Goal: Task Accomplishment & Management: Manage account settings

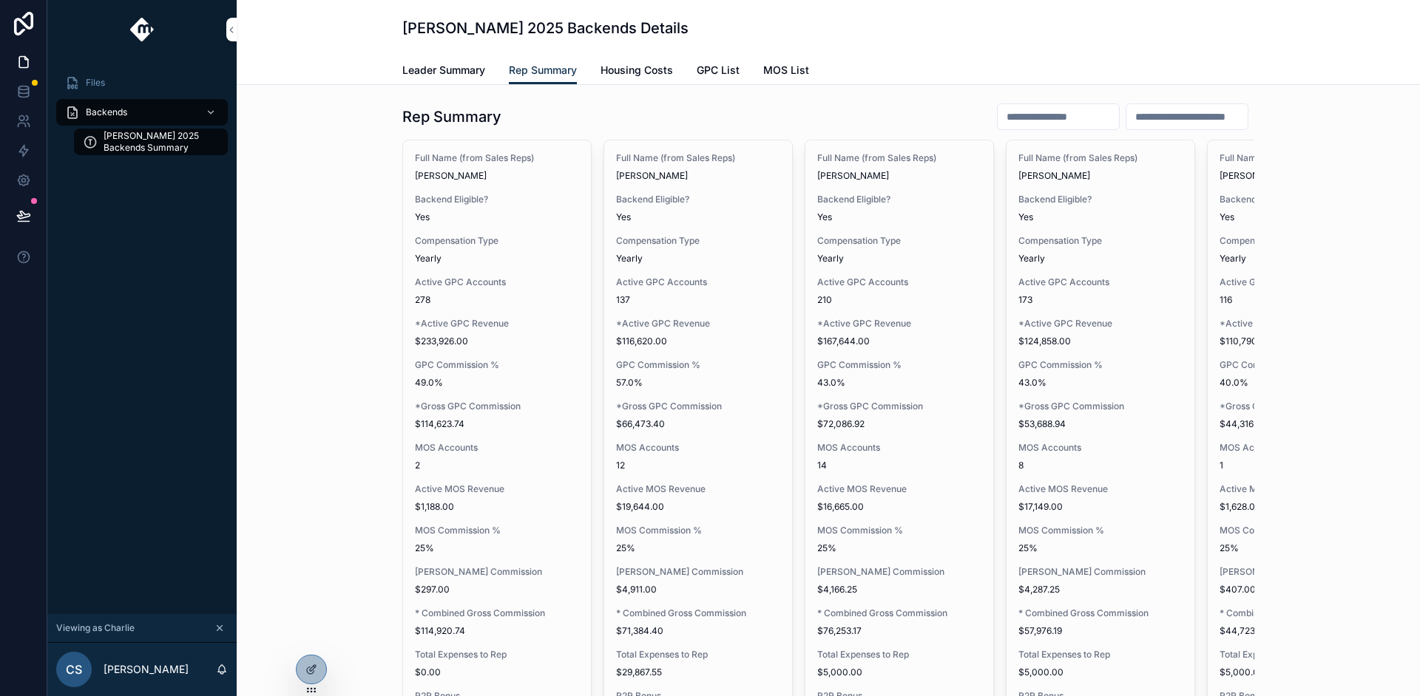
drag, startPoint x: 89, startPoint y: 362, endPoint x: 172, endPoint y: 289, distance: 109.5
click at [89, 361] on div "Files Backends Tanner Boren 2025 Backends Summary" at bounding box center [141, 336] width 189 height 555
click at [81, 265] on div "Files Backends Tanner Boren 2025 Backends Summary" at bounding box center [141, 336] width 189 height 555
click at [221, 630] on icon "scrollable content" at bounding box center [219, 628] width 5 height 5
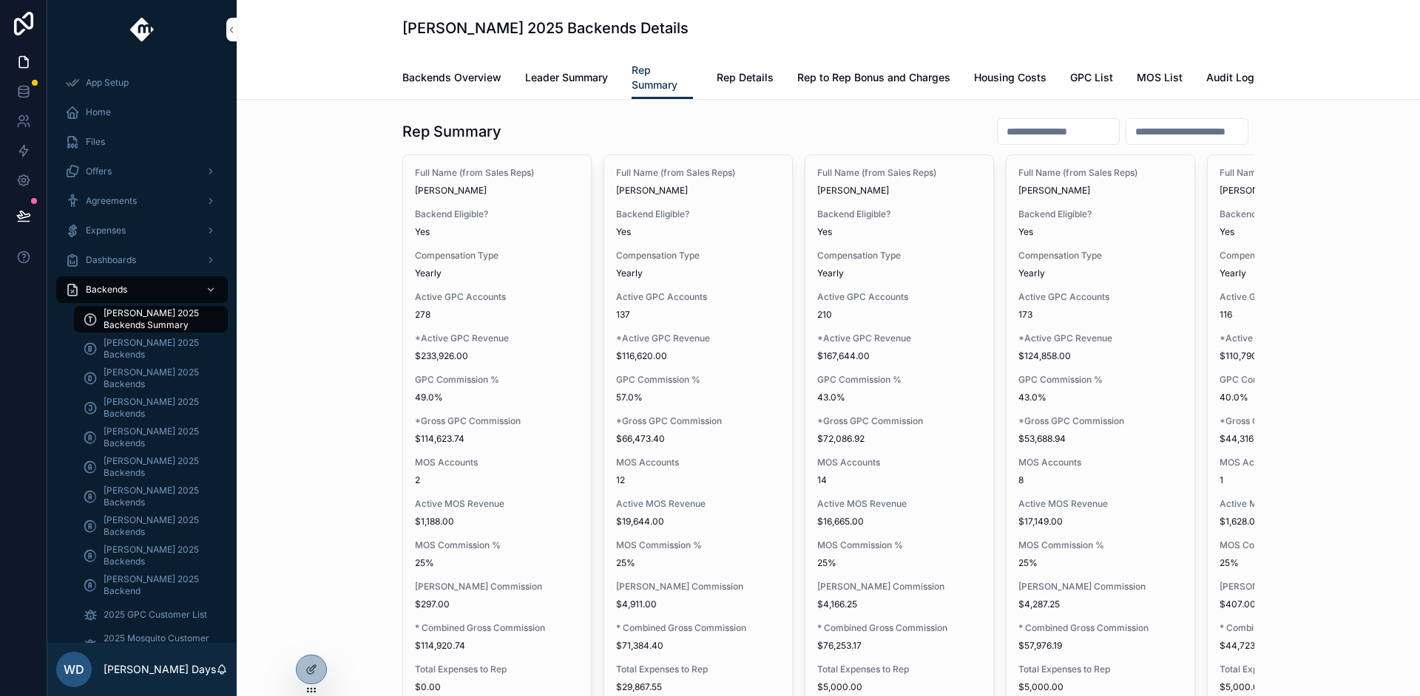
click at [610, 129] on div "Rep Summary" at bounding box center [828, 132] width 852 height 28
click at [306, 673] on icon at bounding box center [311, 670] width 12 height 12
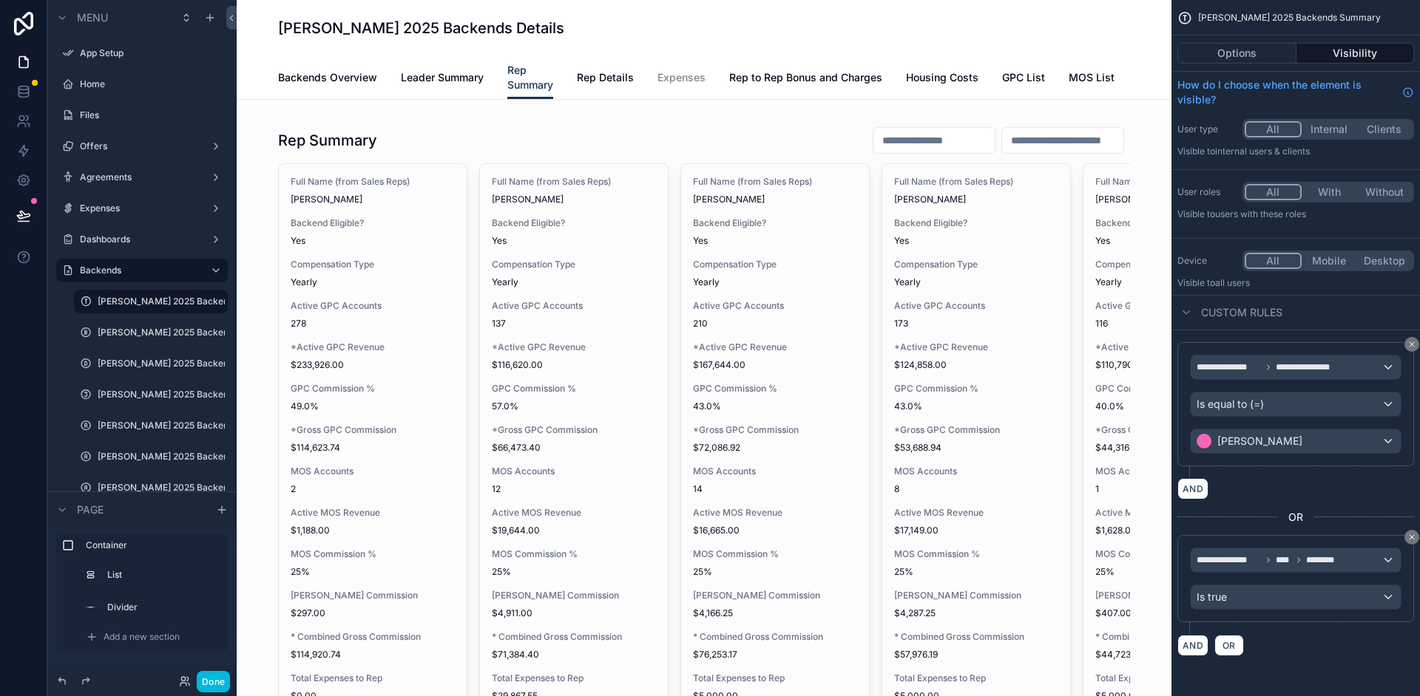
click at [1227, 54] on button "Options" at bounding box center [1236, 53] width 119 height 21
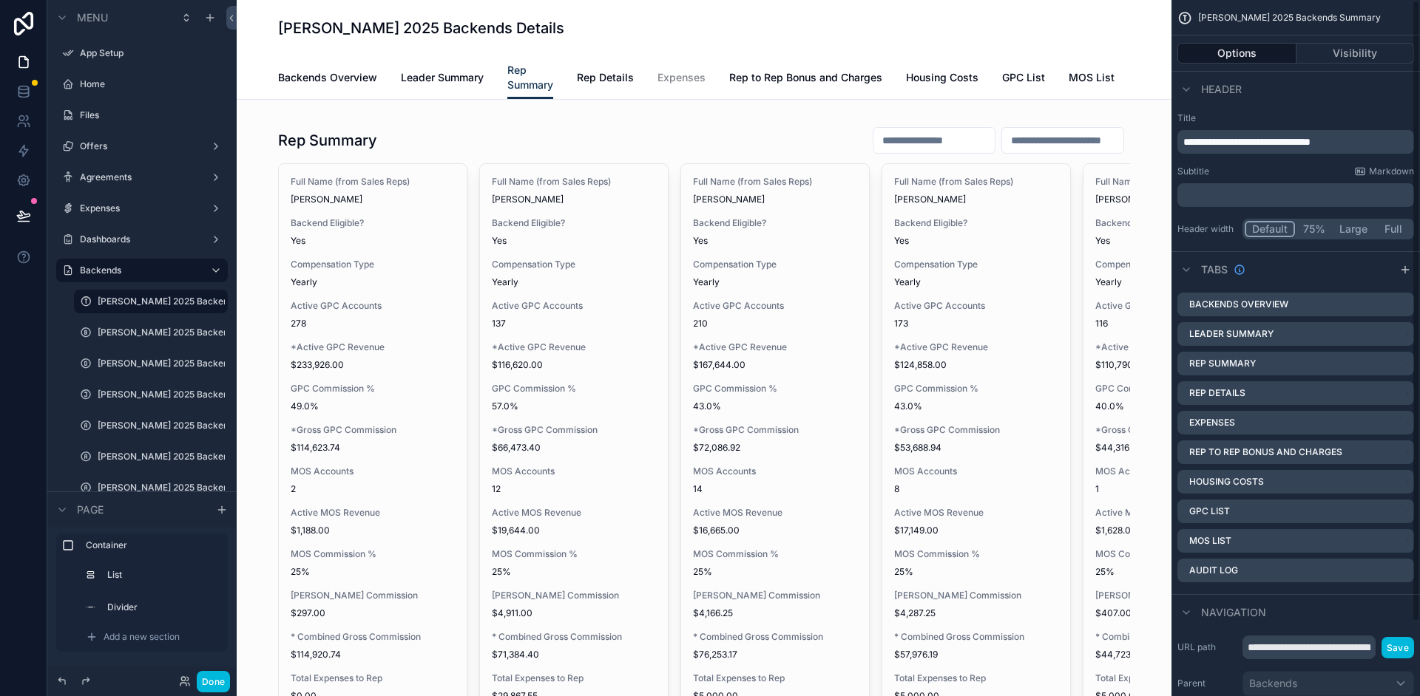
click at [441, 146] on div "scrollable content" at bounding box center [703, 661] width 911 height 1099
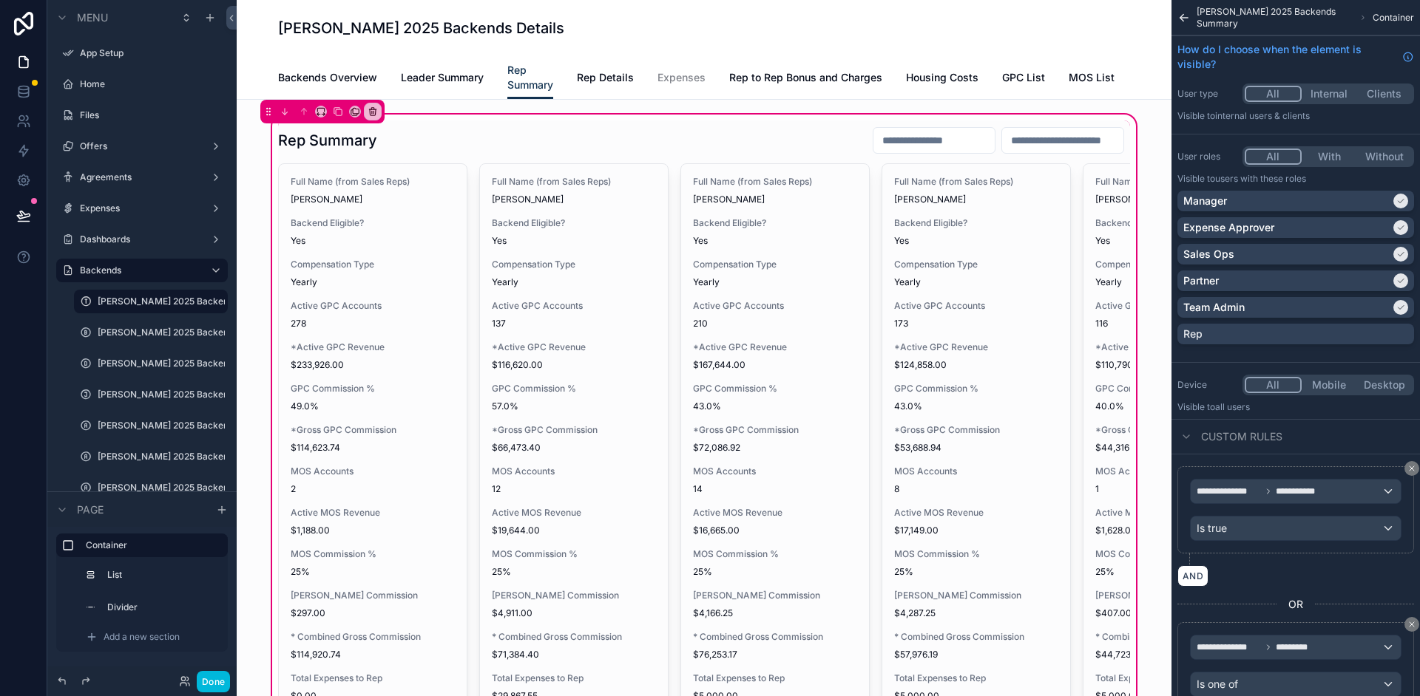
scroll to position [179, 0]
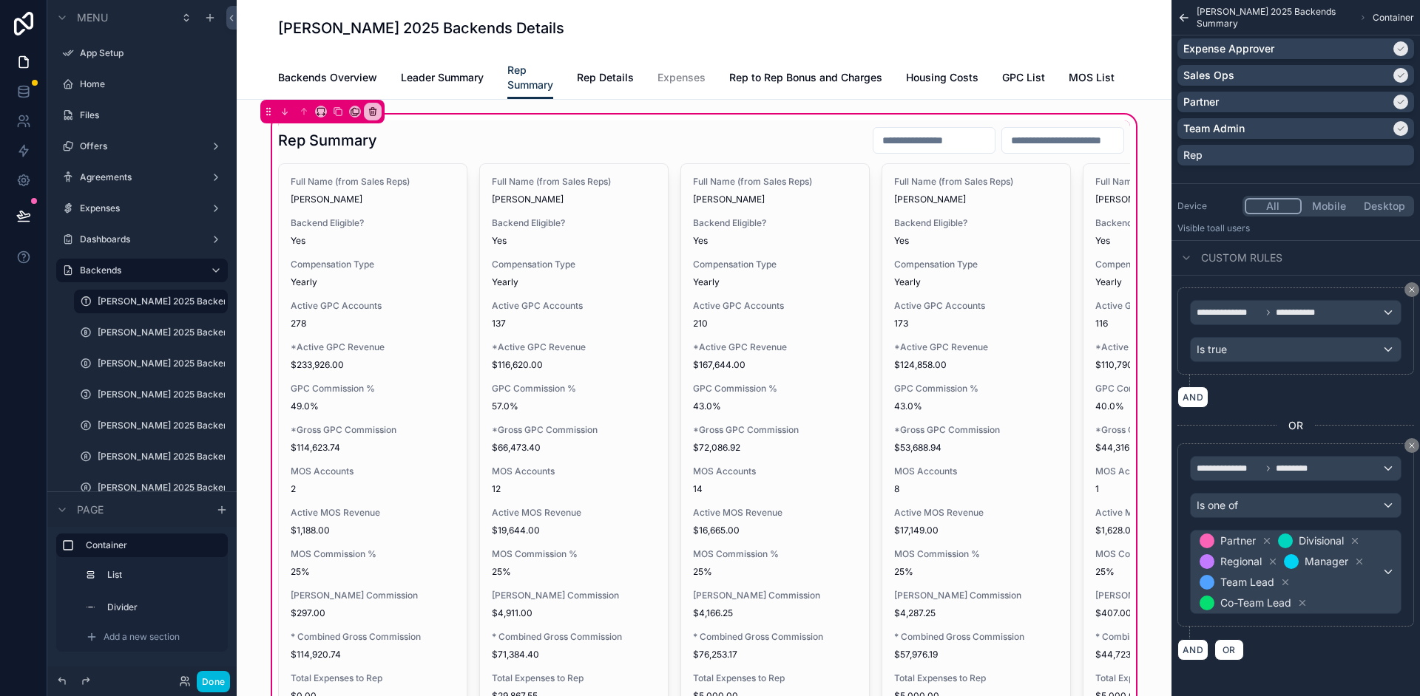
click at [592, 143] on div "scrollable content" at bounding box center [704, 632] width 870 height 1023
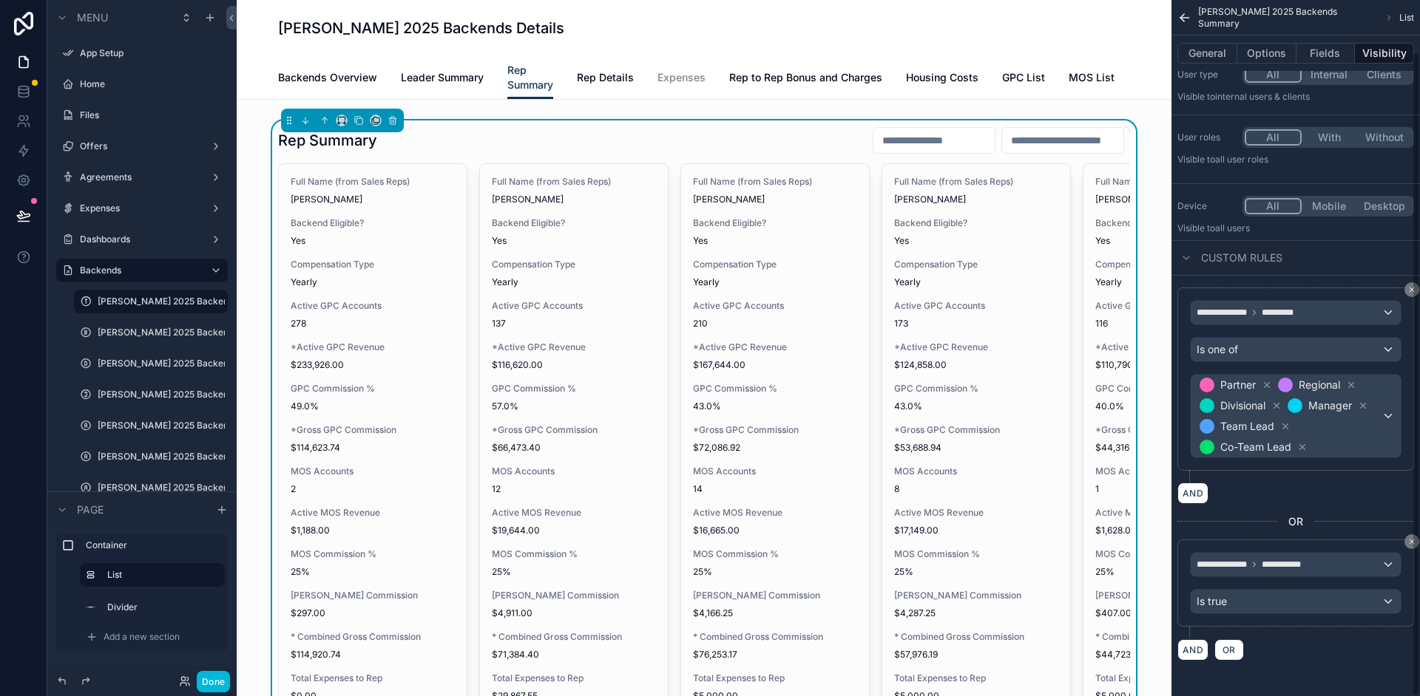
scroll to position [55, 0]
click at [1260, 55] on button "Options" at bounding box center [1266, 53] width 59 height 21
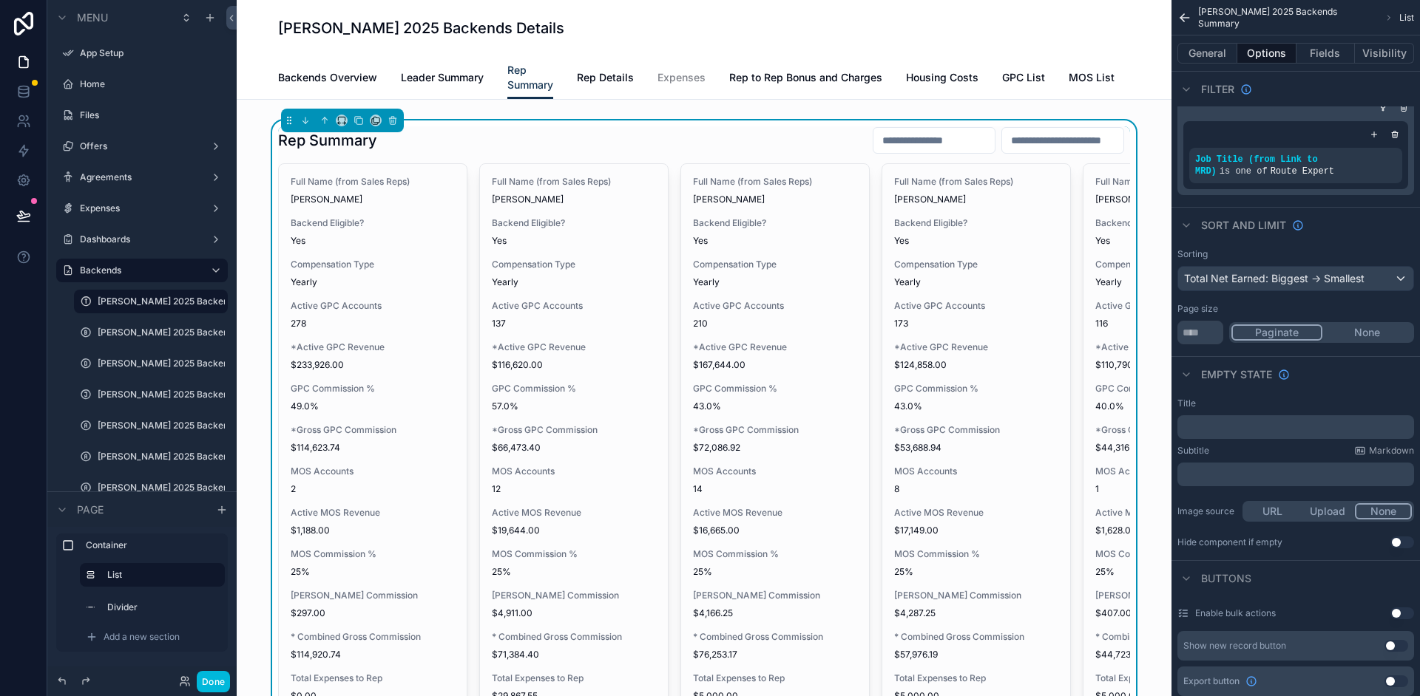
click at [1385, 110] on icon "scrollable content" at bounding box center [1382, 108] width 9 height 9
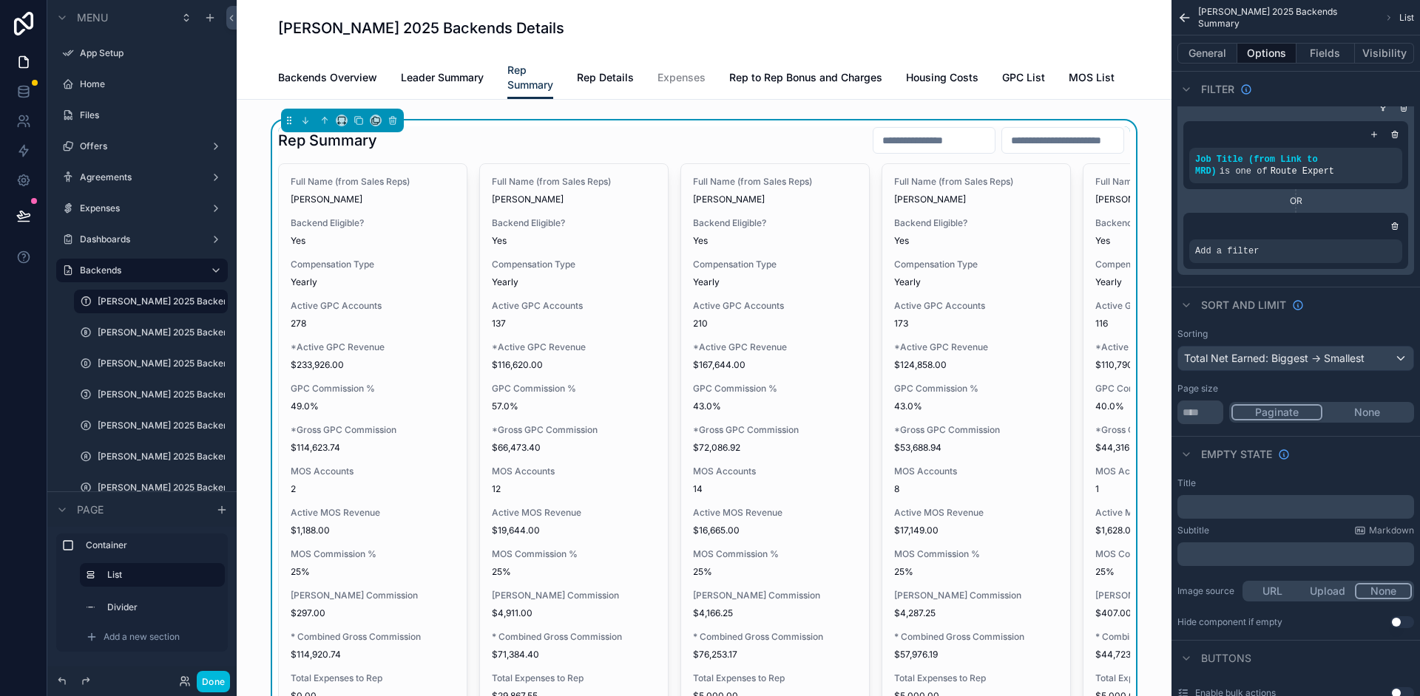
click at [1390, 226] on icon "scrollable content" at bounding box center [1394, 226] width 9 height 9
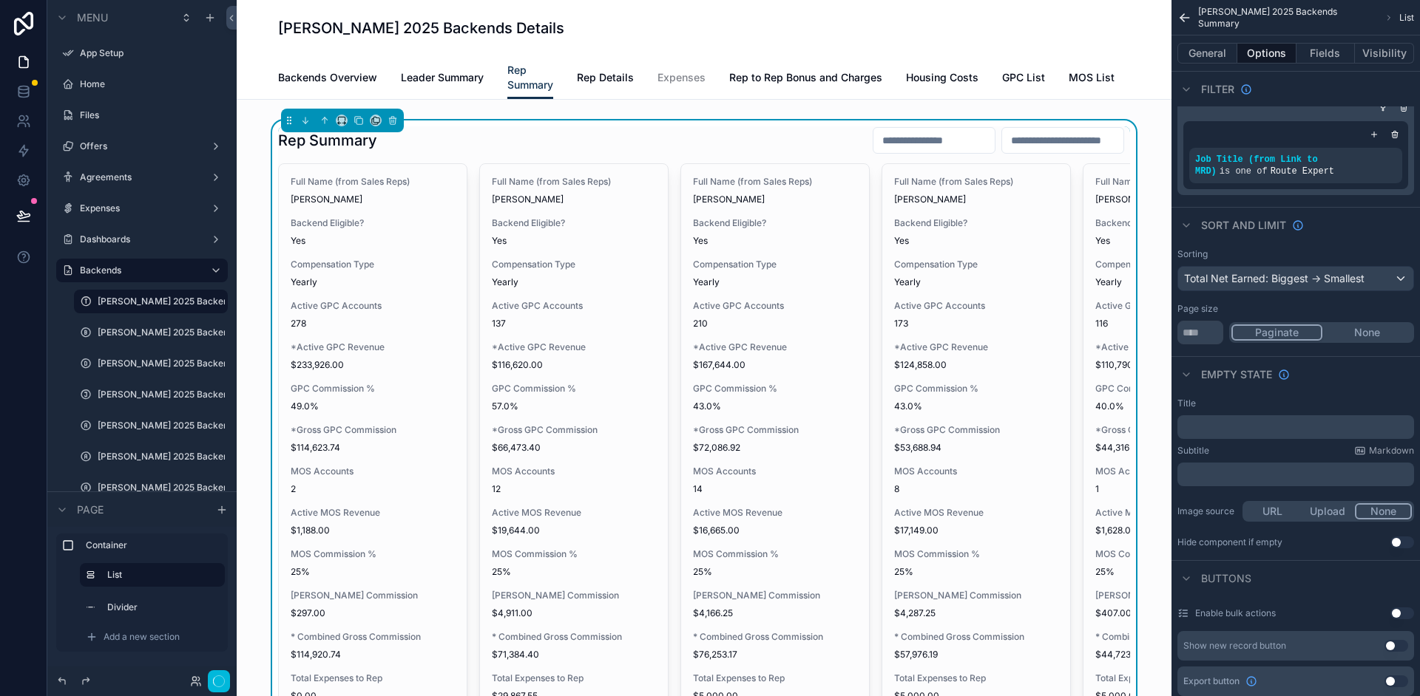
click at [1374, 134] on icon "scrollable content" at bounding box center [1373, 134] width 9 height 9
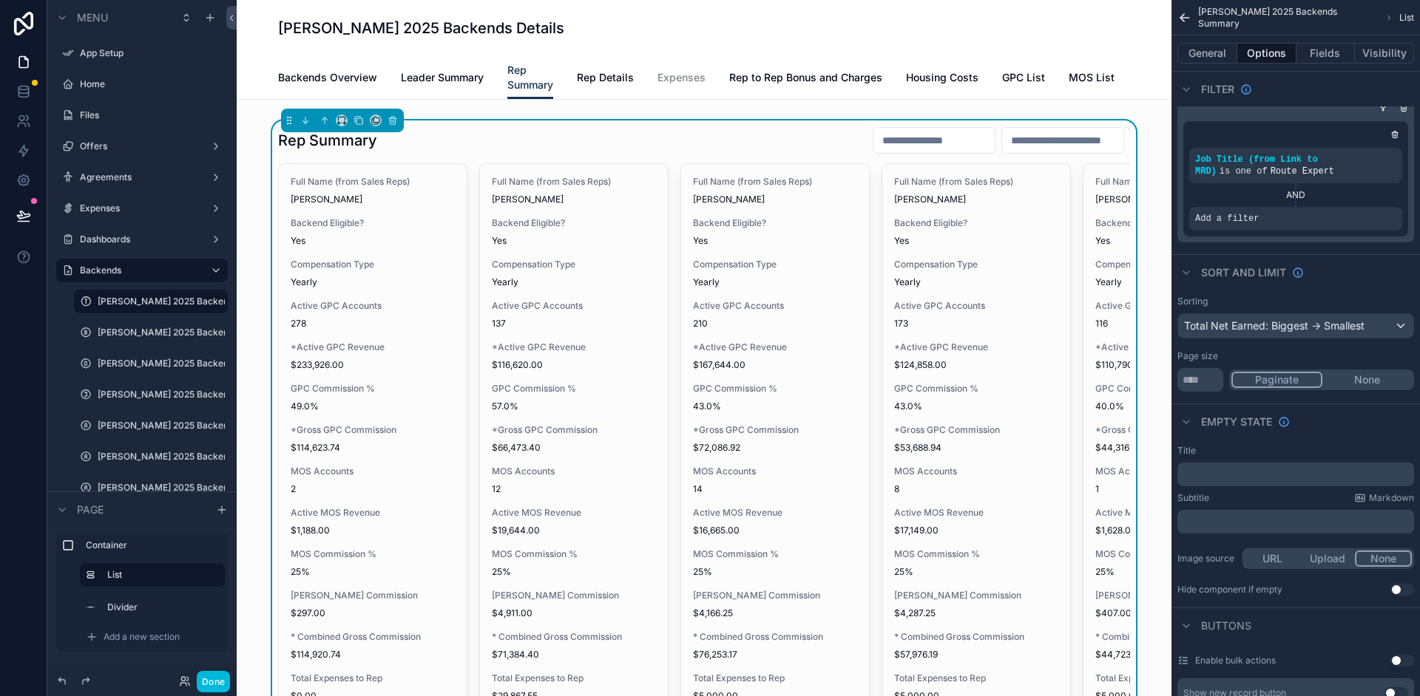
click at [1274, 226] on div "Add a filter" at bounding box center [1295, 219] width 213 height 24
click at [0, 0] on icon "scrollable content" at bounding box center [0, 0] width 0 height 0
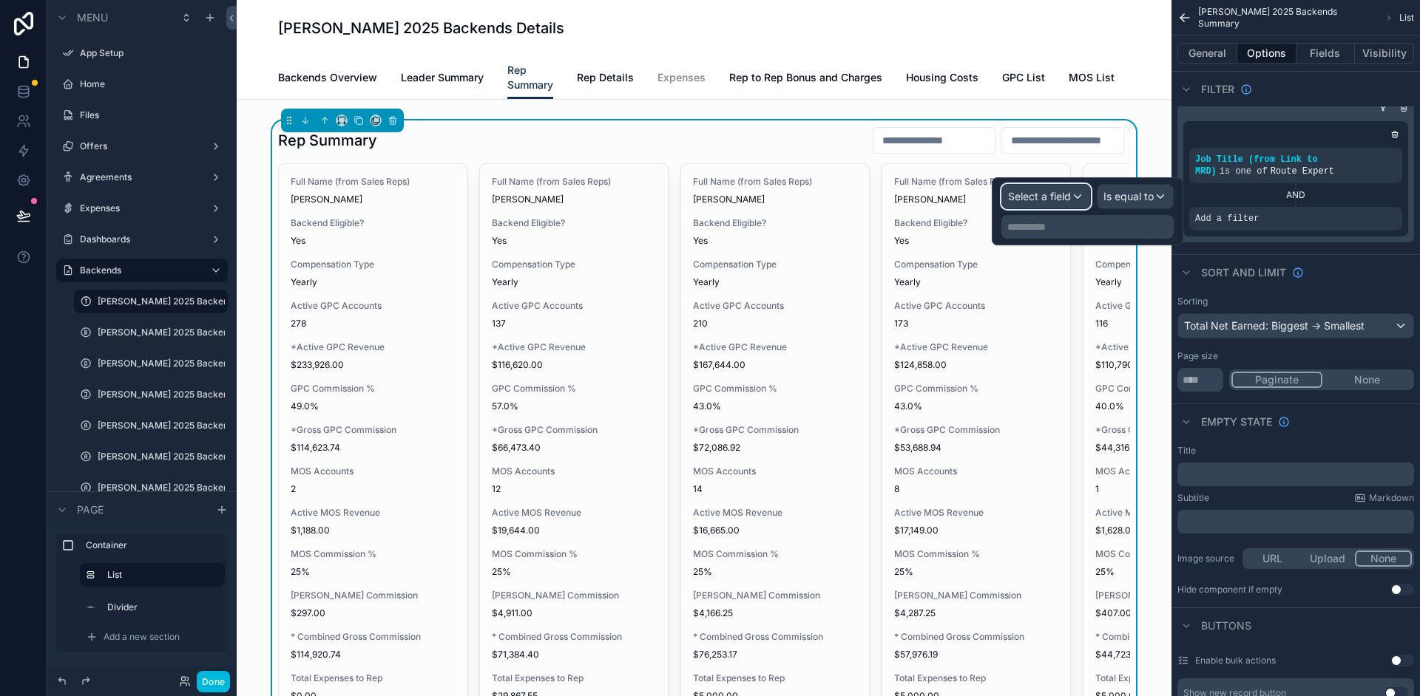
click at [1040, 197] on span "Select a field" at bounding box center [1039, 196] width 63 height 13
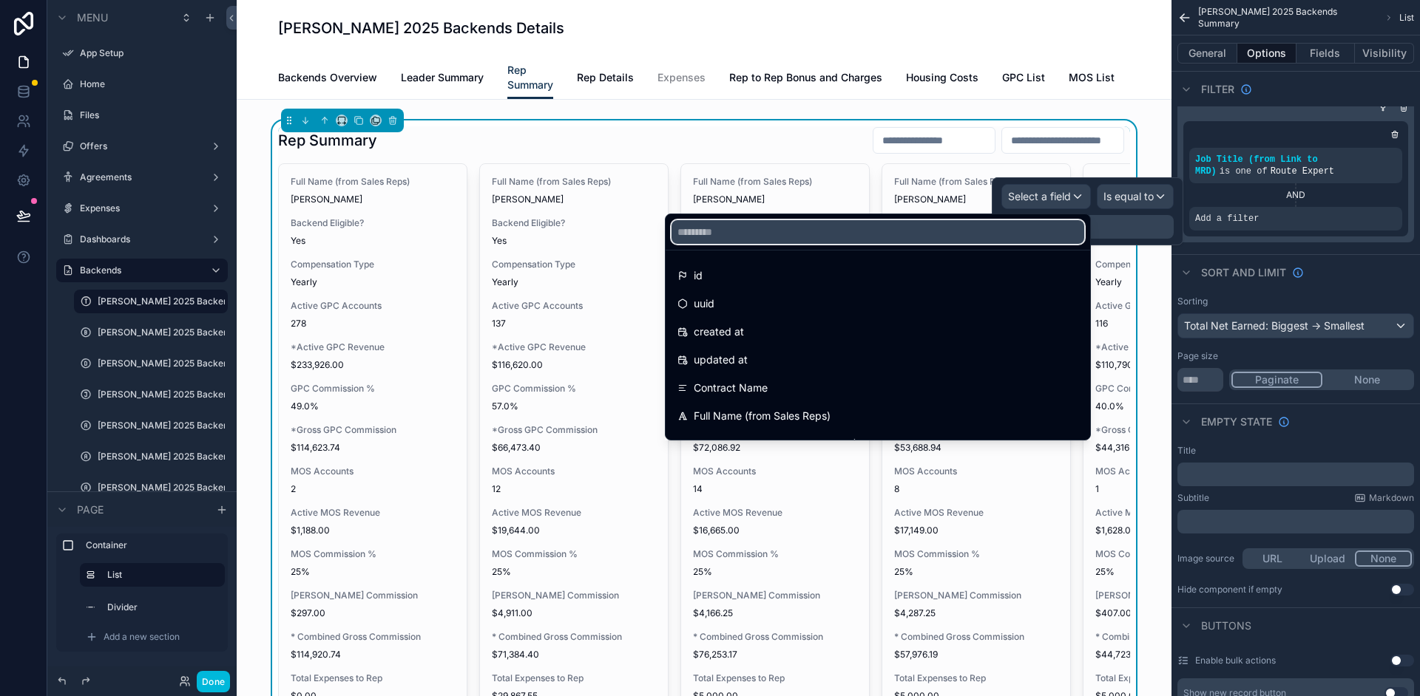
click at [855, 229] on input "text" at bounding box center [877, 232] width 413 height 24
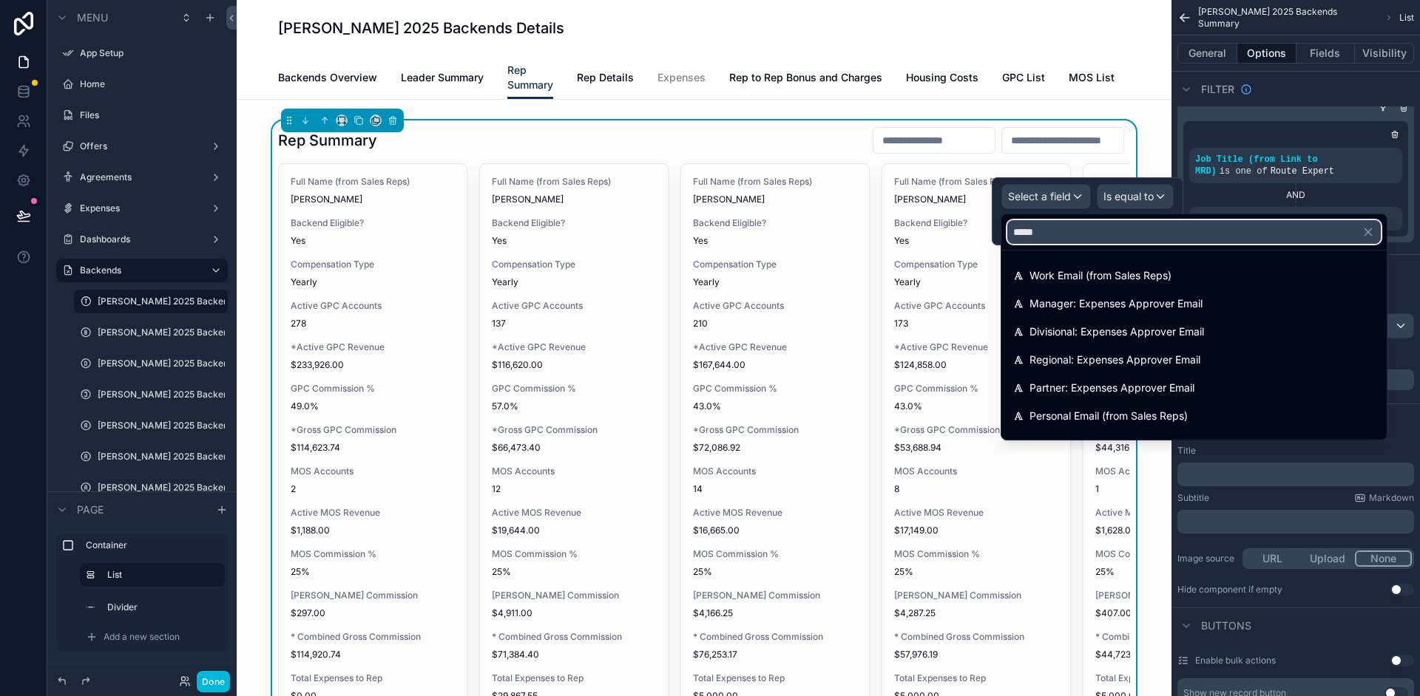
type input "*****"
click at [1140, 294] on div "Manager: Expenses Approver Email" at bounding box center [1193, 304] width 379 height 27
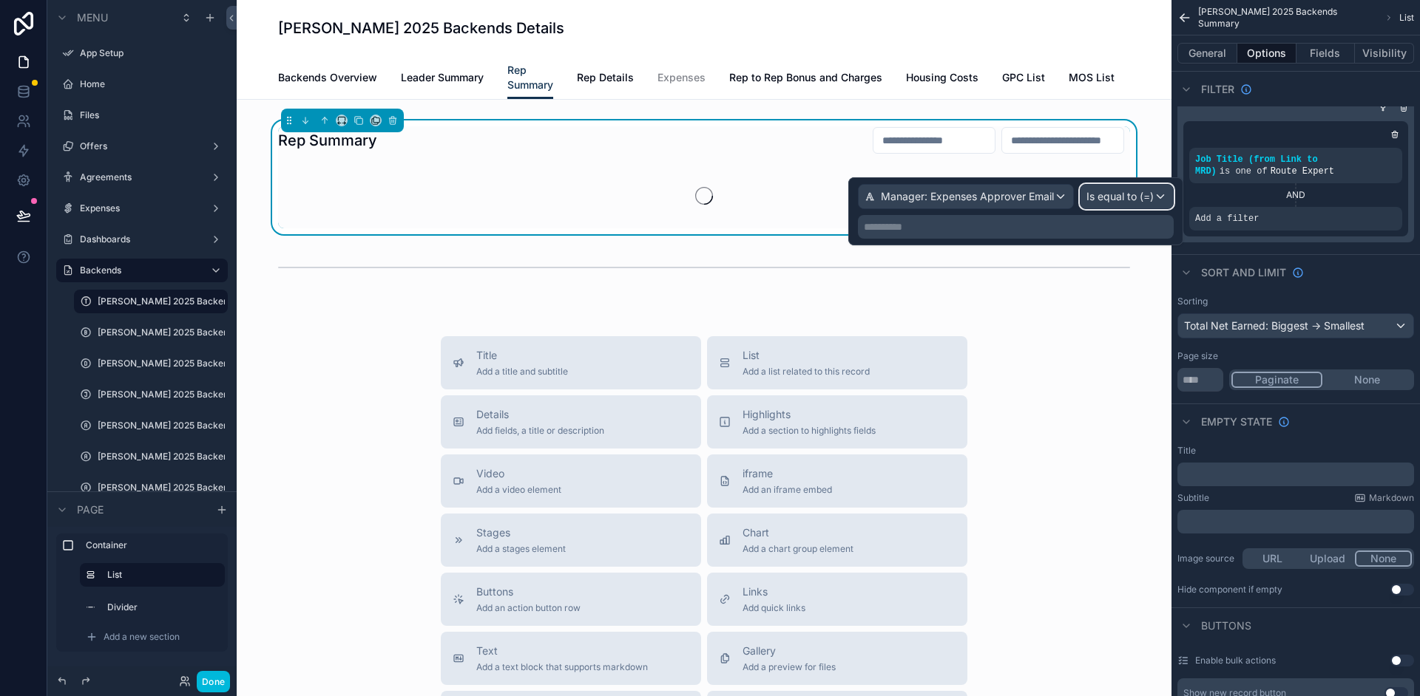
click at [1122, 201] on span "Is equal to (=)" at bounding box center [1119, 196] width 67 height 15
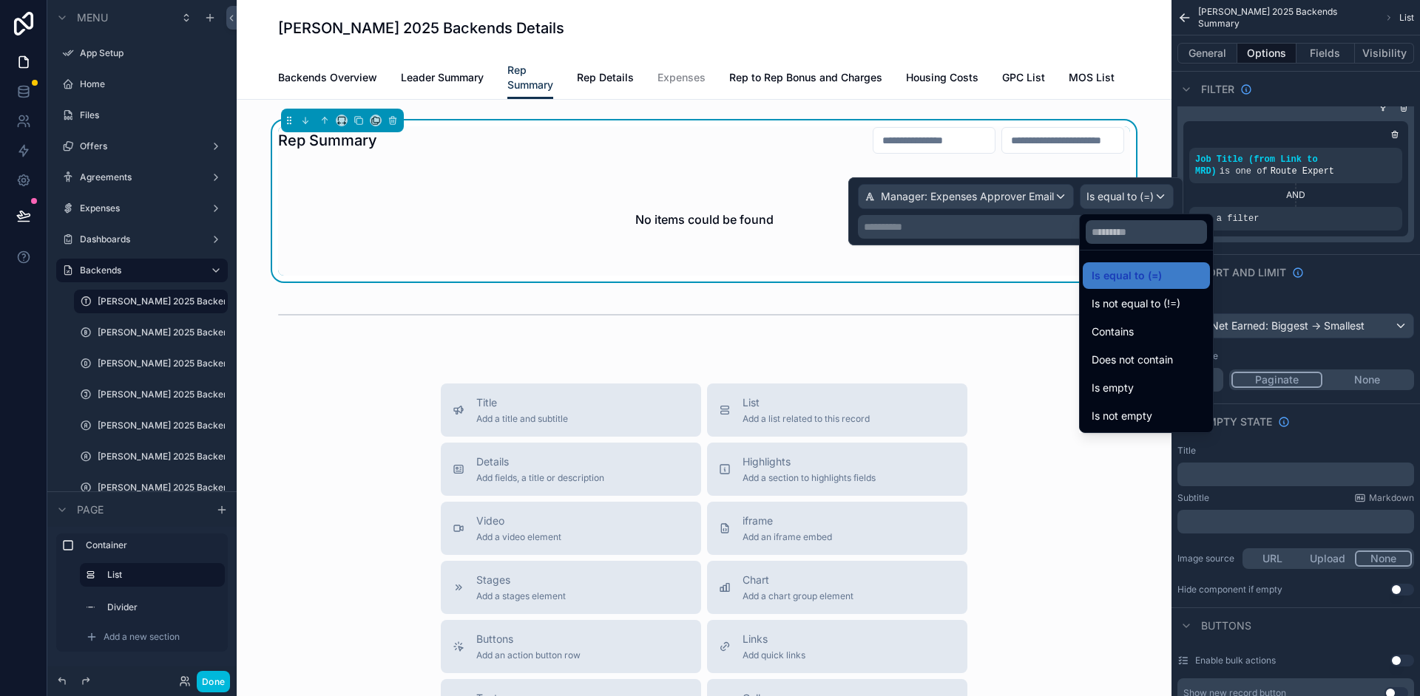
click at [1007, 192] on div at bounding box center [1015, 211] width 335 height 68
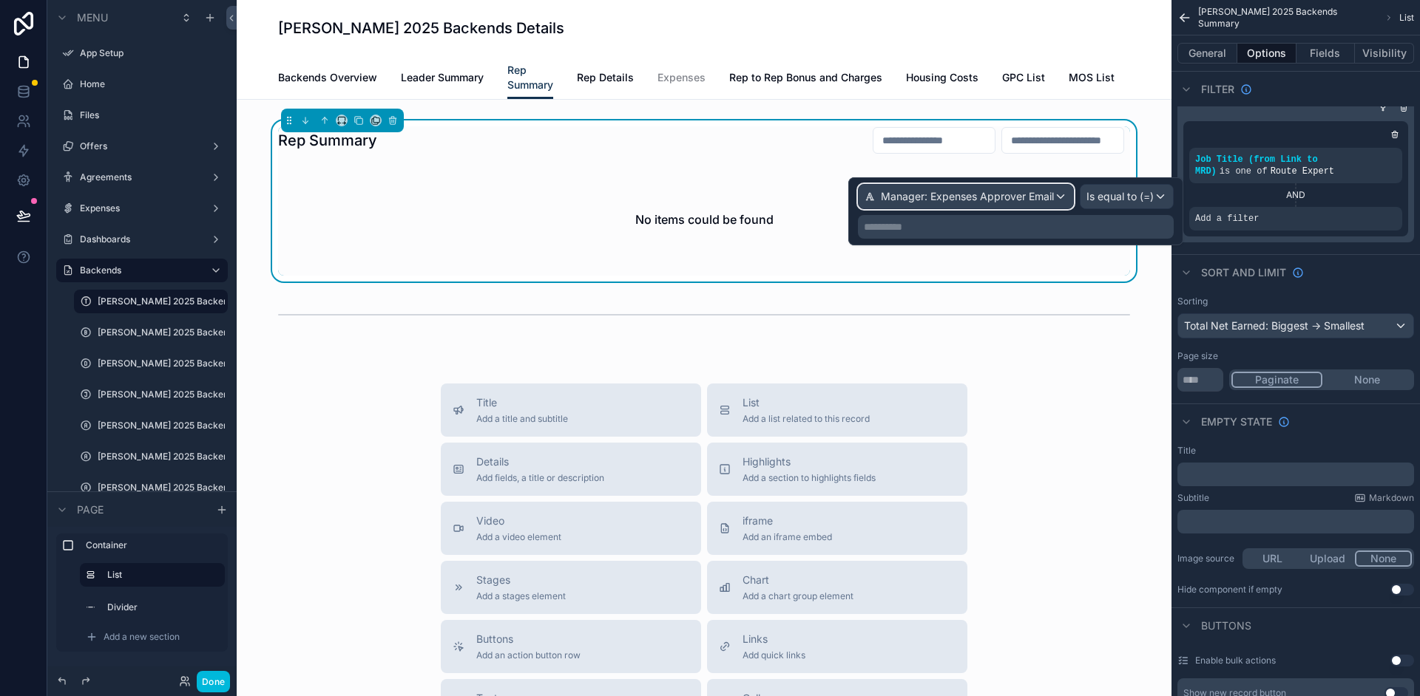
click at [1001, 195] on span "Manager: Expenses Approver Email" at bounding box center [967, 196] width 173 height 15
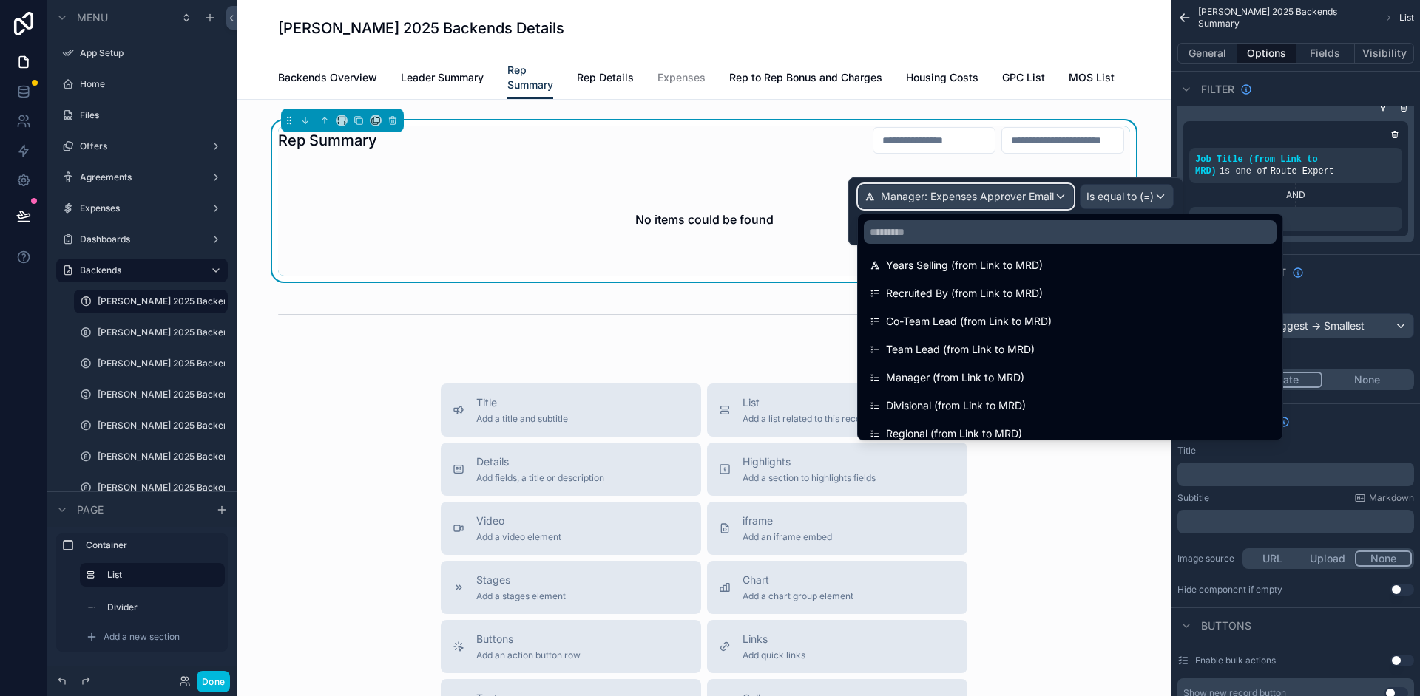
scroll to position [260, 0]
click at [1051, 326] on span "Co-Team Lead (from Link to MRD)" at bounding box center [969, 325] width 166 height 18
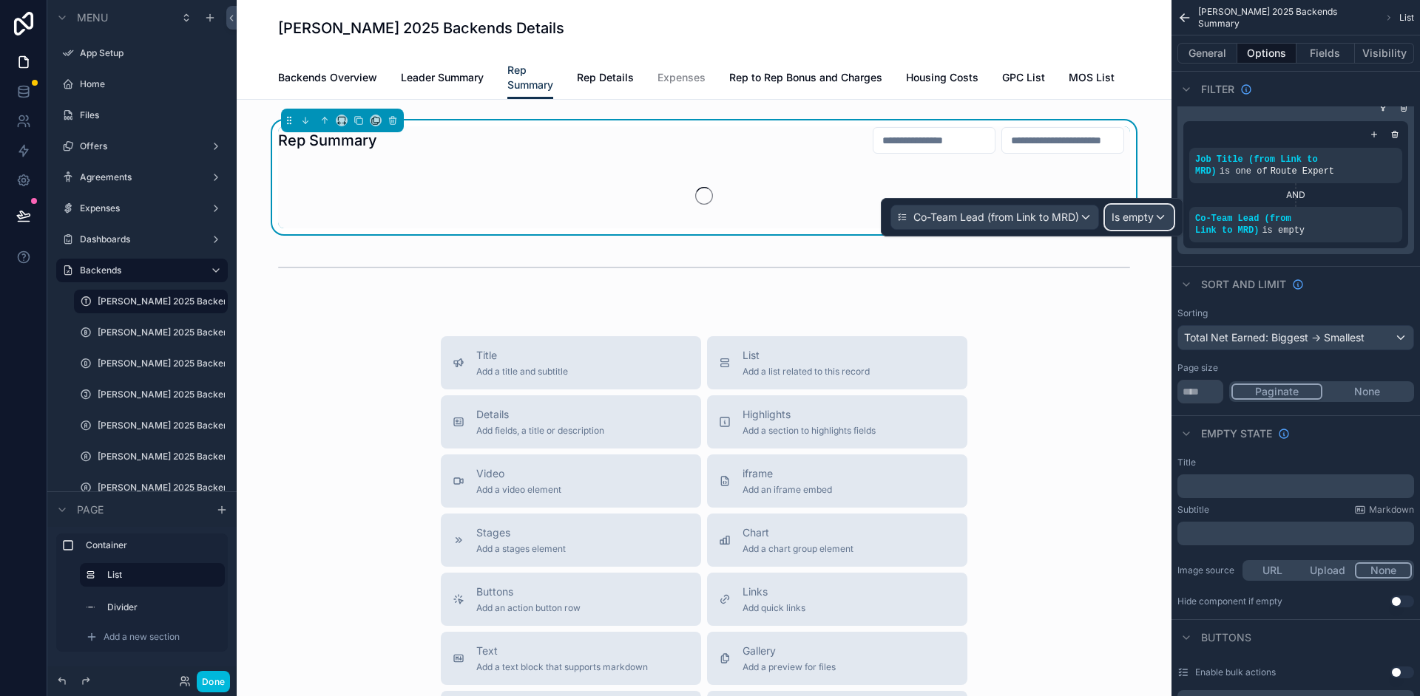
click at [1139, 219] on span "Is empty" at bounding box center [1132, 217] width 42 height 15
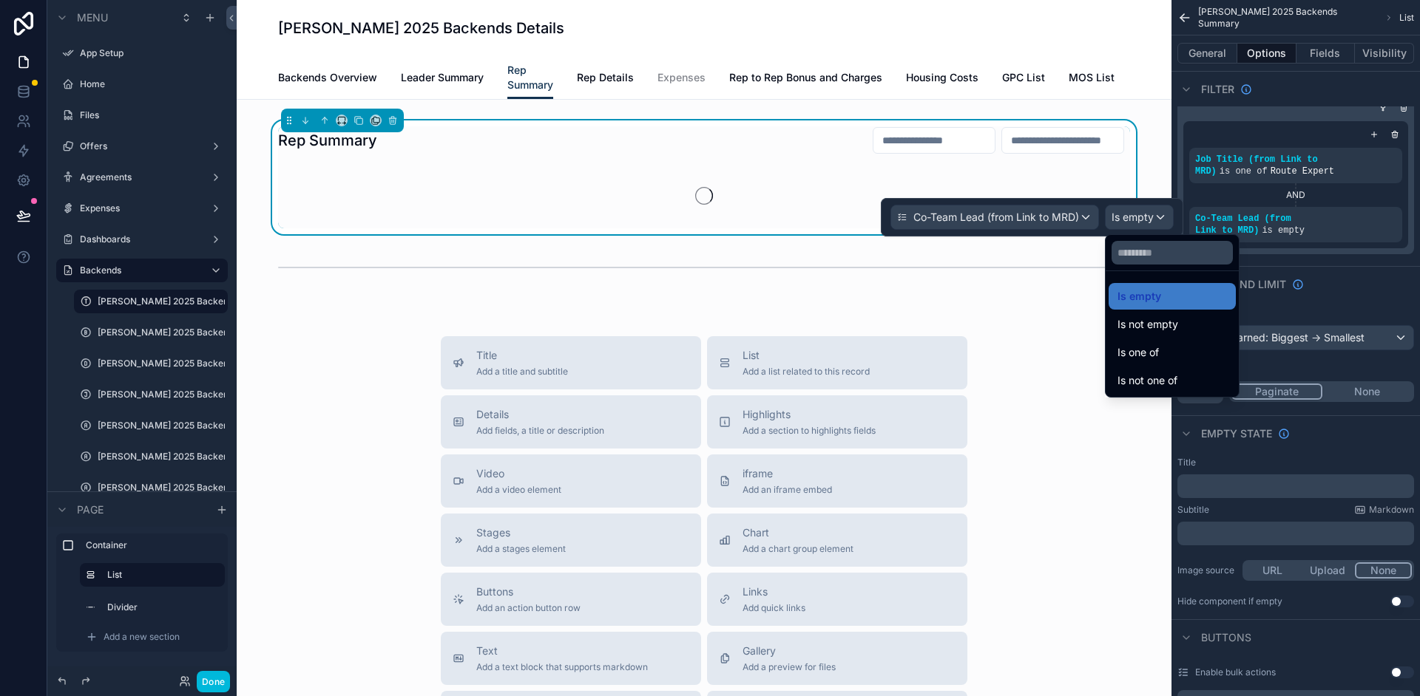
click at [1200, 356] on div "Is one of" at bounding box center [1171, 353] width 109 height 18
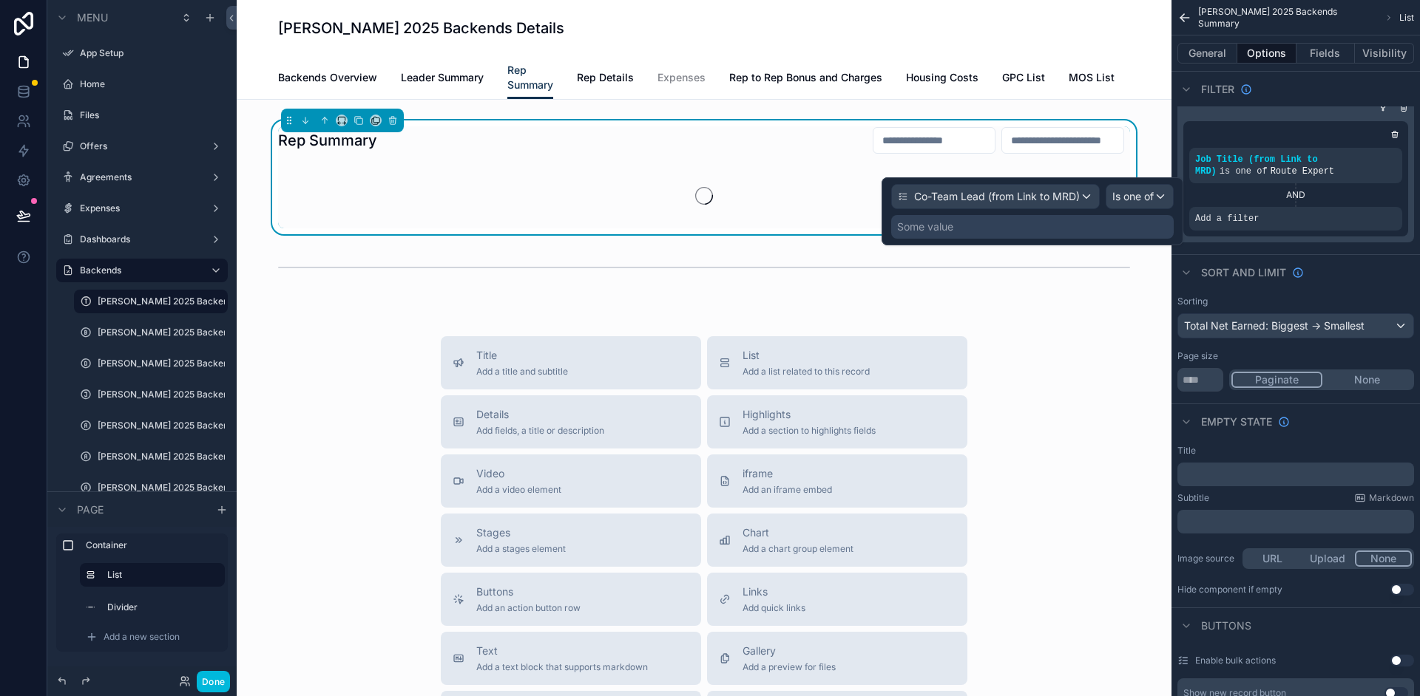
click at [1129, 223] on div "Some value" at bounding box center [1032, 227] width 282 height 24
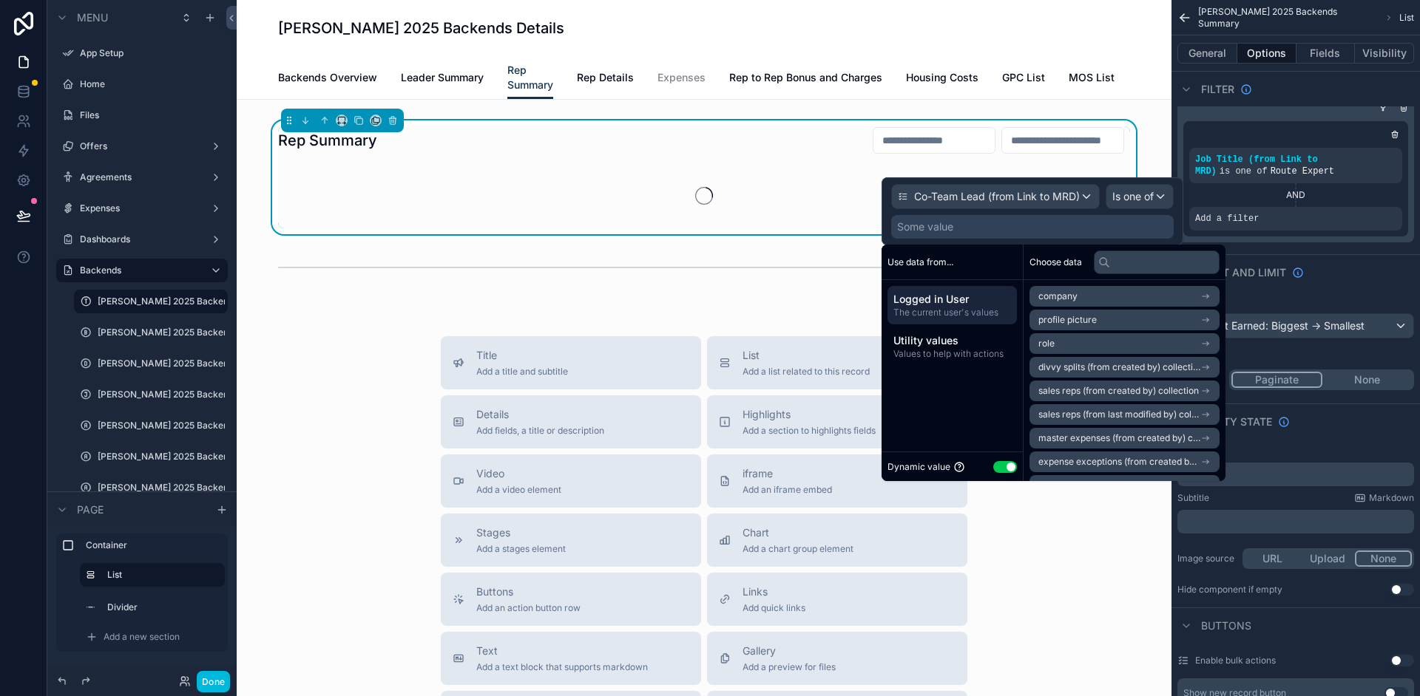
click at [966, 308] on span "The current user's values" at bounding box center [952, 313] width 118 height 12
click at [906, 300] on span "Logged in User" at bounding box center [952, 299] width 118 height 15
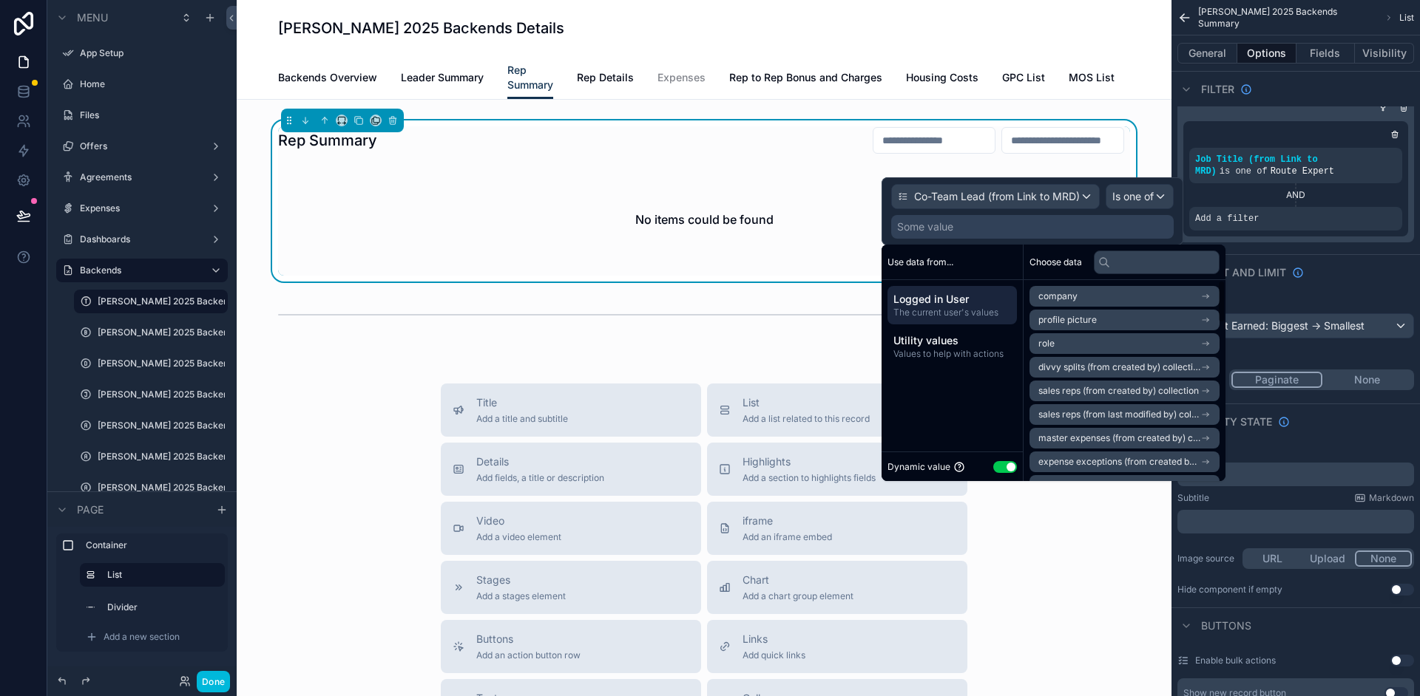
click at [935, 305] on span "Logged in User" at bounding box center [952, 299] width 118 height 15
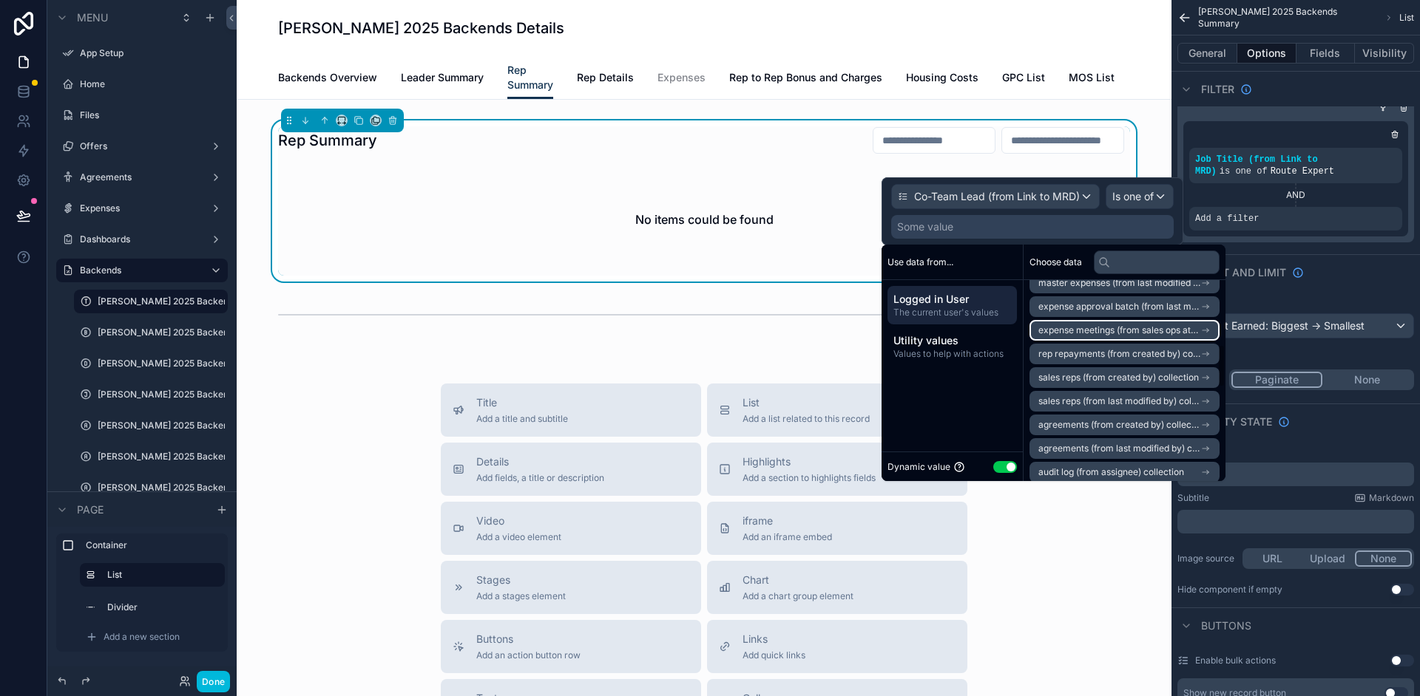
scroll to position [308, 0]
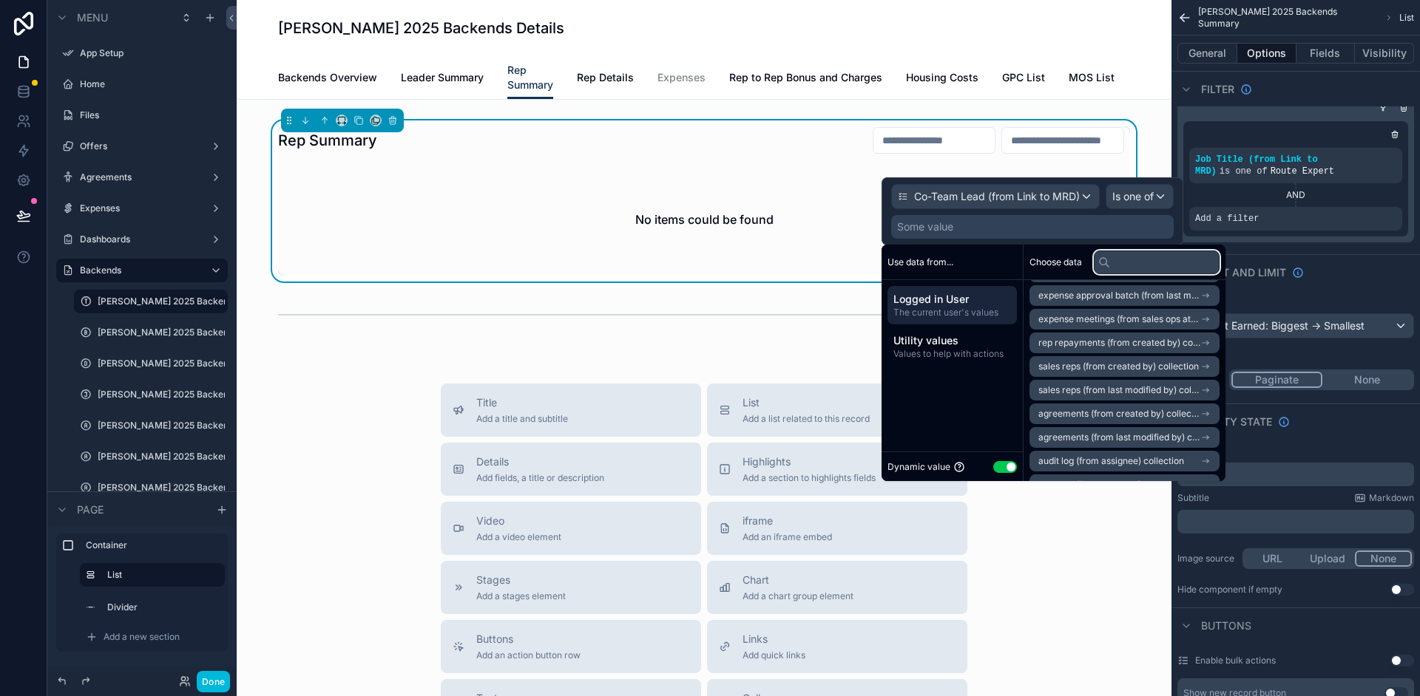
click at [1156, 261] on input "text" at bounding box center [1157, 263] width 126 height 24
type input "*"
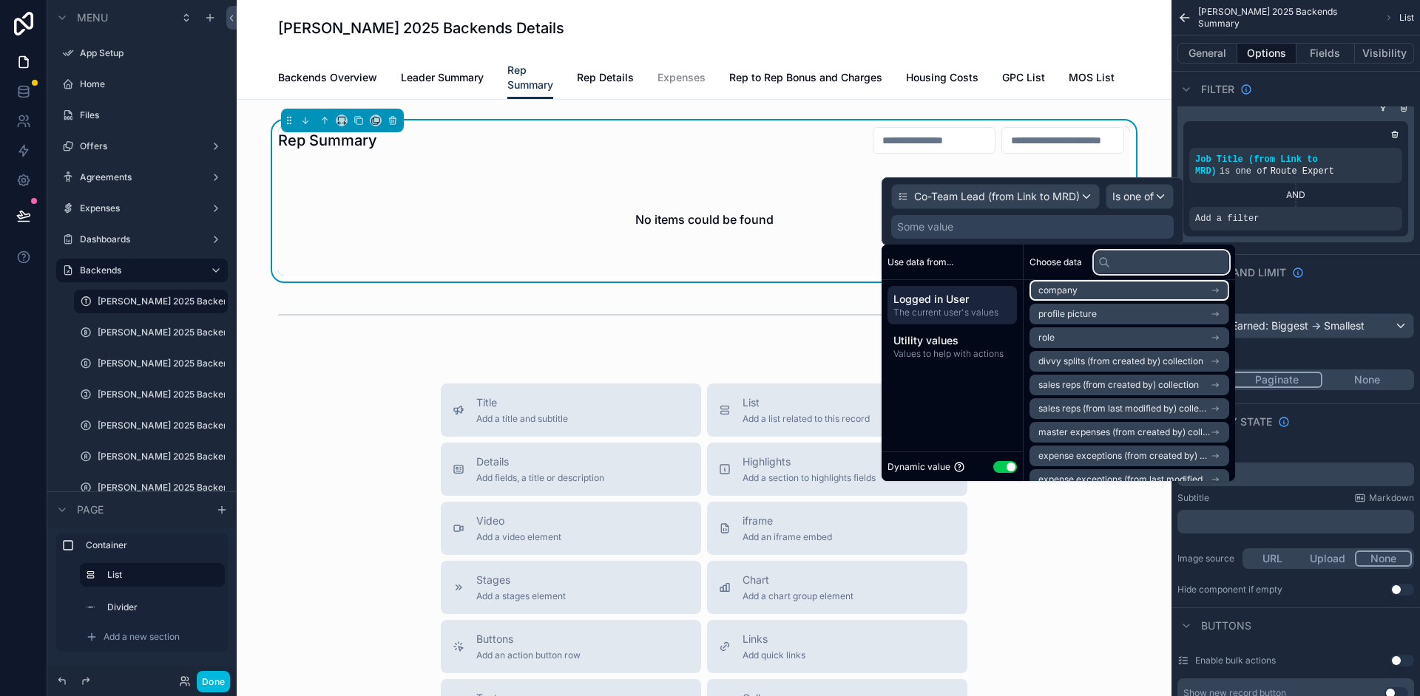
type input "*"
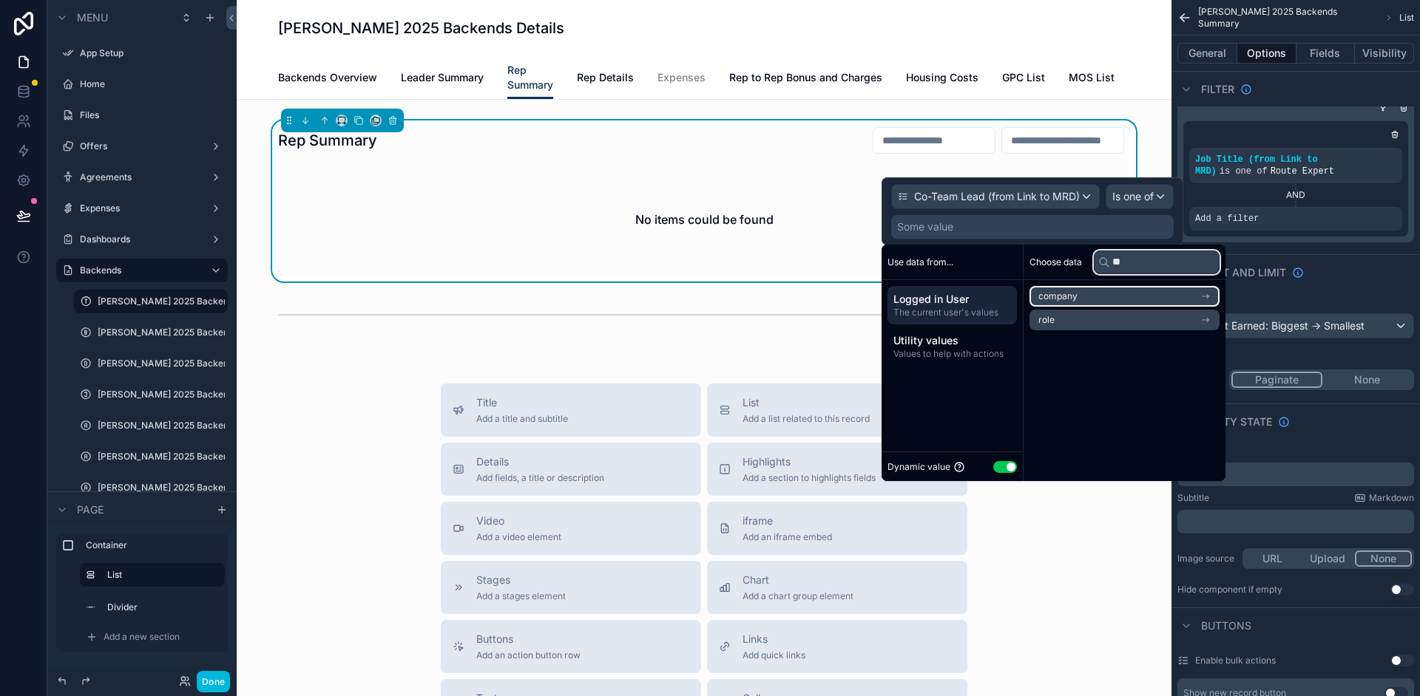
type input "*"
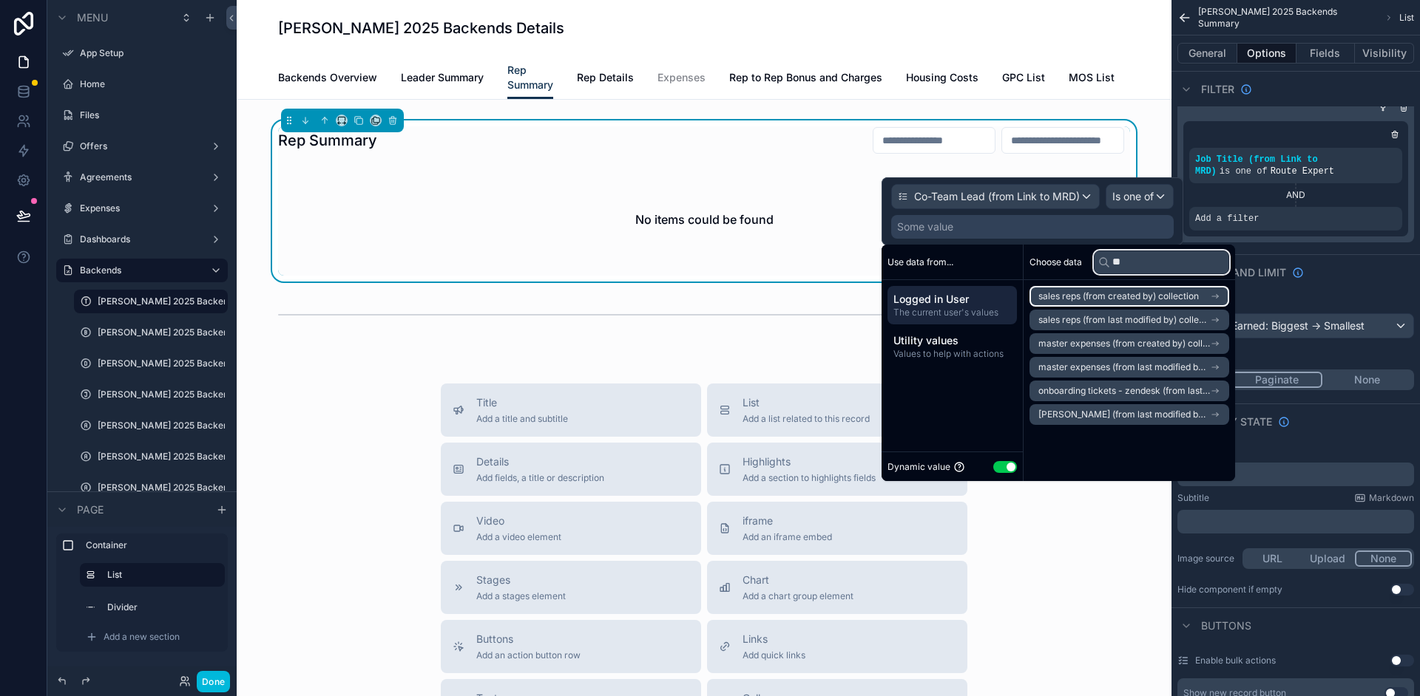
type input "*"
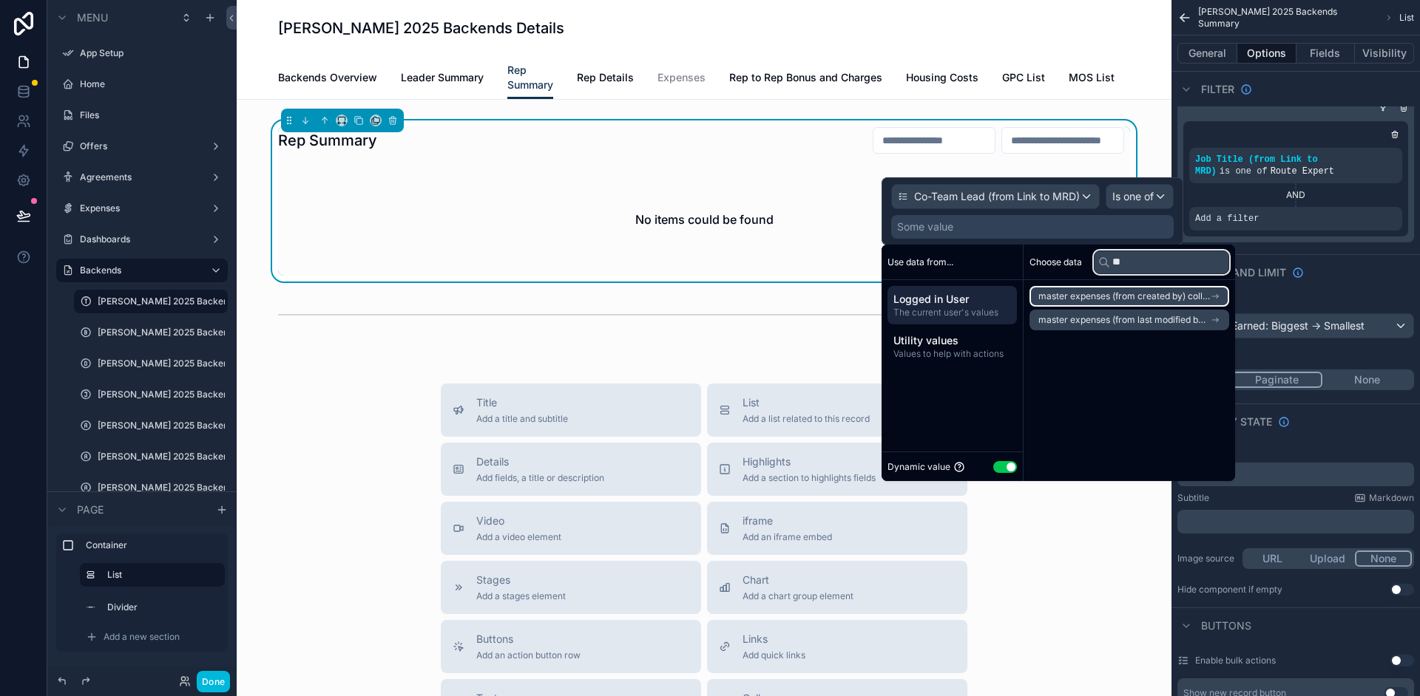
type input "*"
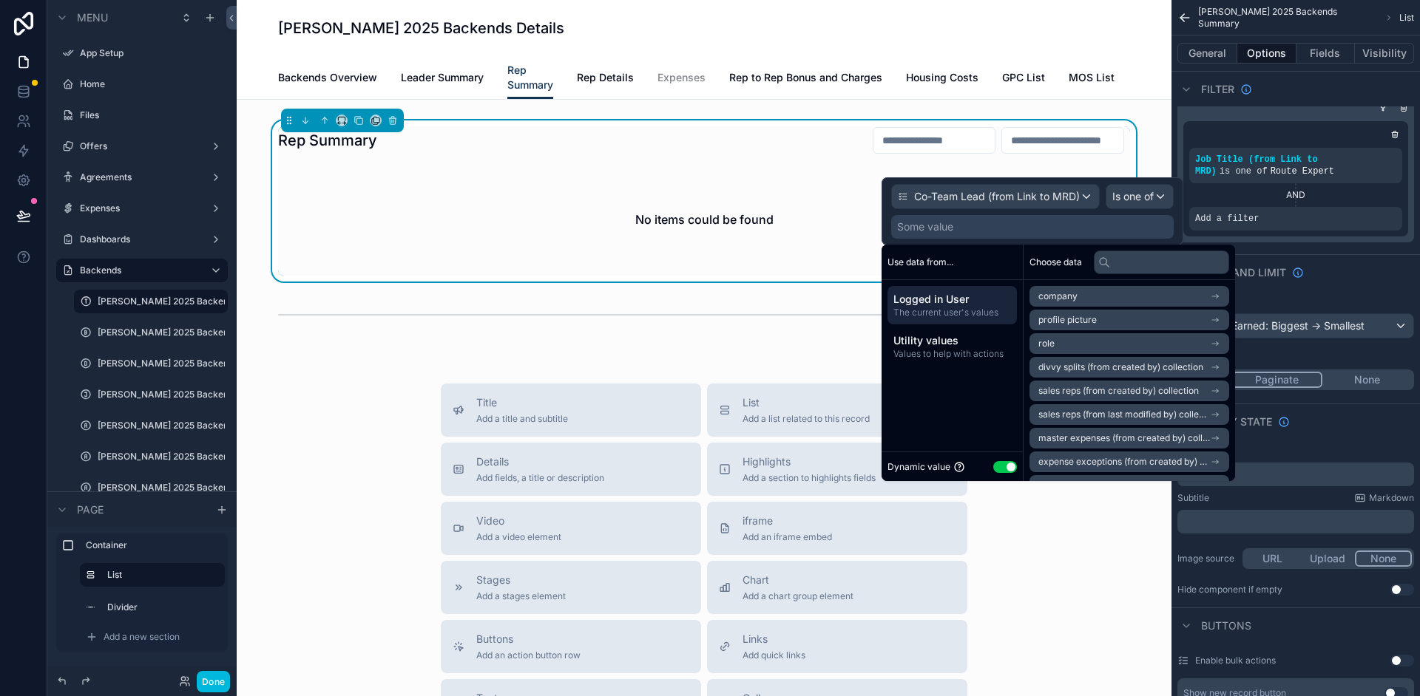
click at [988, 362] on div "Utility values Values to help with actions" at bounding box center [951, 347] width 129 height 38
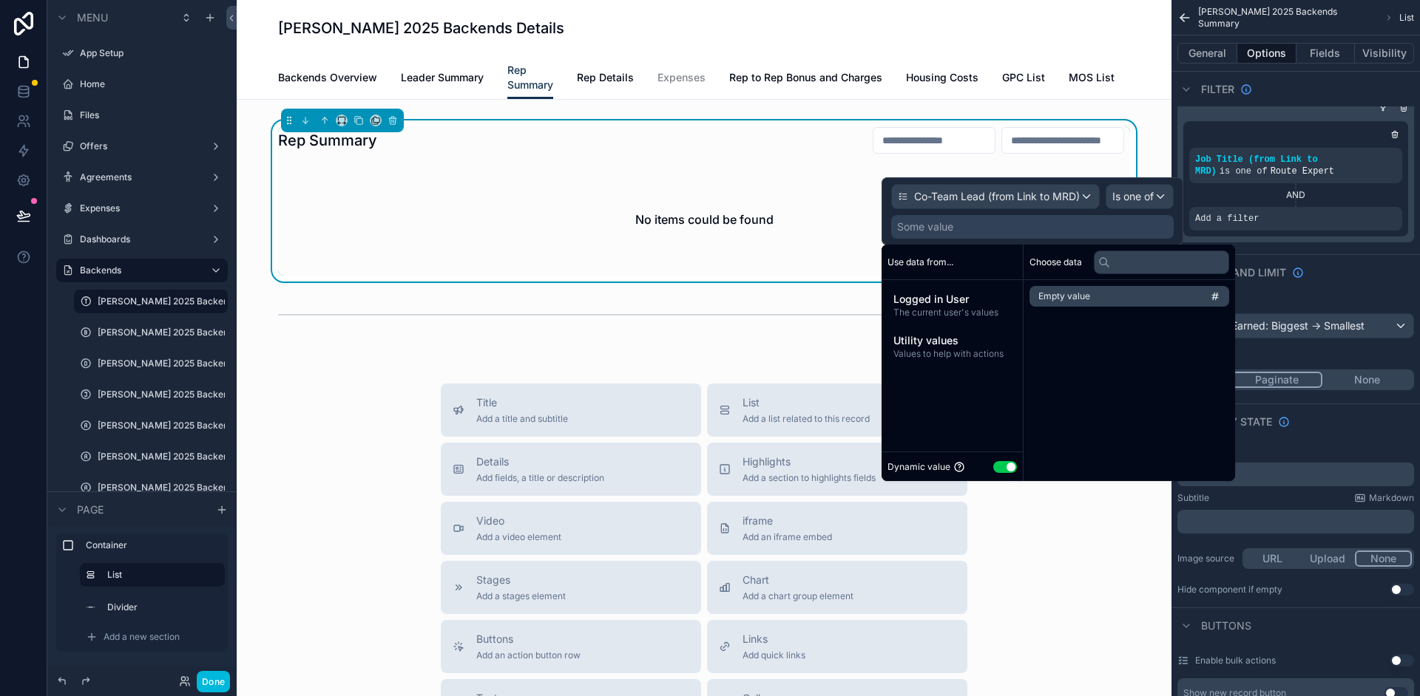
click at [942, 313] on span "The current user's values" at bounding box center [952, 313] width 118 height 12
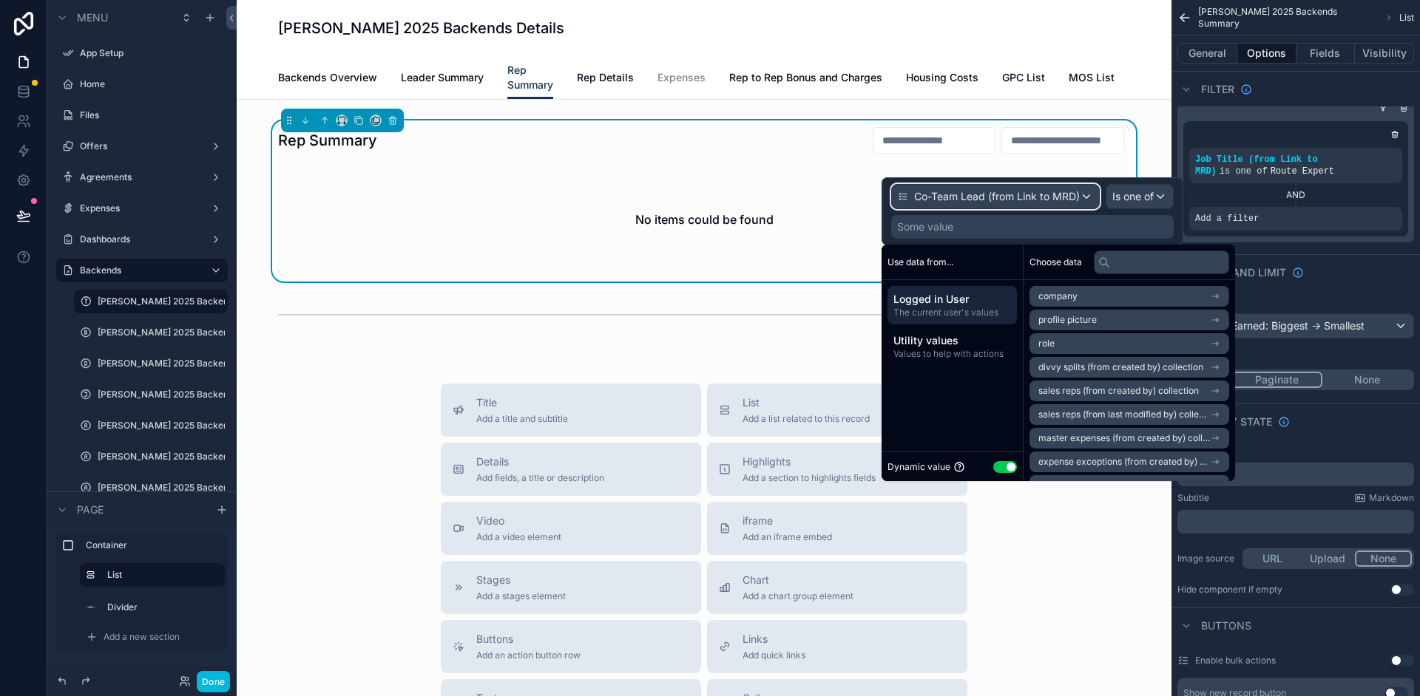
click at [1010, 200] on span "Co-Team Lead (from Link to MRD)" at bounding box center [997, 196] width 166 height 15
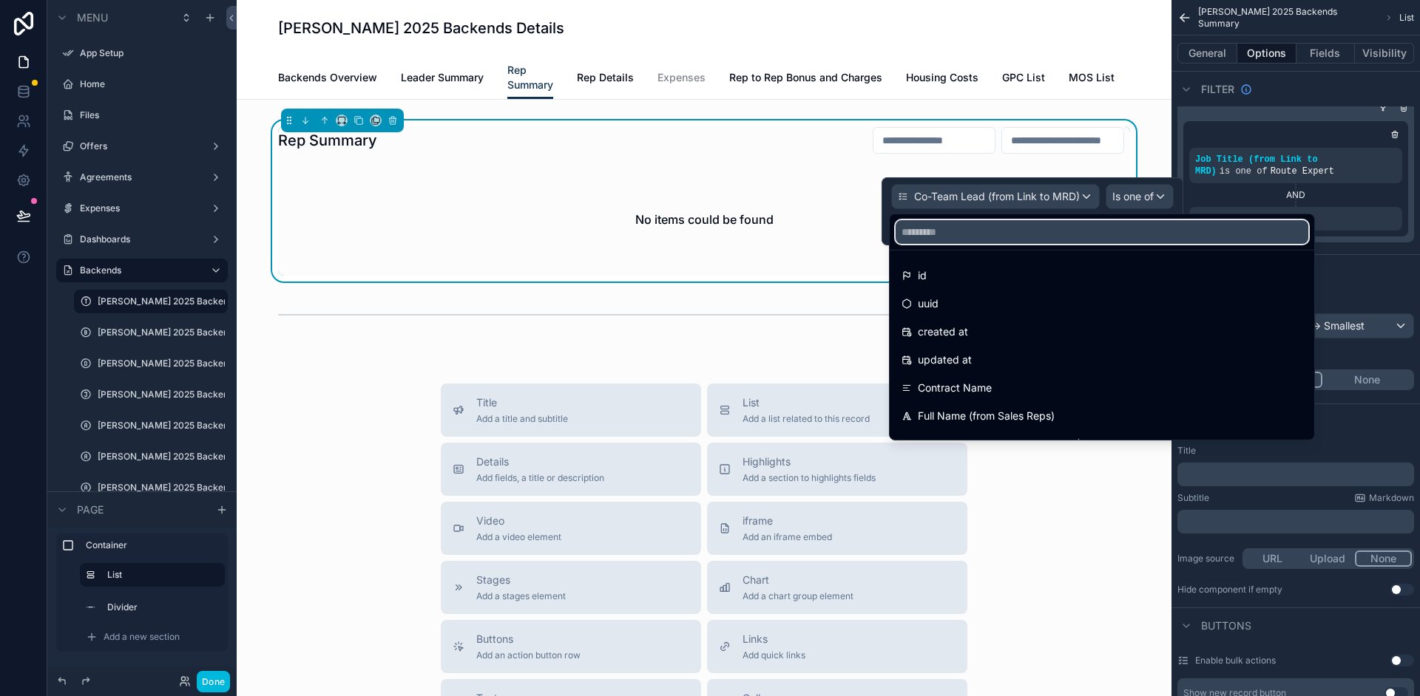
click at [967, 237] on input "text" at bounding box center [1101, 232] width 413 height 24
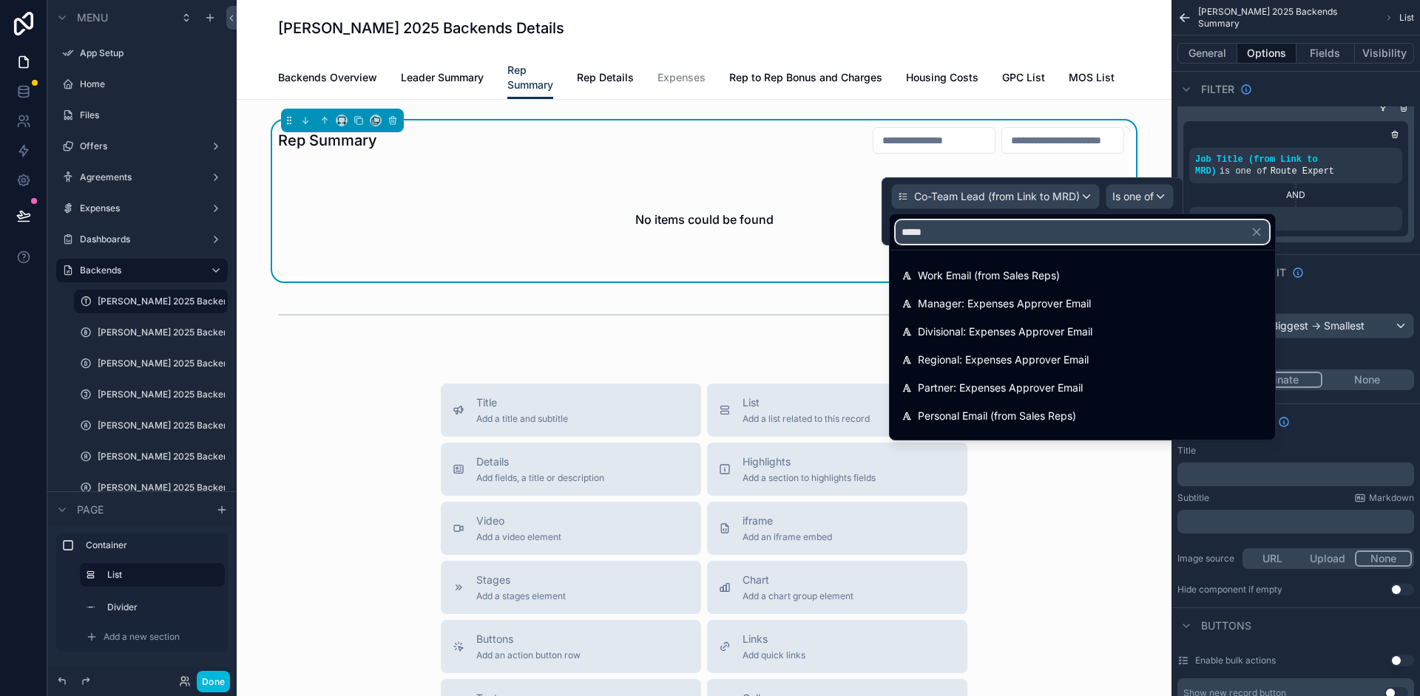
type input "*****"
click at [1034, 277] on span "Work Email (from Sales Reps)" at bounding box center [989, 276] width 142 height 18
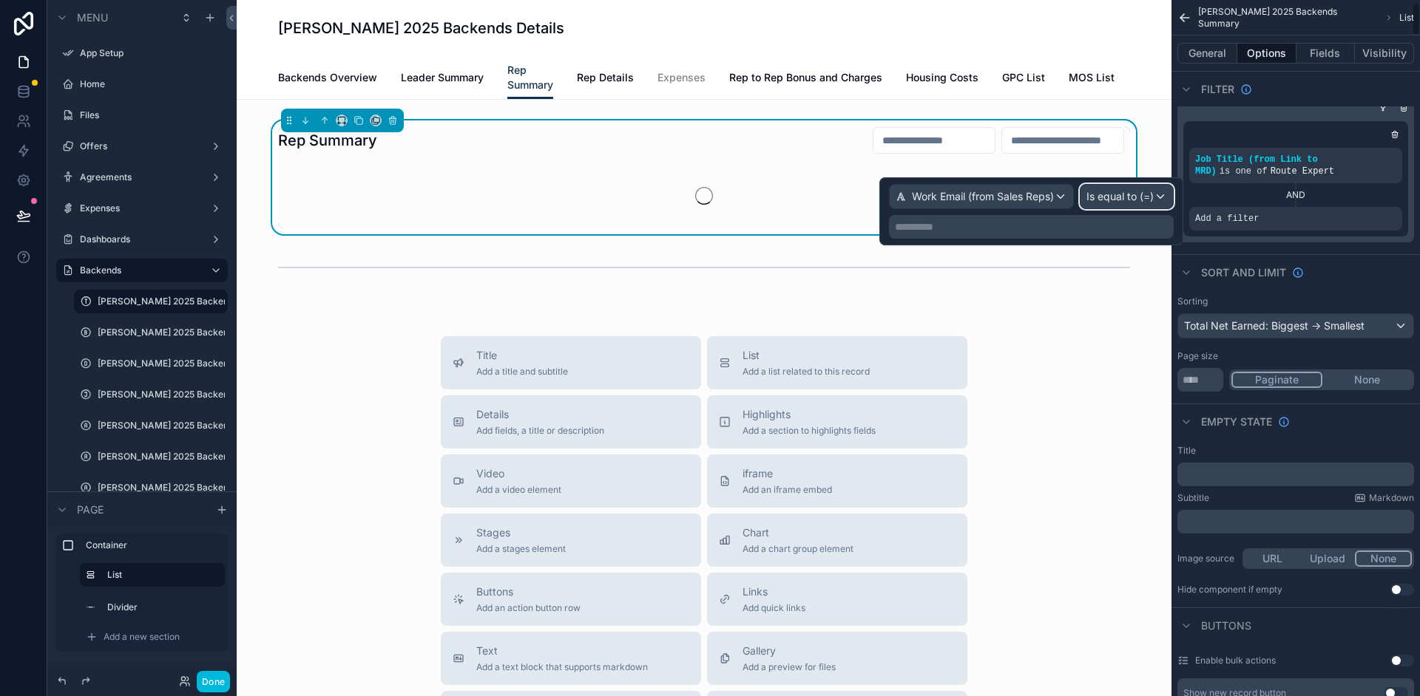
click at [1167, 201] on div "Is equal to (=)" at bounding box center [1126, 197] width 92 height 24
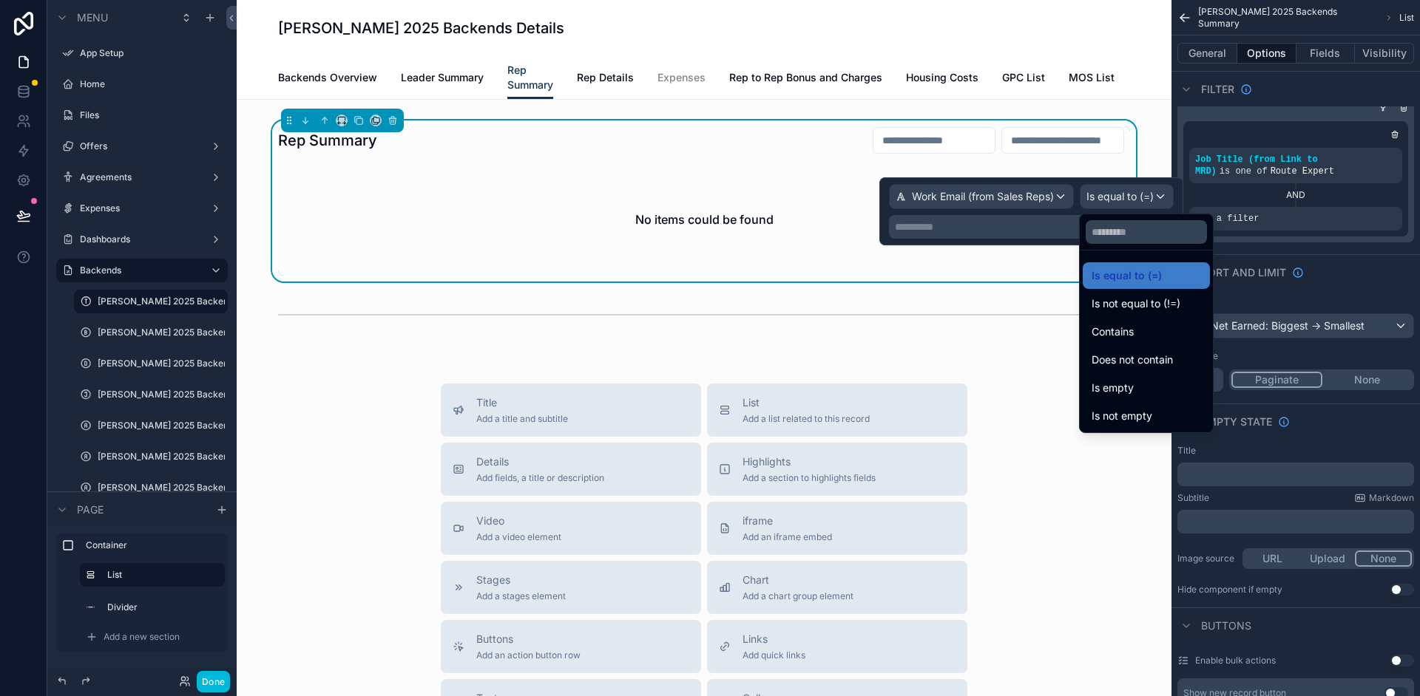
click at [1176, 271] on div "Is equal to (=)" at bounding box center [1145, 276] width 109 height 18
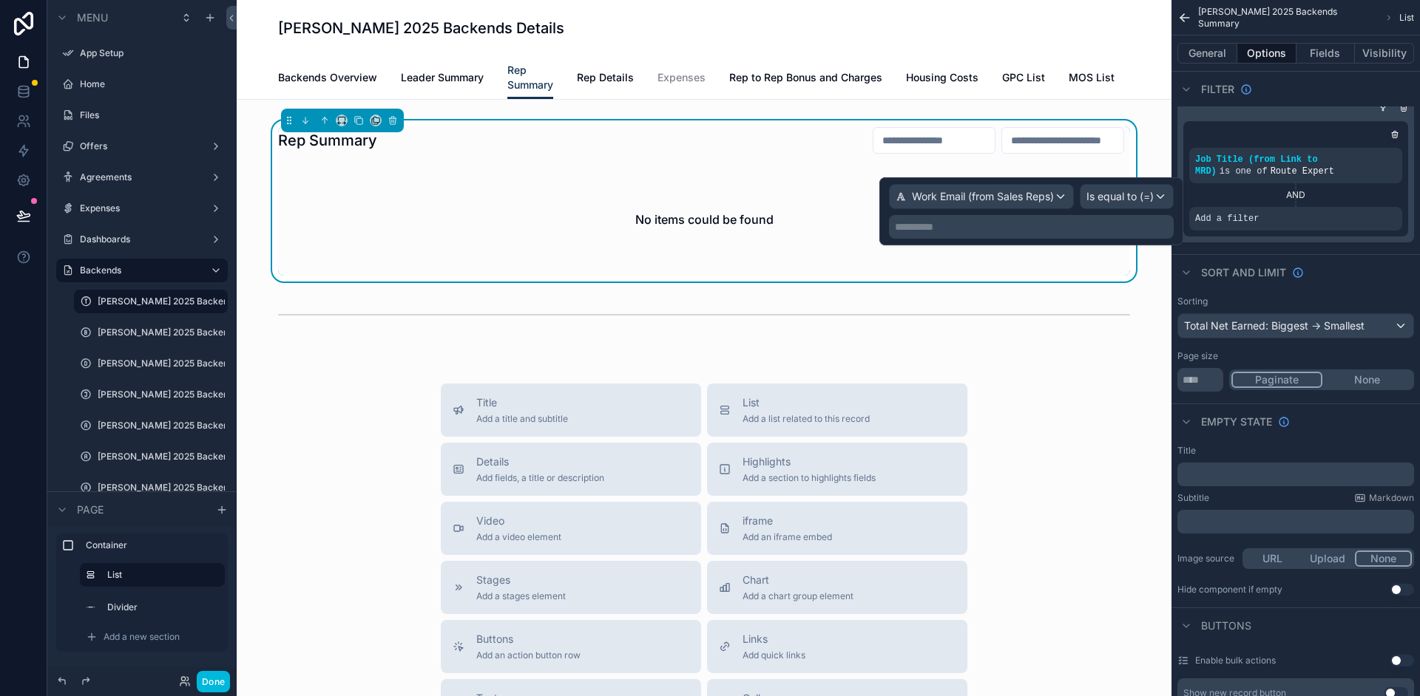
click at [1113, 228] on p "**********" at bounding box center [1033, 227] width 276 height 15
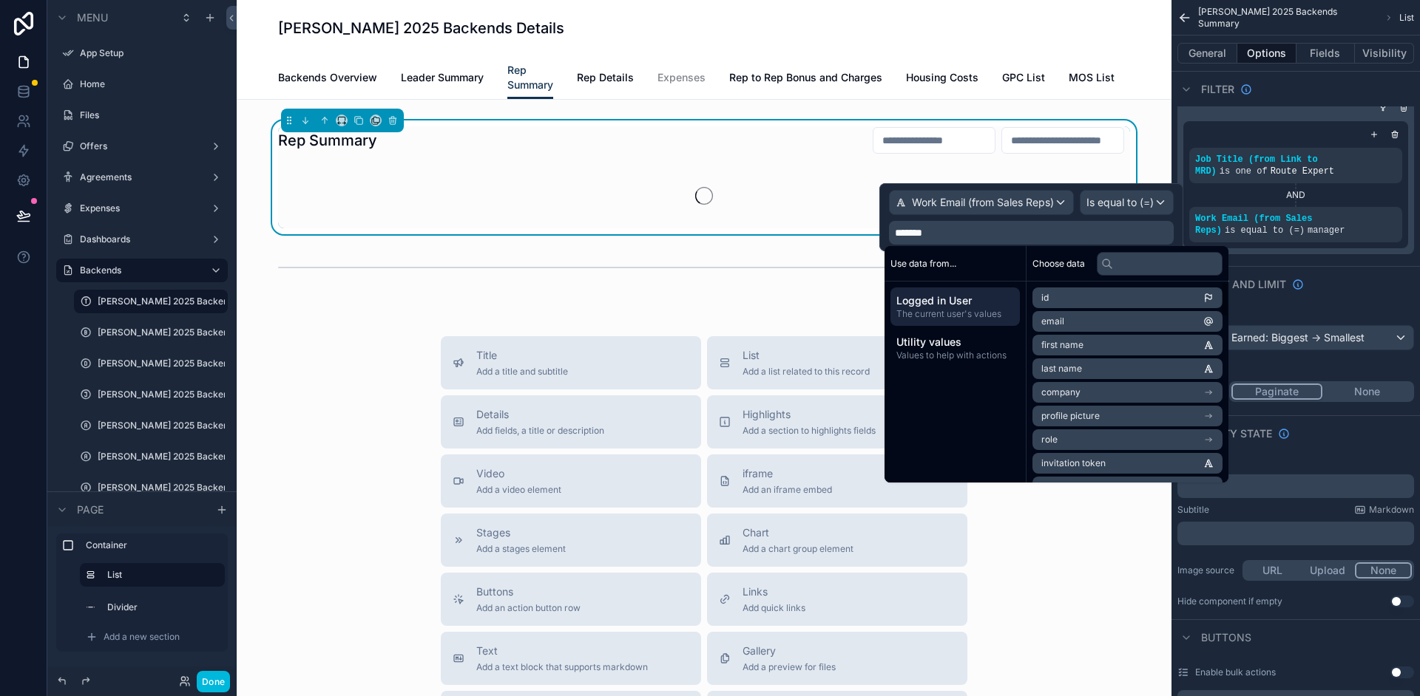
click at [953, 347] on span "Utility values" at bounding box center [955, 342] width 118 height 15
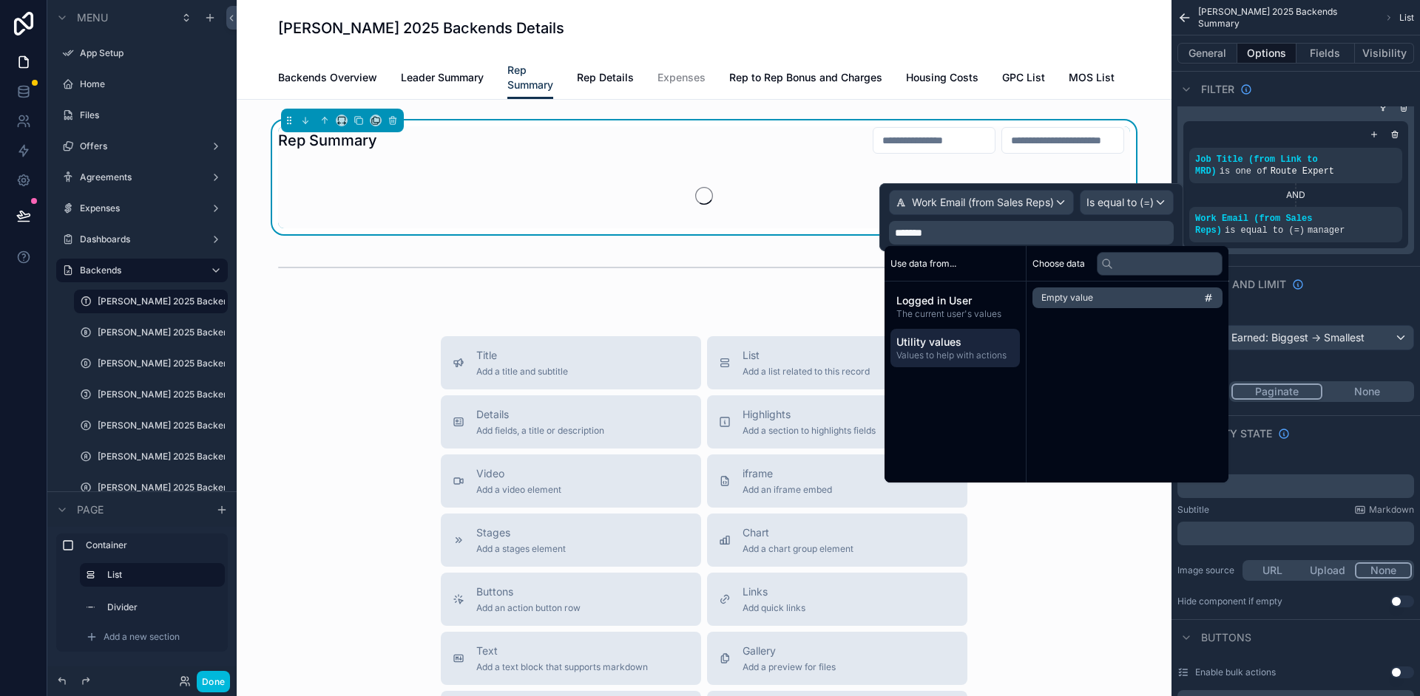
click at [953, 307] on span "Logged in User" at bounding box center [955, 301] width 118 height 15
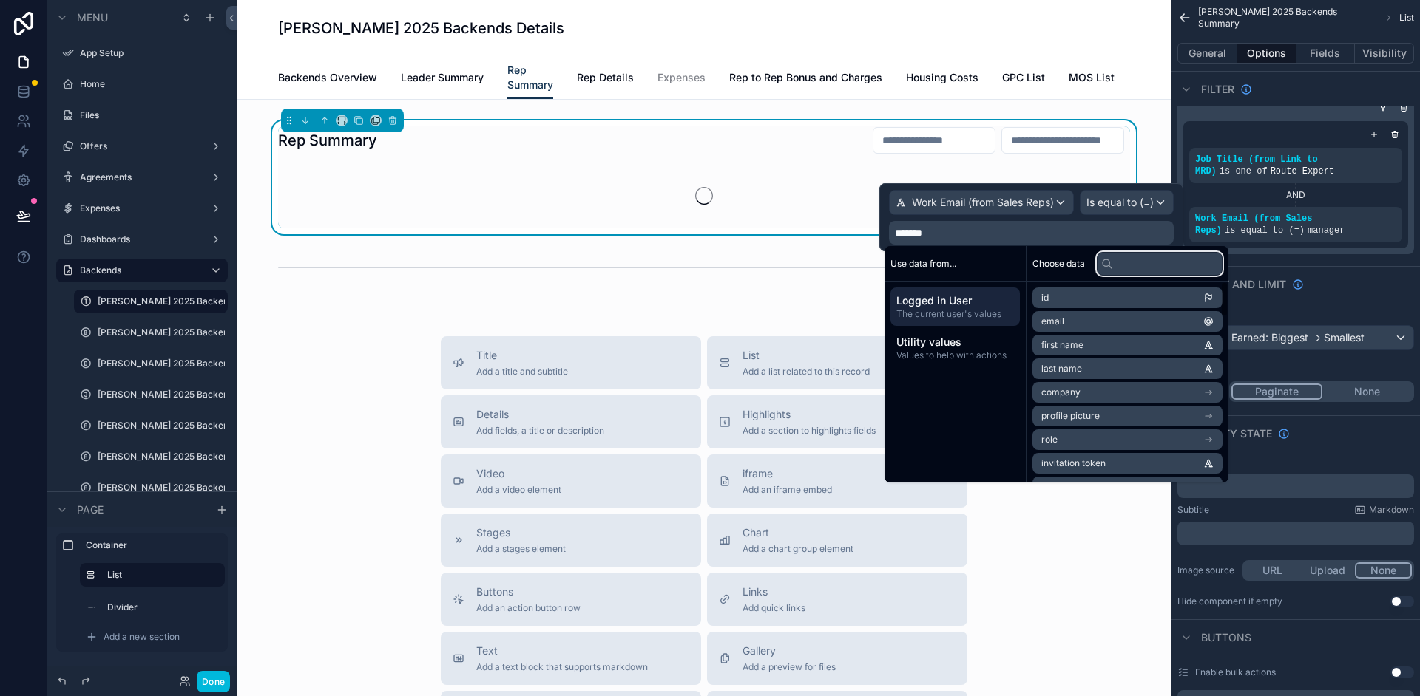
click at [1156, 268] on input "text" at bounding box center [1159, 264] width 126 height 24
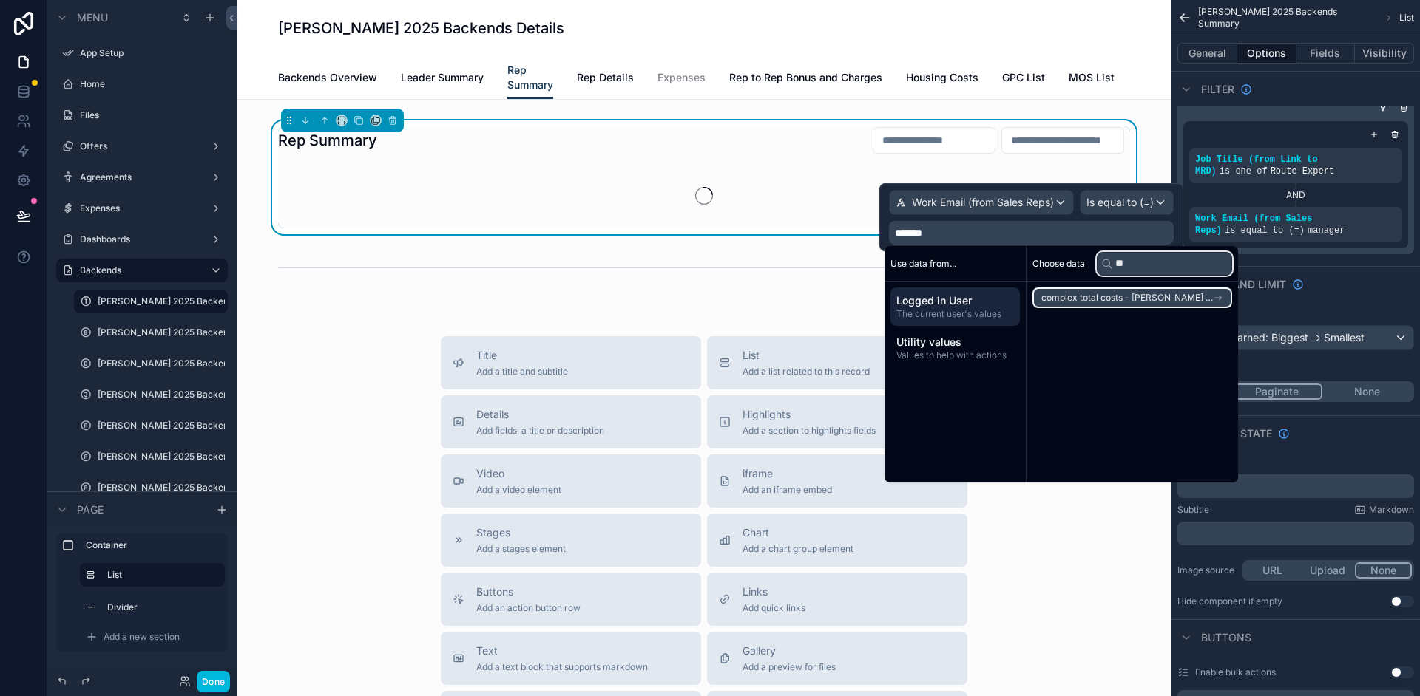
type input "*"
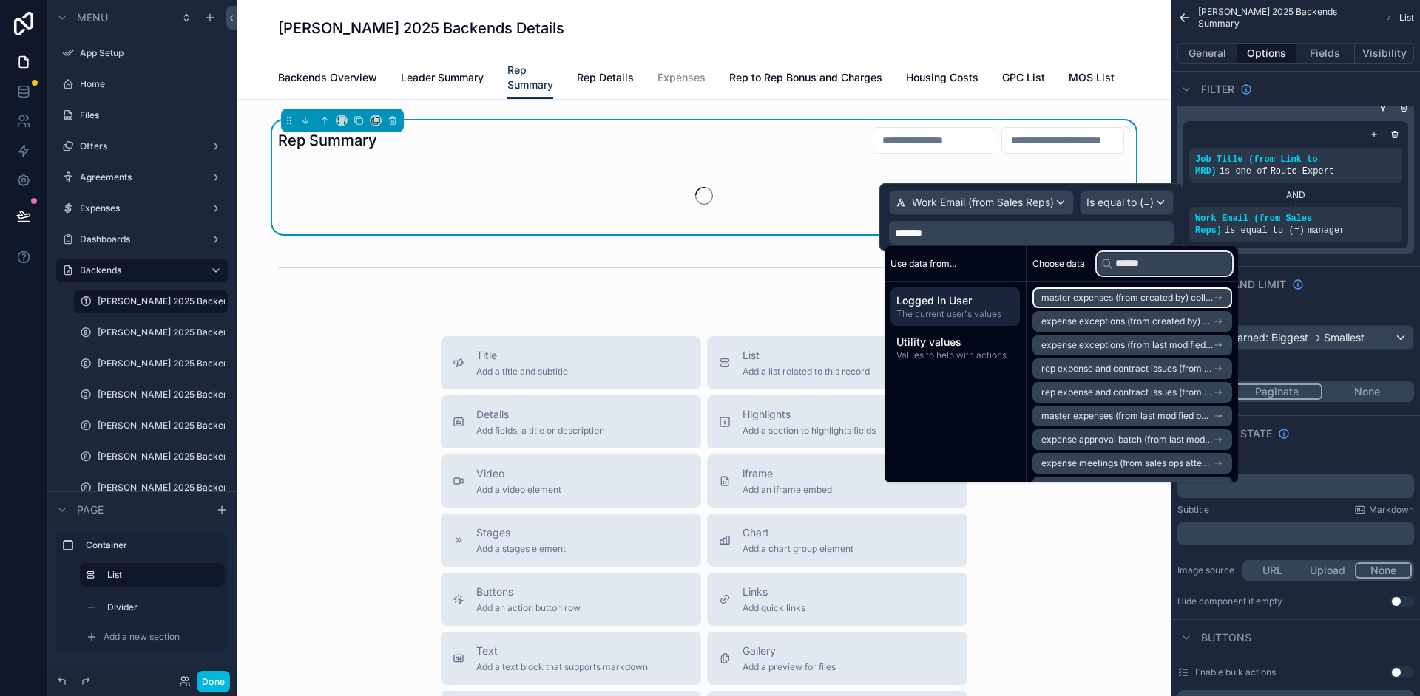
type input "*******"
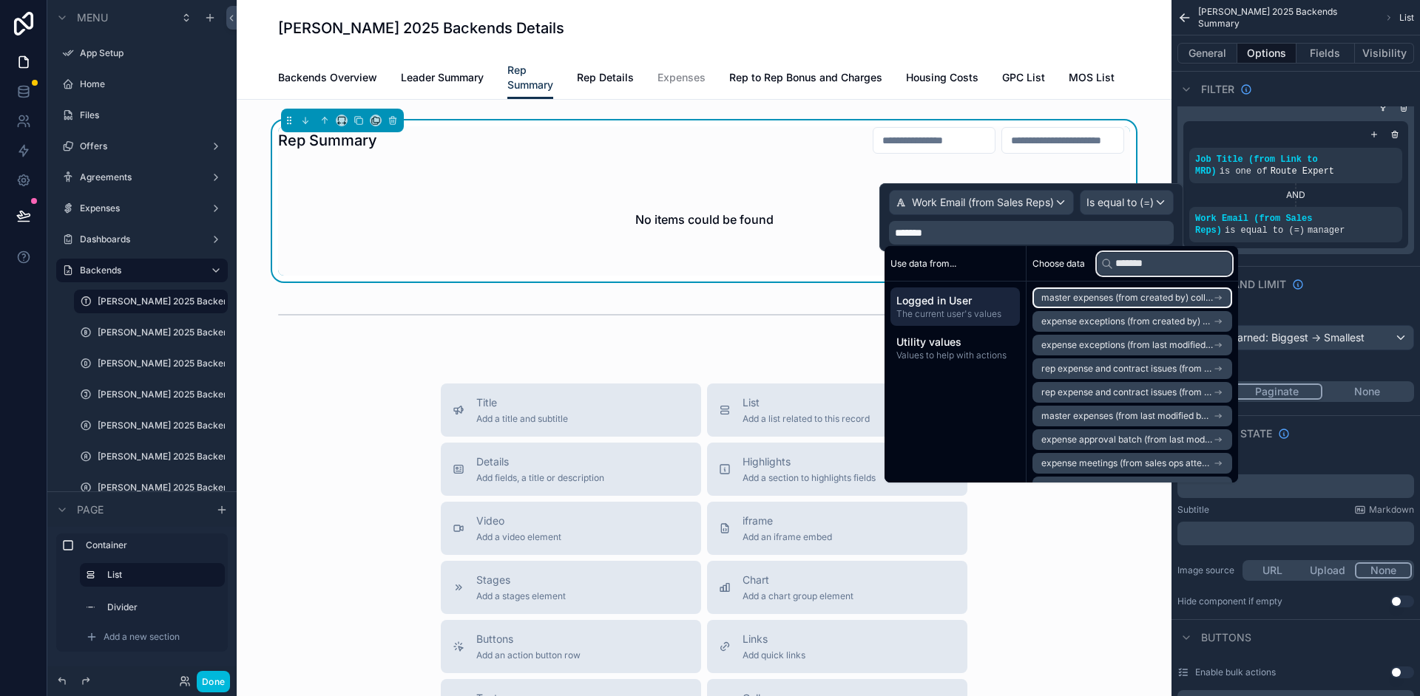
click at [1167, 268] on input "*******" at bounding box center [1163, 264] width 135 height 24
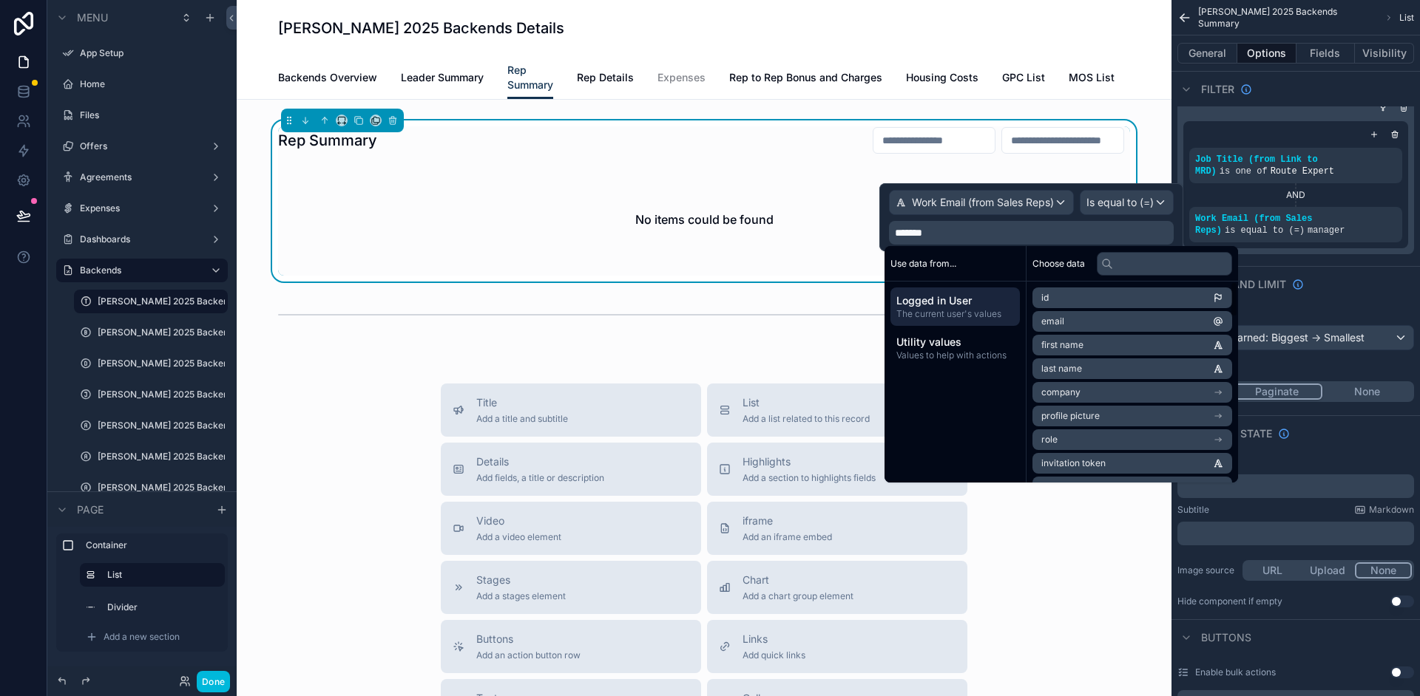
click at [934, 354] on span "Values to help with actions" at bounding box center [955, 356] width 118 height 12
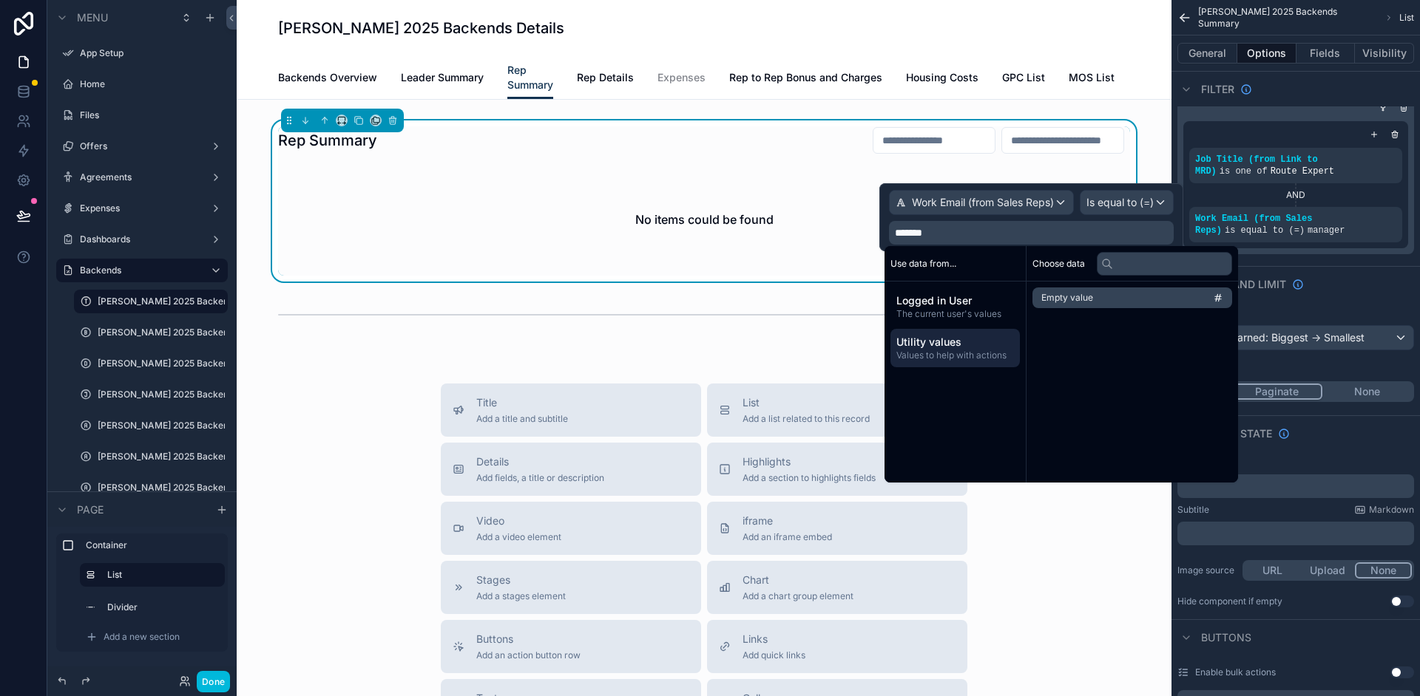
click at [929, 277] on div "Use data from..." at bounding box center [954, 263] width 141 height 35
click at [935, 268] on span "Use data from..." at bounding box center [923, 264] width 66 height 12
click at [986, 407] on div "Use data from... Logged in User The current user's values Utility values Values…" at bounding box center [955, 364] width 142 height 237
click at [1108, 235] on p "*******" at bounding box center [1033, 233] width 276 height 15
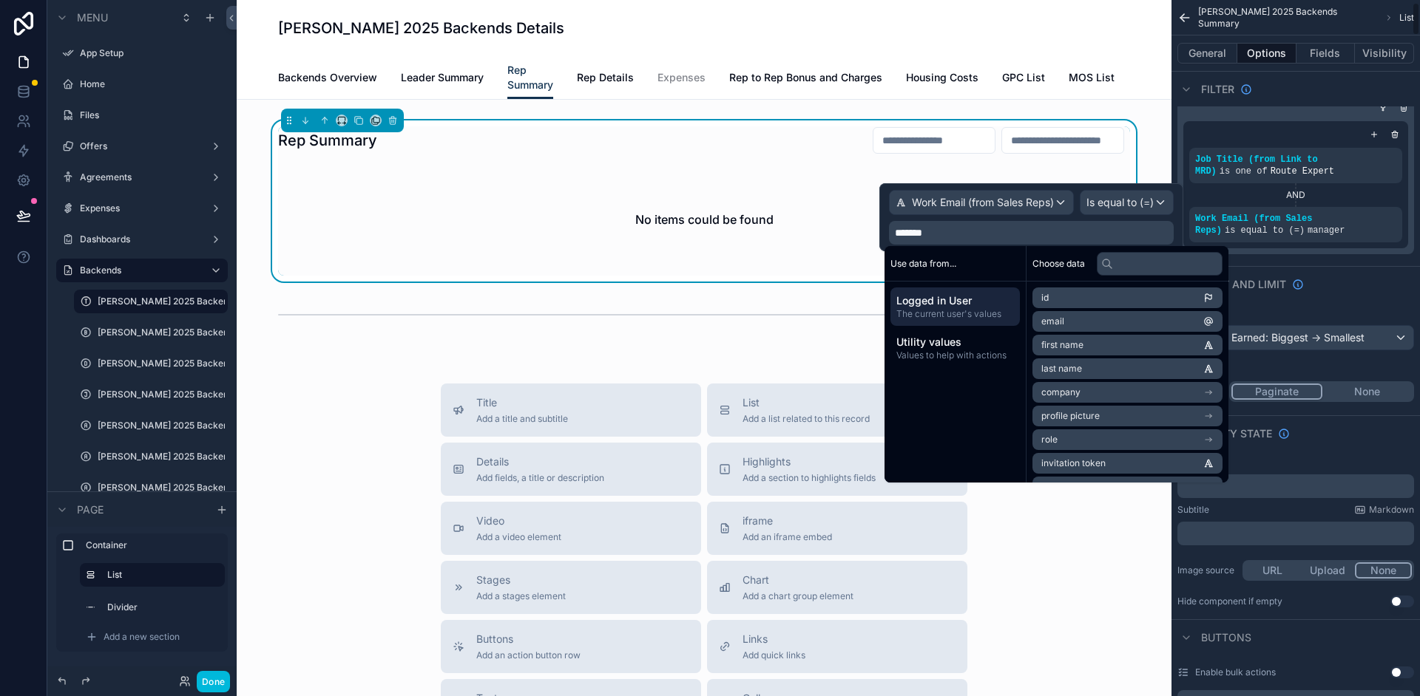
click at [1328, 213] on div "Work Email (from Sales Reps) is equal to (=) manager" at bounding box center [1295, 225] width 201 height 24
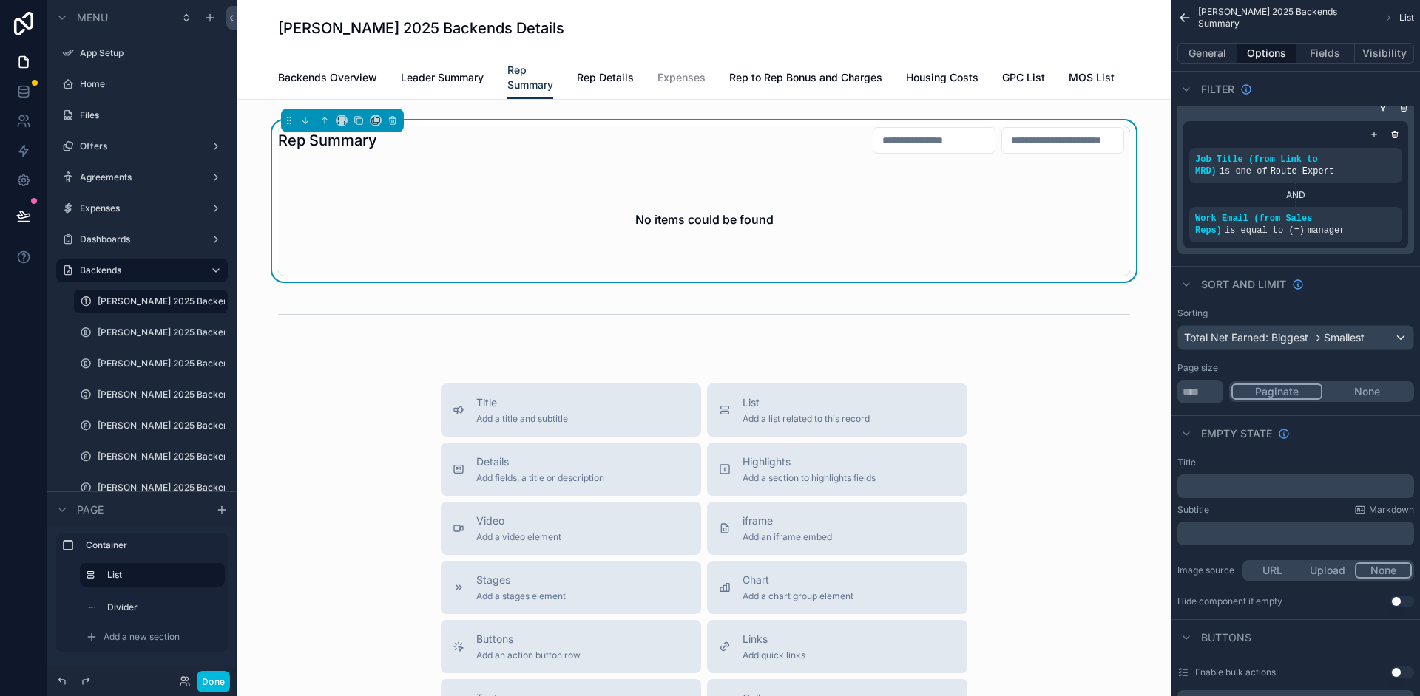
click at [0, 0] on icon "scrollable content" at bounding box center [0, 0] width 0 height 0
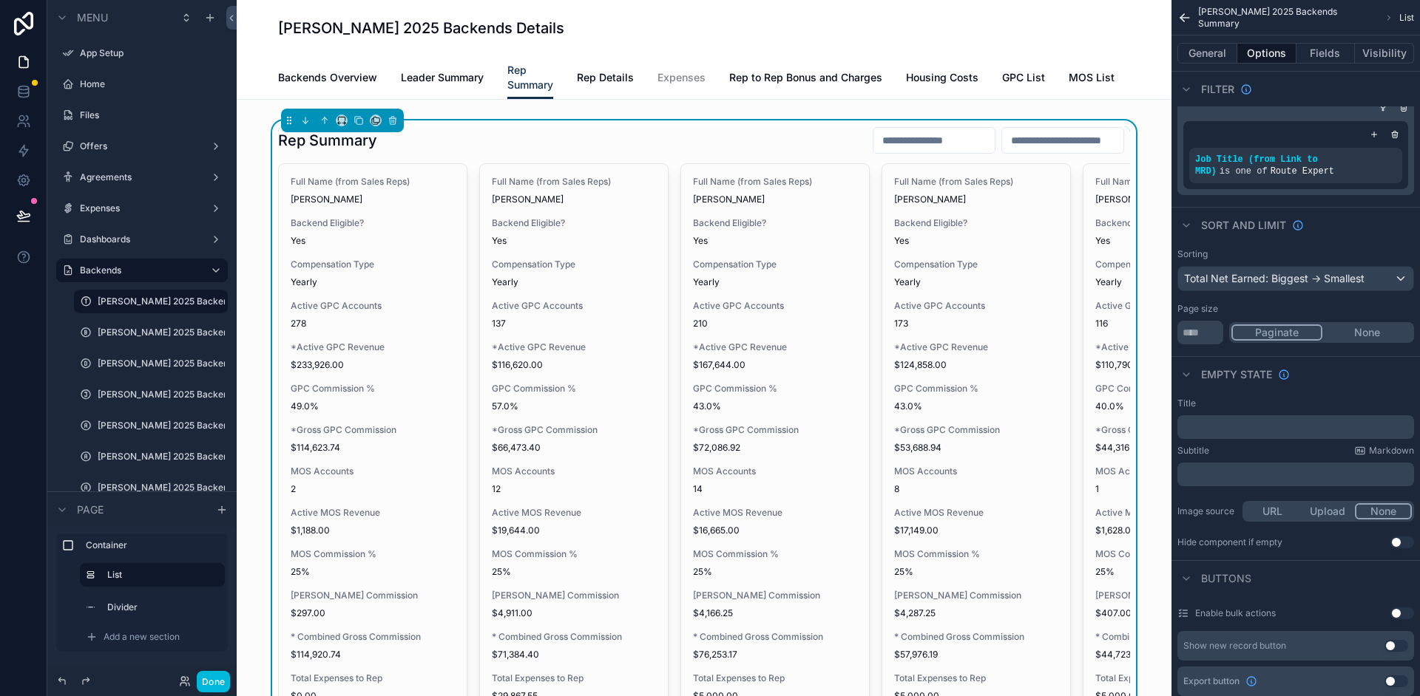
click at [1373, 136] on icon "scrollable content" at bounding box center [1373, 134] width 9 height 9
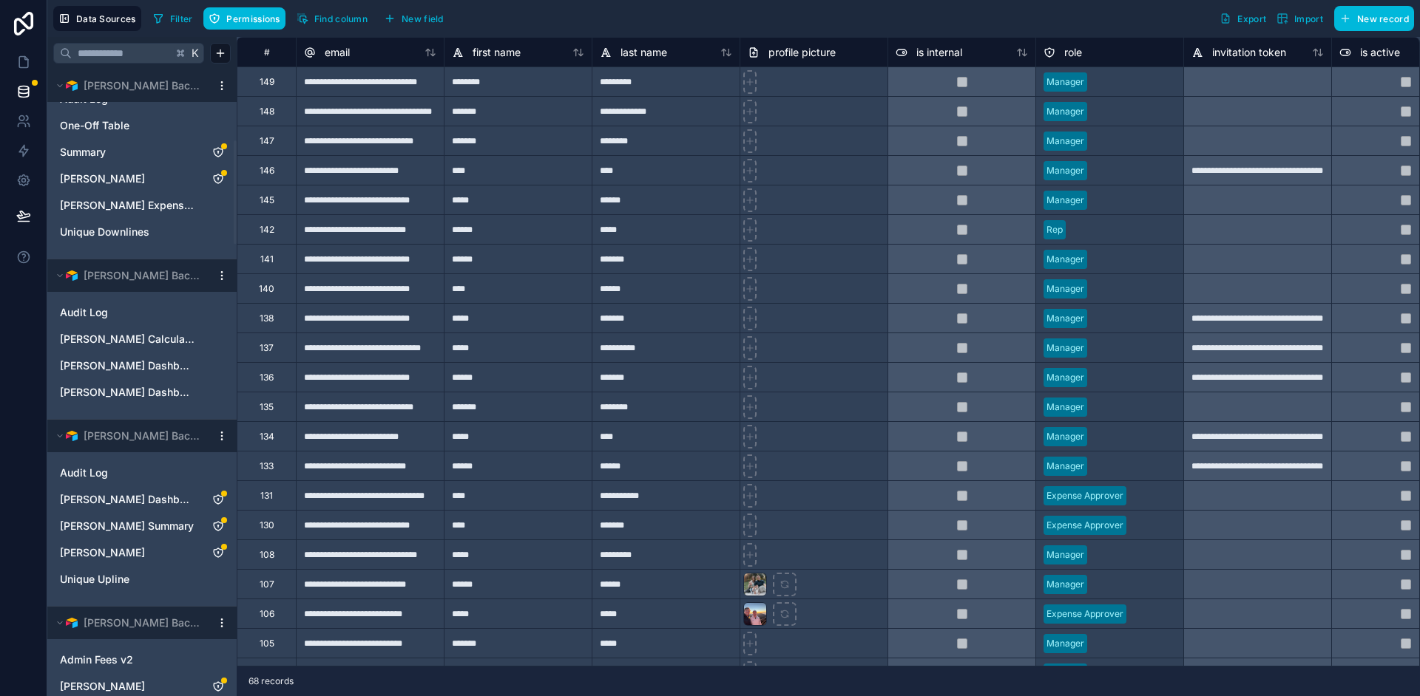
scroll to position [431, 0]
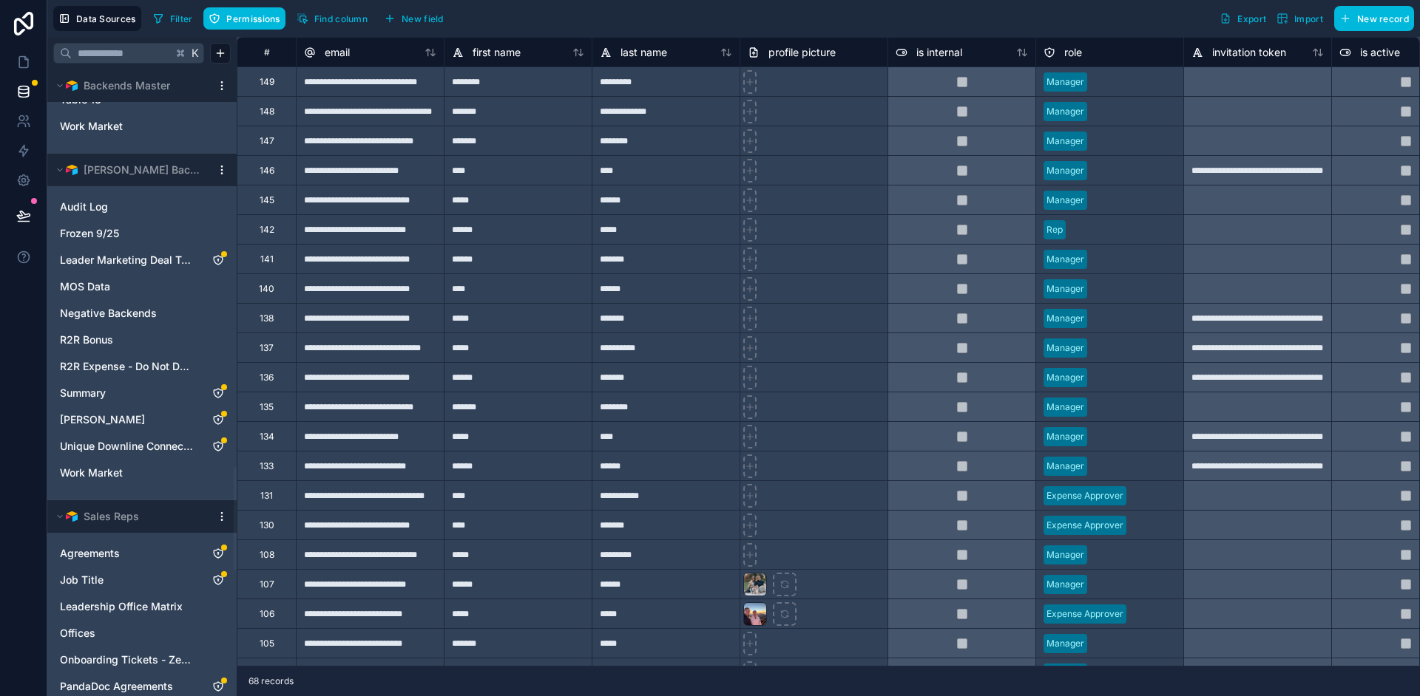
scroll to position [2409, 0]
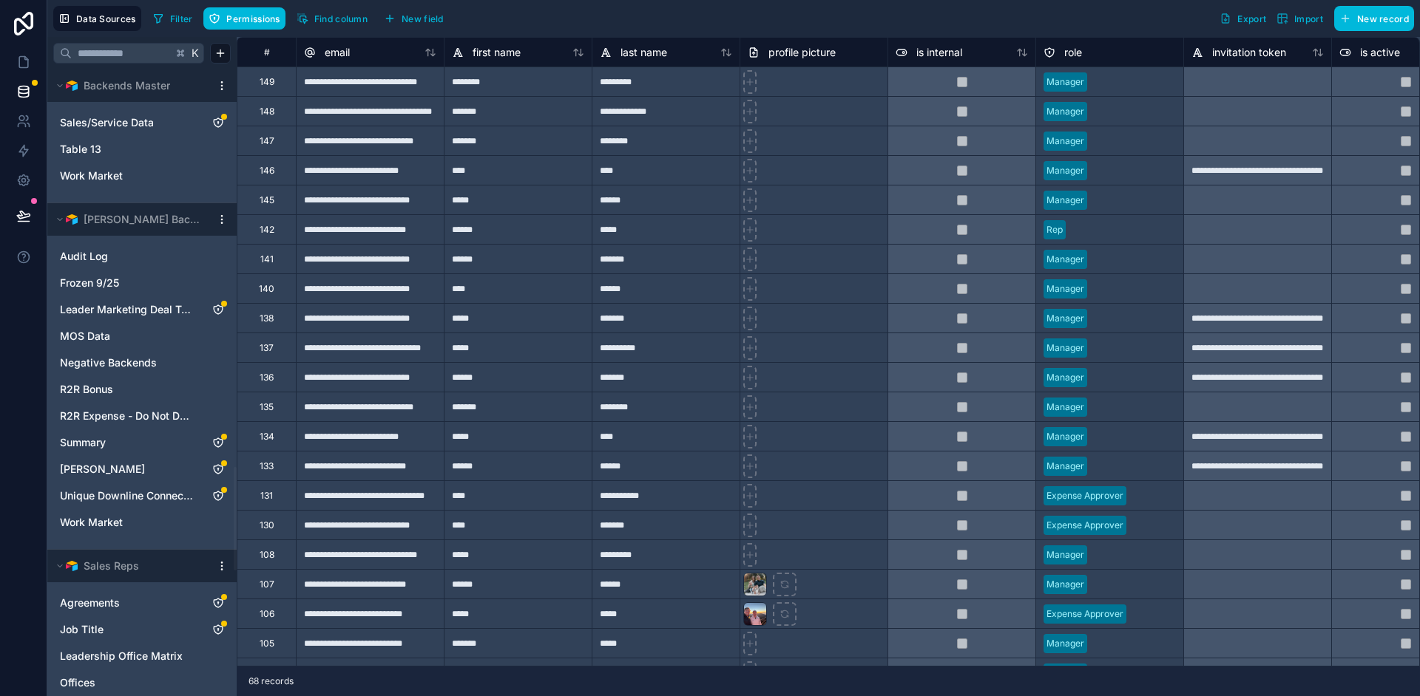
click at [222, 470] on icon "Tanner Boren" at bounding box center [218, 469] width 9 height 9
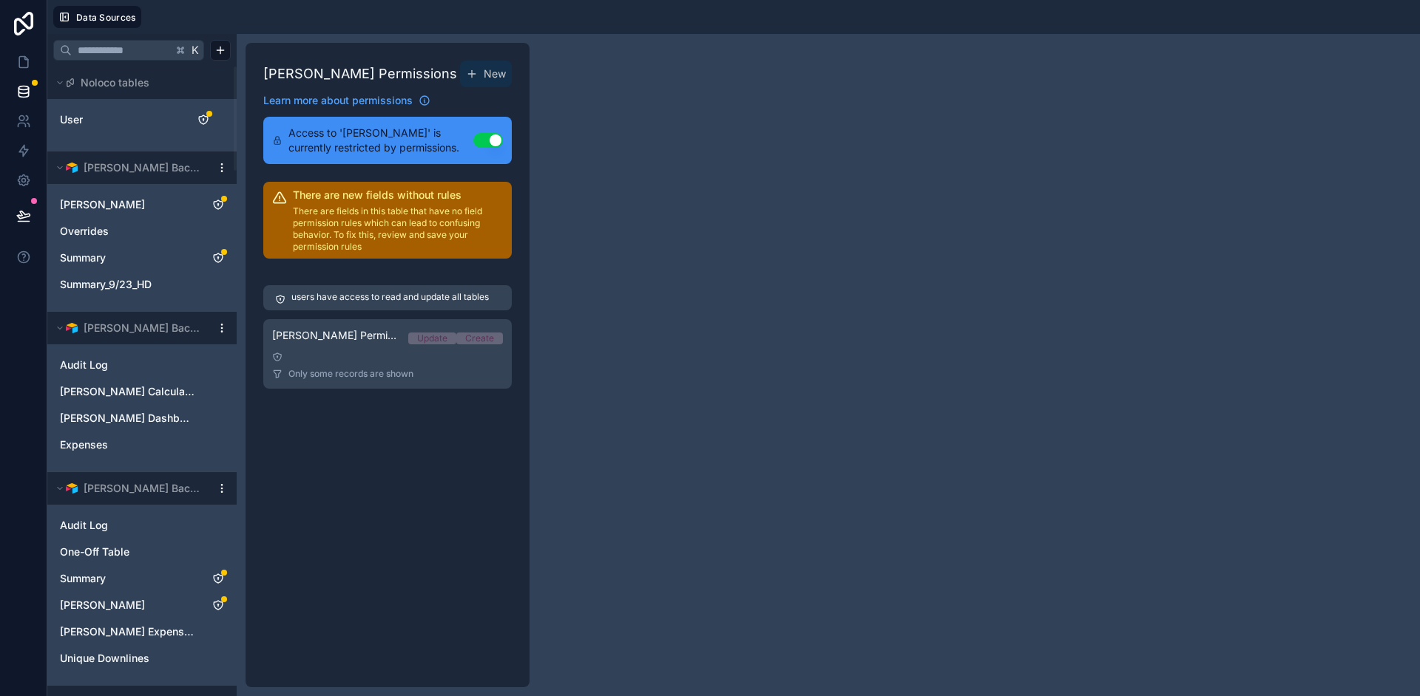
click at [362, 239] on p "There are fields in this table that have no field permission rules which can le…" at bounding box center [398, 229] width 210 height 47
click at [341, 360] on div at bounding box center [387, 357] width 231 height 10
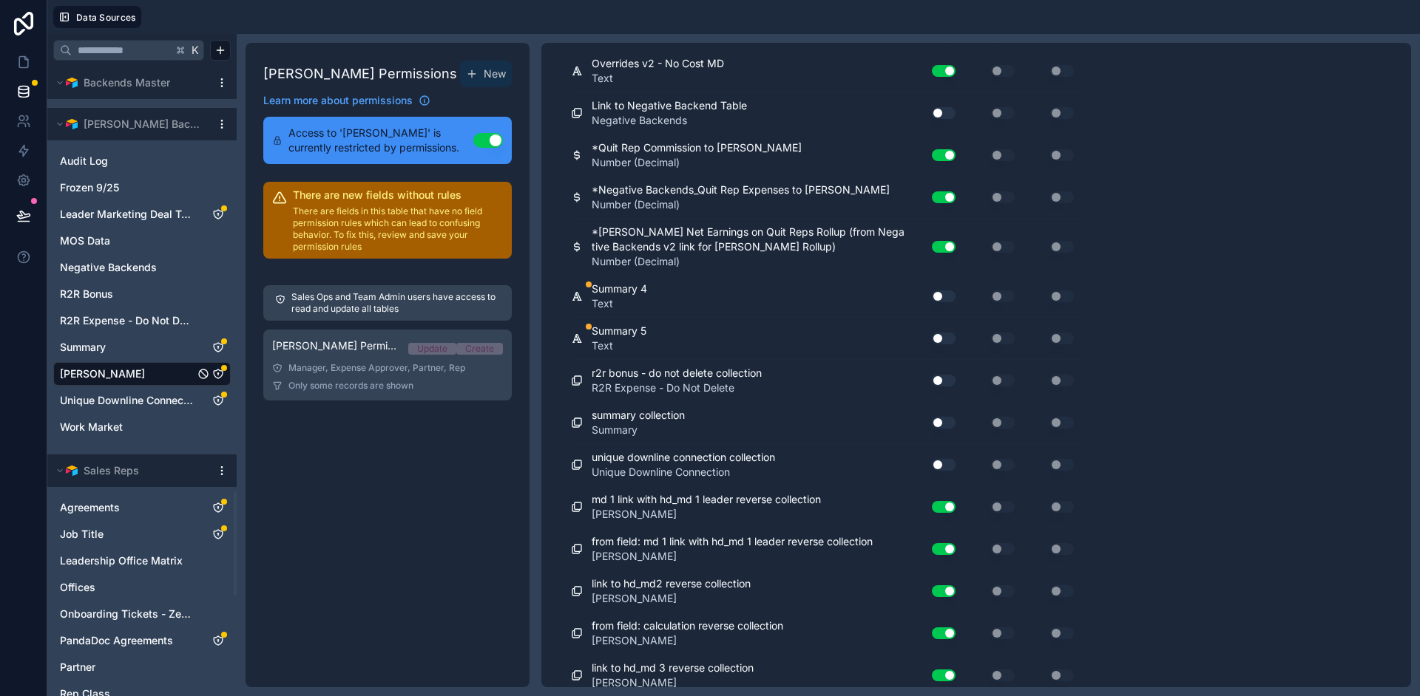
scroll to position [2490, 0]
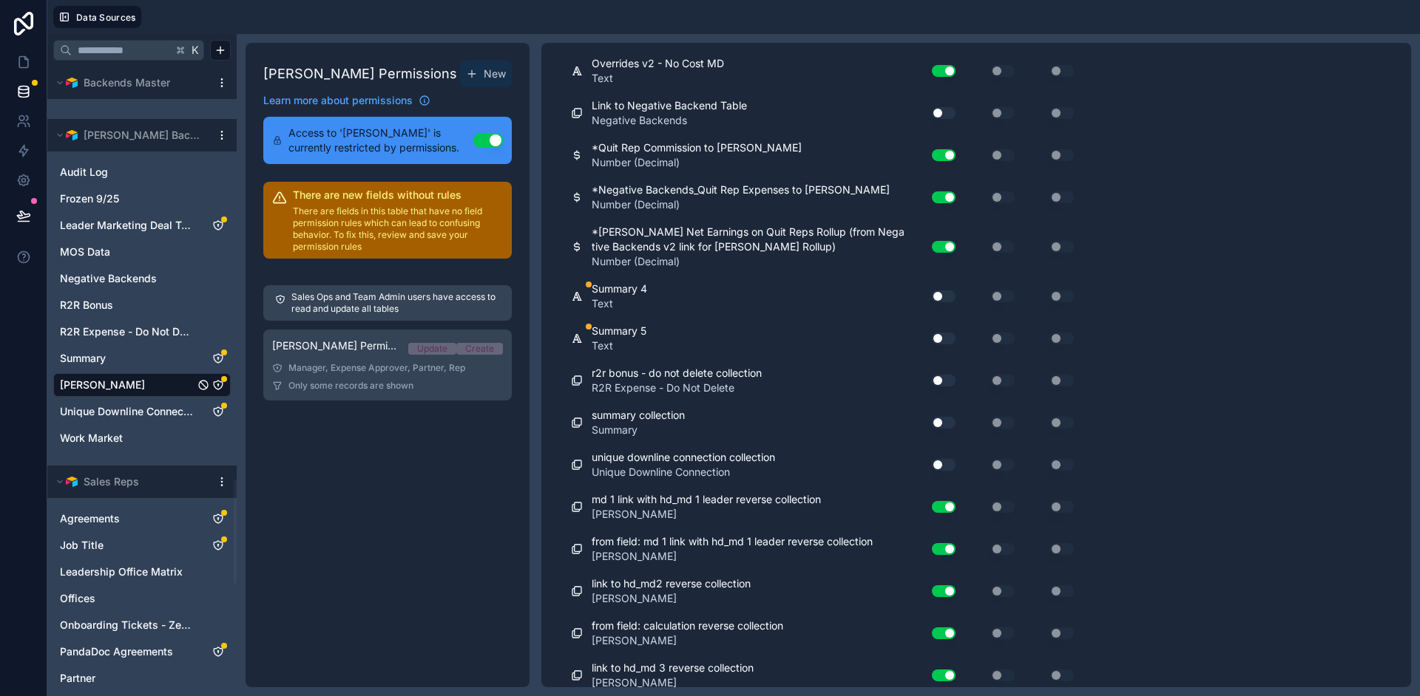
click at [95, 365] on span "Summary" at bounding box center [83, 358] width 46 height 15
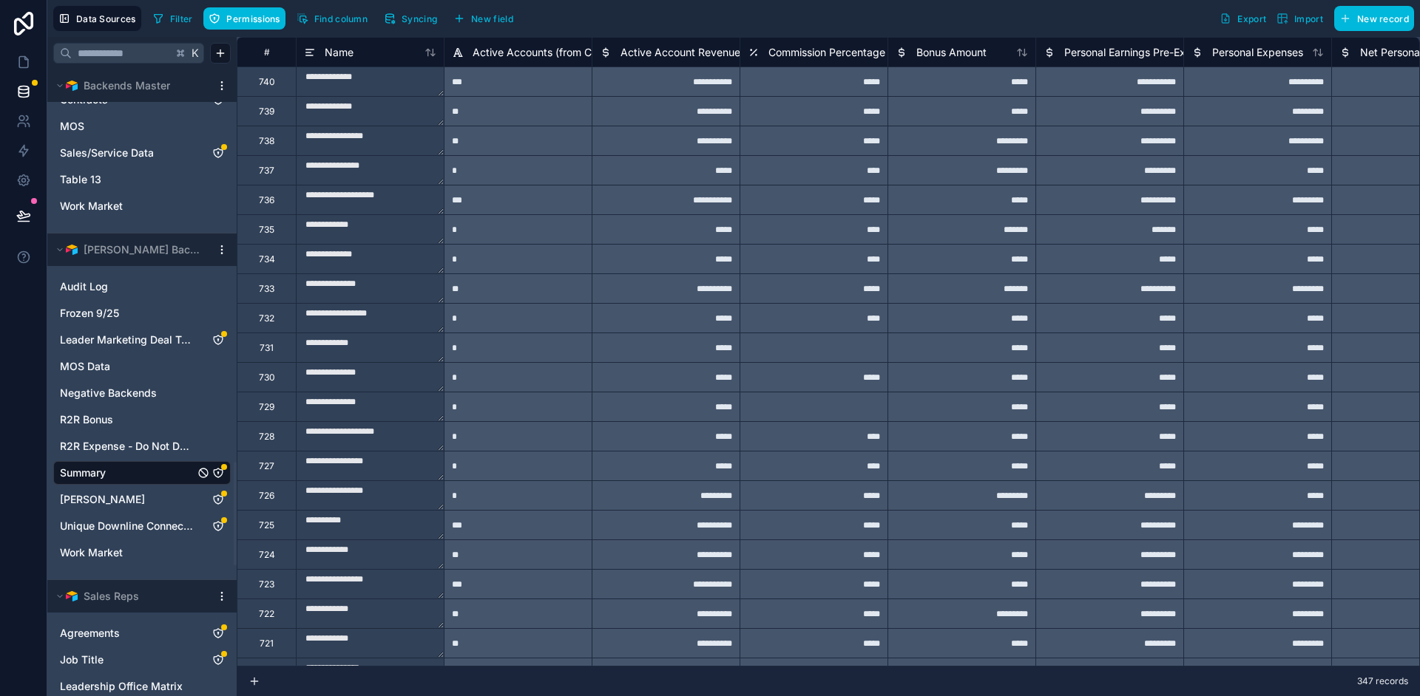
scroll to position [2362, 0]
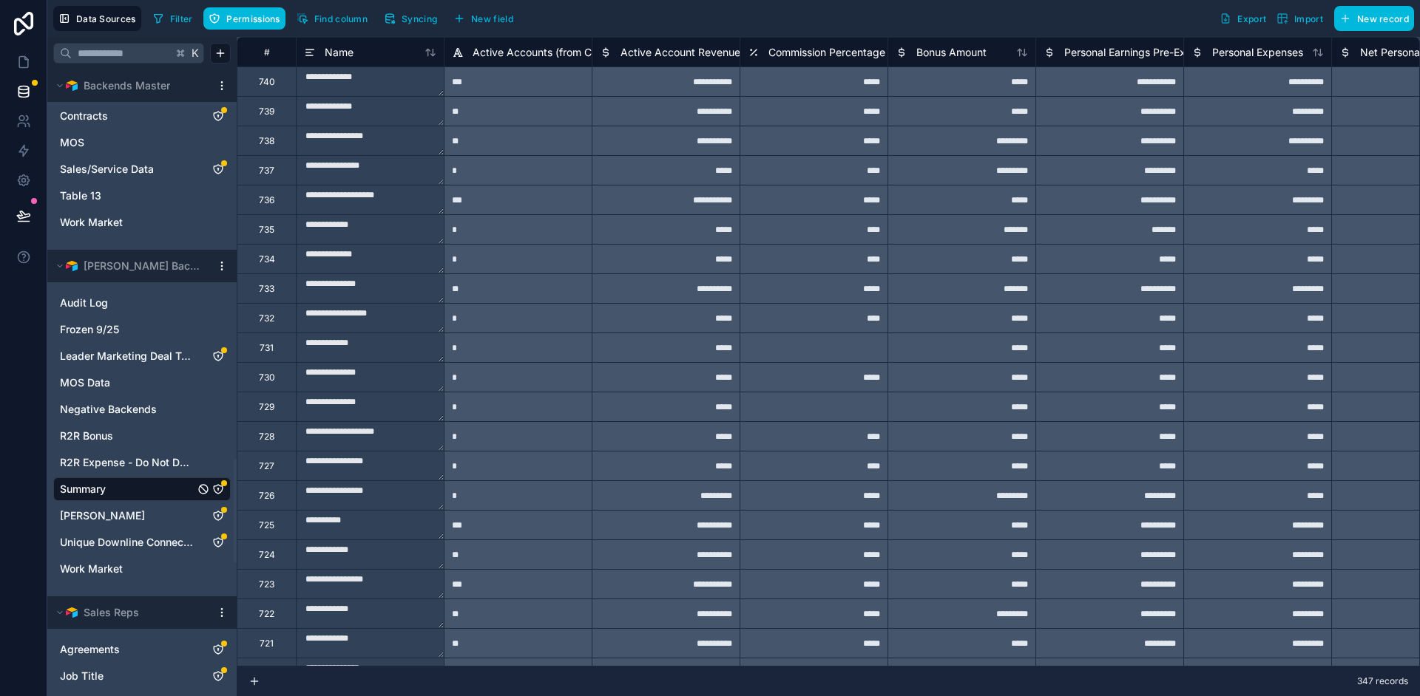
click at [216, 489] on icon "Summary" at bounding box center [218, 490] width 12 height 12
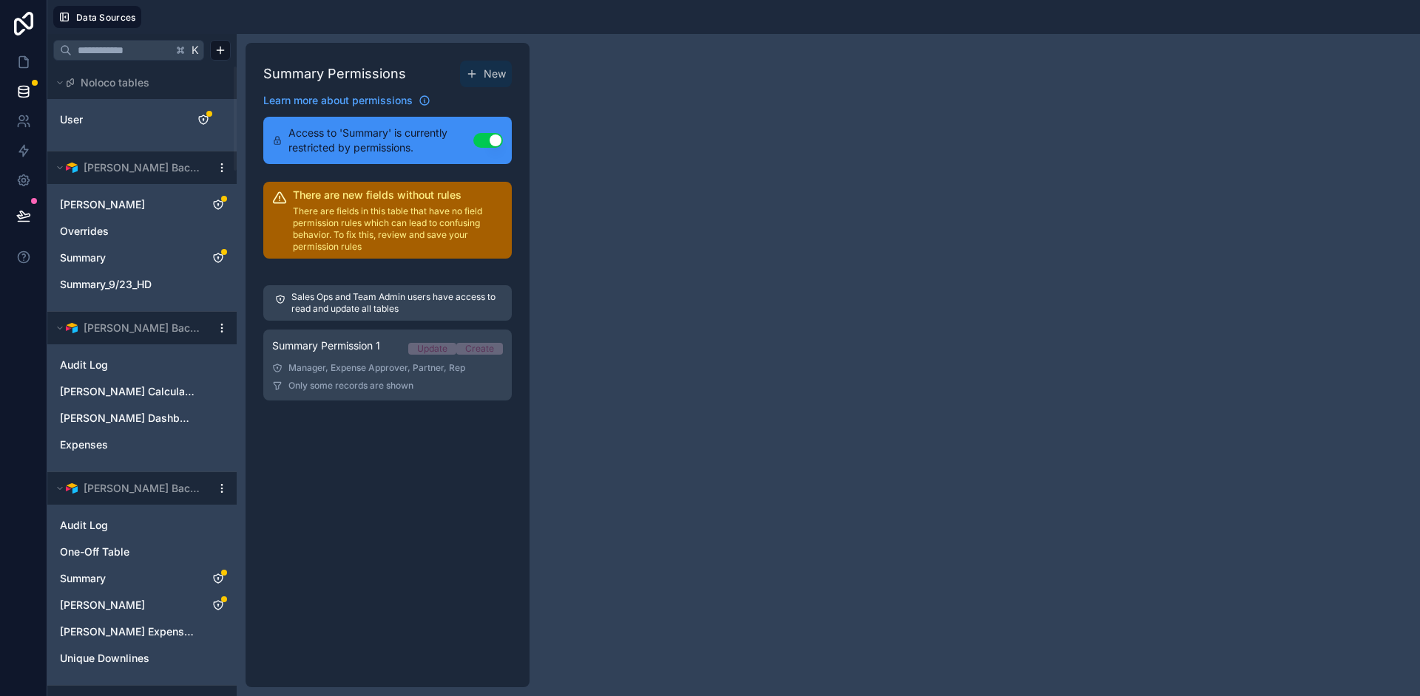
click at [338, 352] on span "Summary Permission 1" at bounding box center [326, 346] width 108 height 15
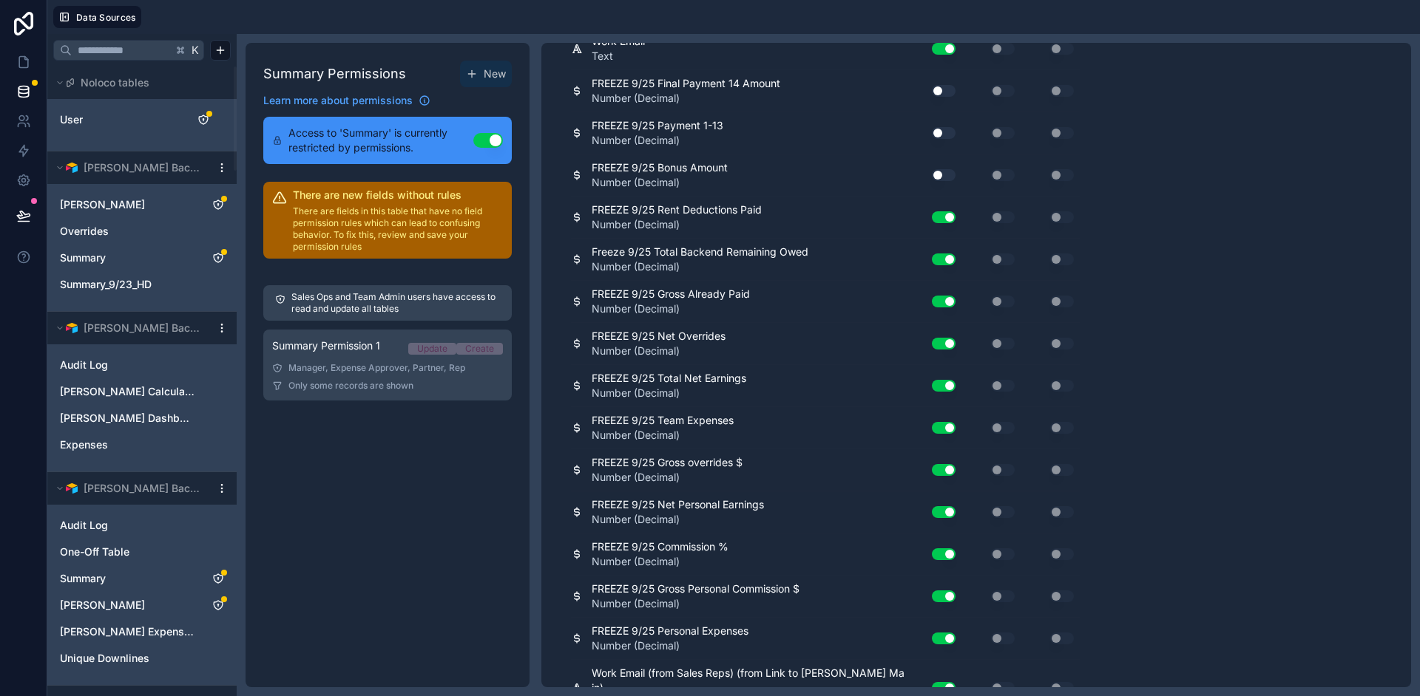
scroll to position [3556, 0]
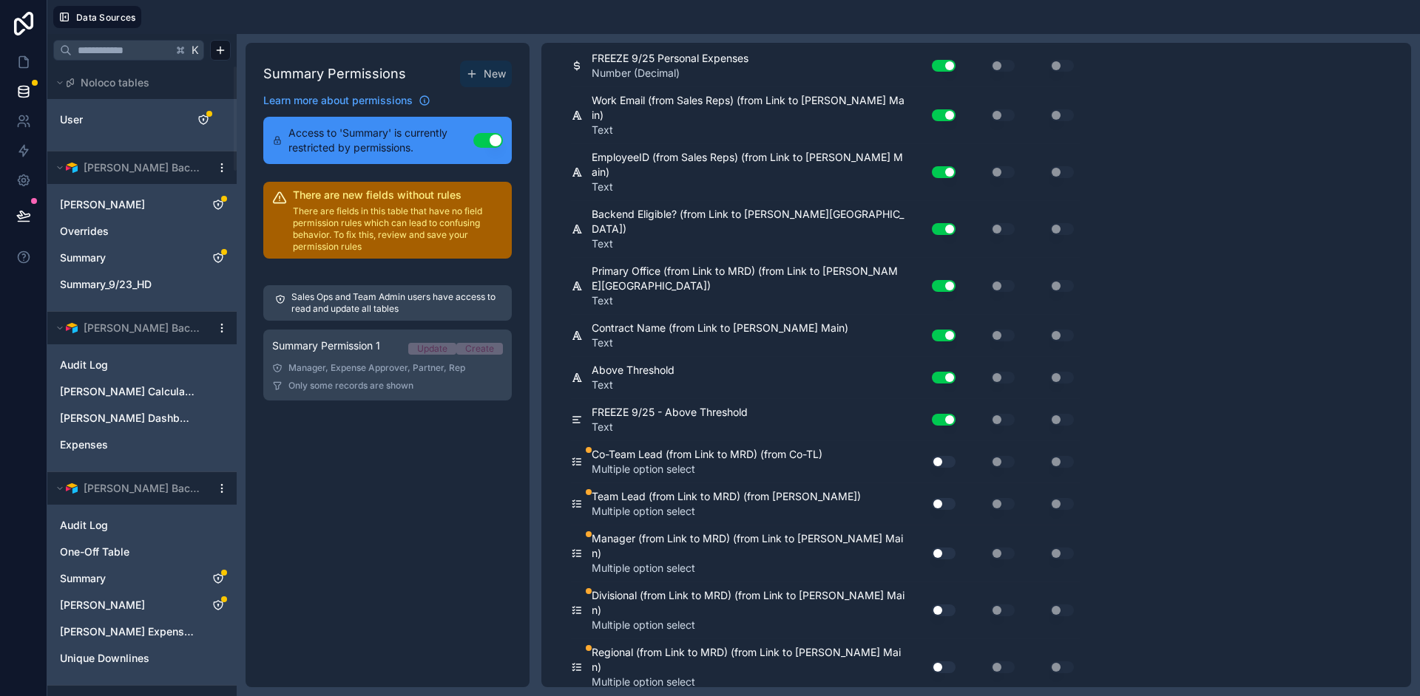
click at [949, 456] on button "Use setting" at bounding box center [944, 462] width 24 height 12
click at [941, 498] on button "Use setting" at bounding box center [944, 504] width 24 height 12
click at [943, 542] on div "Use setting" at bounding box center [937, 554] width 47 height 24
click at [951, 548] on button "Use setting" at bounding box center [944, 554] width 24 height 12
click at [944, 605] on button "Use setting" at bounding box center [944, 611] width 24 height 12
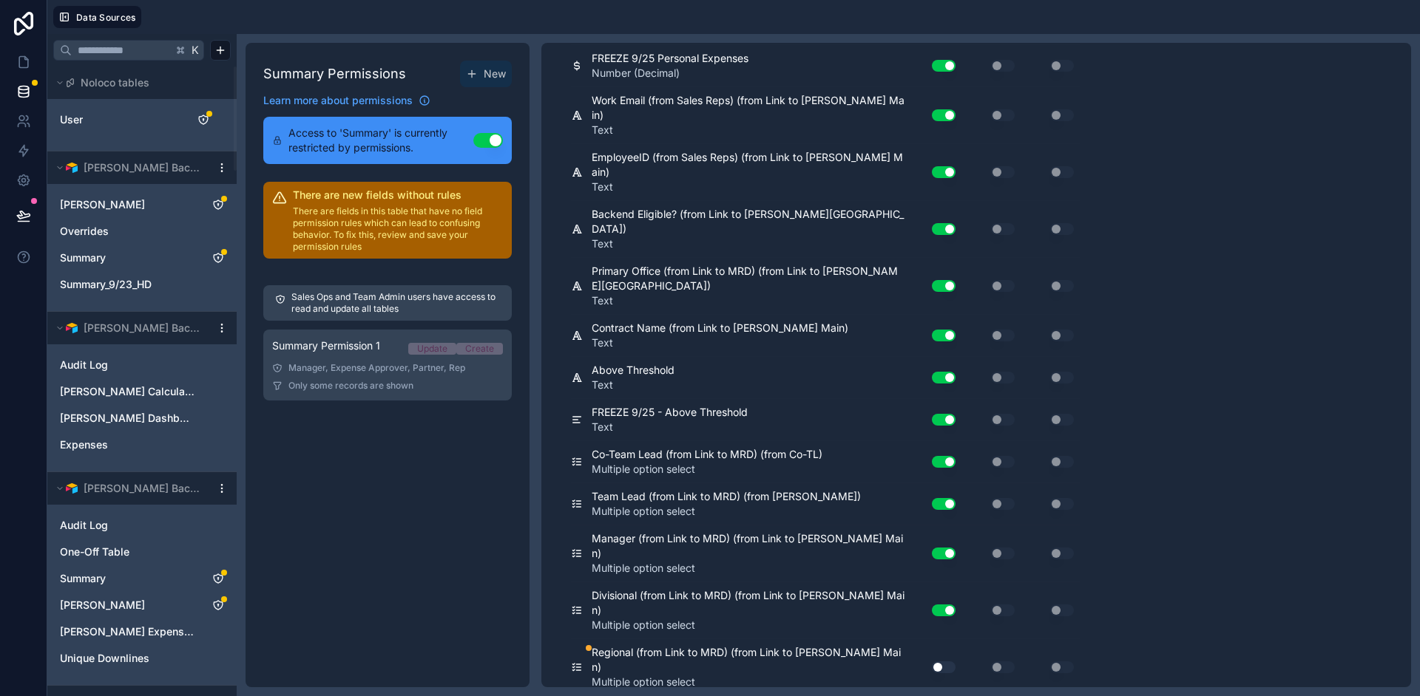
click at [943, 656] on div "Use setting" at bounding box center [937, 668] width 47 height 24
click at [944, 662] on button "Use setting" at bounding box center [944, 668] width 24 height 12
click at [431, 534] on div "Summary Permissions New Learn more about permissions Access to 'Summary' is cur…" at bounding box center [387, 365] width 284 height 645
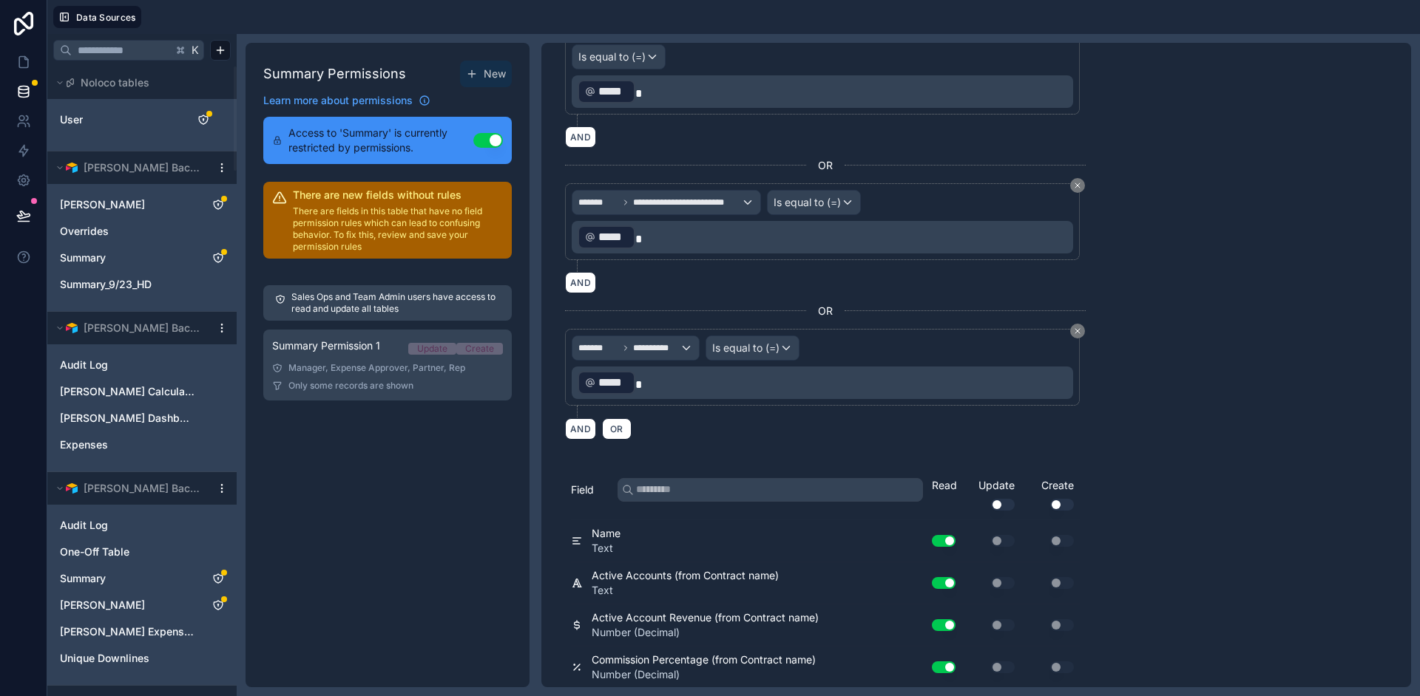
scroll to position [0, 0]
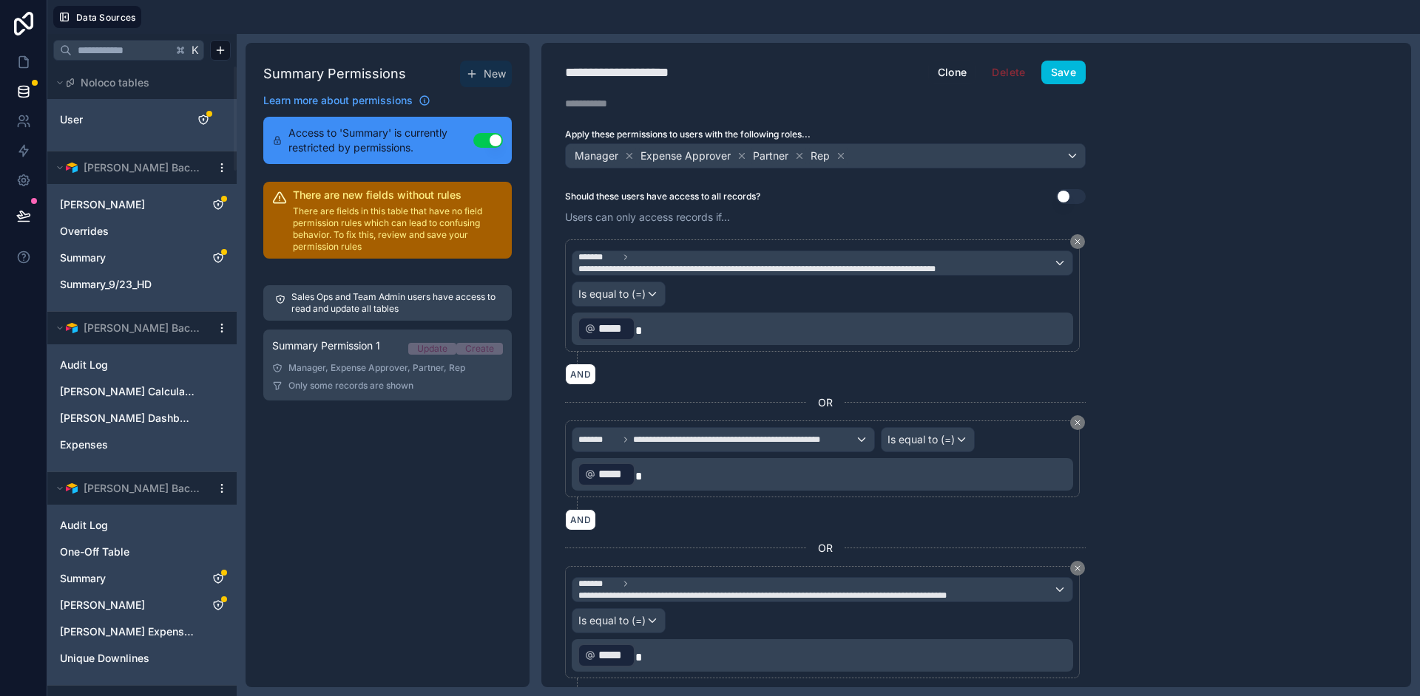
click at [1065, 75] on button "Save" at bounding box center [1063, 73] width 44 height 24
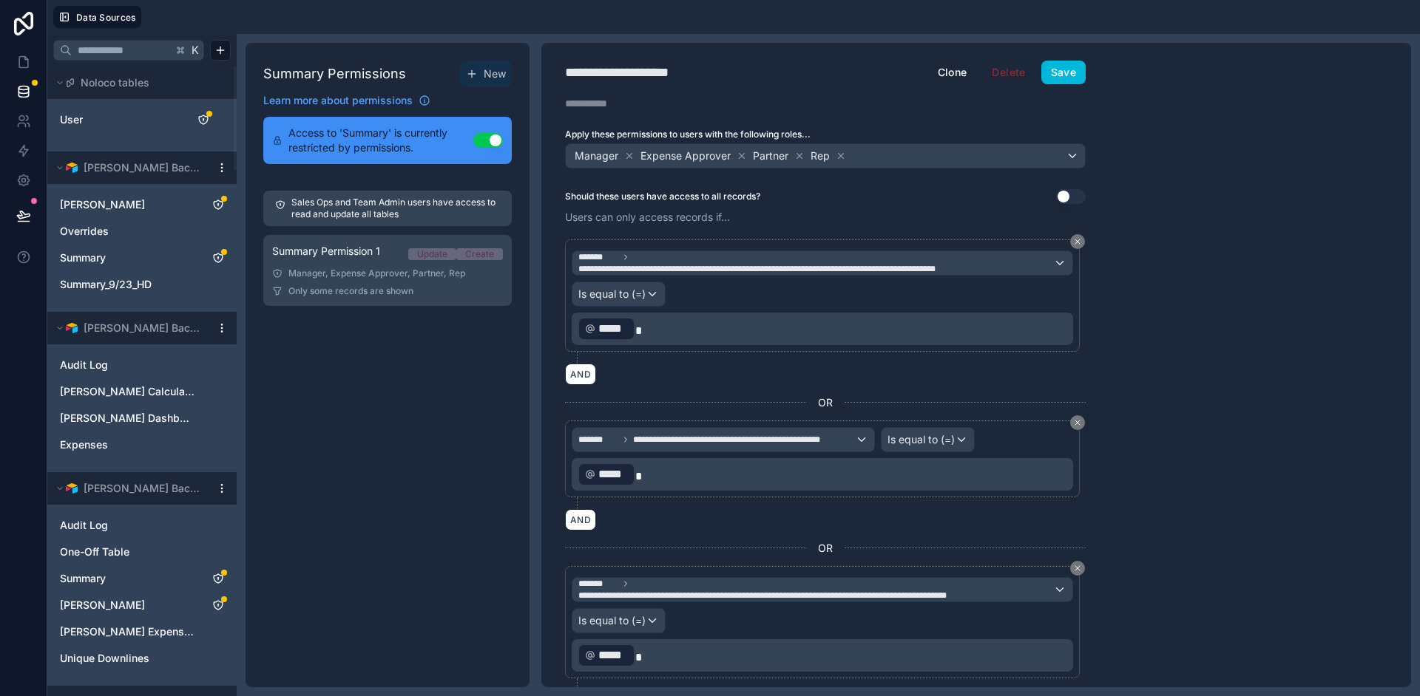
click at [428, 455] on div "Summary Permissions New Learn more about permissions Access to 'Summary' is cur…" at bounding box center [387, 365] width 284 height 645
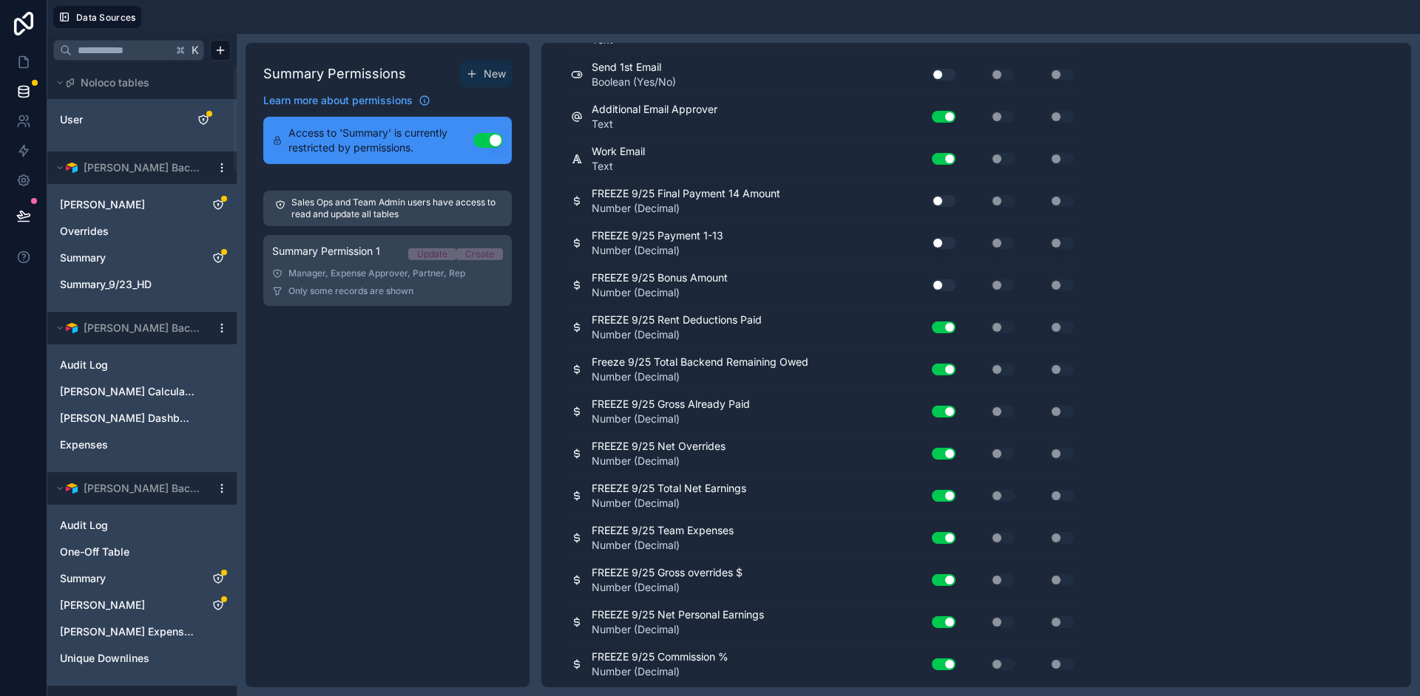
scroll to position [3556, 0]
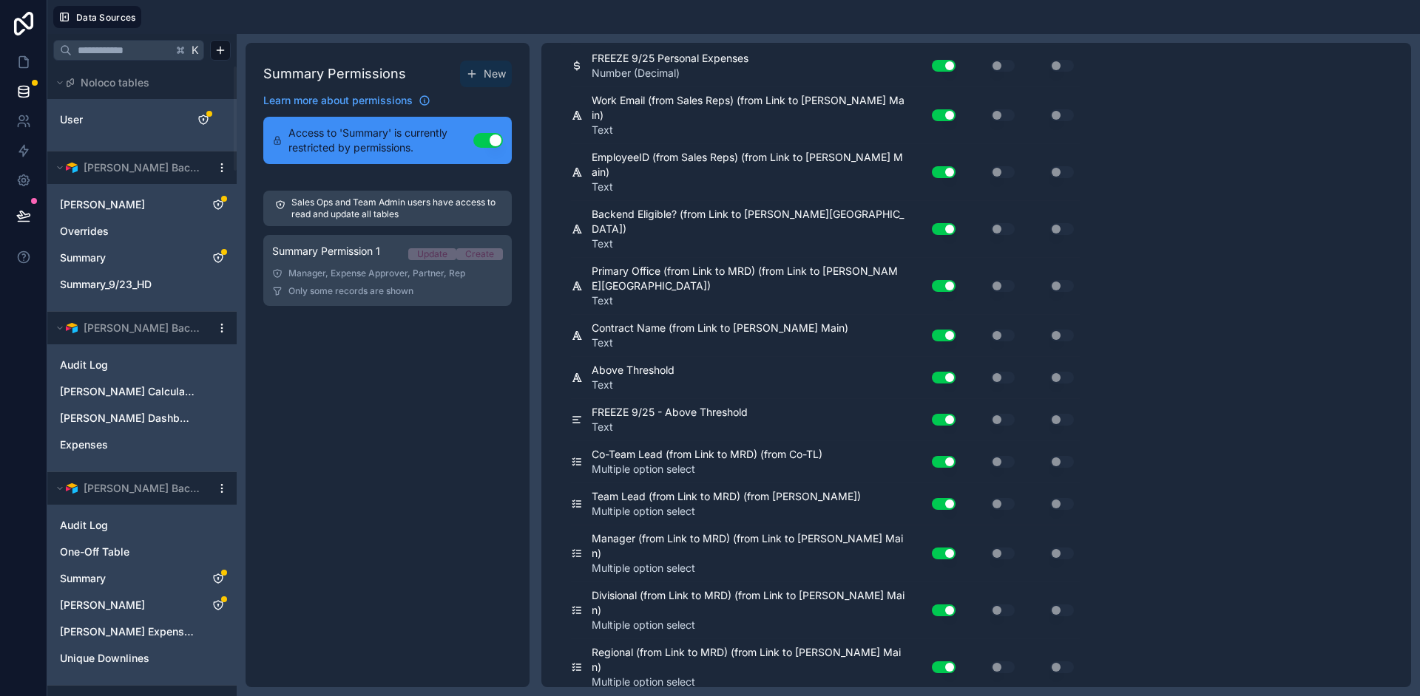
click at [344, 461] on div "Summary Permissions New Learn more about permissions Access to 'Summary' is cur…" at bounding box center [387, 365] width 284 height 645
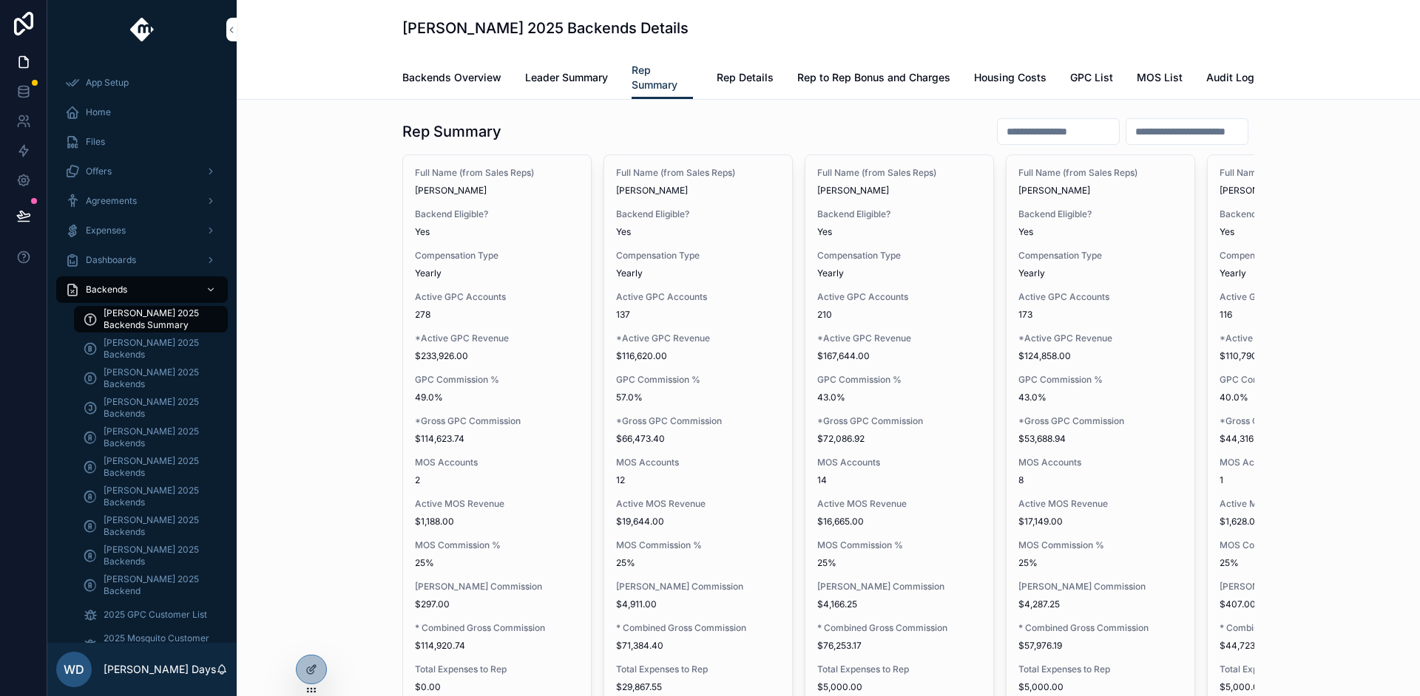
click at [314, 673] on icon at bounding box center [311, 670] width 12 height 12
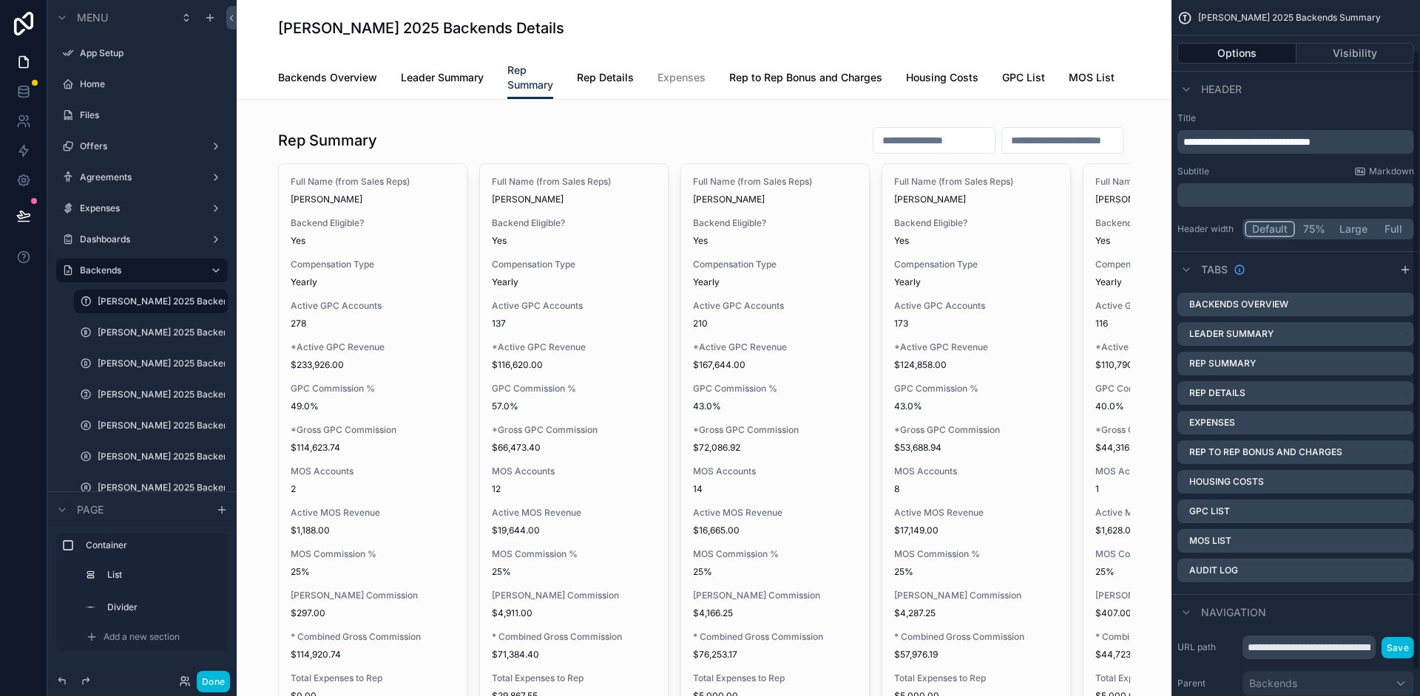
click at [657, 143] on div "scrollable content" at bounding box center [703, 661] width 911 height 1099
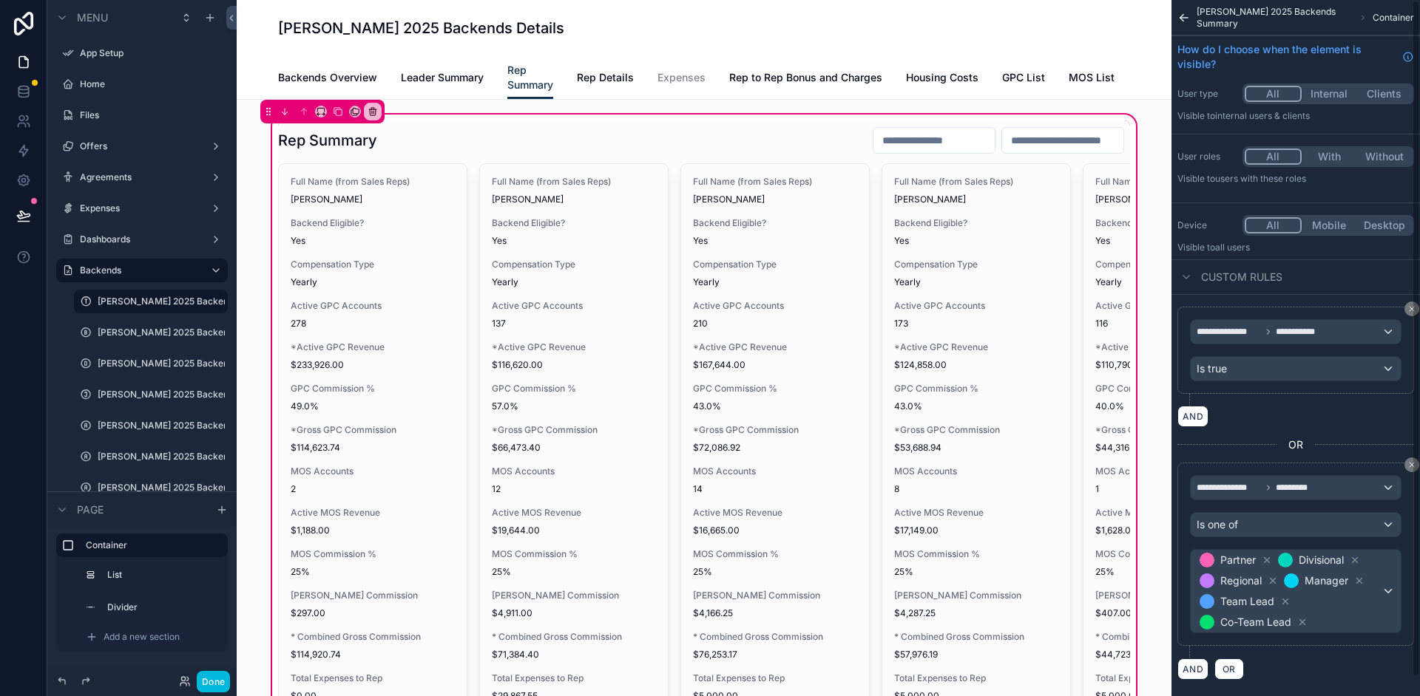
click at [719, 142] on div "scrollable content" at bounding box center [704, 632] width 870 height 1023
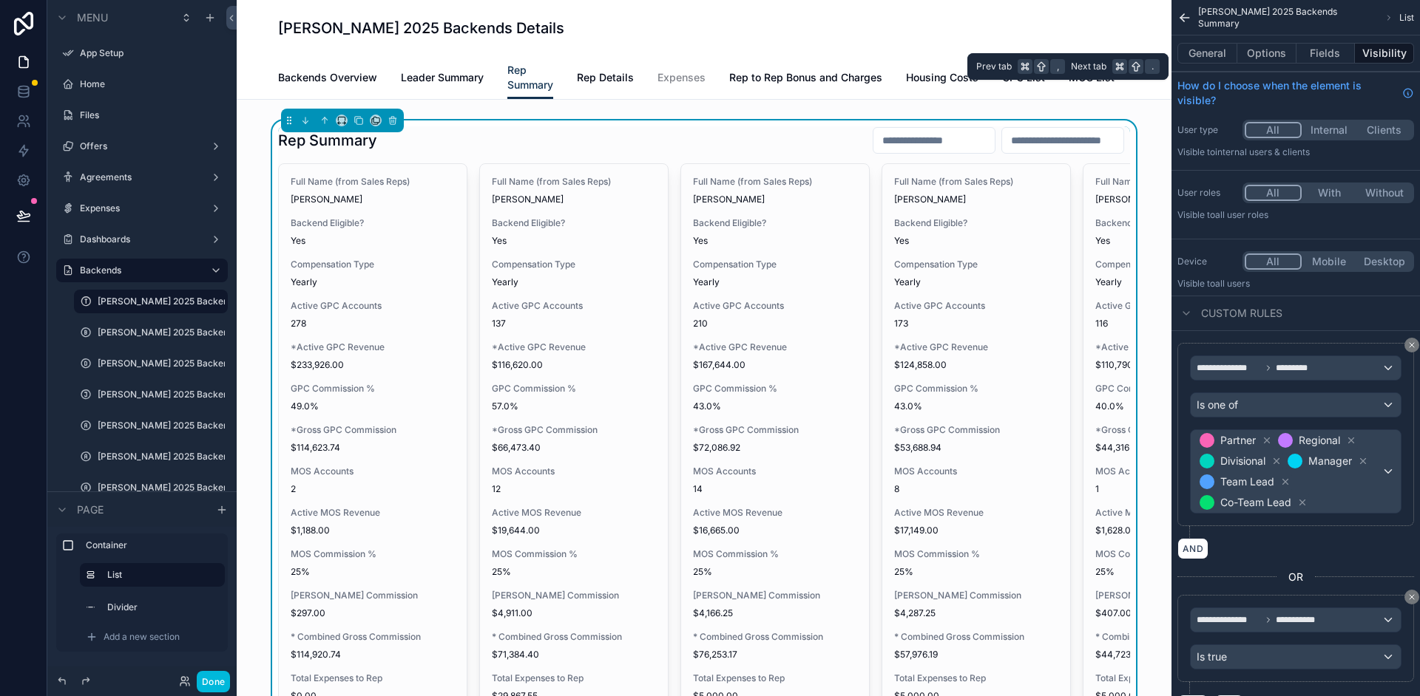
click at [1274, 53] on button "Options" at bounding box center [1266, 53] width 59 height 21
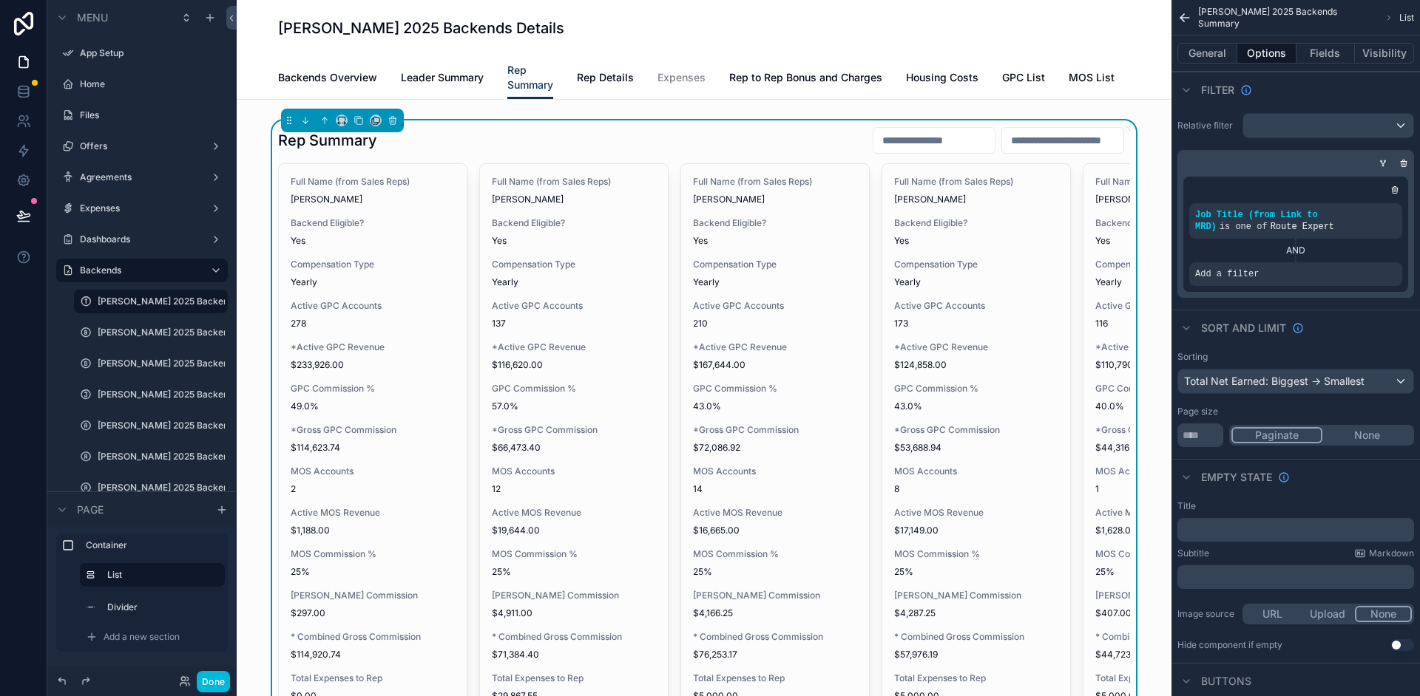
click at [1292, 278] on div "Add a filter" at bounding box center [1295, 274] width 213 height 24
click at [0, 0] on icon "scrollable content" at bounding box center [0, 0] width 0 height 0
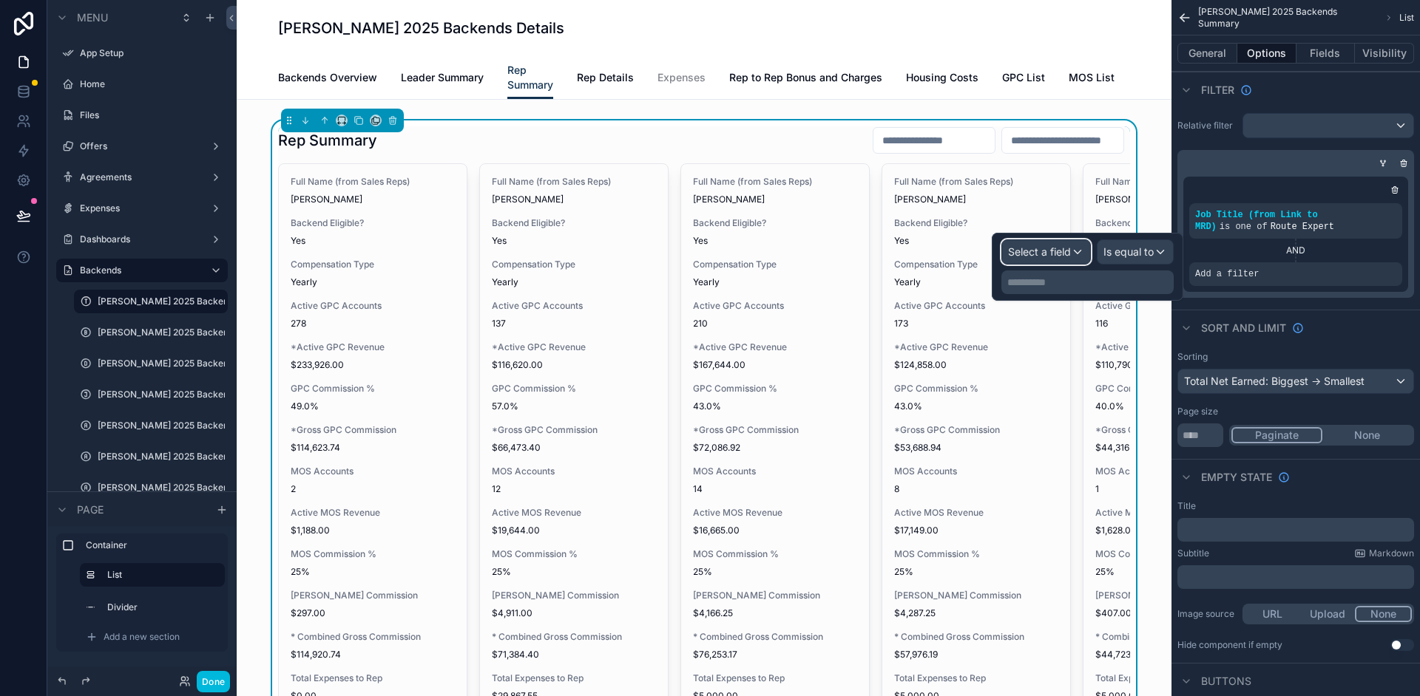
click at [1085, 250] on div "Select a field" at bounding box center [1046, 252] width 88 height 24
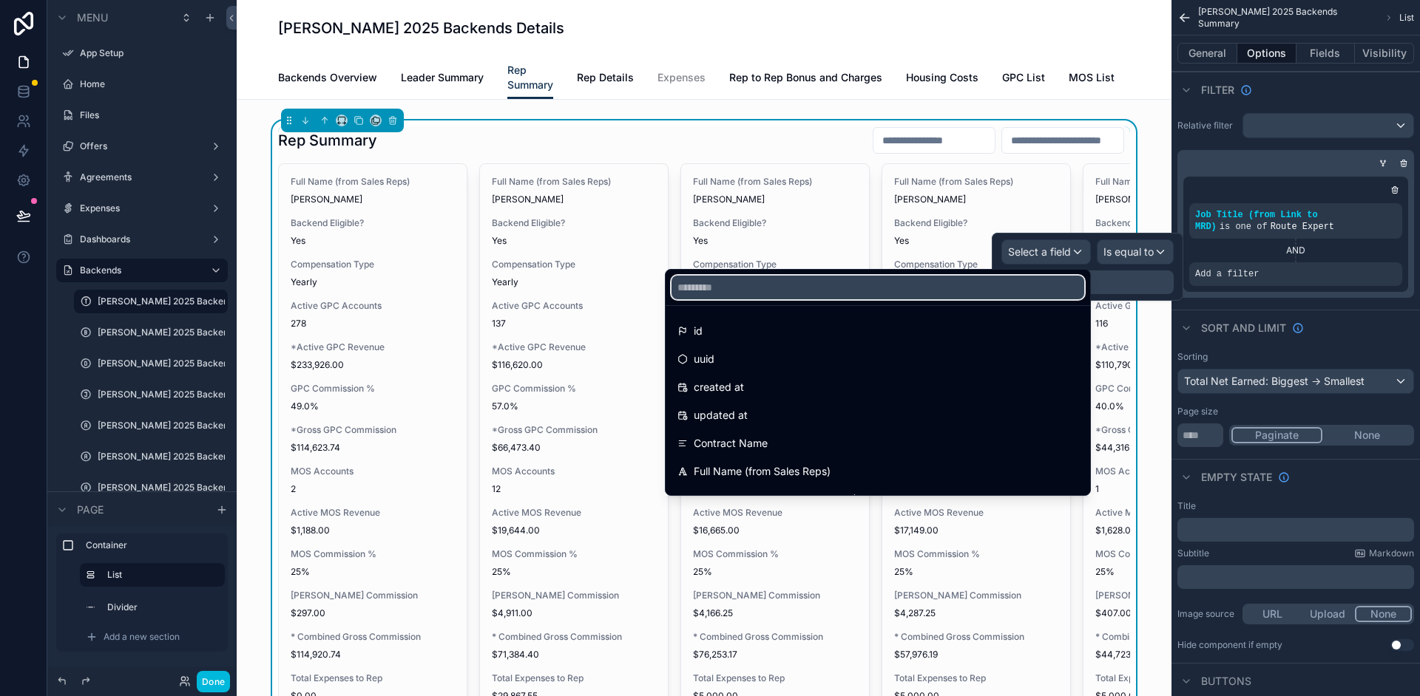
click at [777, 291] on input "text" at bounding box center [877, 288] width 413 height 24
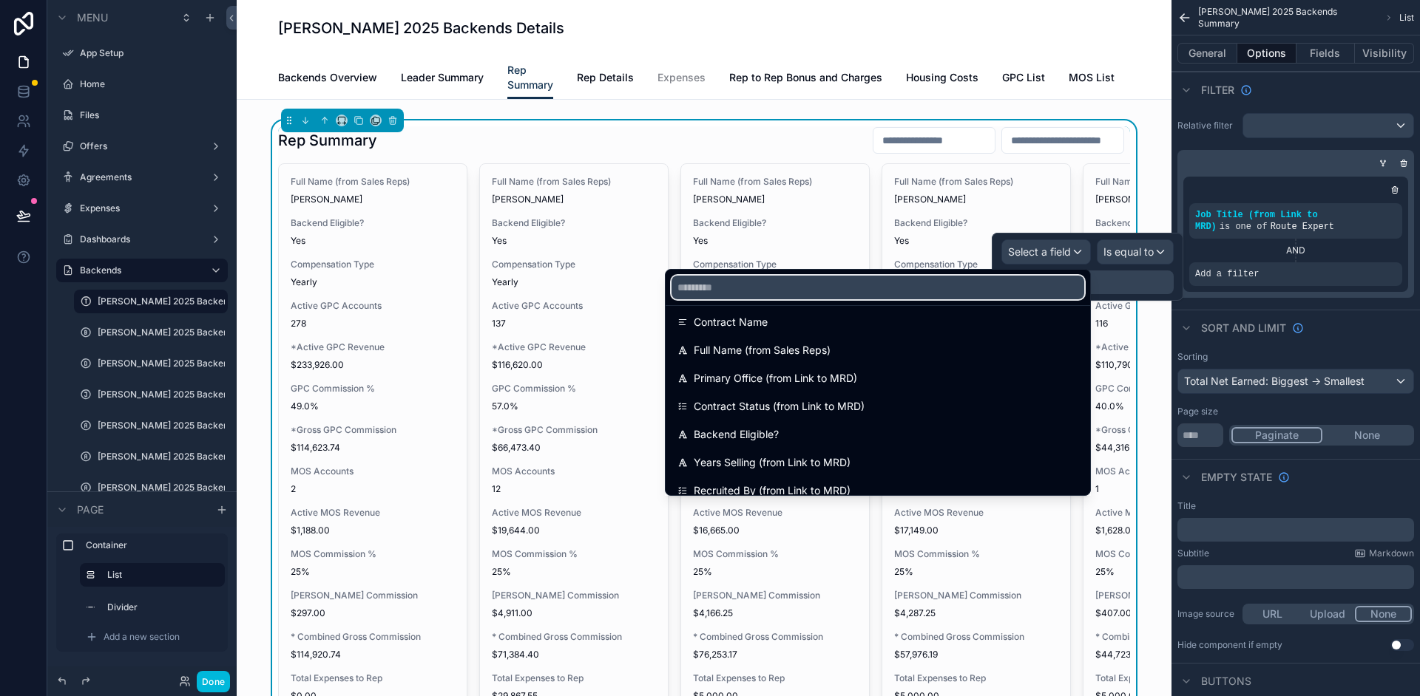
scroll to position [111, 0]
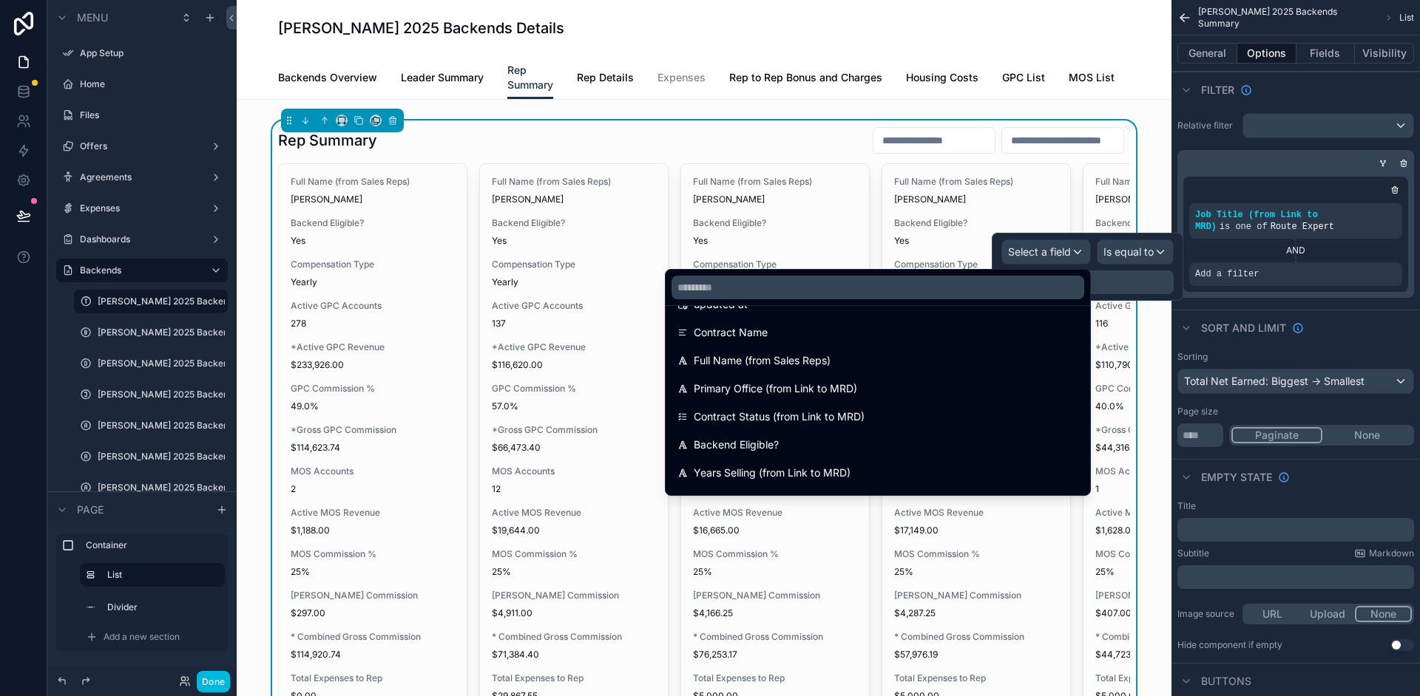
click at [822, 367] on span "Full Name (from Sales Reps)" at bounding box center [762, 361] width 137 height 18
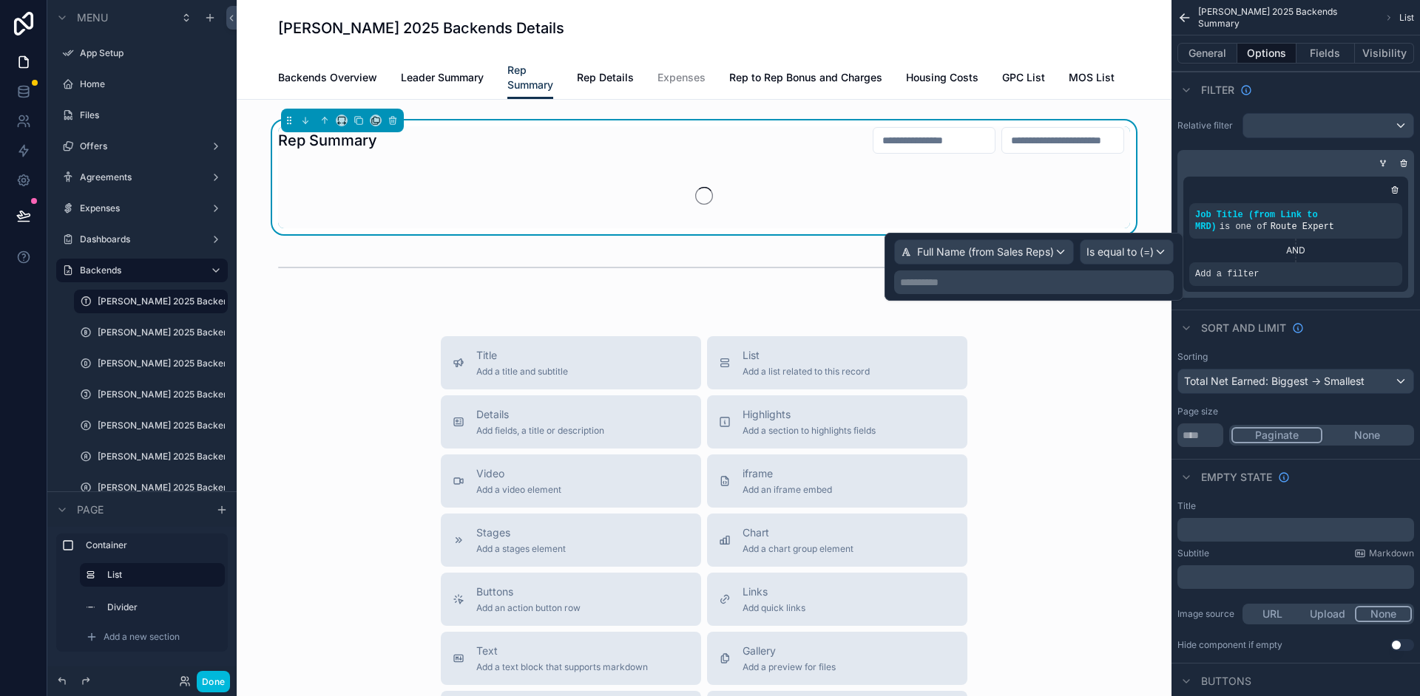
click at [1002, 272] on div "**********" at bounding box center [1033, 283] width 279 height 24
click at [1121, 285] on p "**********" at bounding box center [1035, 282] width 271 height 15
click at [1099, 292] on div "**********" at bounding box center [1033, 283] width 279 height 24
click at [1139, 253] on span "Is equal to (=)" at bounding box center [1119, 252] width 67 height 15
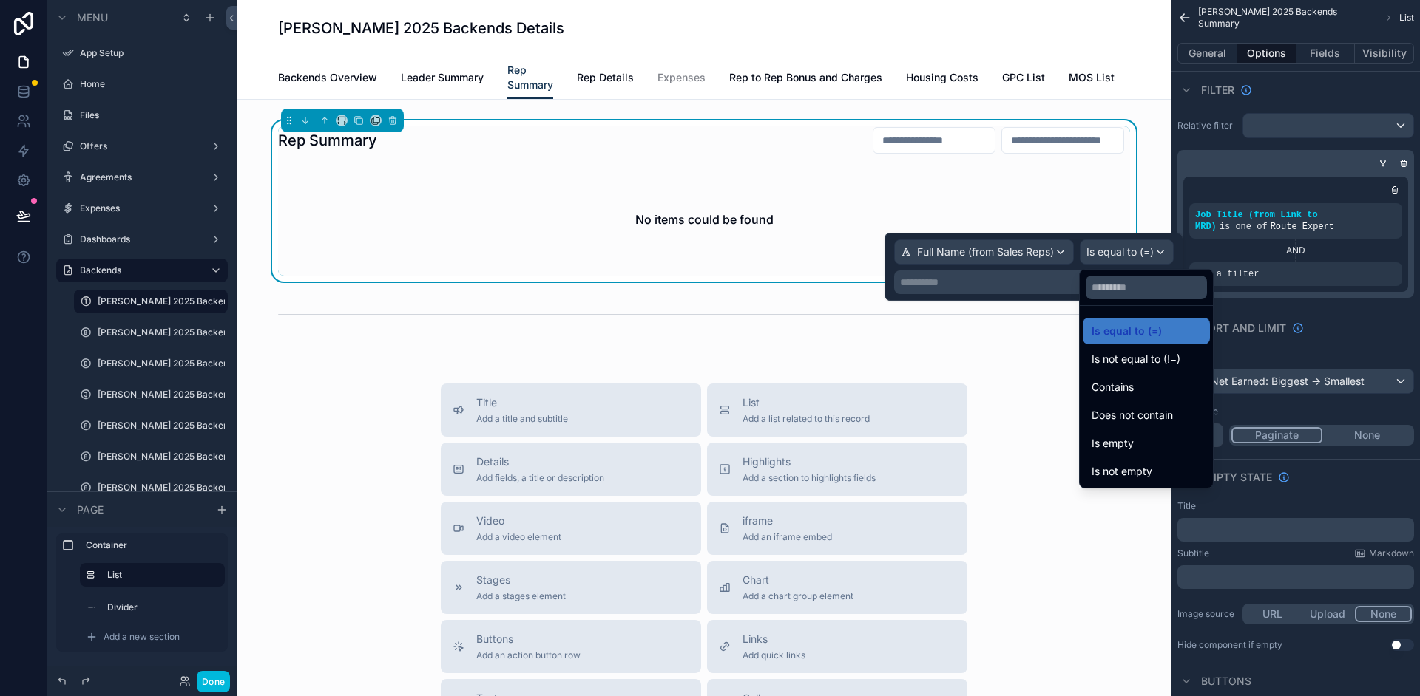
click at [1154, 383] on div "Contains" at bounding box center [1145, 388] width 109 height 18
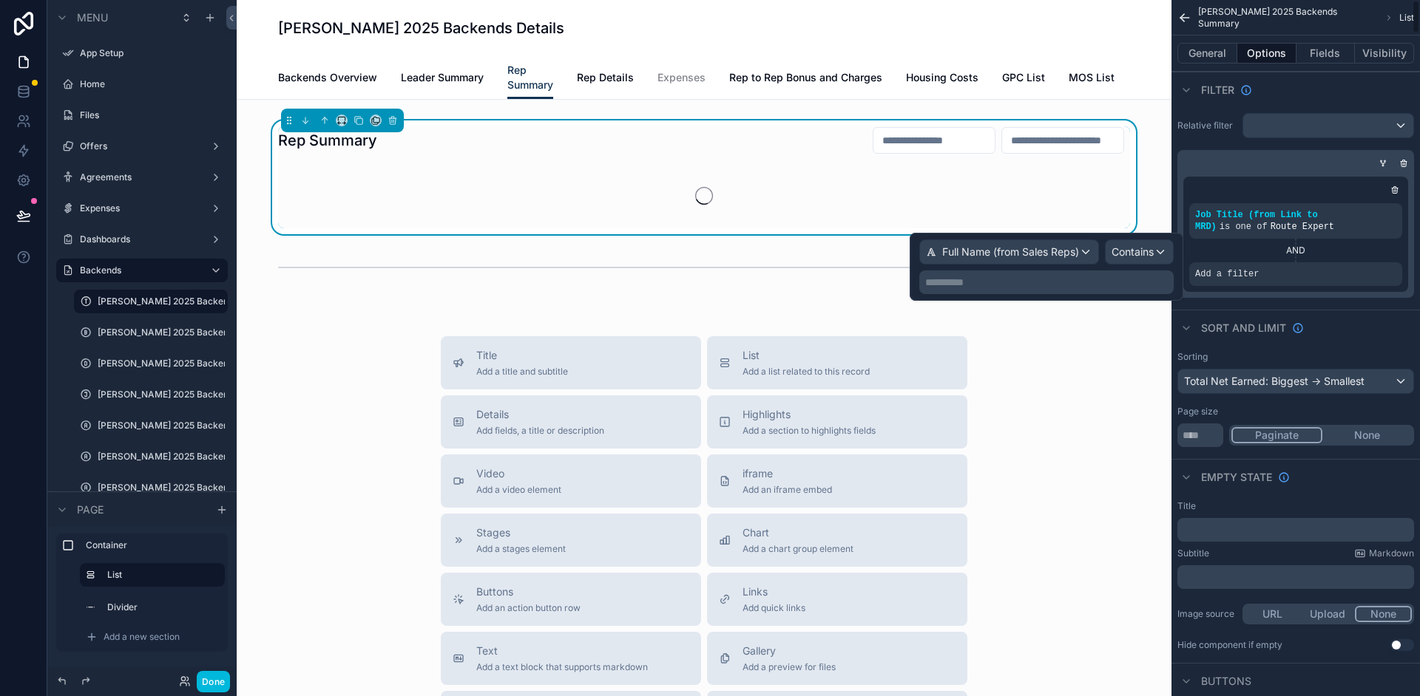
click at [1048, 279] on p "**********" at bounding box center [1047, 282] width 245 height 15
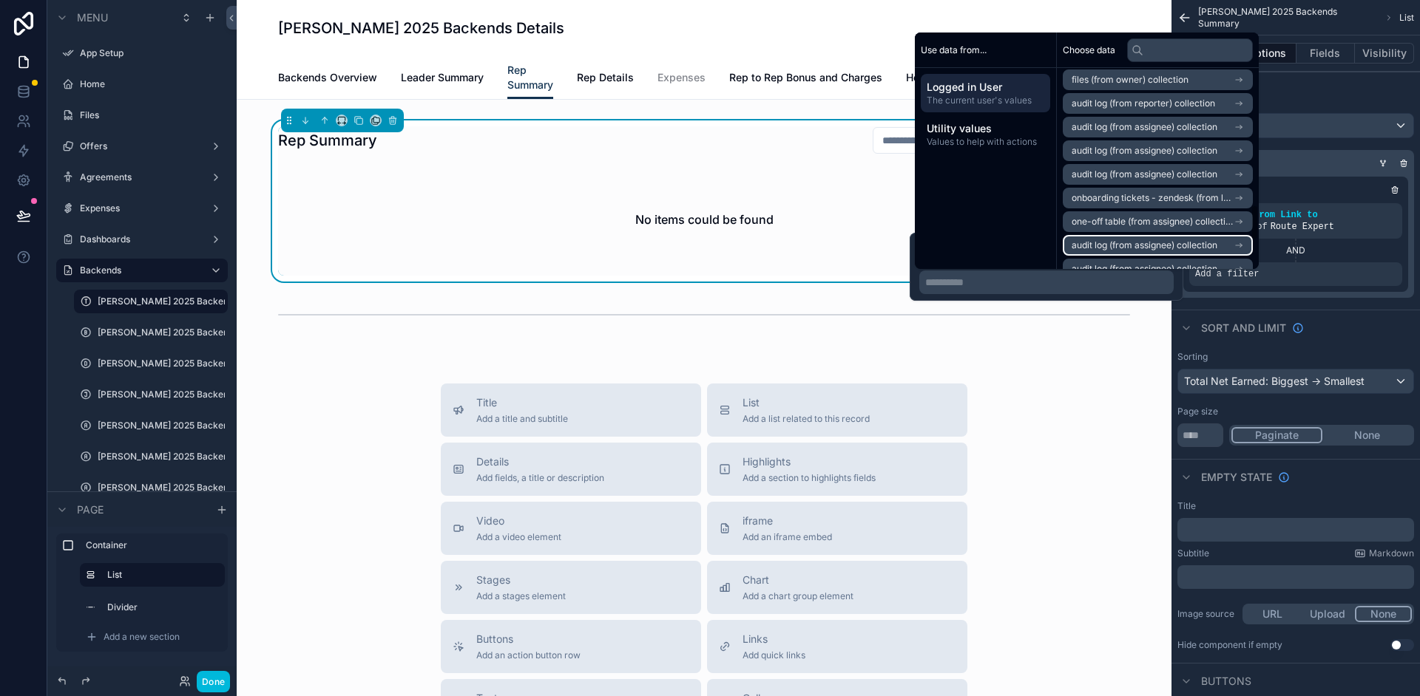
scroll to position [920, 0]
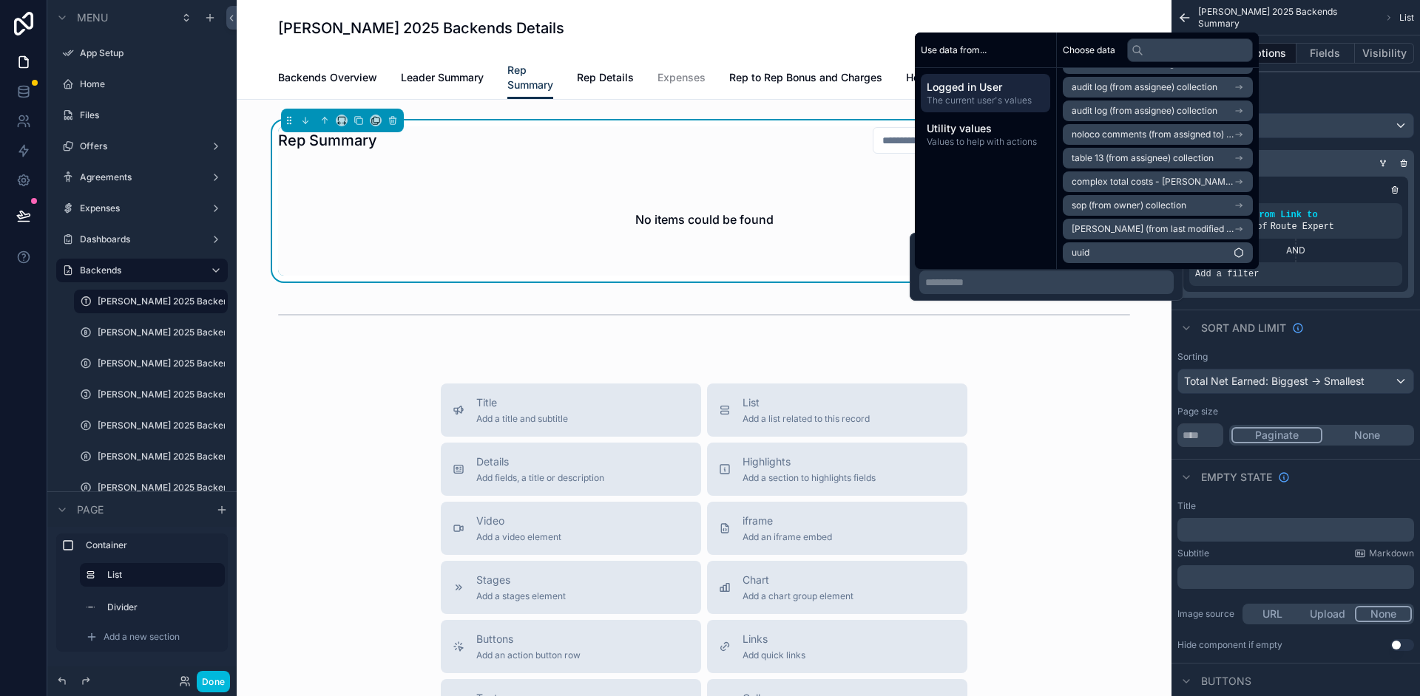
click at [998, 148] on div "Utility values Values to help with actions" at bounding box center [985, 134] width 129 height 38
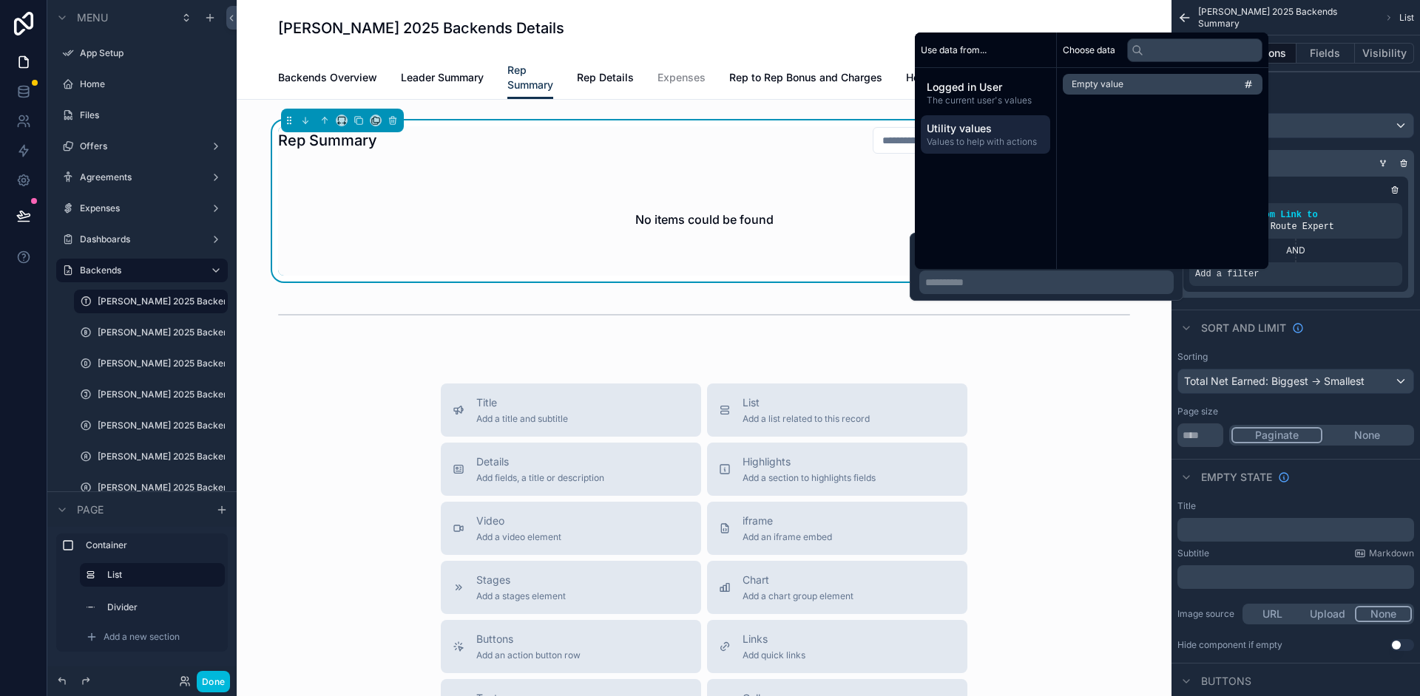
scroll to position [0, 0]
click at [960, 43] on div "Use data from..." at bounding box center [985, 50] width 141 height 35
click at [983, 99] on span "The current user's values" at bounding box center [985, 101] width 118 height 12
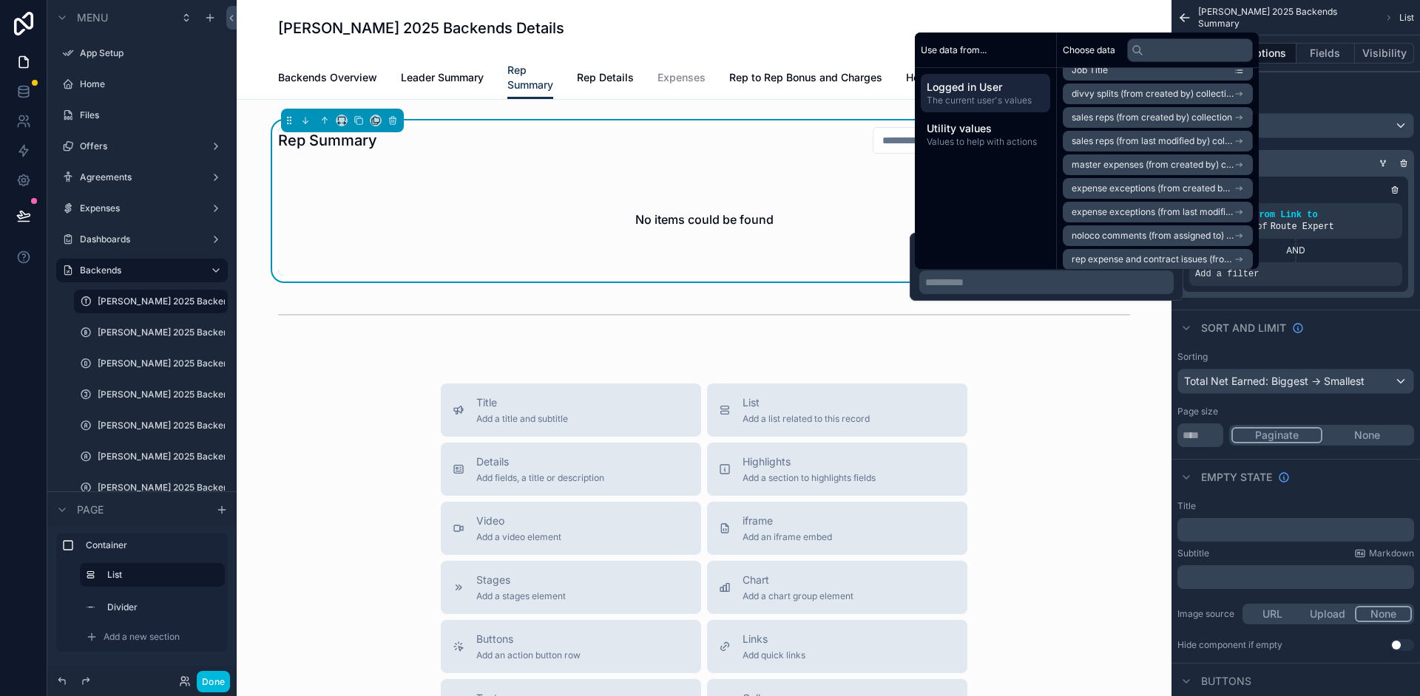
scroll to position [249, 0]
click at [1165, 53] on input "text" at bounding box center [1190, 50] width 126 height 24
type input "*"
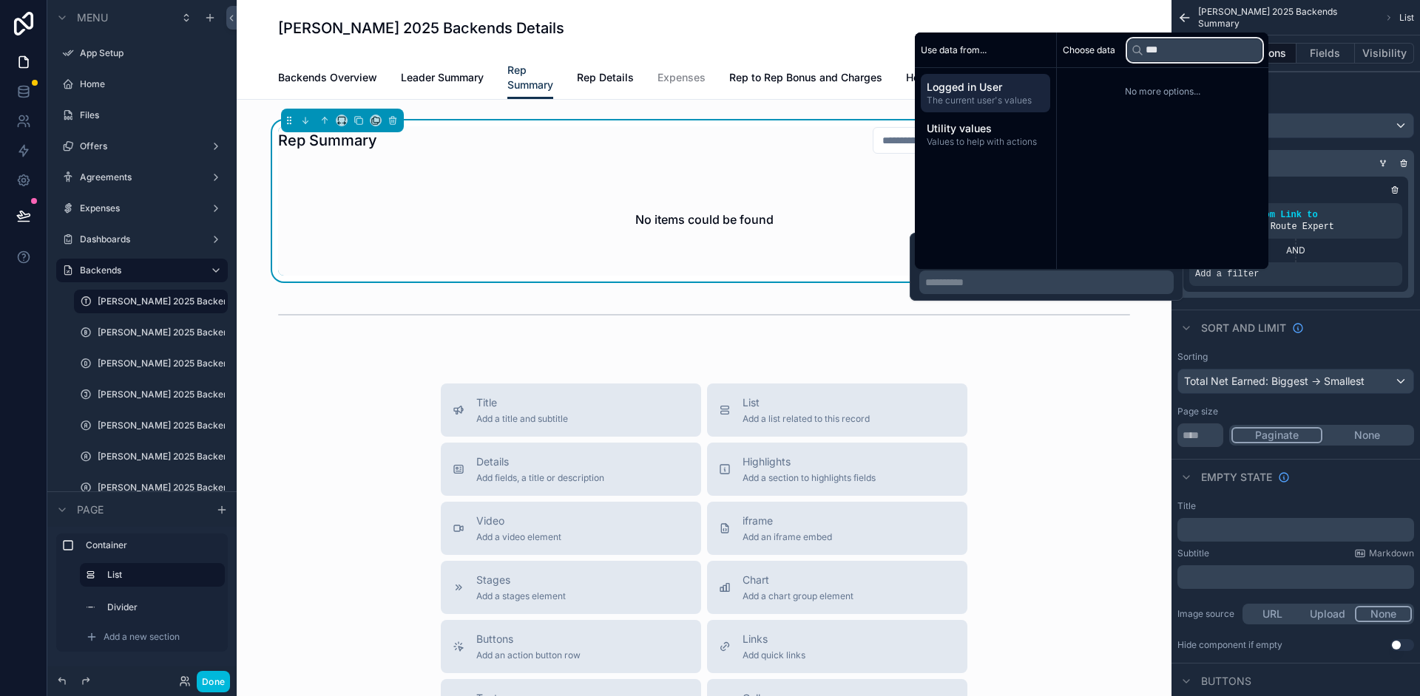
scroll to position [0, 0]
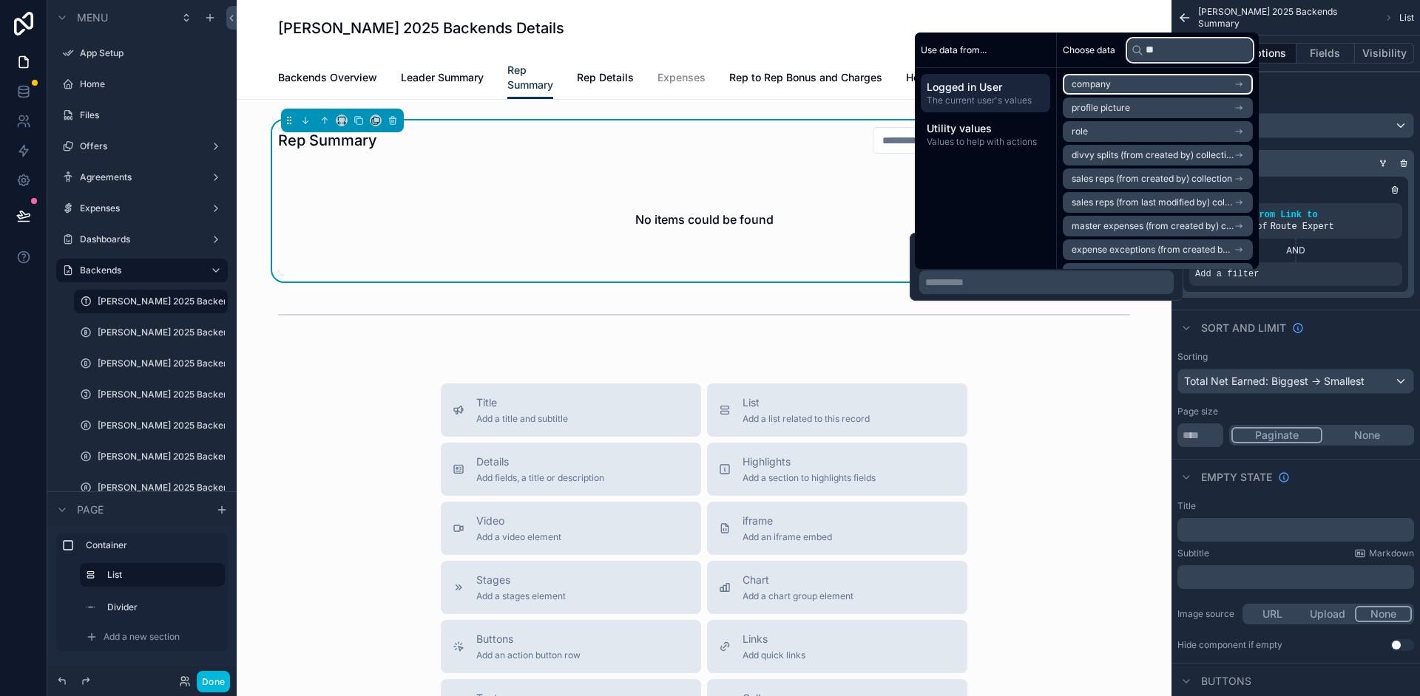
type input "*"
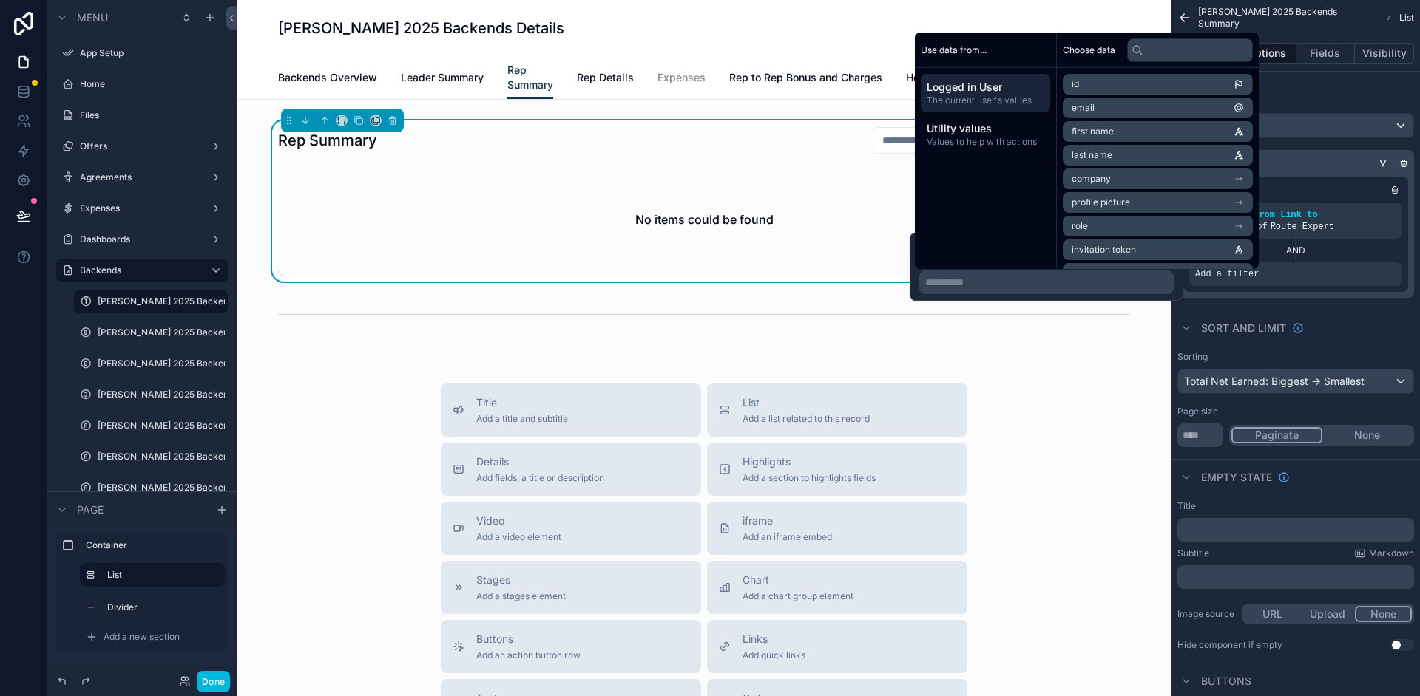
drag, startPoint x: 972, startPoint y: 186, endPoint x: 985, endPoint y: 172, distance: 18.9
click at [972, 186] on div "Use data from... Logged in User The current user's values Utility values Values…" at bounding box center [986, 151] width 142 height 237
click at [991, 144] on span "Values to help with actions" at bounding box center [985, 142] width 118 height 12
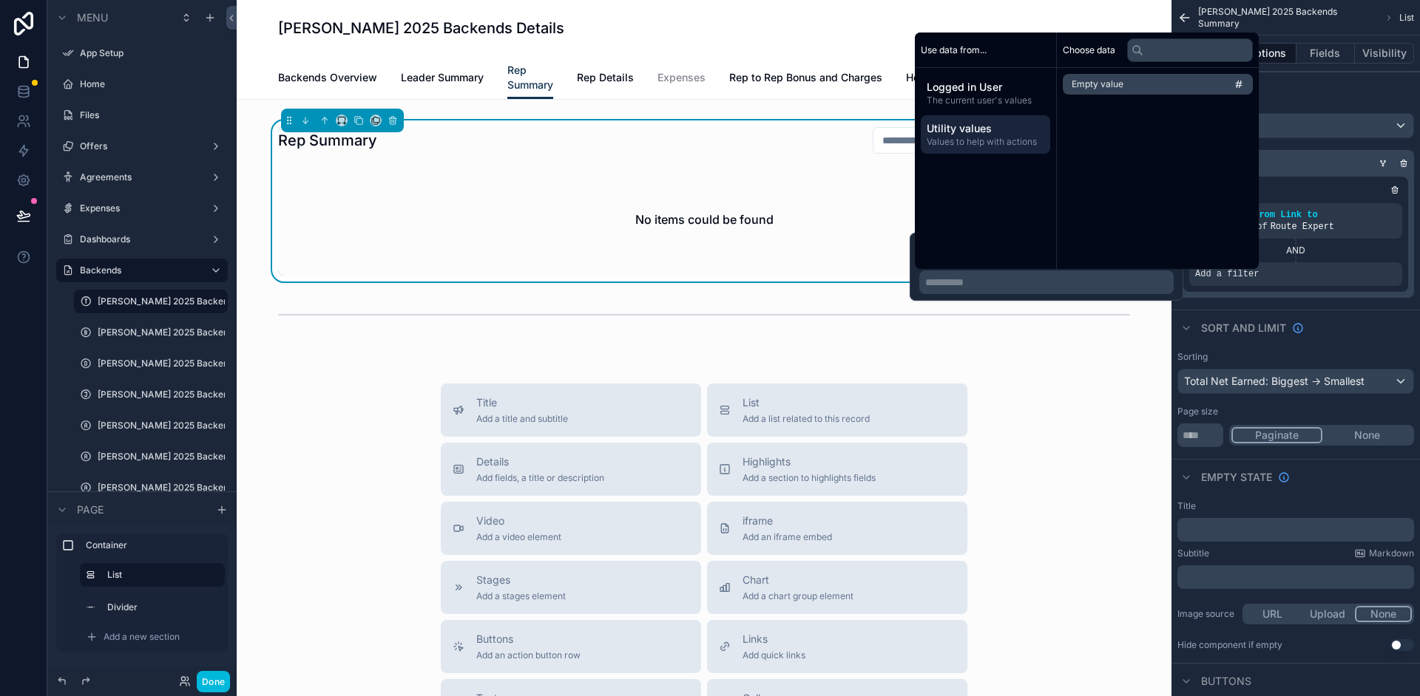
click at [1194, 227] on div "Choose data Empty value" at bounding box center [1158, 151] width 202 height 237
drag, startPoint x: 1108, startPoint y: 272, endPoint x: 1100, endPoint y: 284, distance: 14.4
click at [1106, 275] on div "**********" at bounding box center [1046, 283] width 254 height 24
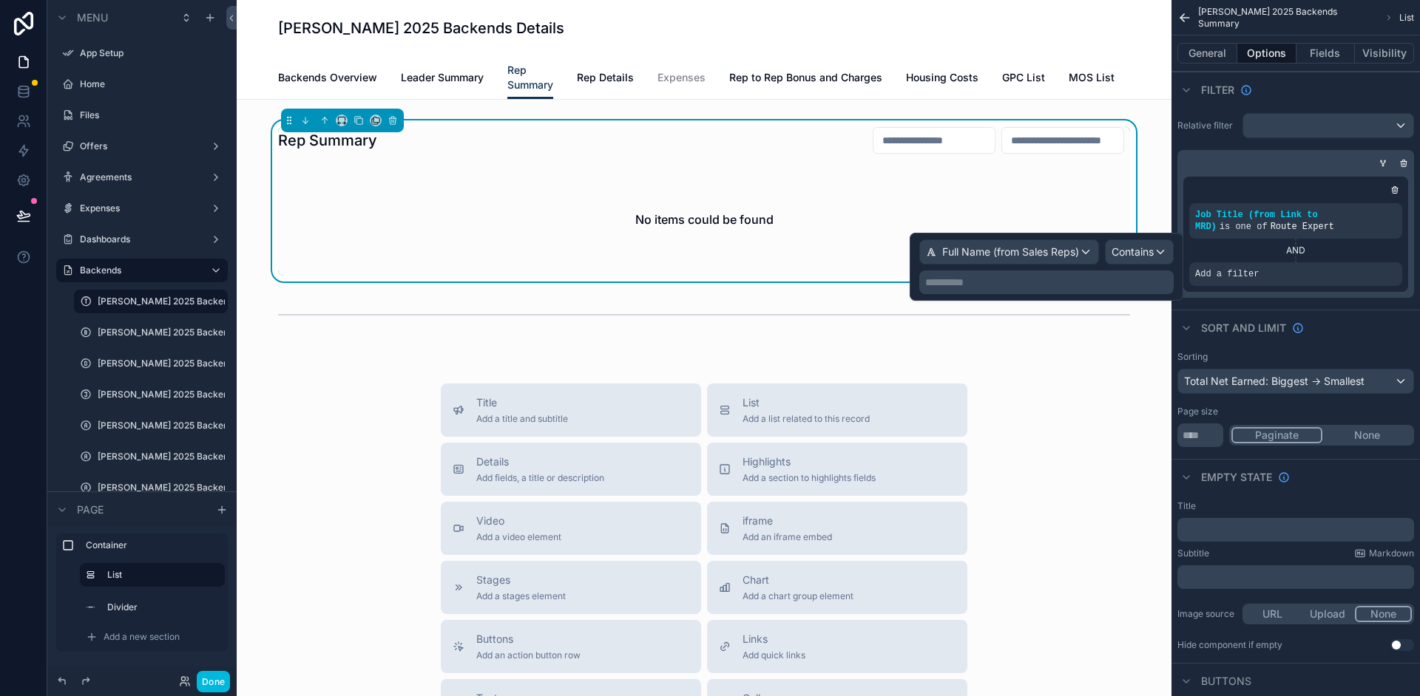
click at [1099, 284] on p "**********" at bounding box center [1047, 282] width 245 height 15
click at [1089, 283] on p "**********" at bounding box center [1047, 282] width 245 height 15
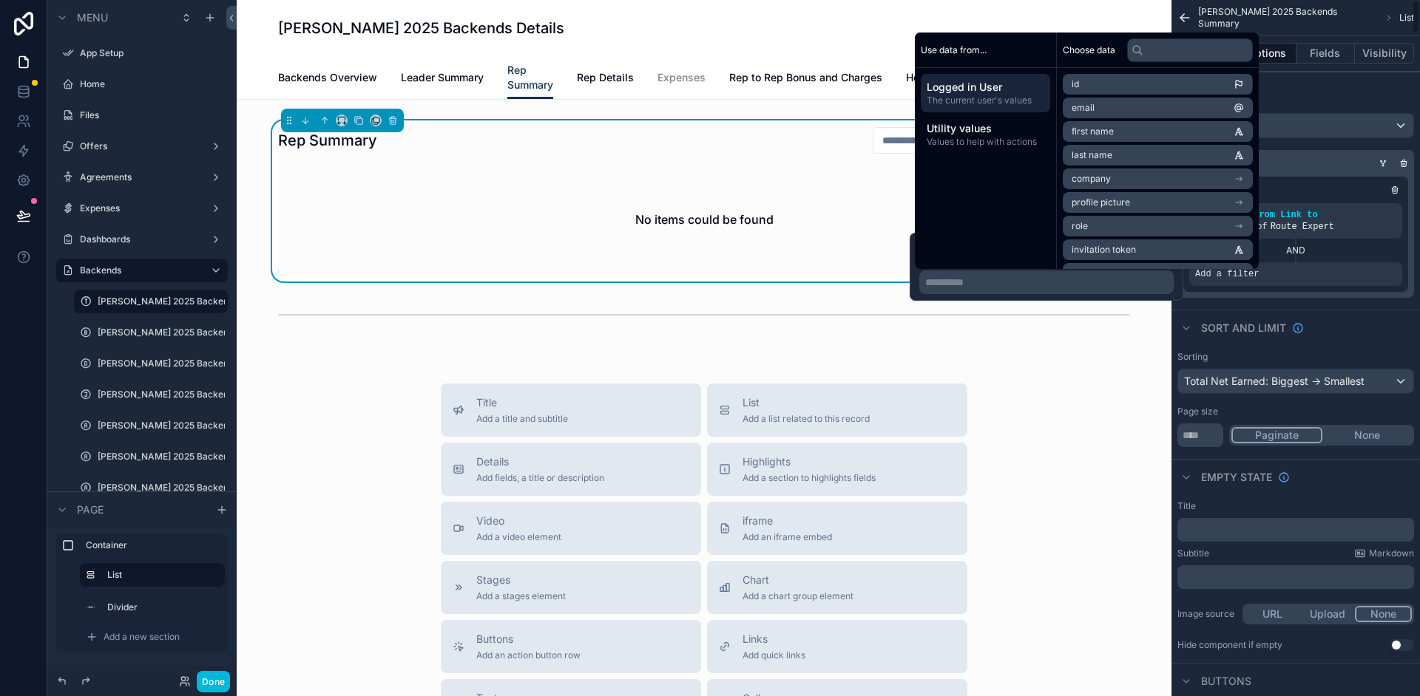
click at [1321, 253] on div "AND" at bounding box center [1295, 251] width 213 height 12
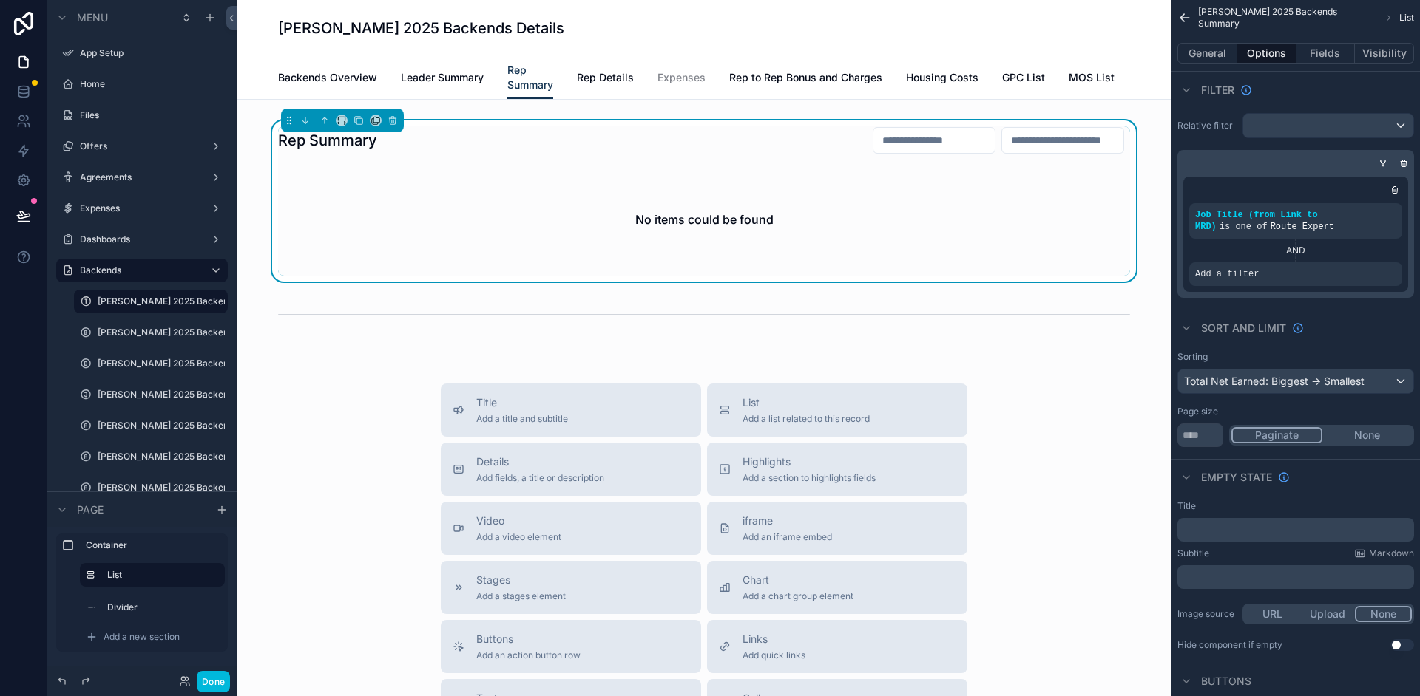
click at [1332, 278] on div "Add a filter" at bounding box center [1295, 274] width 213 height 24
click at [0, 0] on div "scrollable content" at bounding box center [0, 0] width 0 height 0
click at [1250, 273] on span "Add a filter" at bounding box center [1227, 274] width 64 height 12
click at [1232, 275] on span "Add a filter" at bounding box center [1227, 274] width 64 height 12
click at [0, 0] on icon "scrollable content" at bounding box center [0, 0] width 0 height 0
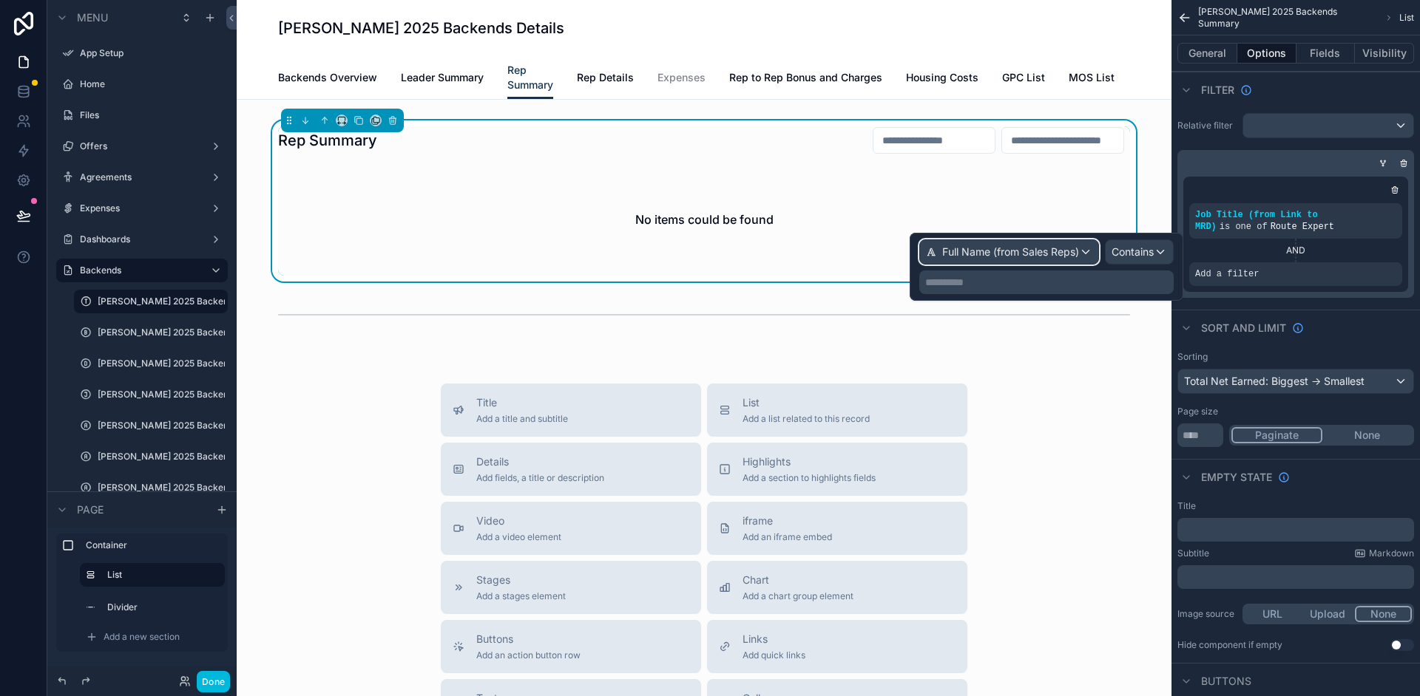
click at [1026, 255] on span "Full Name (from Sales Reps)" at bounding box center [1010, 252] width 137 height 15
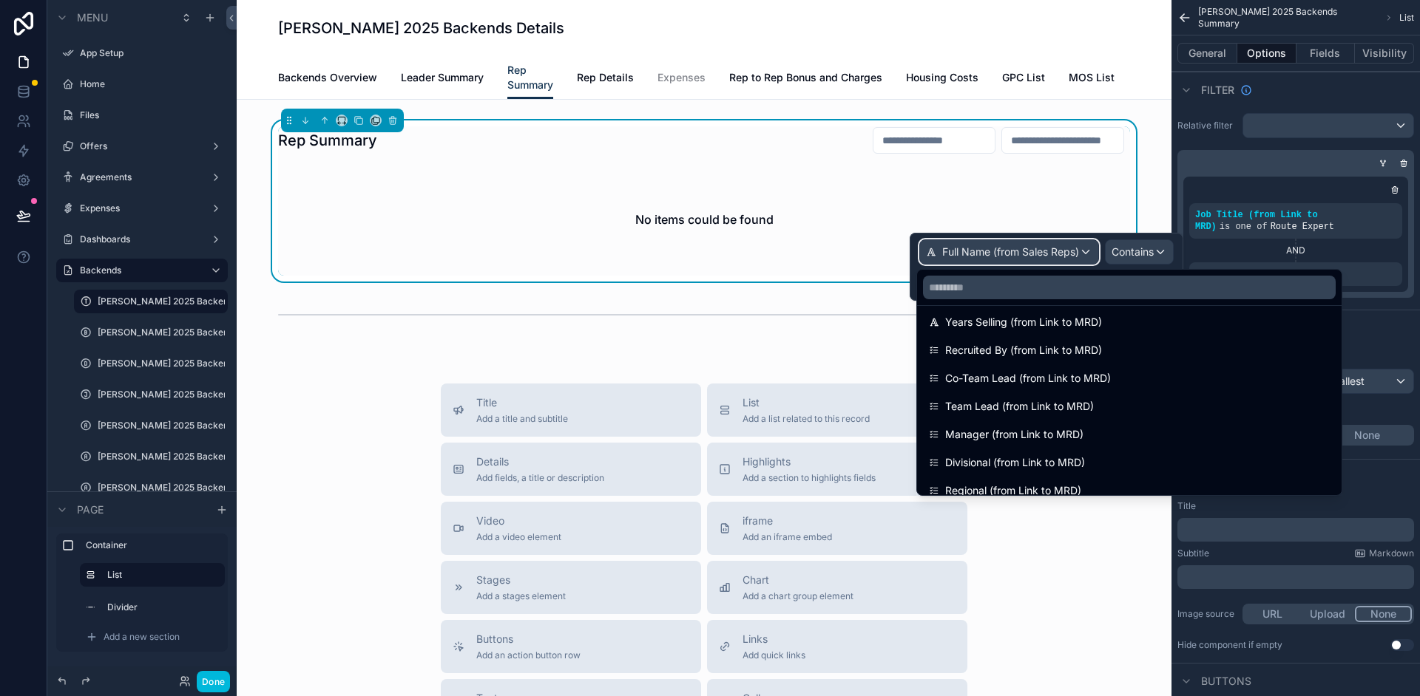
scroll to position [260, 0]
click at [1098, 373] on span "Co-Team Lead (from Link to MRD)" at bounding box center [1028, 380] width 166 height 18
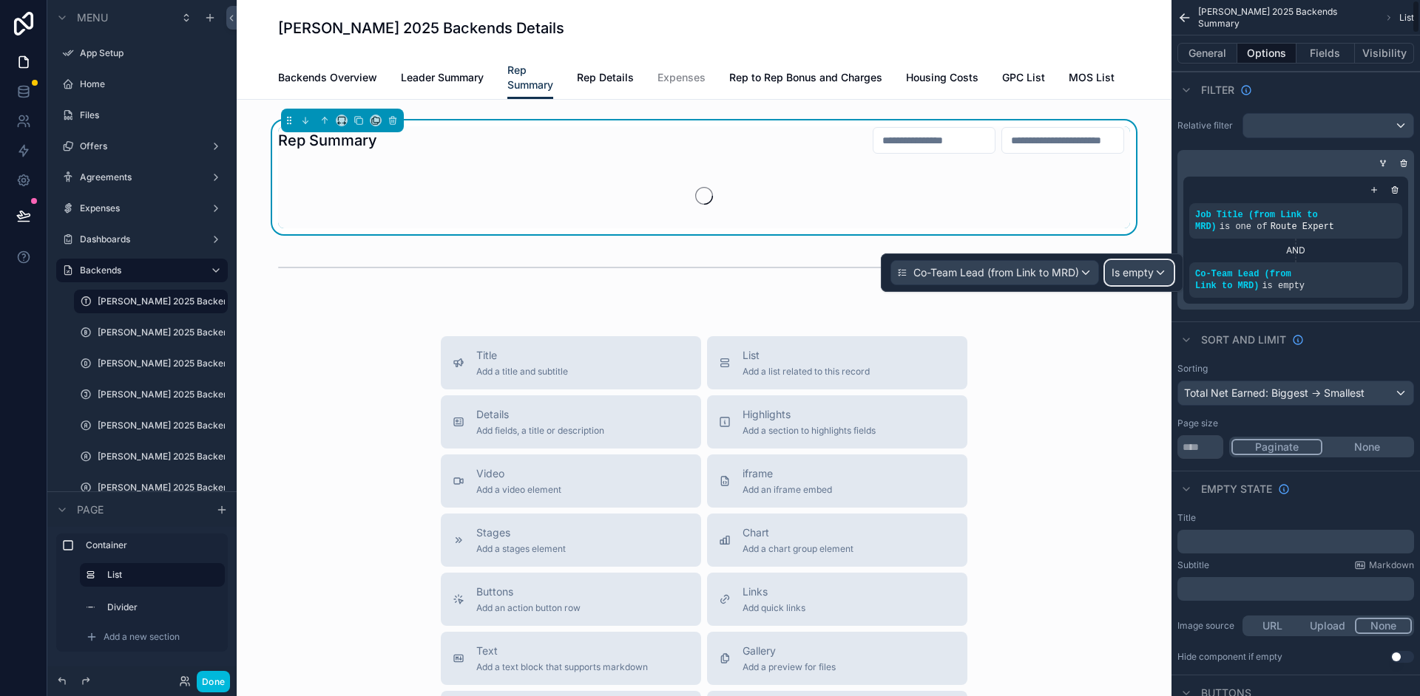
click at [1139, 278] on span "Is empty" at bounding box center [1132, 272] width 42 height 15
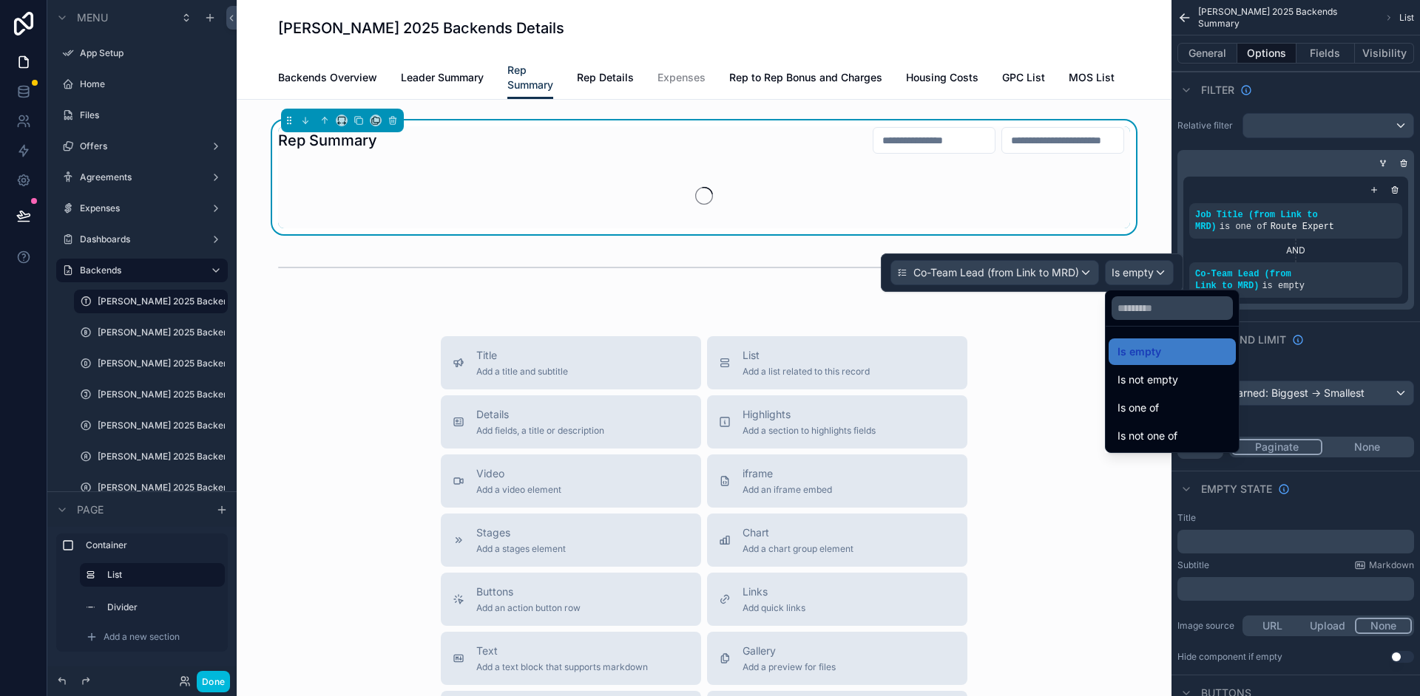
drag, startPoint x: 1138, startPoint y: 409, endPoint x: 1153, endPoint y: 409, distance: 15.5
click at [1153, 409] on span "Is one of" at bounding box center [1137, 408] width 41 height 18
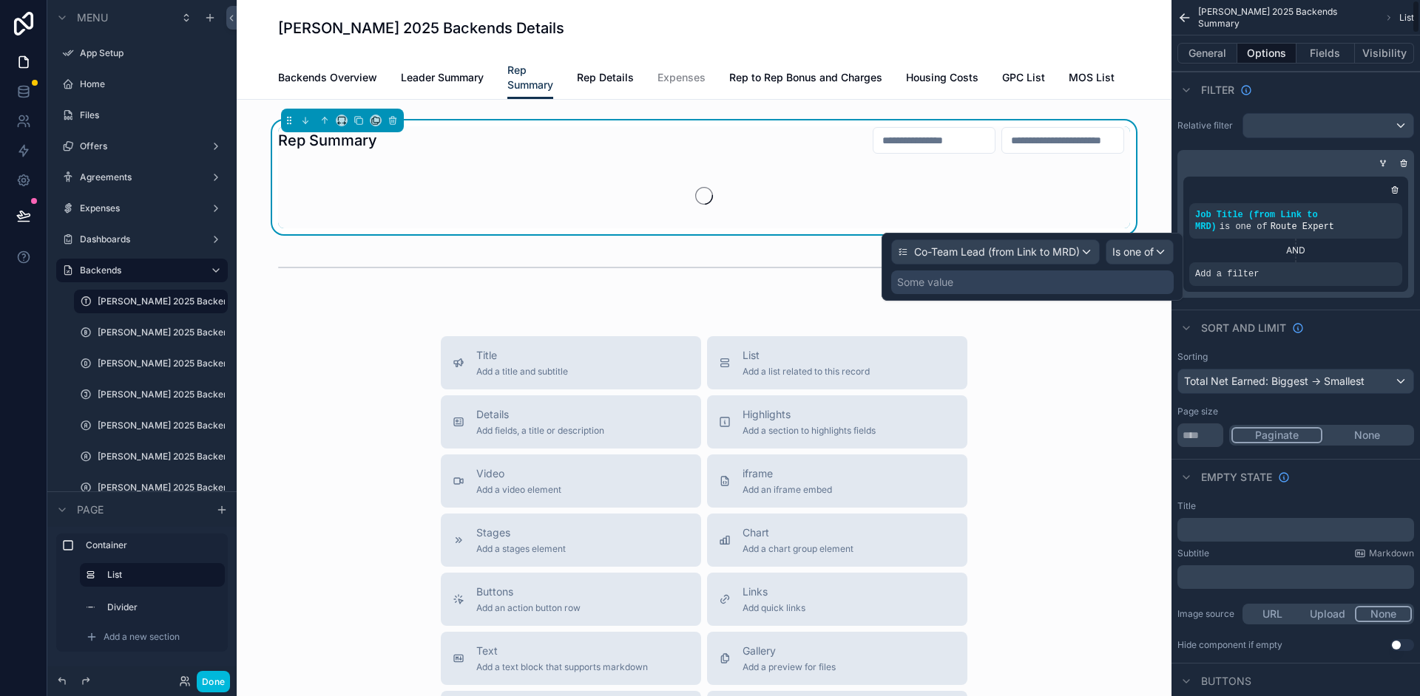
click at [1094, 285] on div "Some value" at bounding box center [1032, 283] width 282 height 24
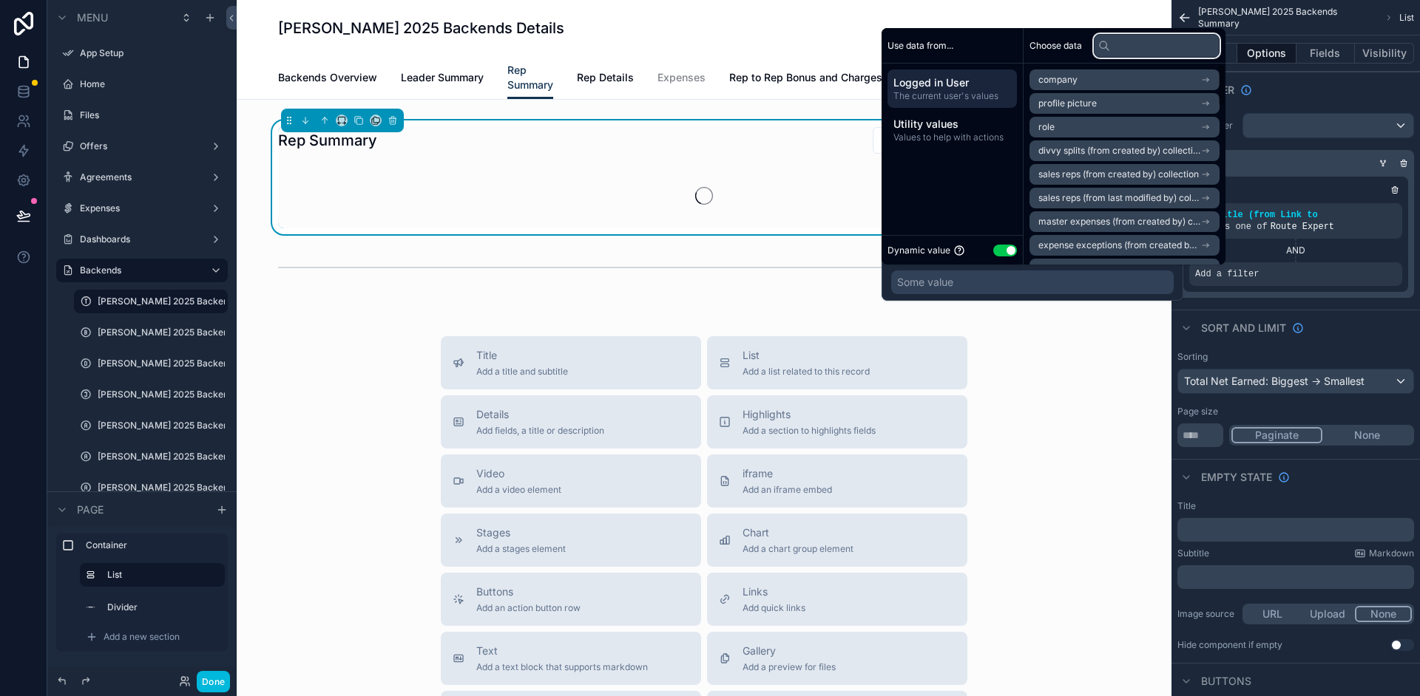
click at [1142, 50] on input "text" at bounding box center [1157, 46] width 126 height 24
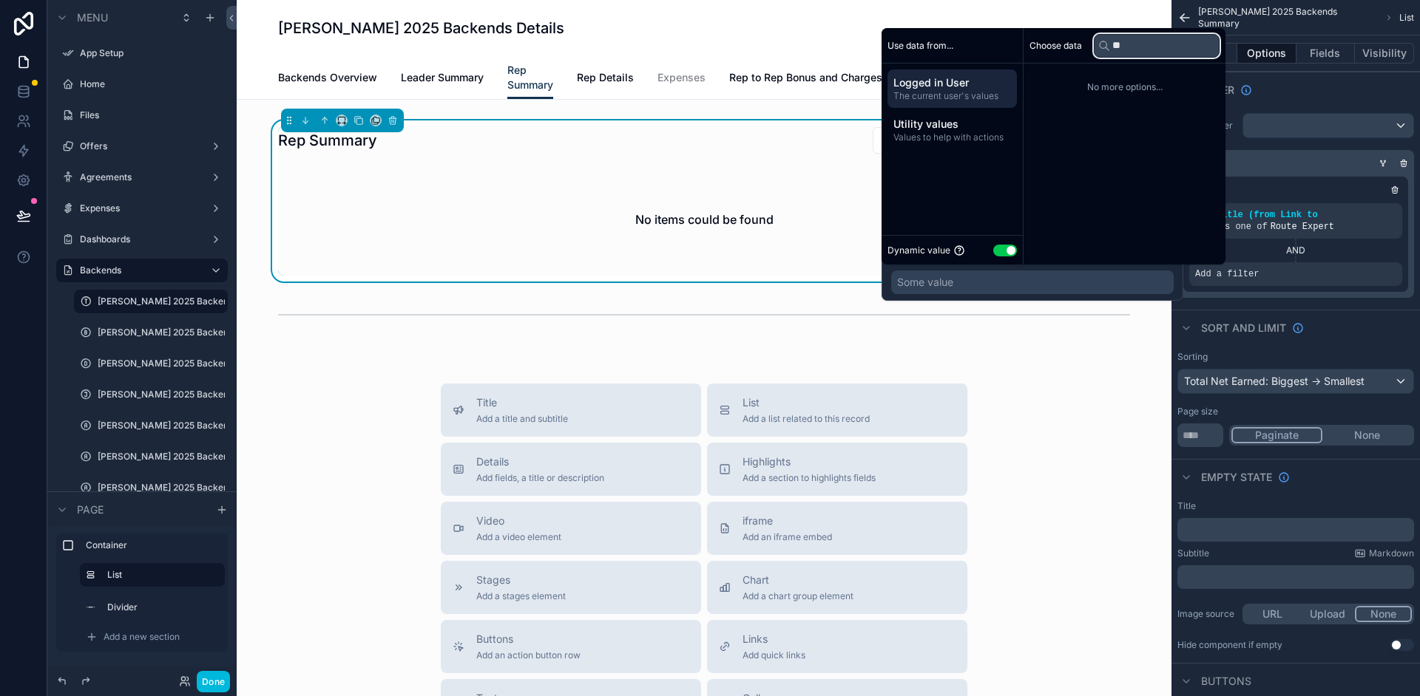
type input "*"
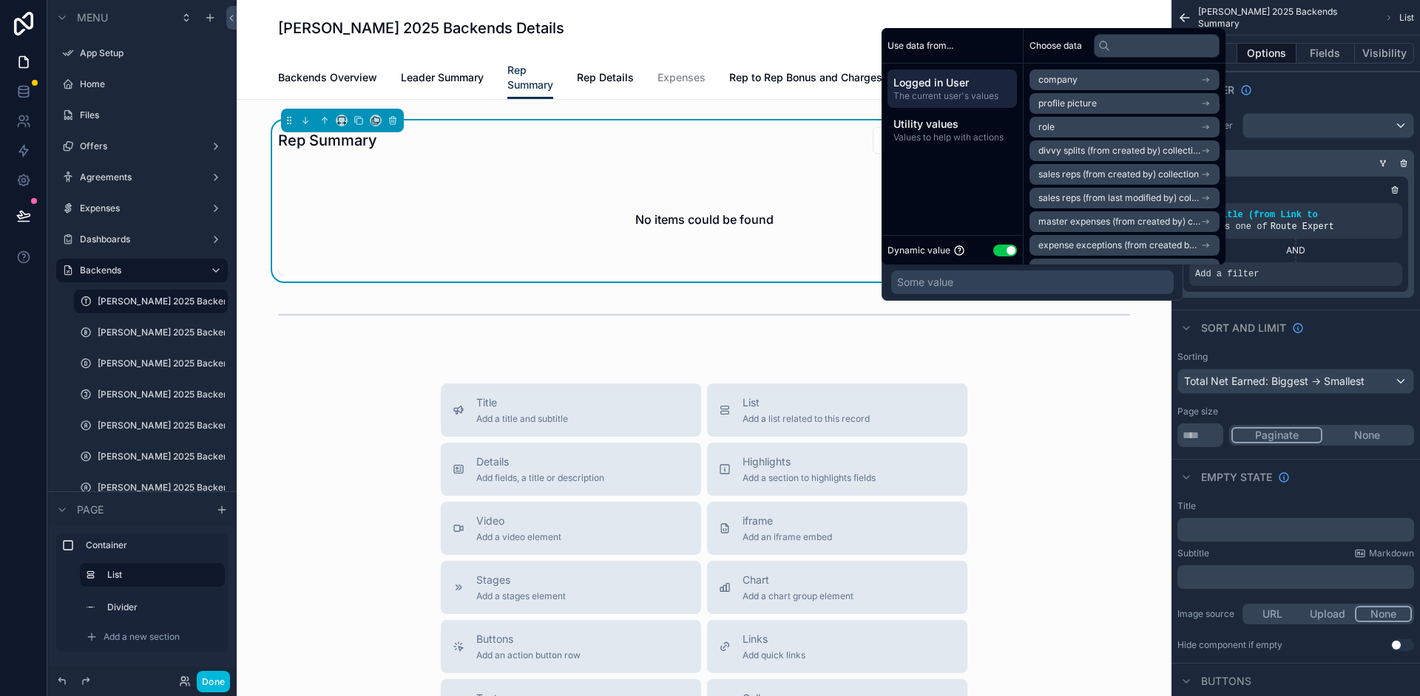
click at [920, 140] on span "Values to help with actions" at bounding box center [952, 138] width 118 height 12
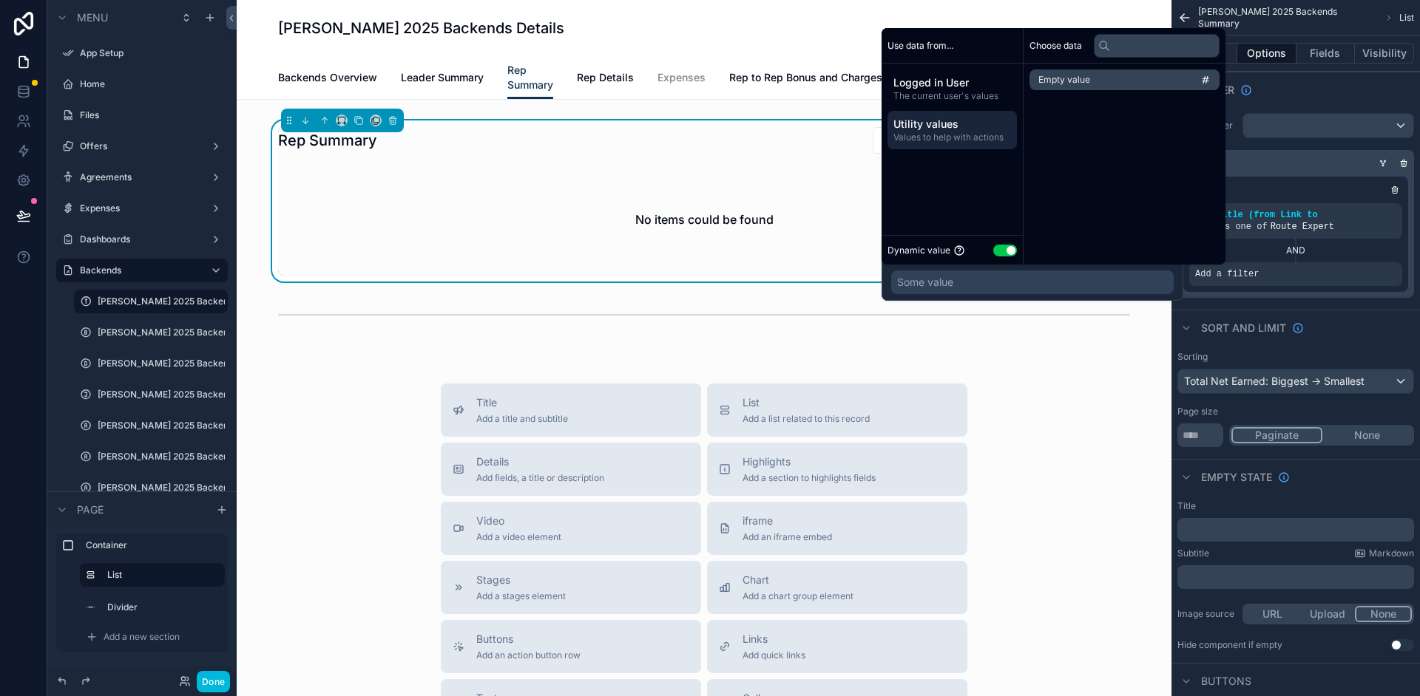
click at [1006, 260] on div "Dynamic value Use setting" at bounding box center [951, 250] width 141 height 30
click at [1007, 252] on button "Use setting" at bounding box center [1005, 251] width 24 height 12
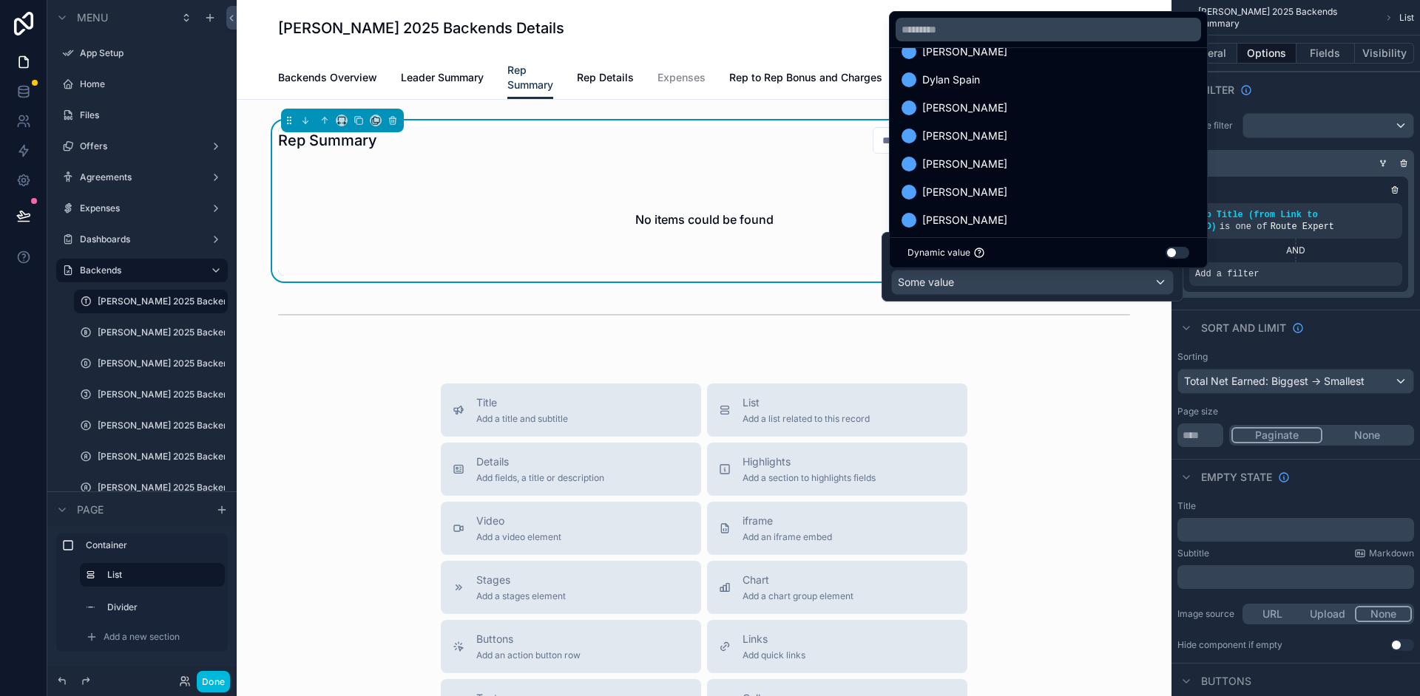
scroll to position [782, 0]
click at [994, 284] on div at bounding box center [1032, 267] width 302 height 70
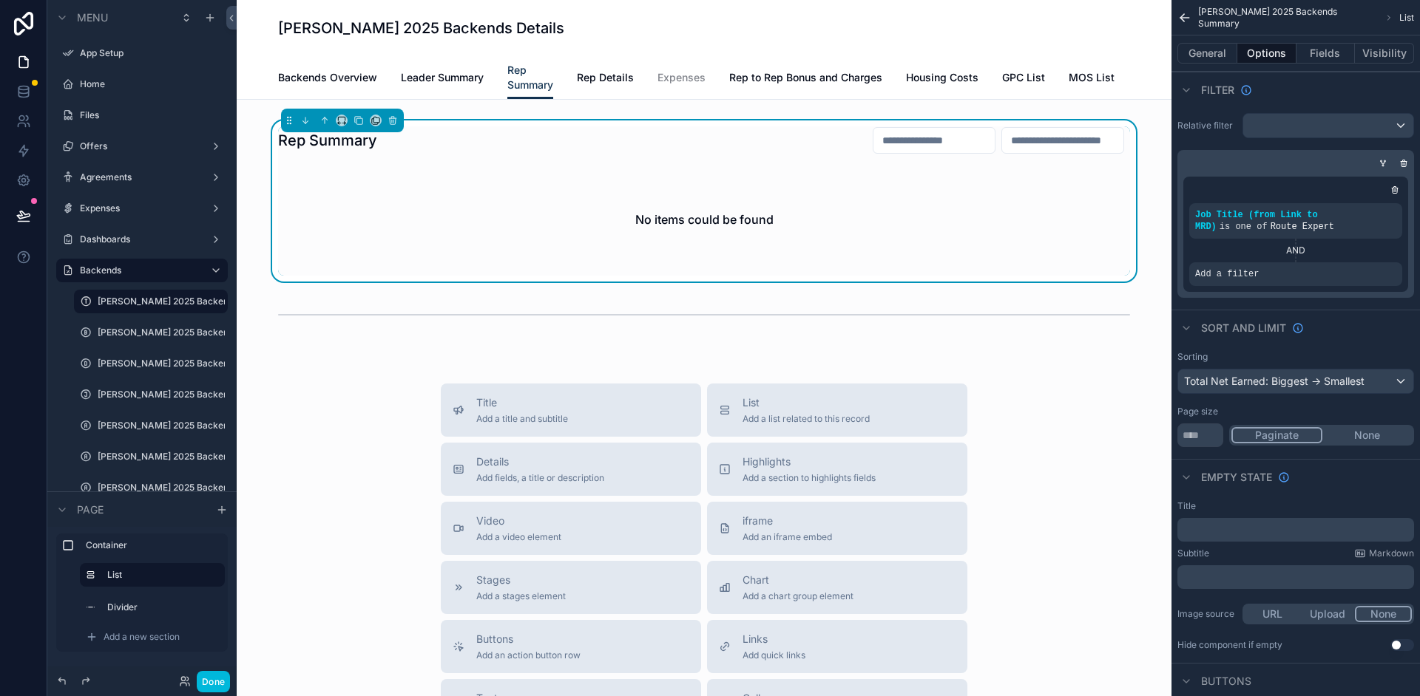
click at [0, 0] on div "scrollable content" at bounding box center [0, 0] width 0 height 0
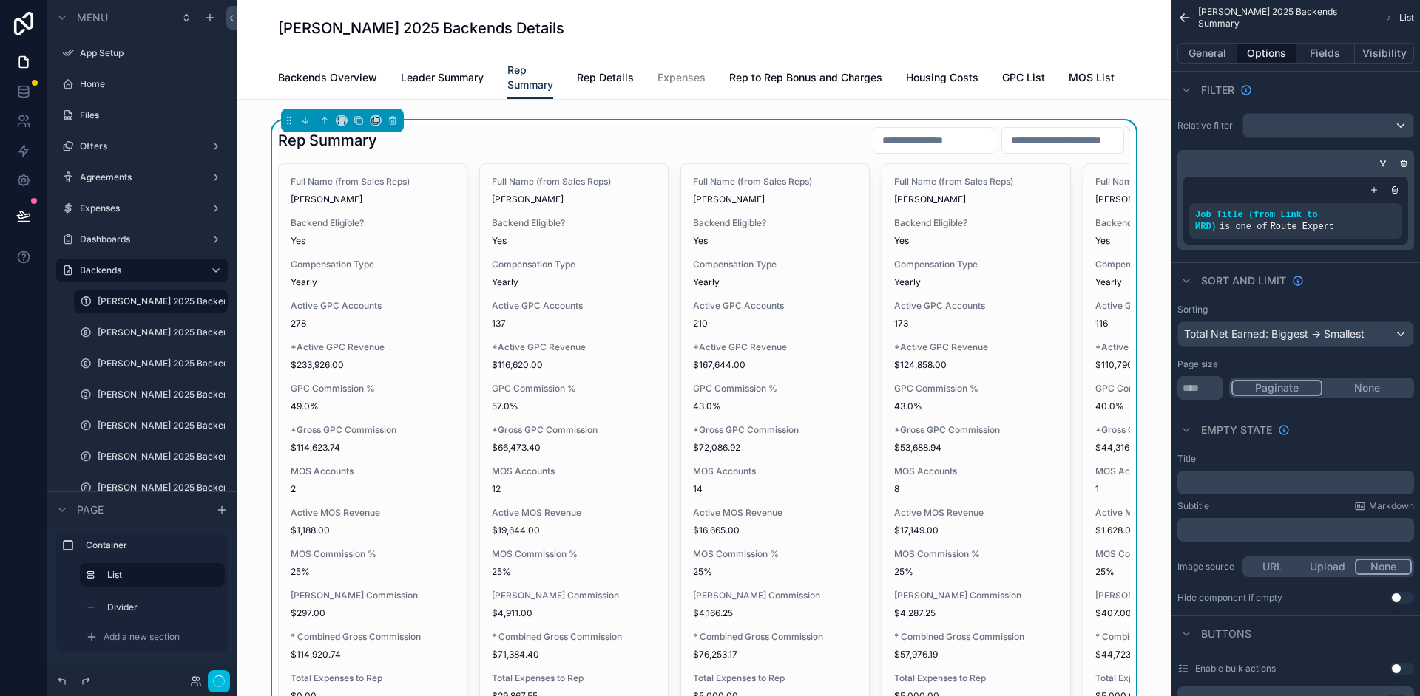
click at [1386, 263] on div "Sort And Limit" at bounding box center [1295, 279] width 248 height 35
click at [0, 0] on icon "scrollable content" at bounding box center [0, 0] width 0 height 0
click at [1286, 191] on div "scrollable content" at bounding box center [1295, 190] width 213 height 15
click at [0, 0] on icon "scrollable content" at bounding box center [0, 0] width 0 height 0
drag, startPoint x: 1390, startPoint y: 274, endPoint x: 1374, endPoint y: 226, distance: 50.5
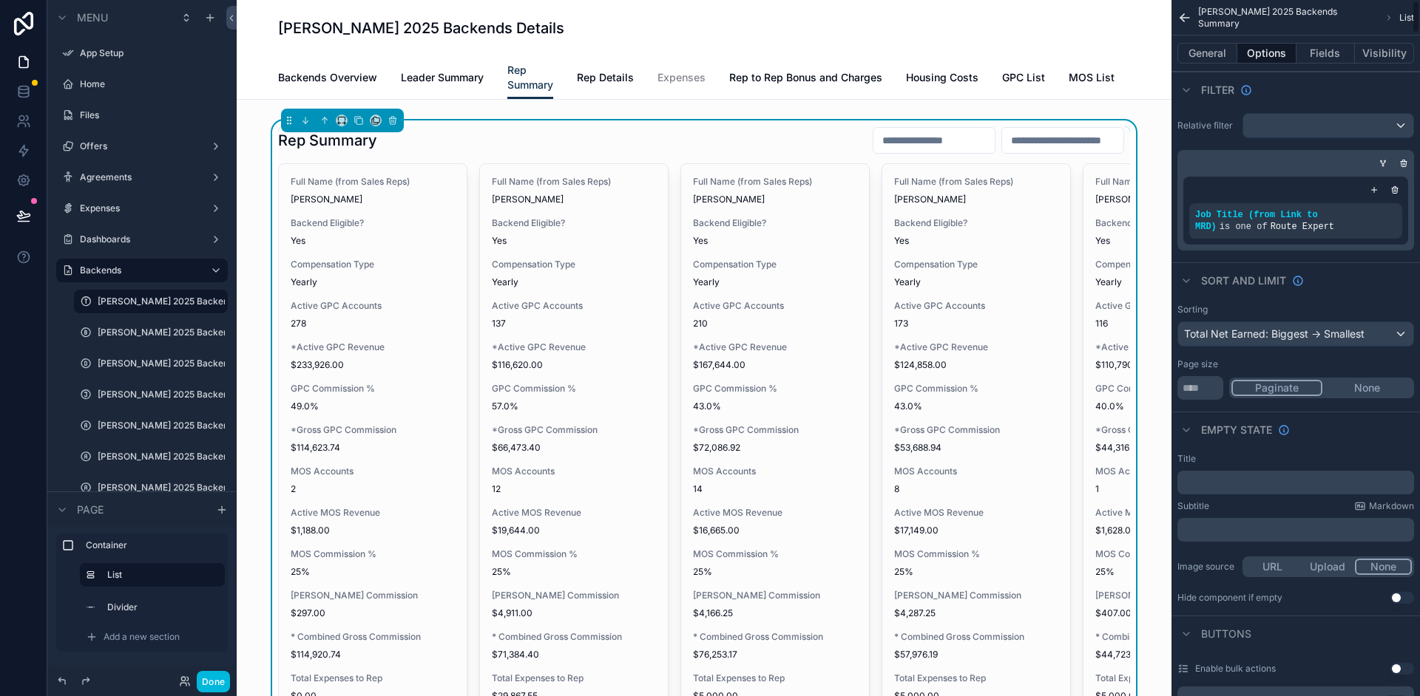
click at [1389, 274] on div "Sort And Limit" at bounding box center [1295, 279] width 248 height 35
click at [1377, 194] on icon "scrollable content" at bounding box center [1373, 190] width 9 height 9
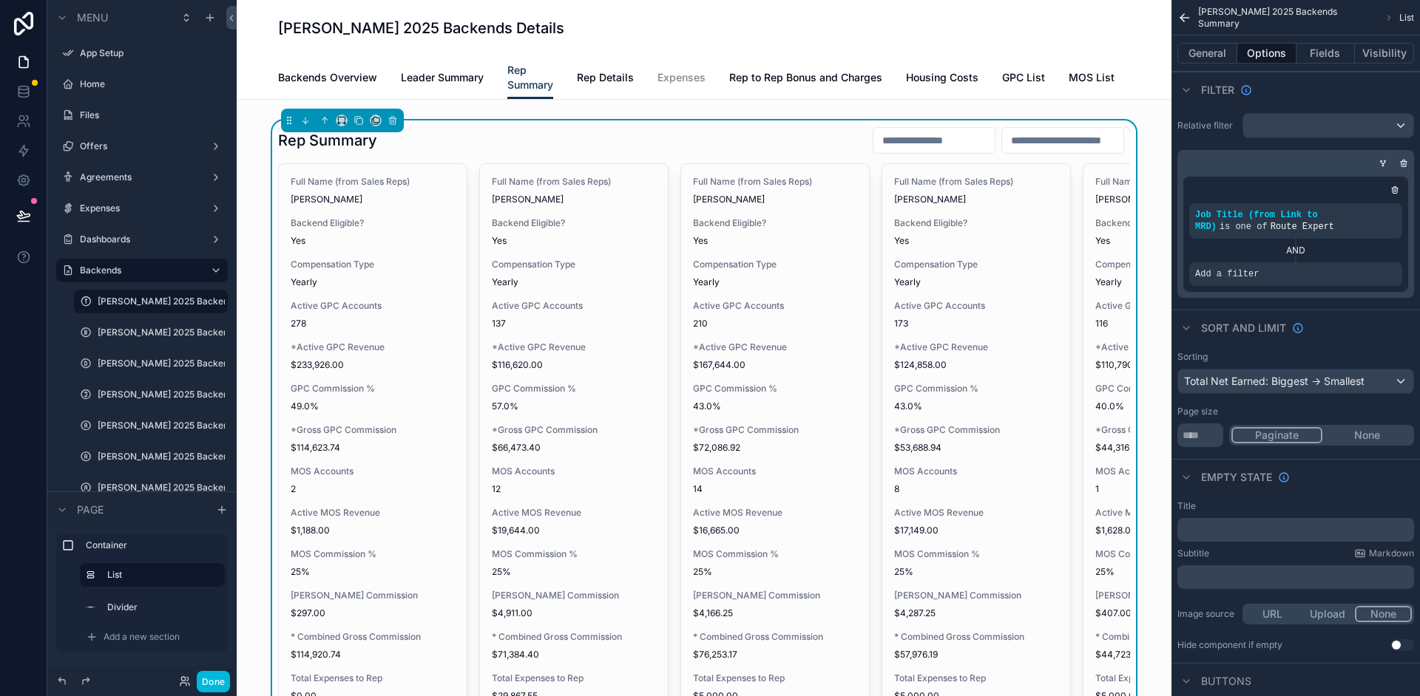
click at [0, 0] on icon "scrollable content" at bounding box center [0, 0] width 0 height 0
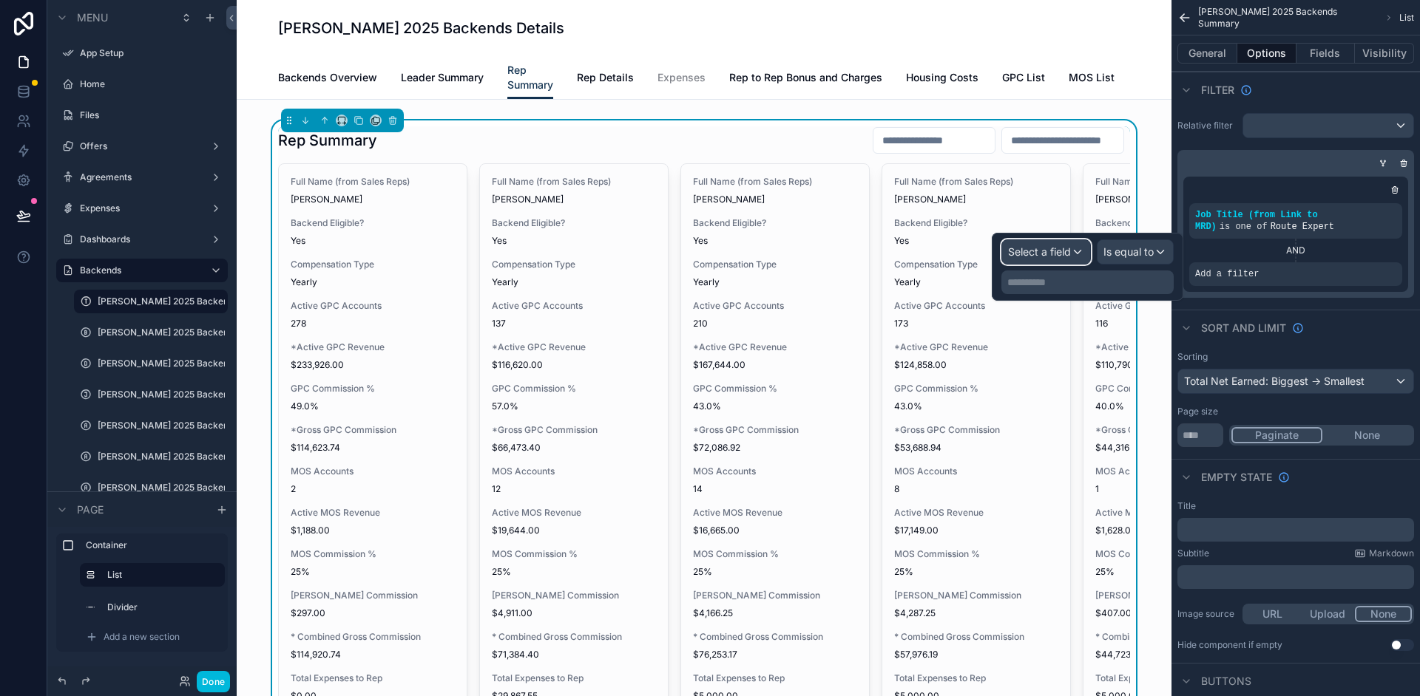
click at [1060, 248] on span "Select a field" at bounding box center [1039, 251] width 63 height 13
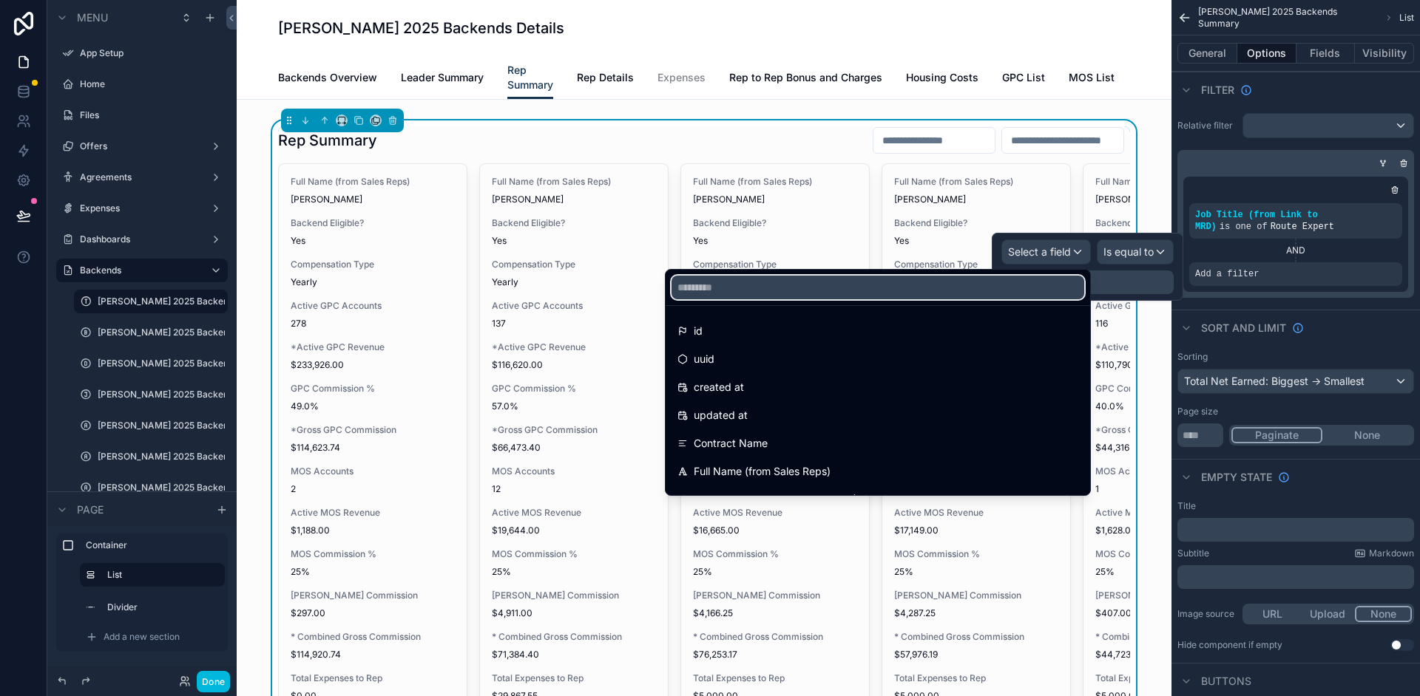
click at [826, 284] on input "text" at bounding box center [877, 288] width 413 height 24
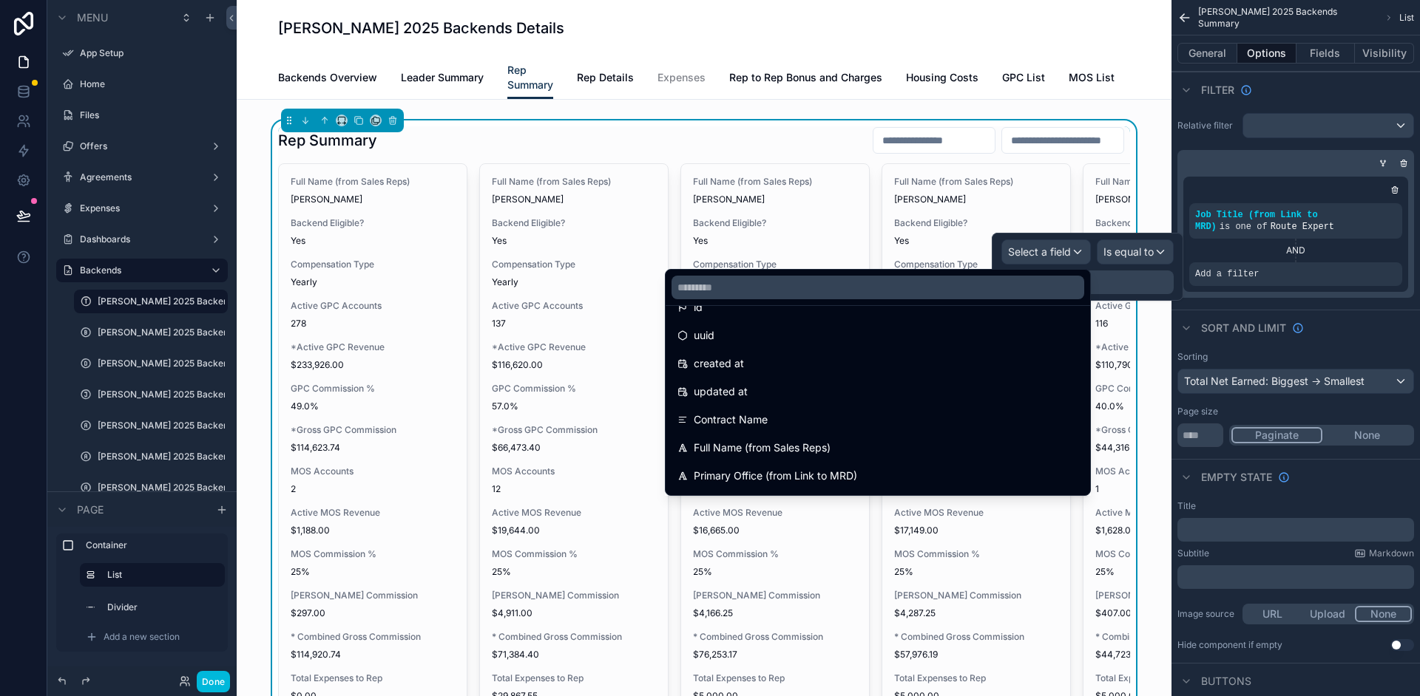
click at [738, 453] on span "Full Name (from Sales Reps)" at bounding box center [762, 448] width 137 height 18
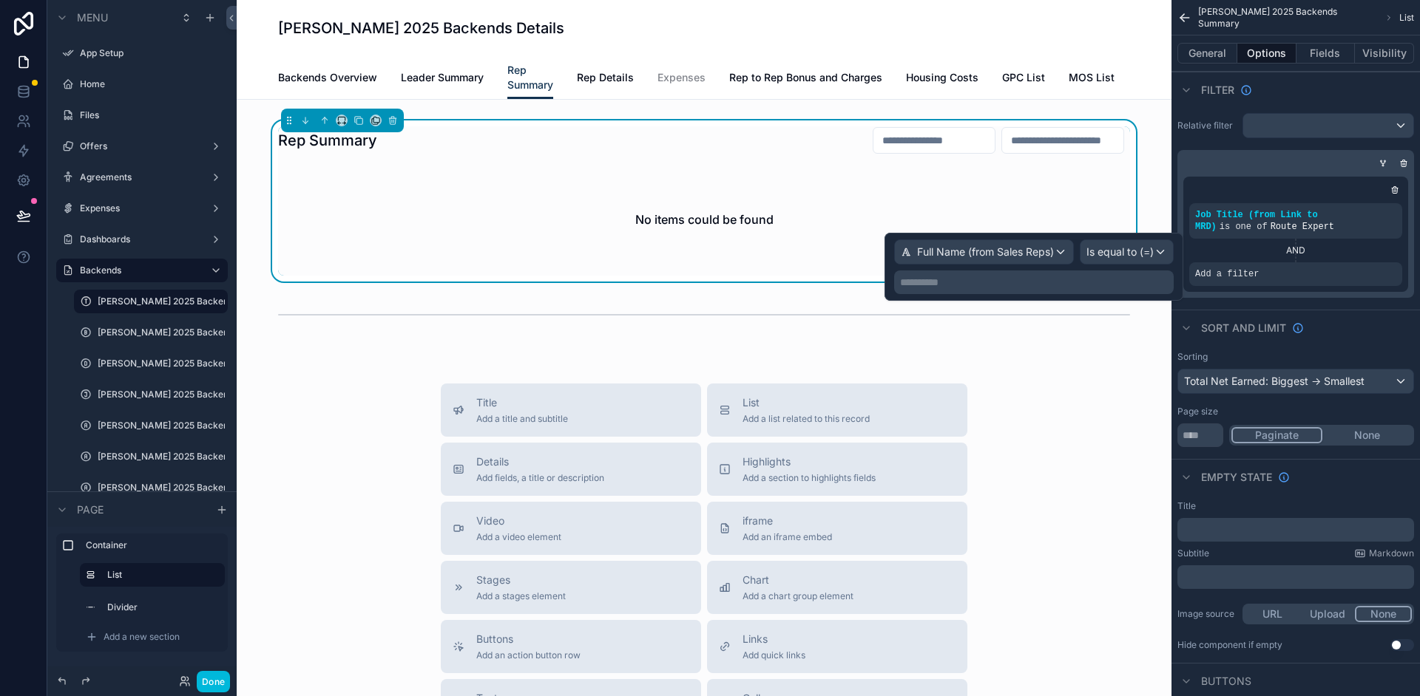
click at [1069, 288] on p "**********" at bounding box center [1035, 282] width 271 height 15
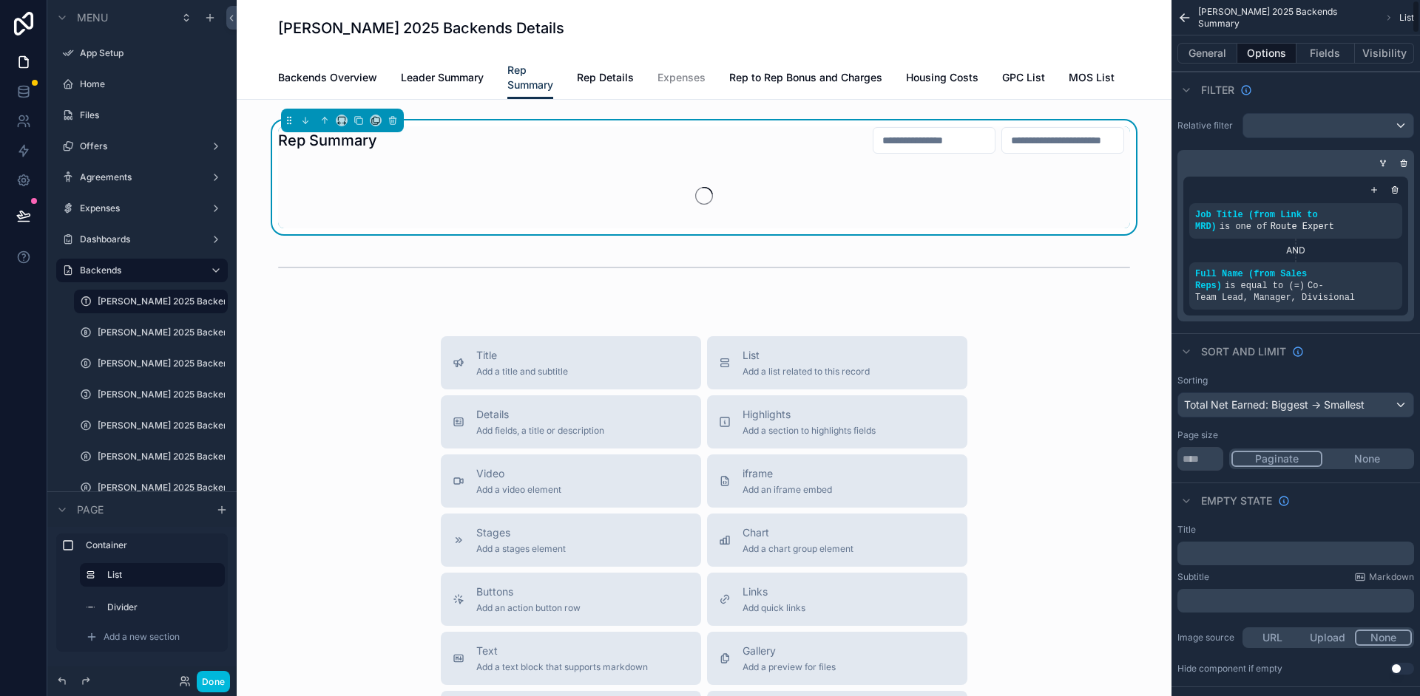
click at [1385, 278] on div "Full Name (from Sales Reps) is equal to (=) Co-Team Lead, Manager, Divisional" at bounding box center [1295, 285] width 201 height 35
click at [0, 0] on div "scrollable content" at bounding box center [0, 0] width 0 height 0
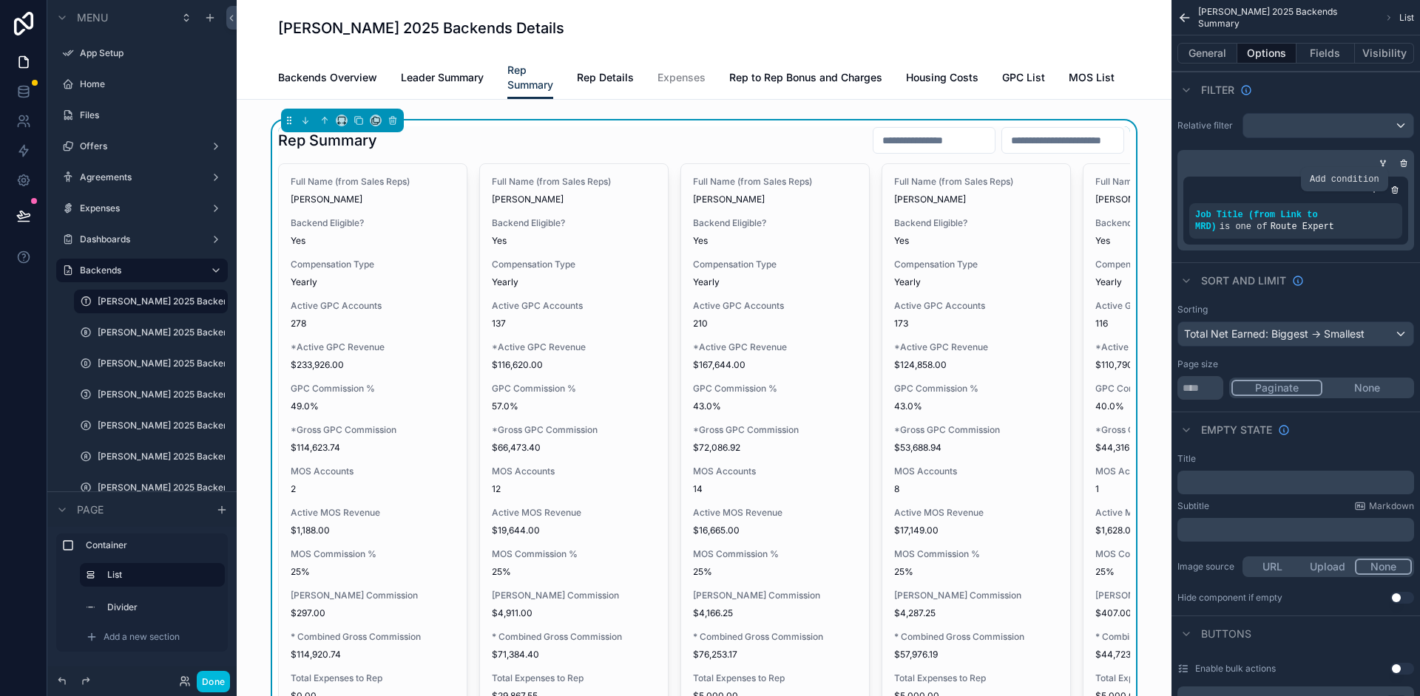
click at [0, 0] on icon "scrollable content" at bounding box center [0, 0] width 0 height 0
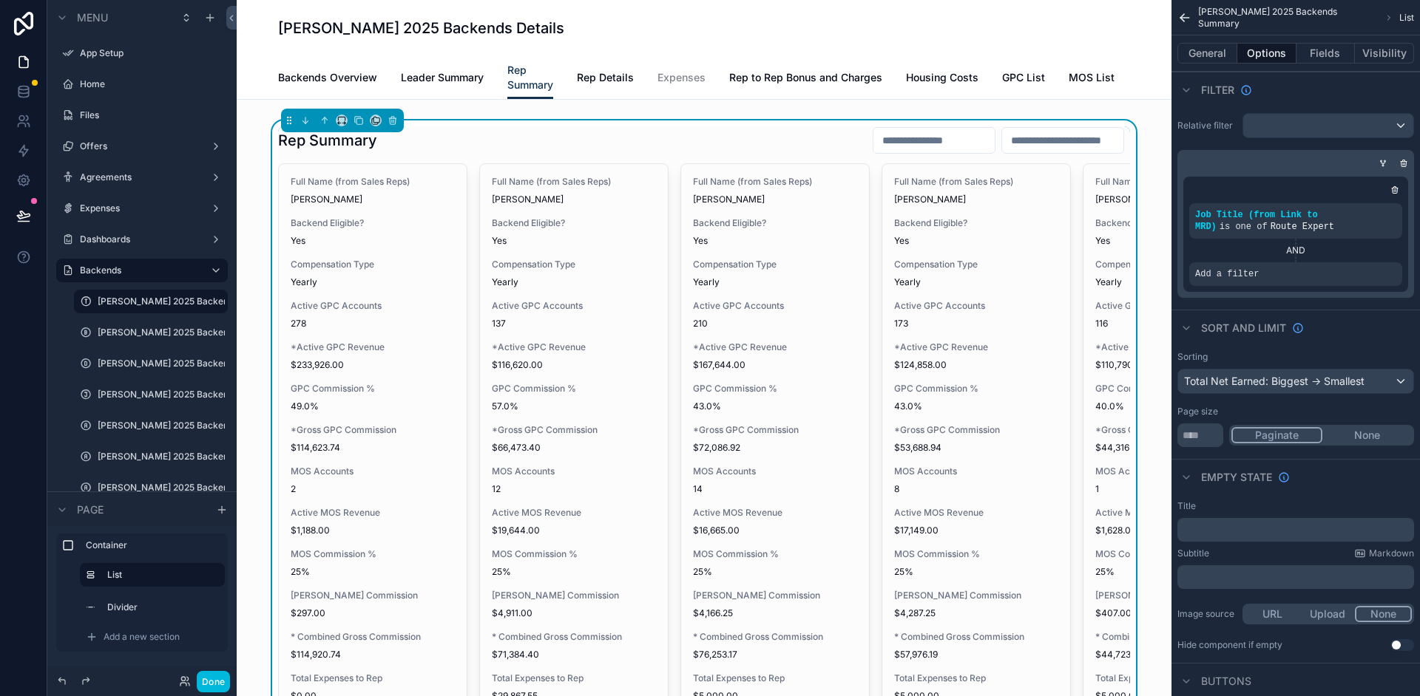
click at [0, 0] on icon "scrollable content" at bounding box center [0, 0] width 0 height 0
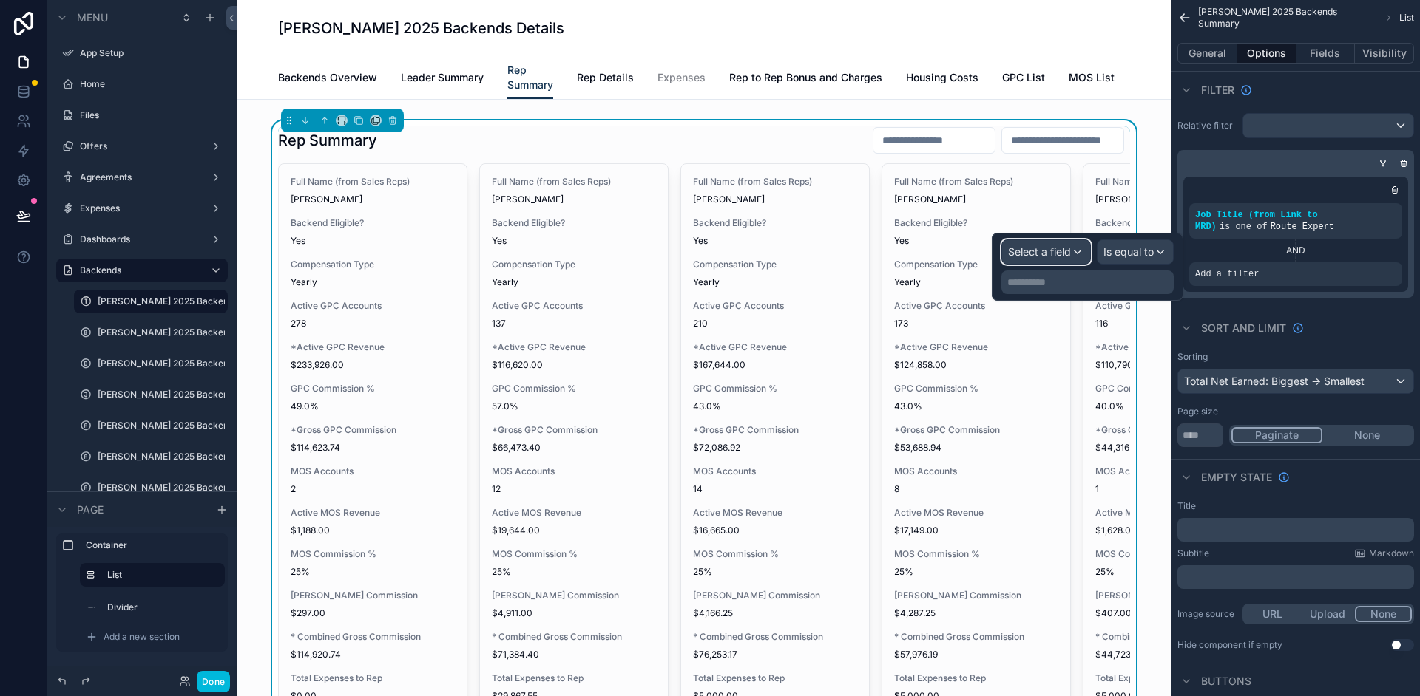
click at [1052, 251] on span "Select a field" at bounding box center [1039, 251] width 63 height 13
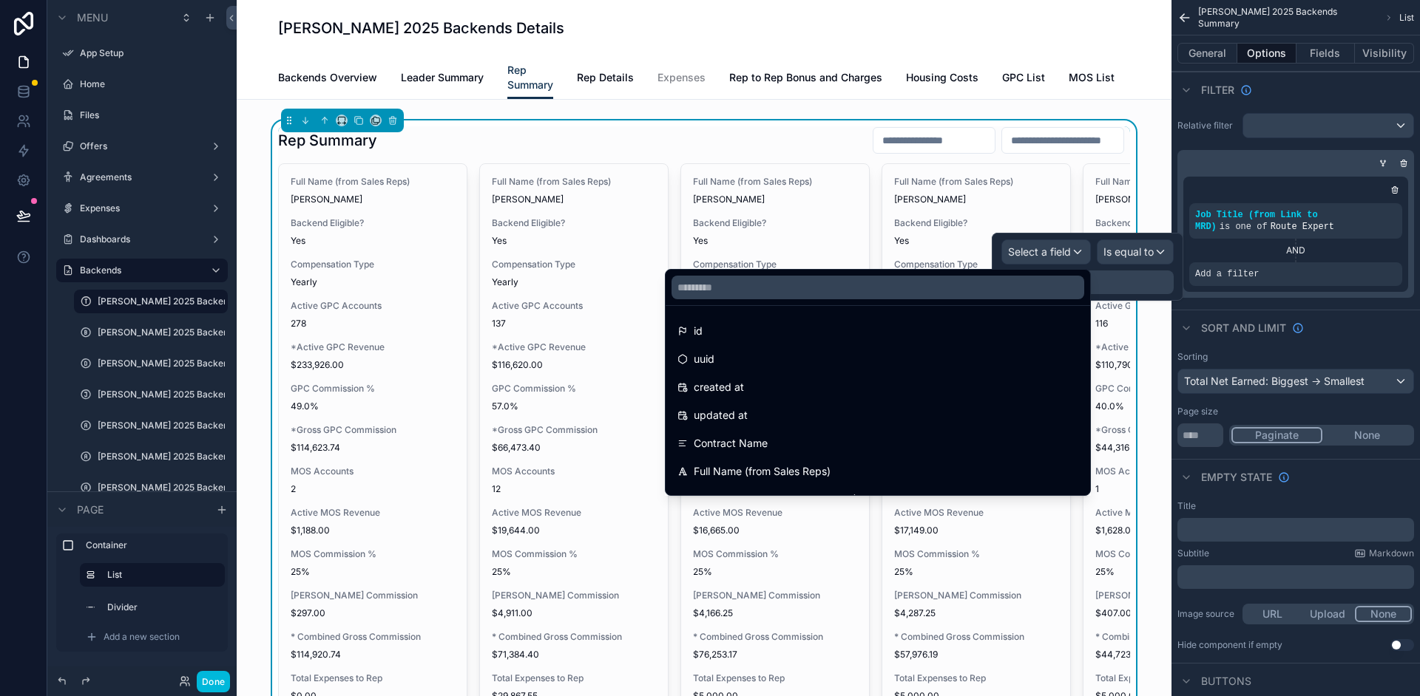
click at [1128, 251] on div at bounding box center [1086, 267] width 191 height 68
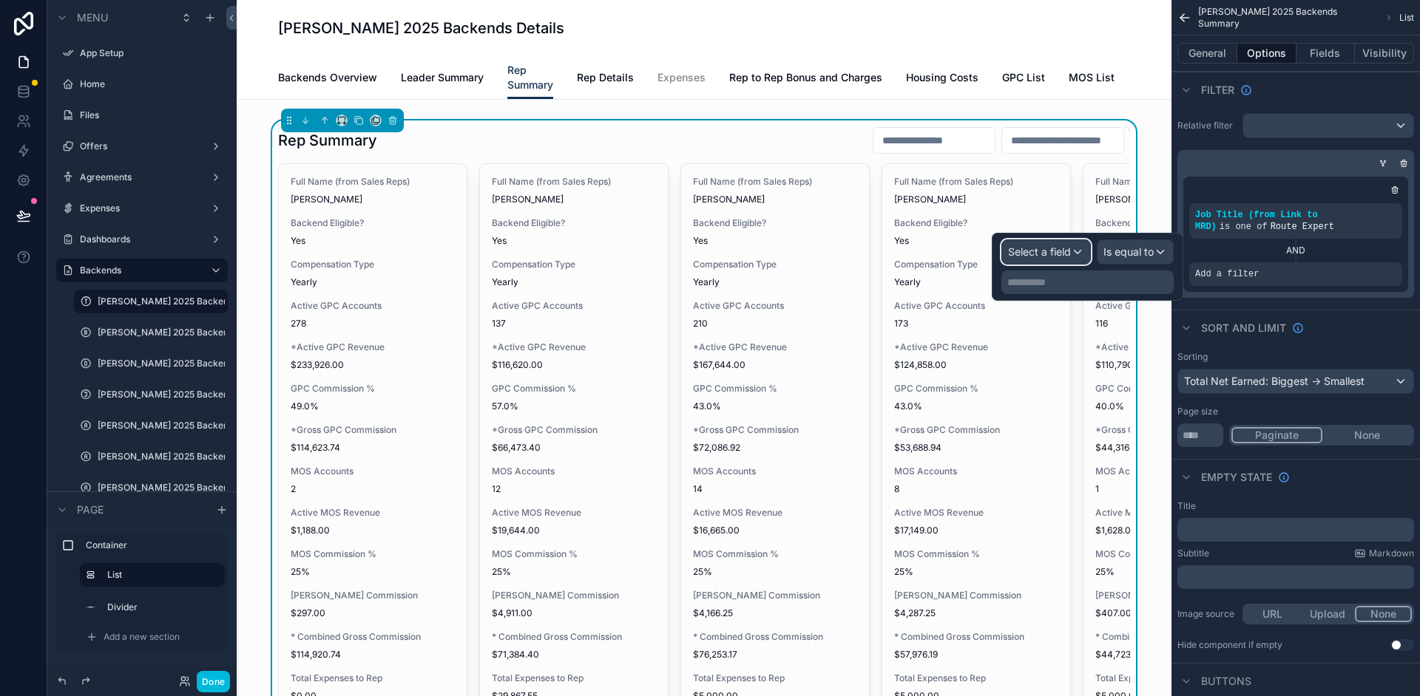
click at [1077, 254] on div "Select a field" at bounding box center [1046, 252] width 88 height 24
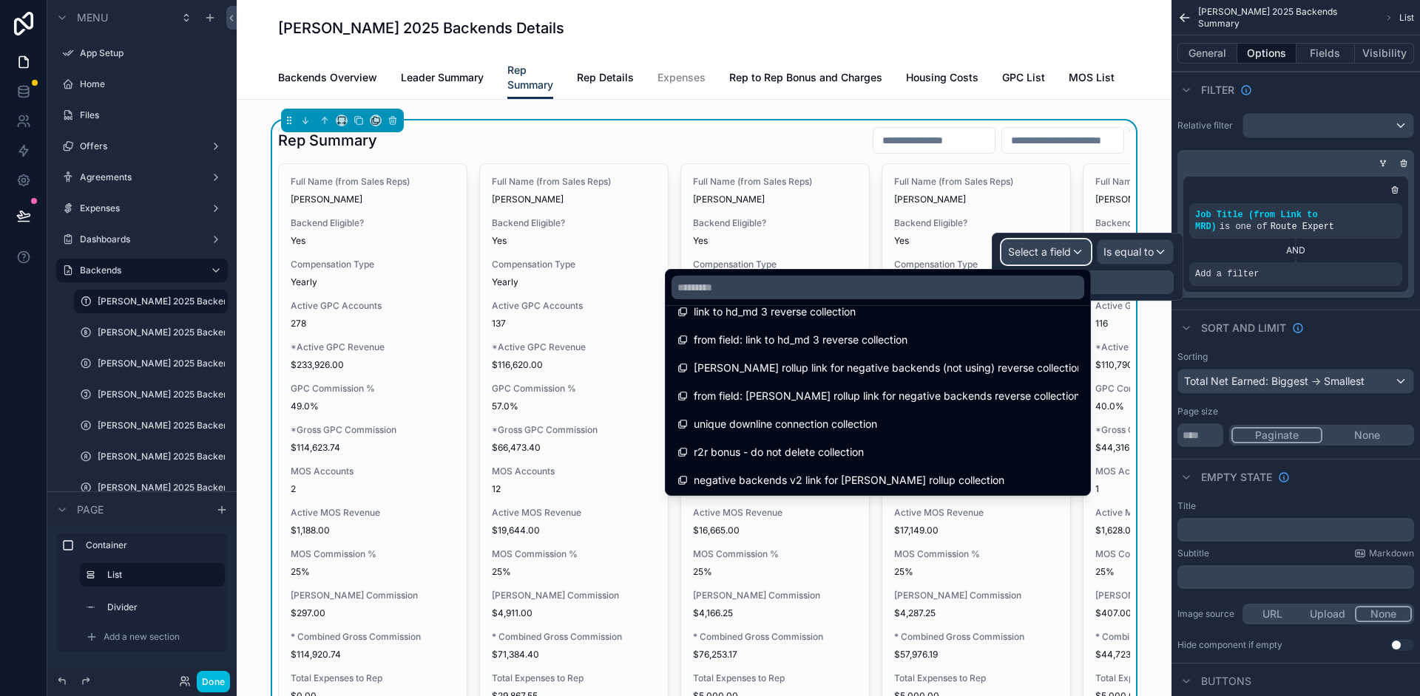
scroll to position [10276, 0]
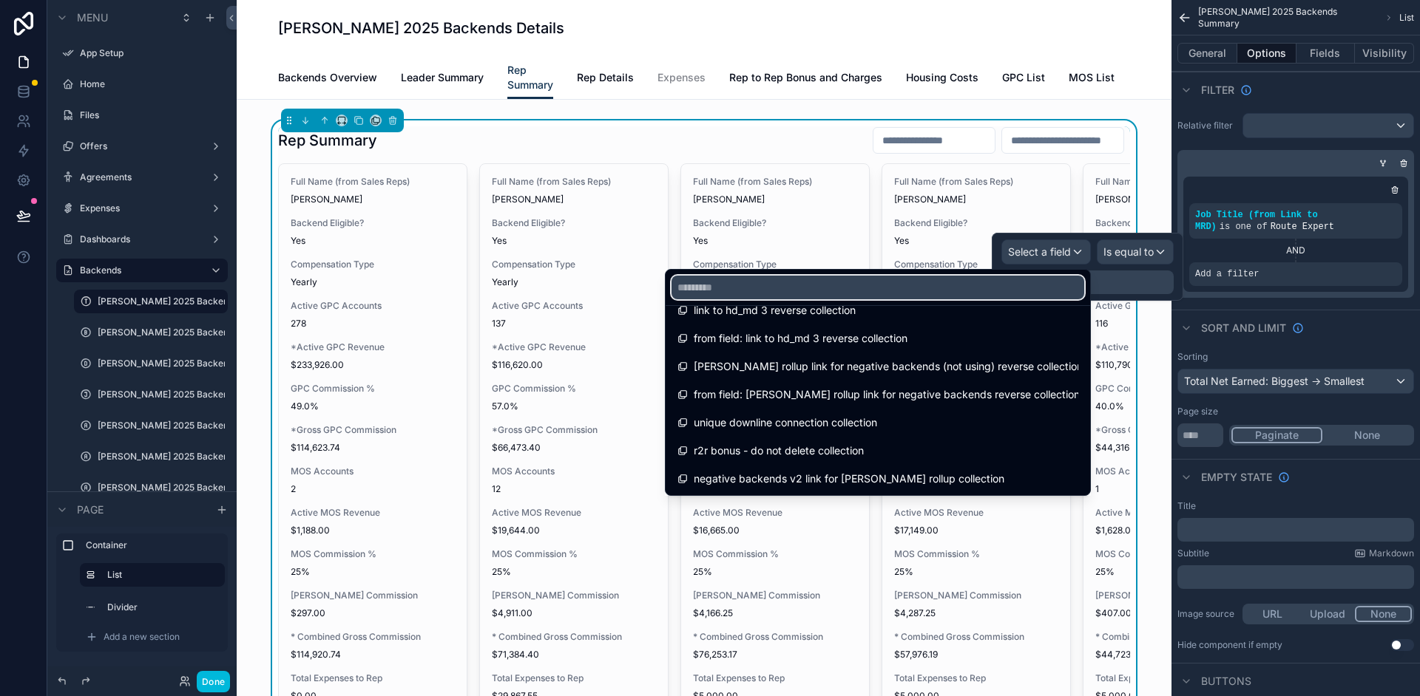
click at [949, 288] on input "text" at bounding box center [877, 288] width 413 height 24
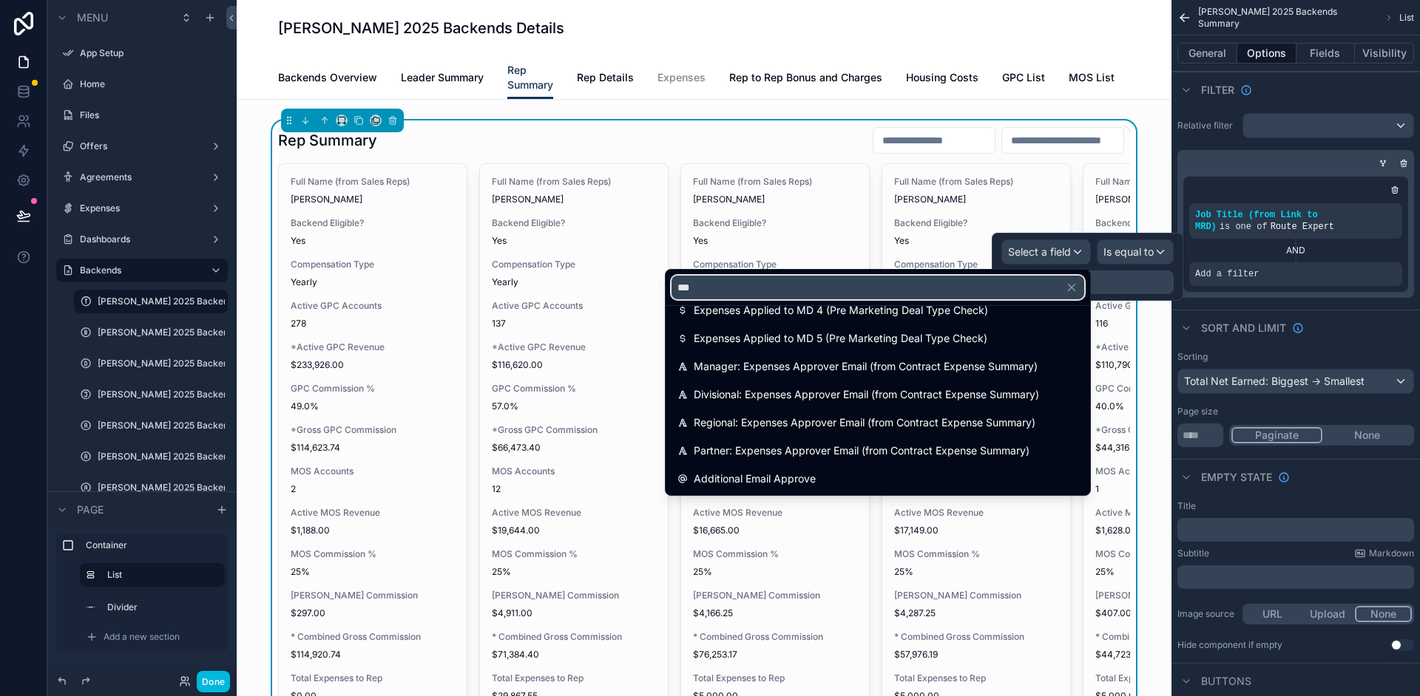
scroll to position [133, 0]
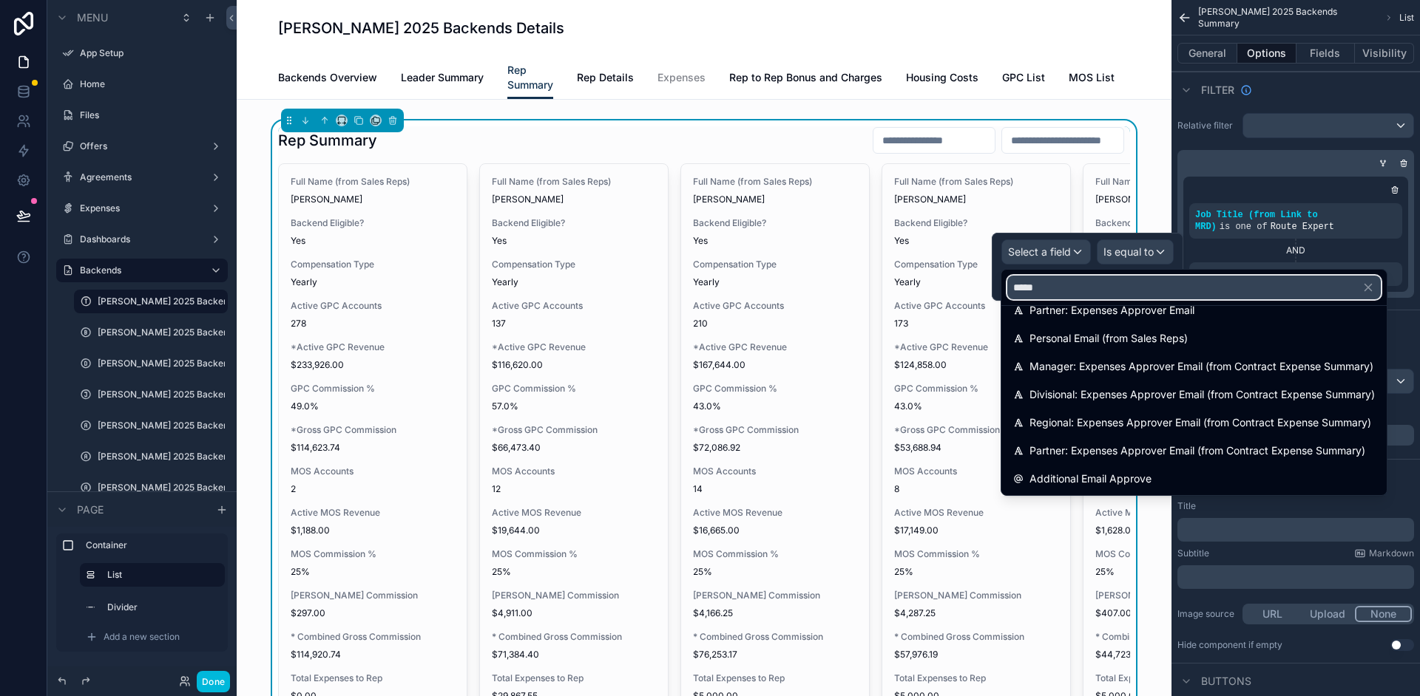
type input "*****"
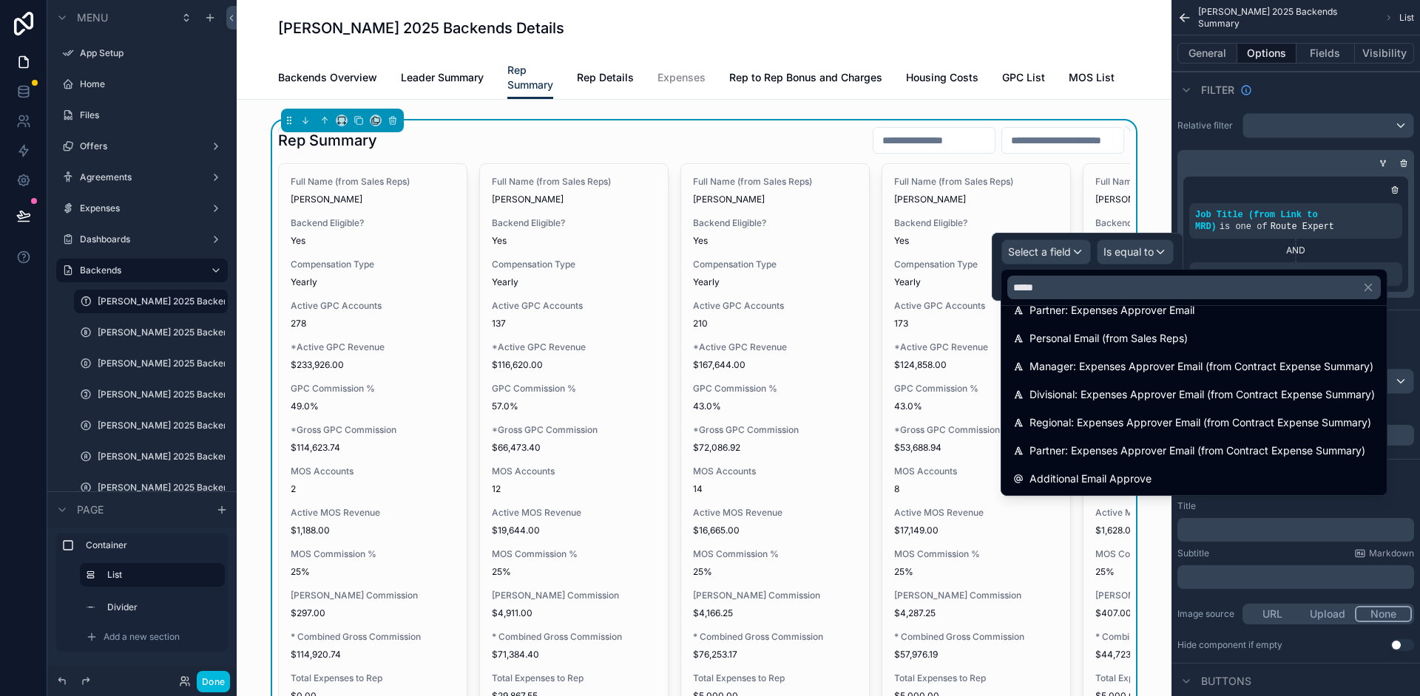
click at [1188, 327] on div "Personal Email (from Sales Reps)" at bounding box center [1193, 338] width 379 height 27
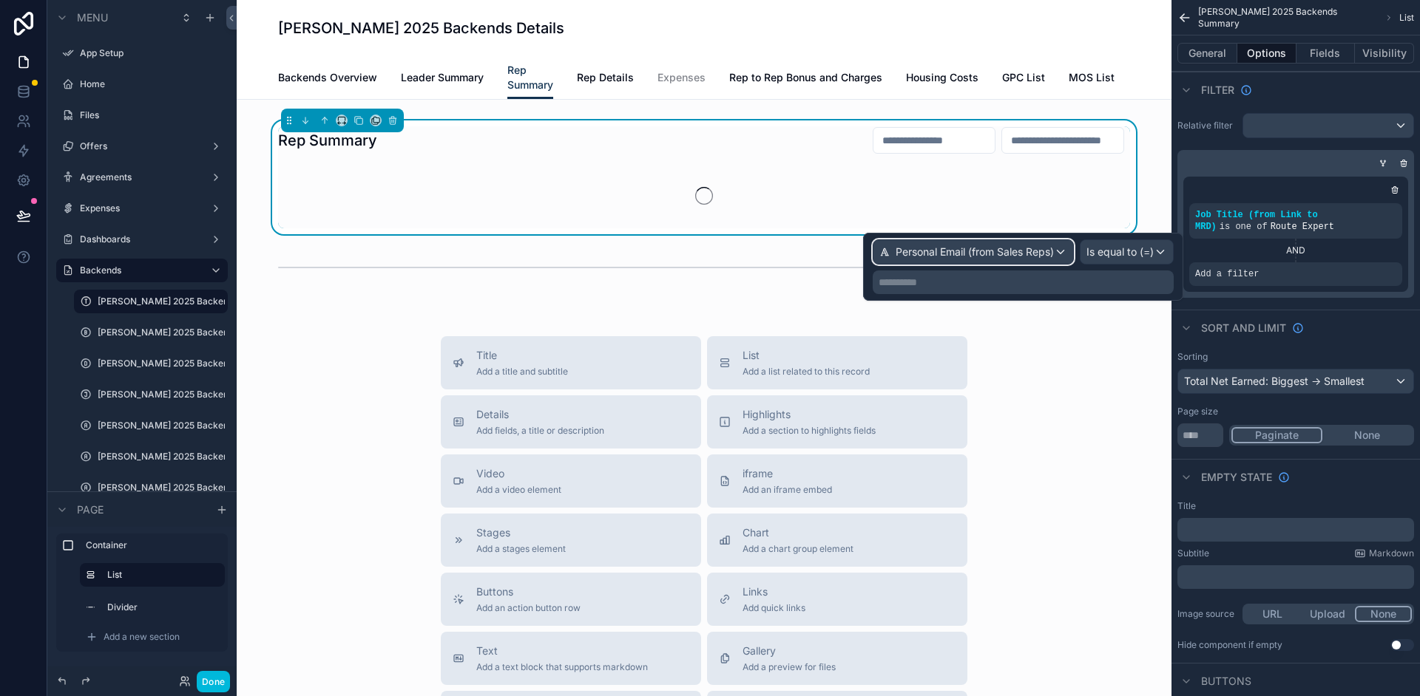
click at [1026, 250] on span "Personal Email (from Sales Reps)" at bounding box center [974, 252] width 158 height 15
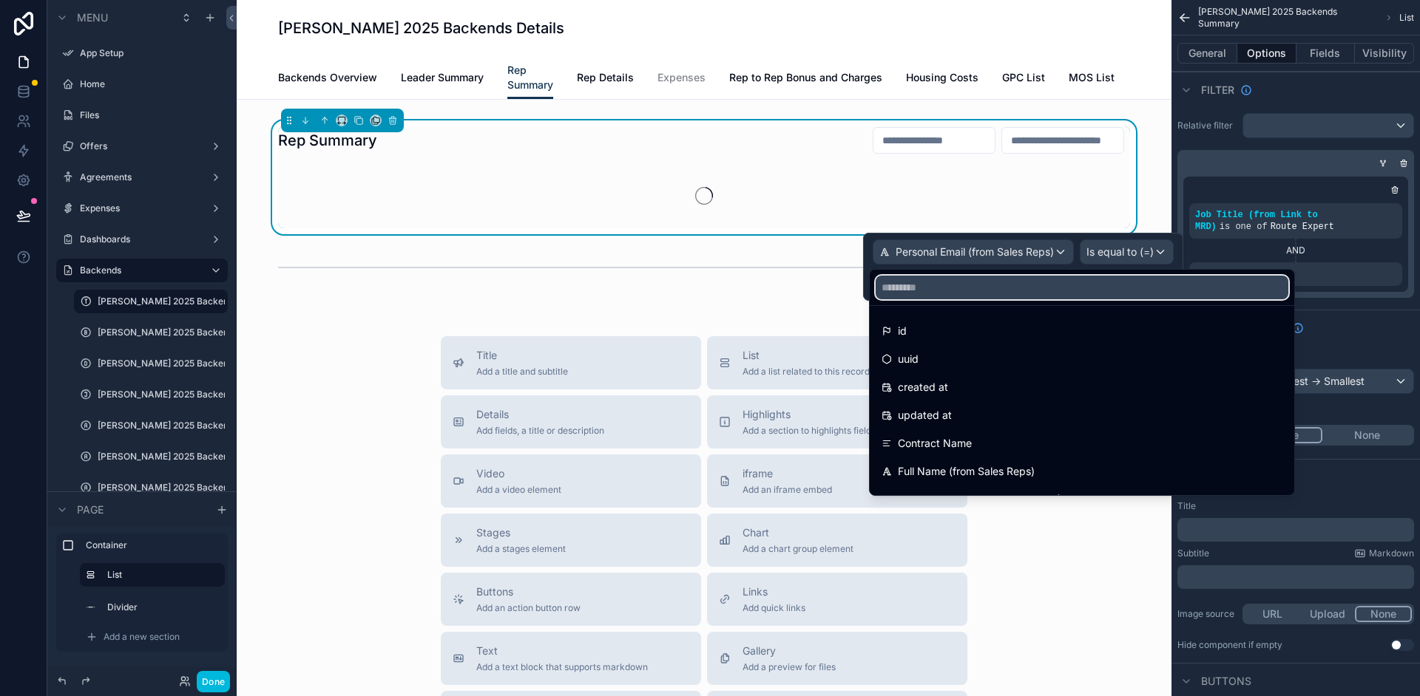
click at [951, 294] on input "text" at bounding box center [1081, 288] width 413 height 24
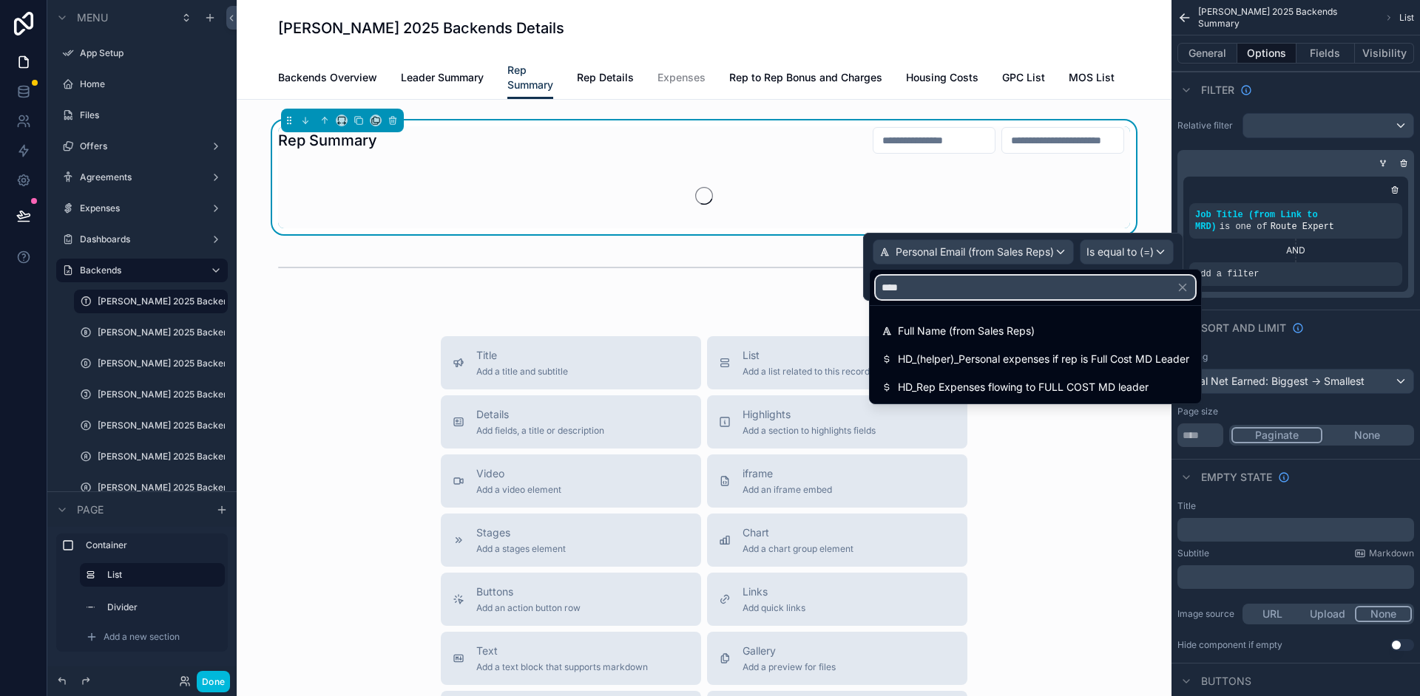
type input "****"
click at [1016, 335] on span "Full Name (from Sales Reps)" at bounding box center [966, 331] width 137 height 18
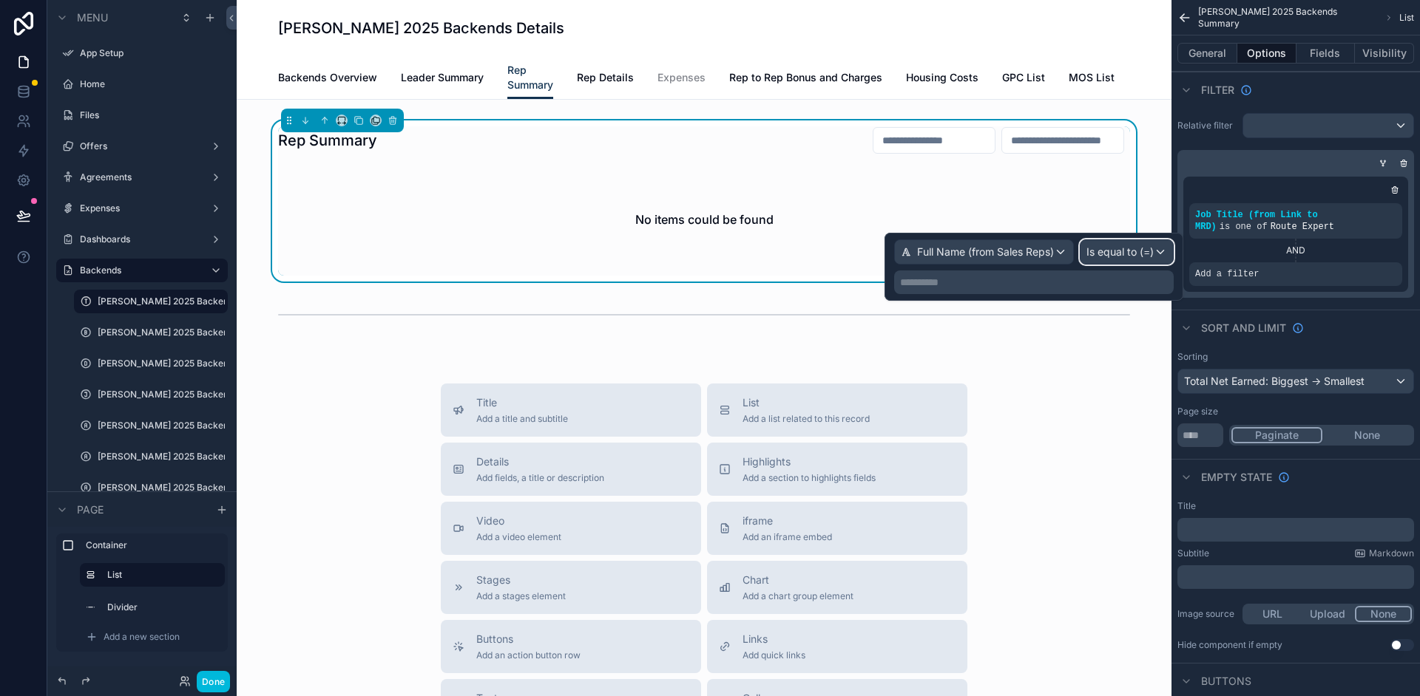
click at [1137, 251] on span "Is equal to (=)" at bounding box center [1119, 252] width 67 height 15
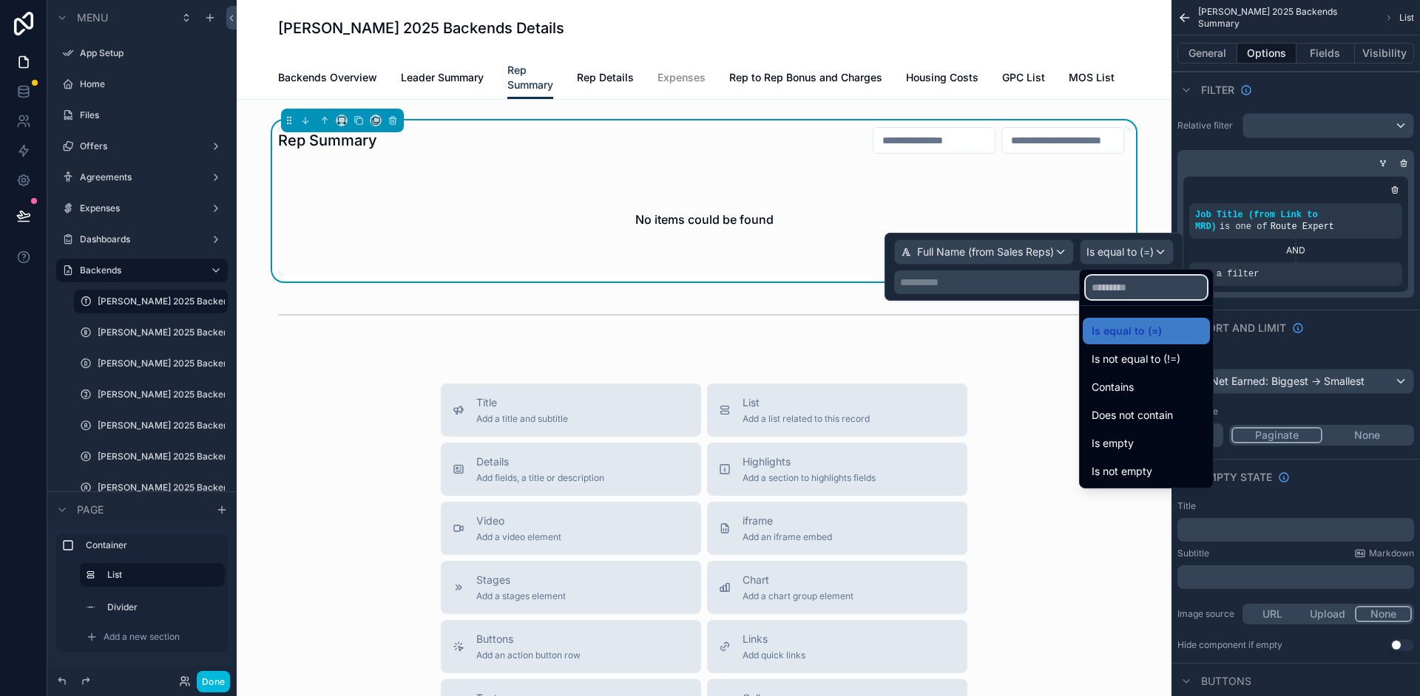
click at [1144, 294] on input "text" at bounding box center [1145, 288] width 121 height 24
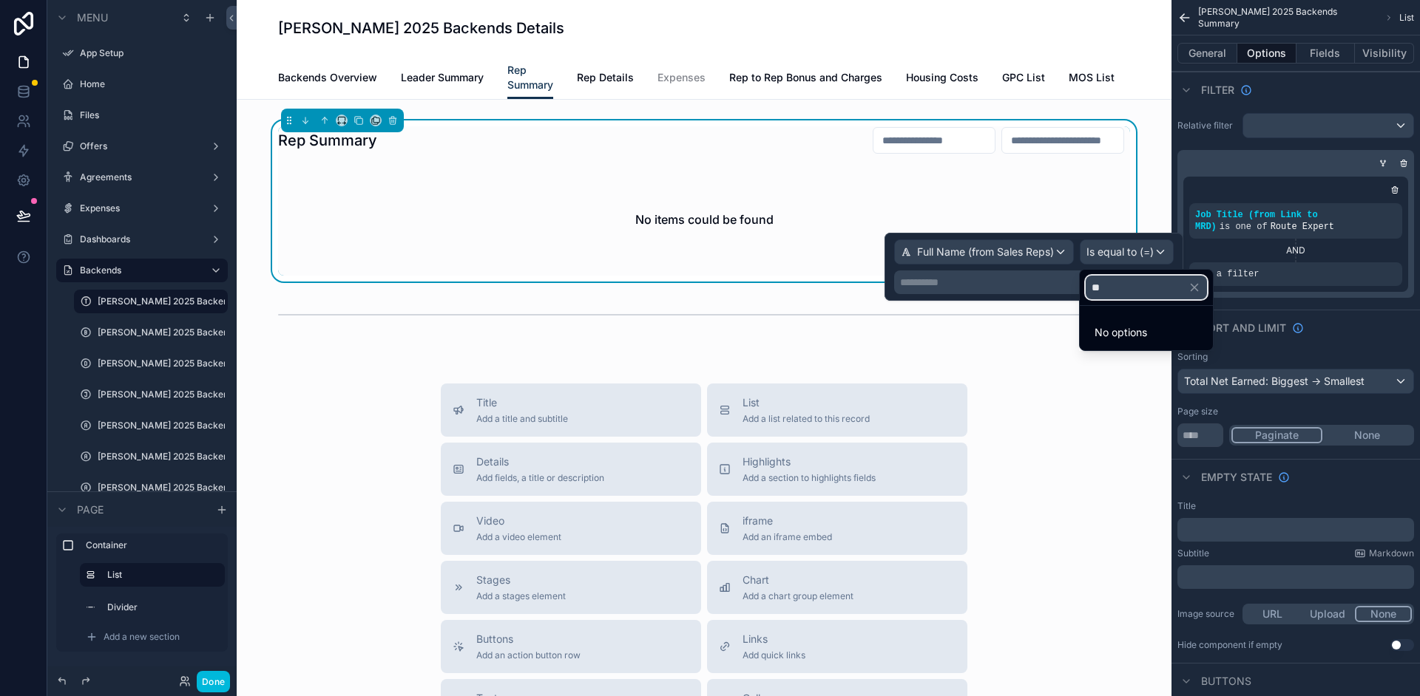
type input "*"
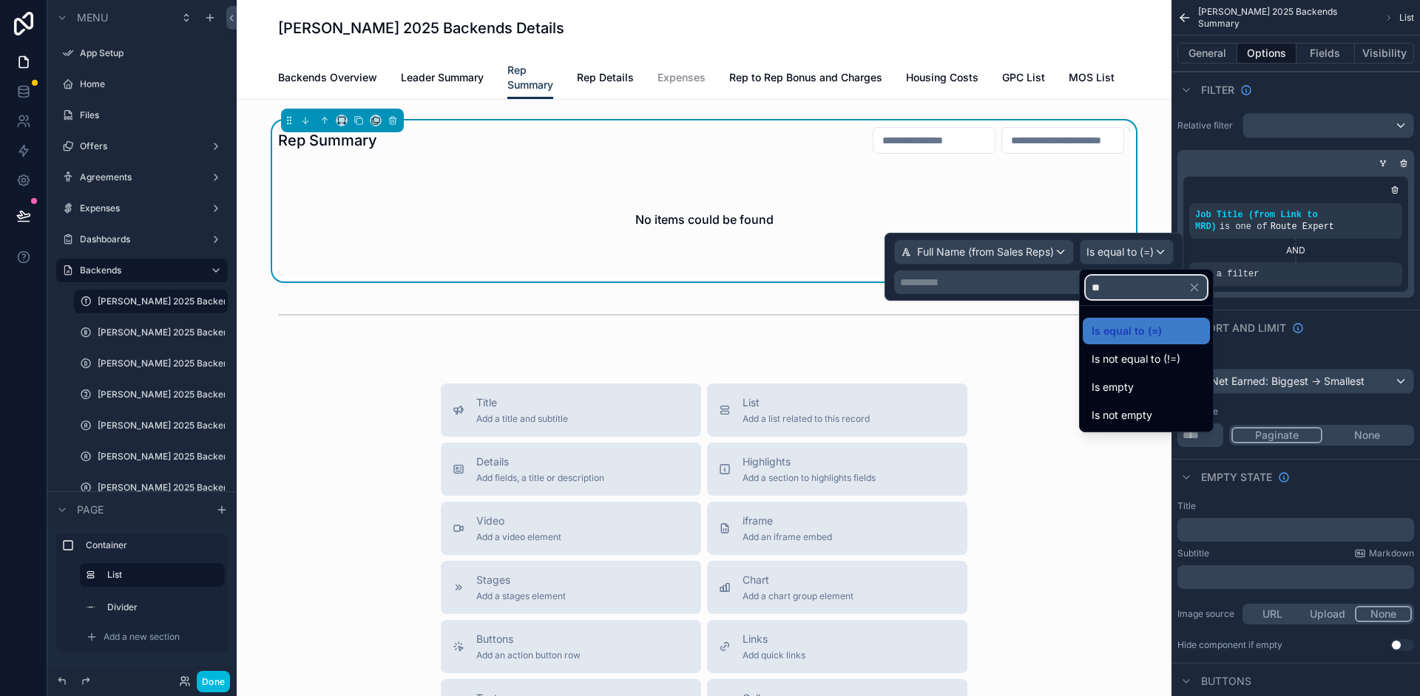
type input "**"
click at [1157, 319] on div "Is equal to (=)" at bounding box center [1145, 331] width 127 height 27
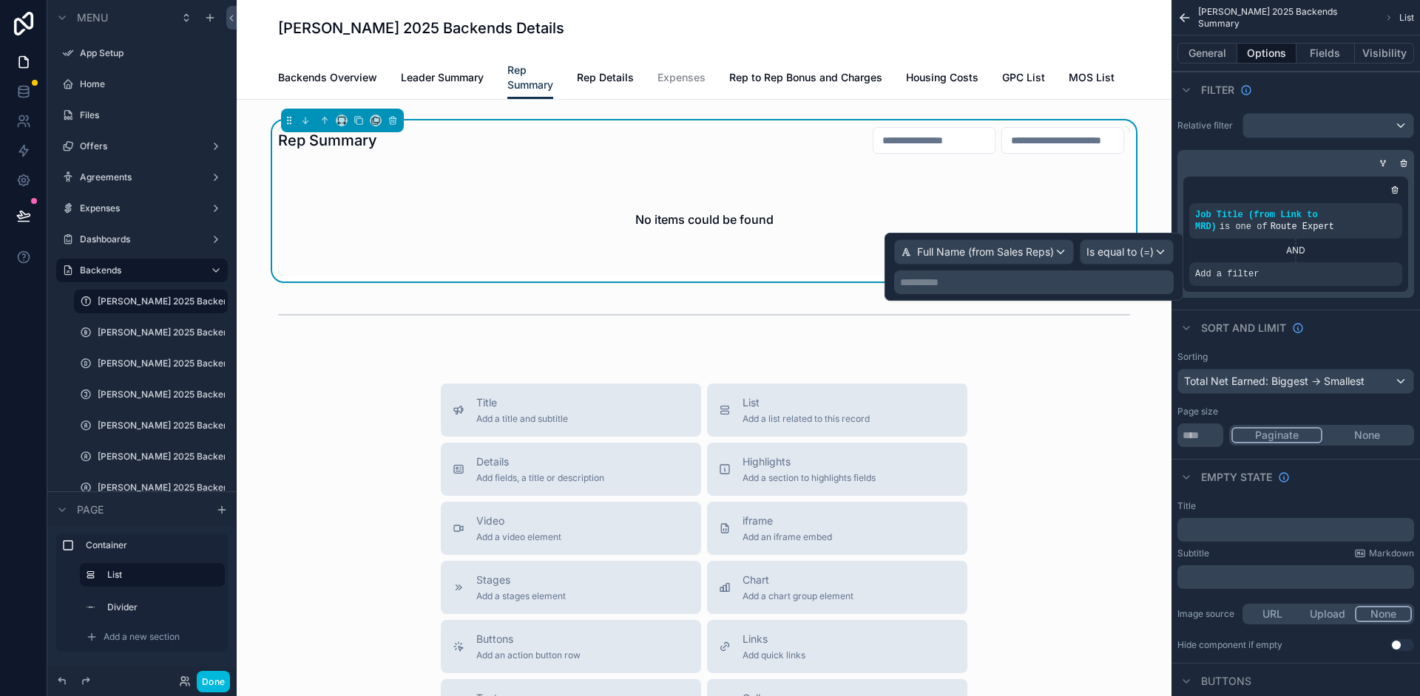
click at [1045, 283] on p "**********" at bounding box center [1035, 282] width 271 height 15
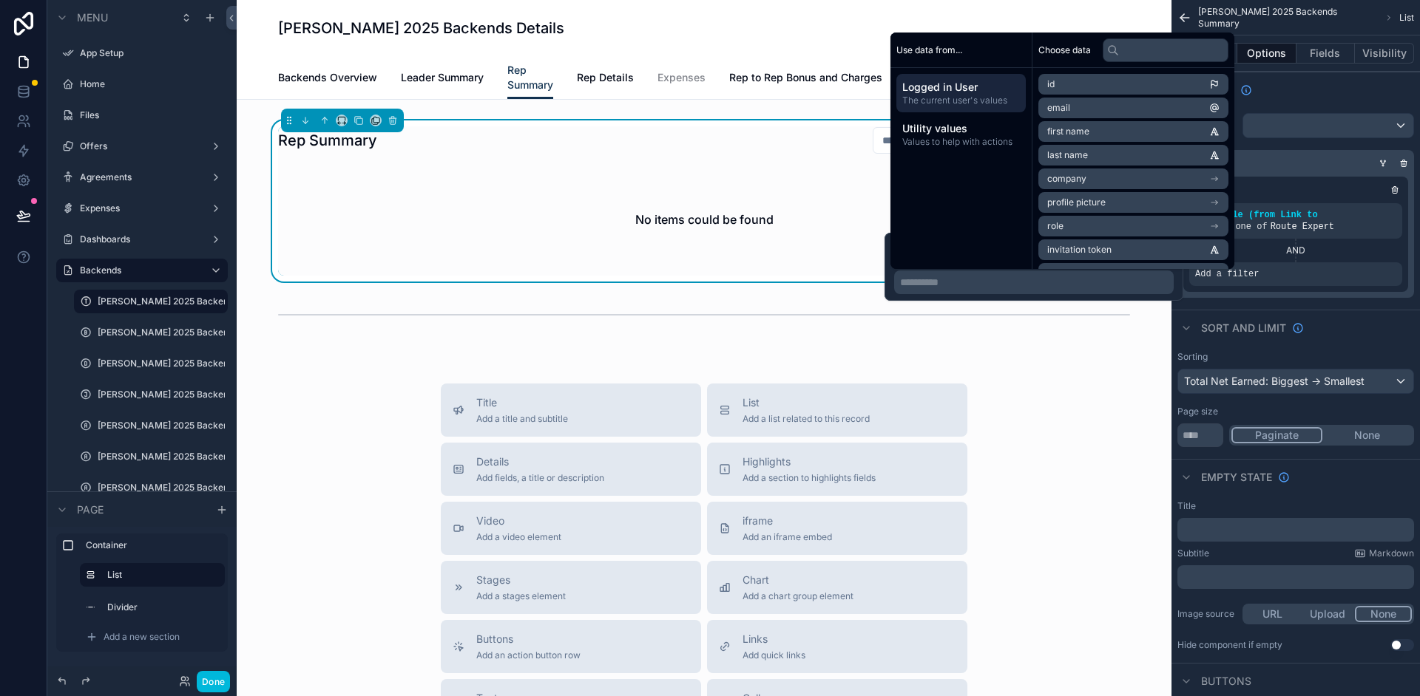
click at [959, 192] on div "Use data from... Logged in User The current user's values Utility values Values…" at bounding box center [961, 151] width 142 height 237
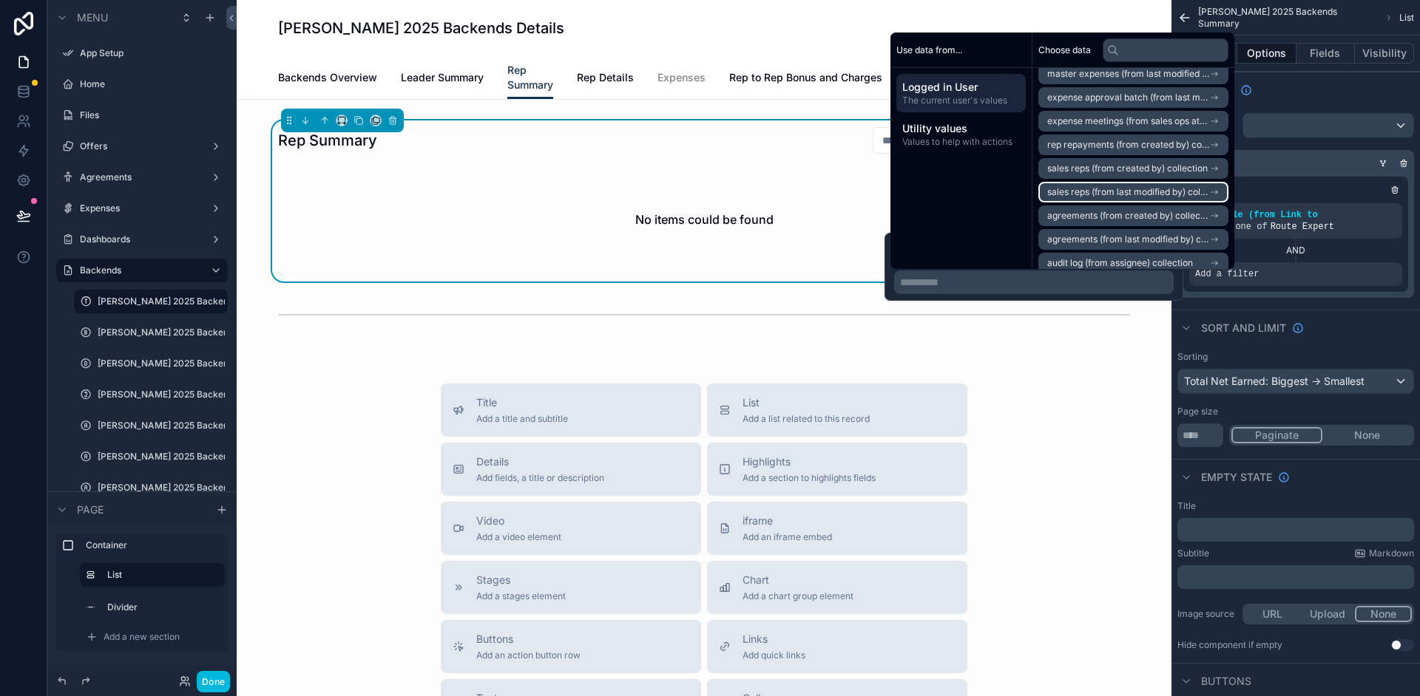
scroll to position [920, 0]
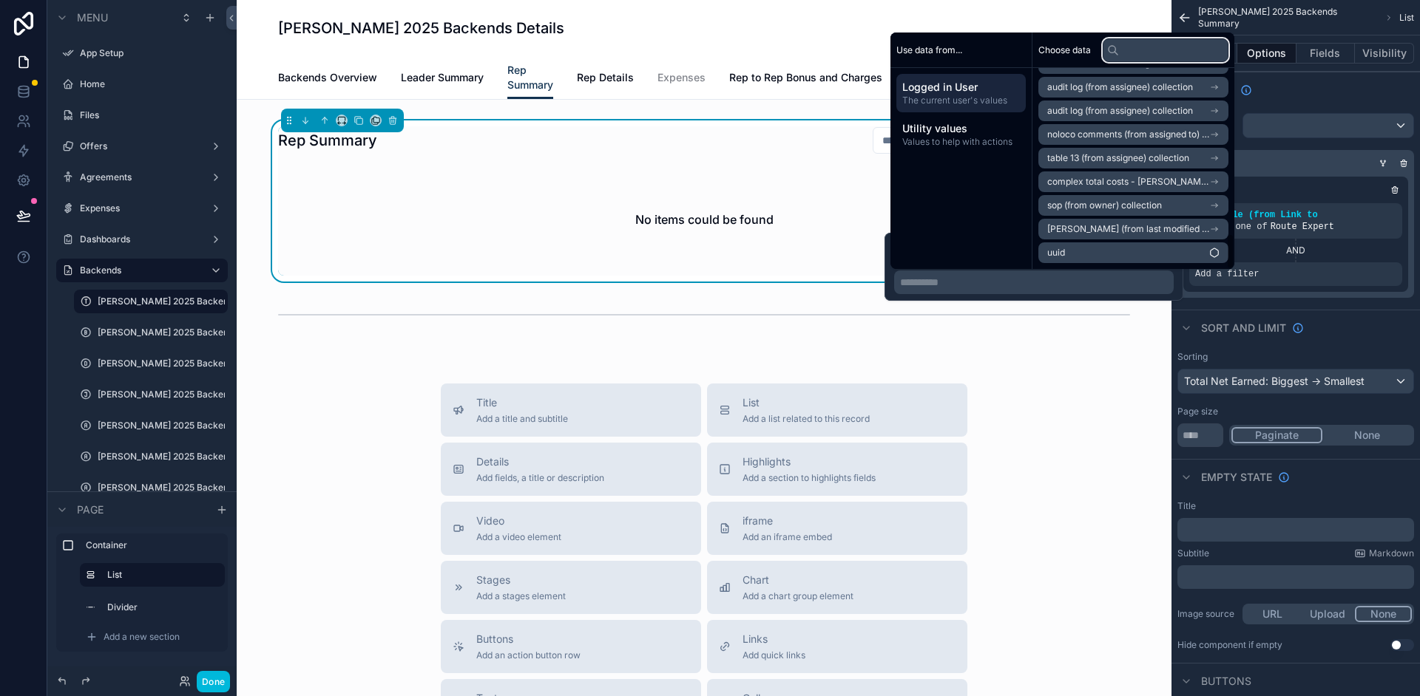
click at [1145, 50] on input "text" at bounding box center [1165, 50] width 126 height 24
type input "*"
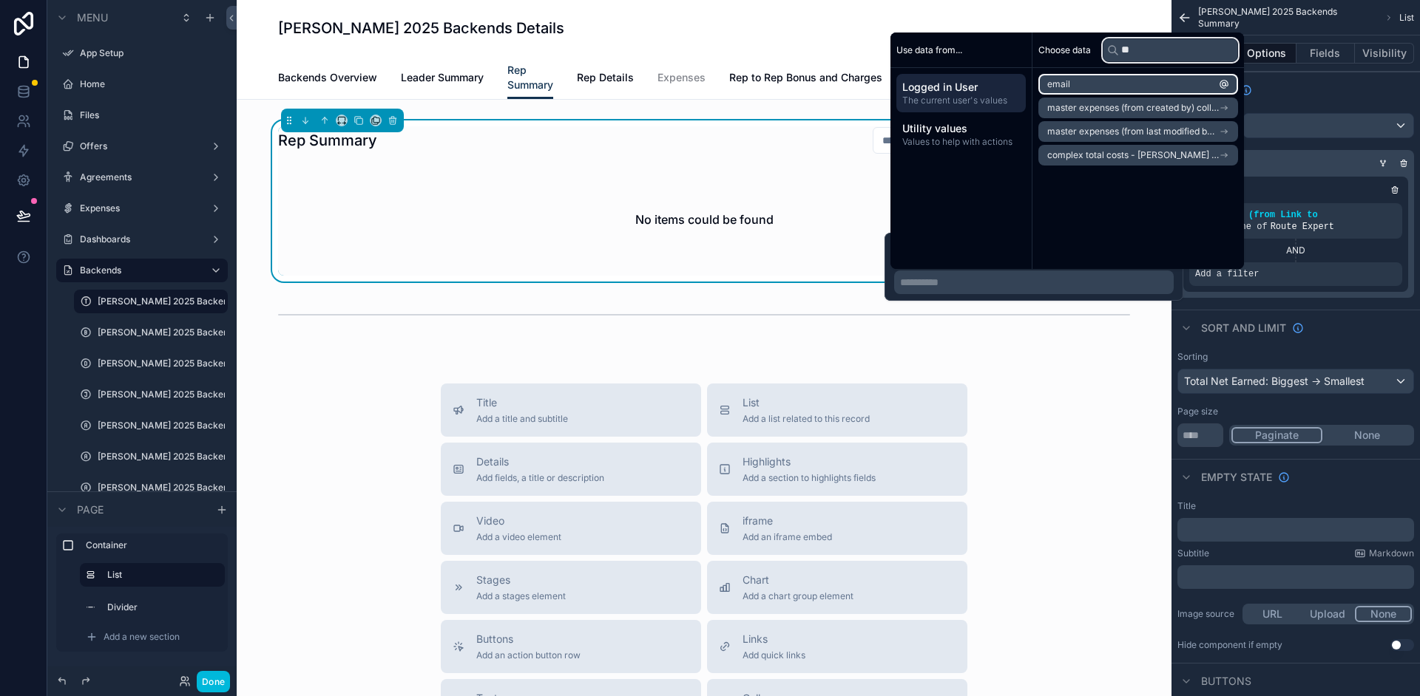
scroll to position [0, 0]
type input "*"
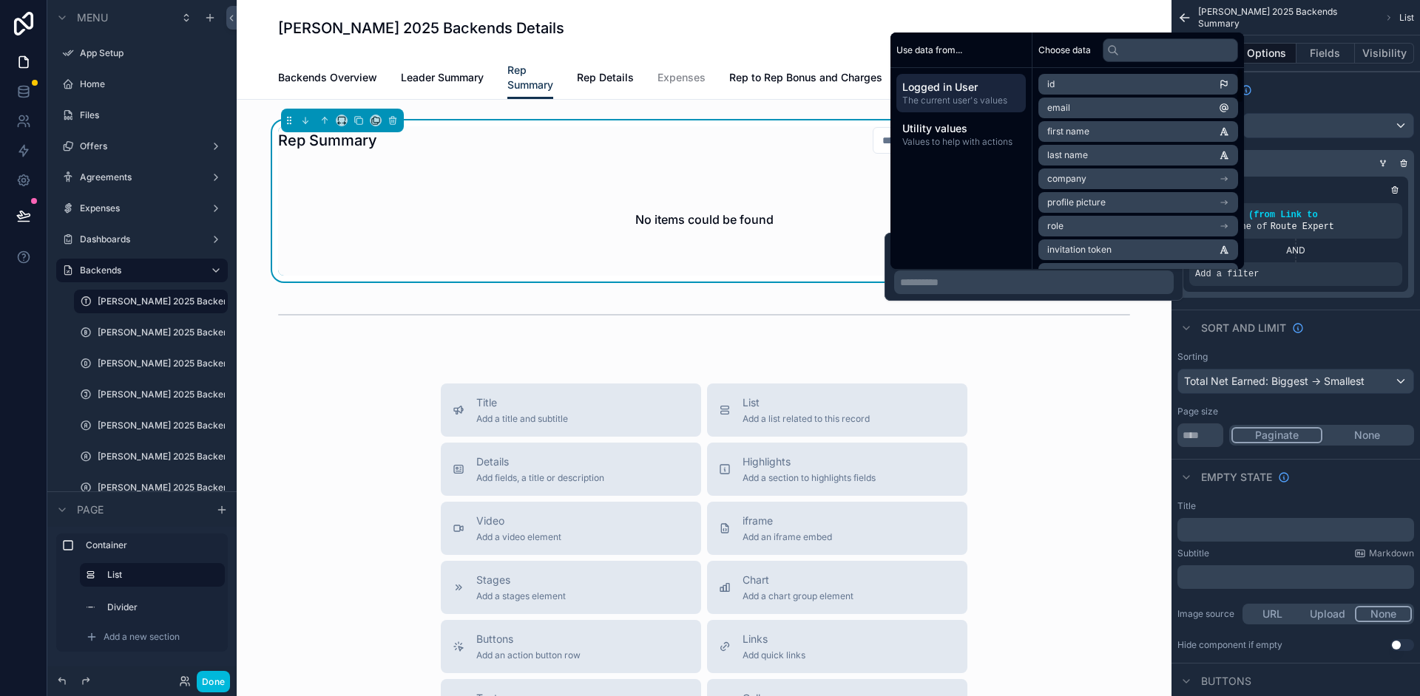
click at [969, 145] on span "Values to help with actions" at bounding box center [961, 142] width 118 height 12
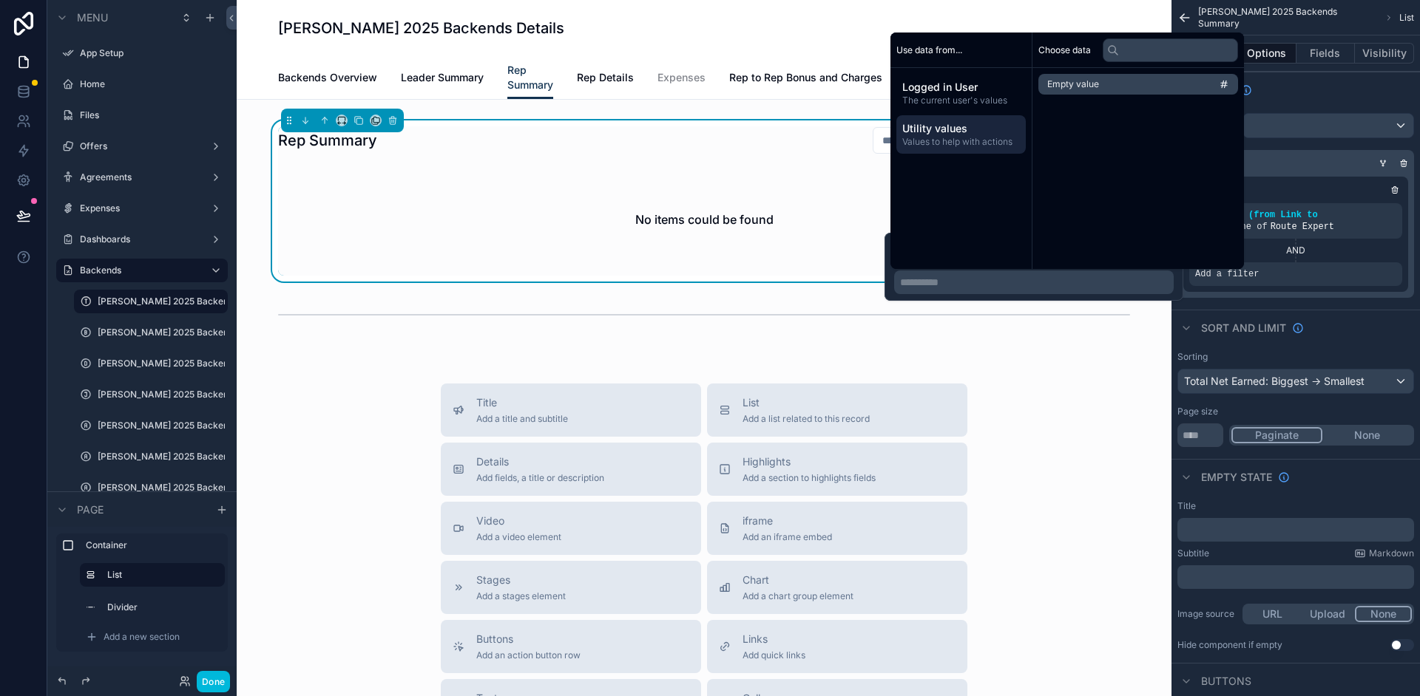
click at [1006, 223] on div "Use data from... Logged in User The current user's values Utility values Values…" at bounding box center [961, 151] width 142 height 237
click at [1008, 222] on div "Use data from... Logged in User The current user's values Utility values Values…" at bounding box center [961, 151] width 142 height 237
click at [1040, 285] on p "**********" at bounding box center [1035, 282] width 271 height 15
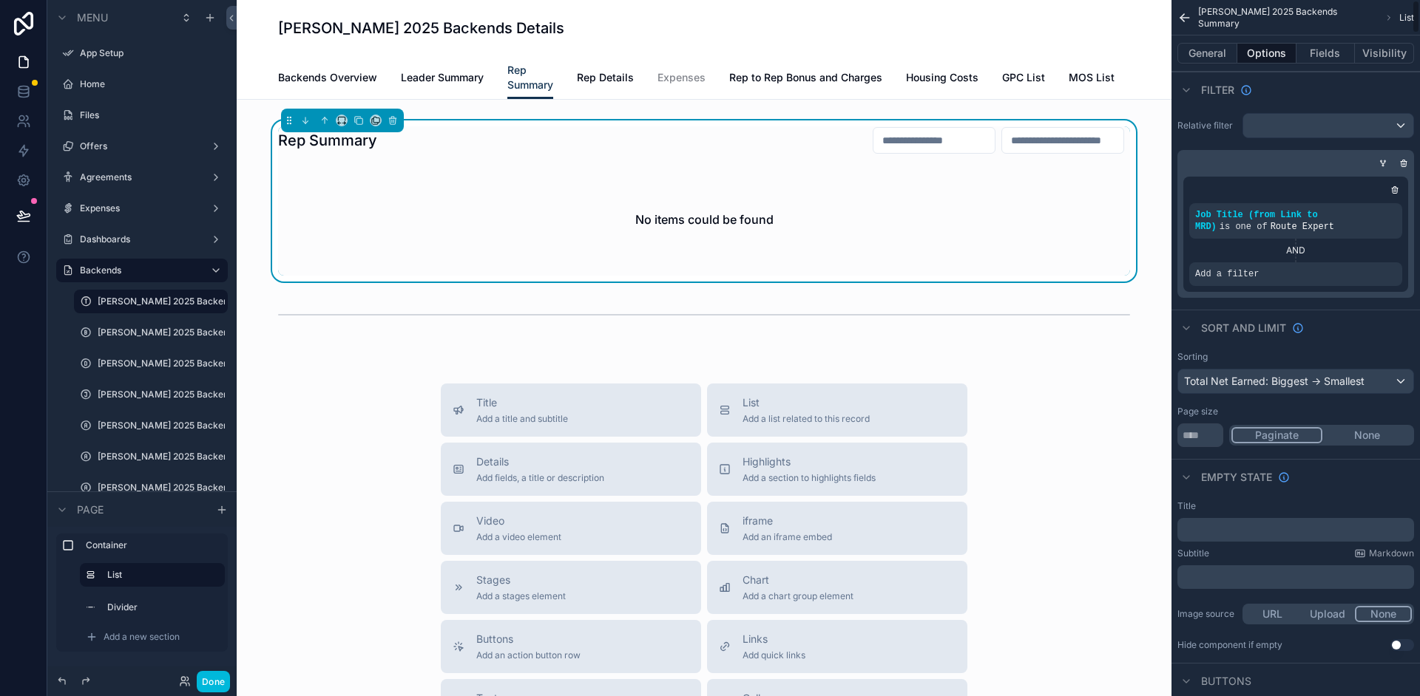
click at [1285, 271] on div "Add a filter" at bounding box center [1295, 274] width 213 height 24
click at [1269, 281] on div "Add a filter" at bounding box center [1295, 274] width 213 height 24
click at [0, 0] on div "scrollable content" at bounding box center [0, 0] width 0 height 0
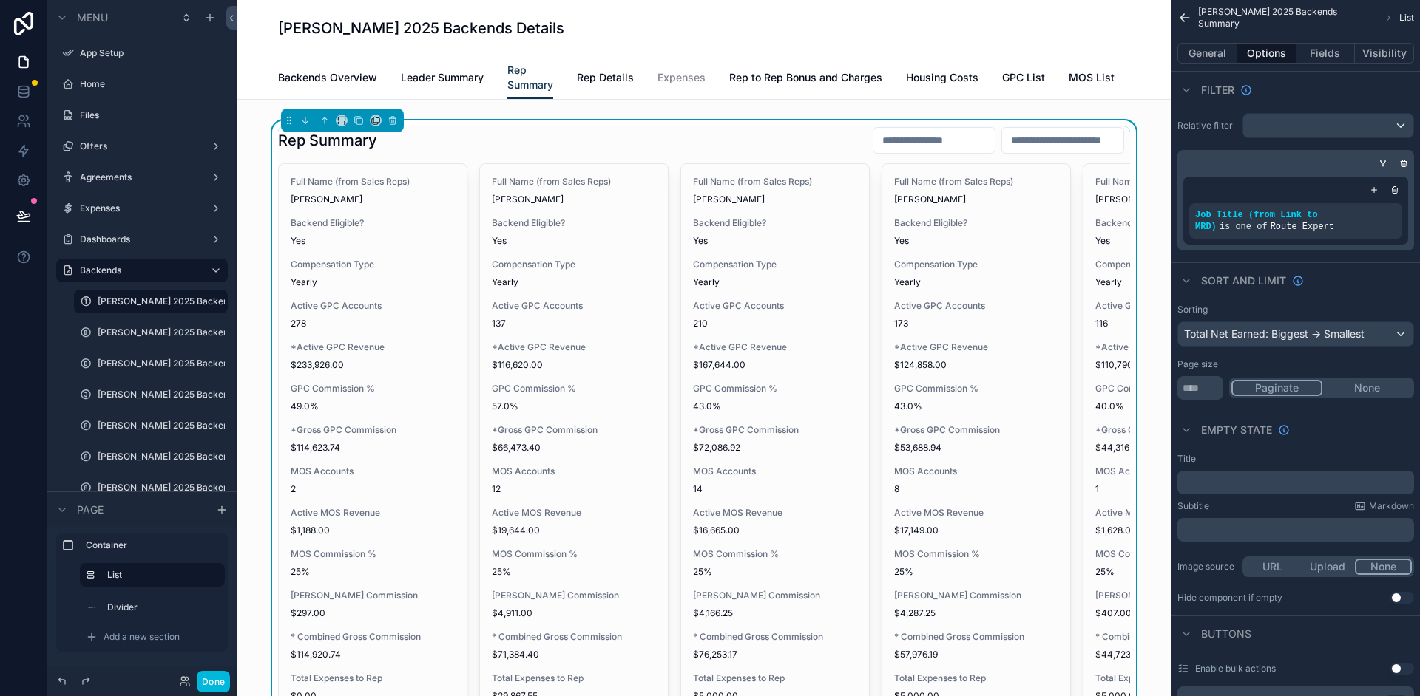
click at [0, 0] on icon "scrollable content" at bounding box center [0, 0] width 0 height 0
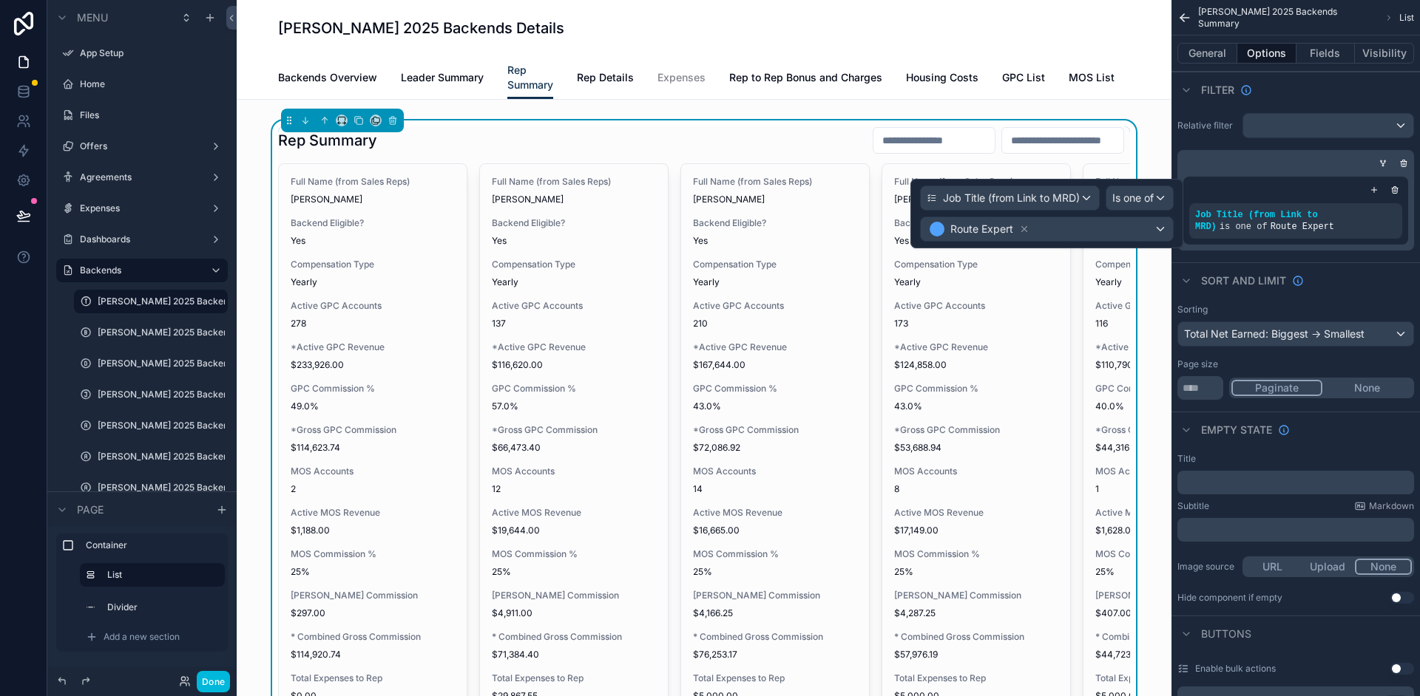
click at [1286, 157] on div "scrollable content" at bounding box center [1292, 163] width 237 height 15
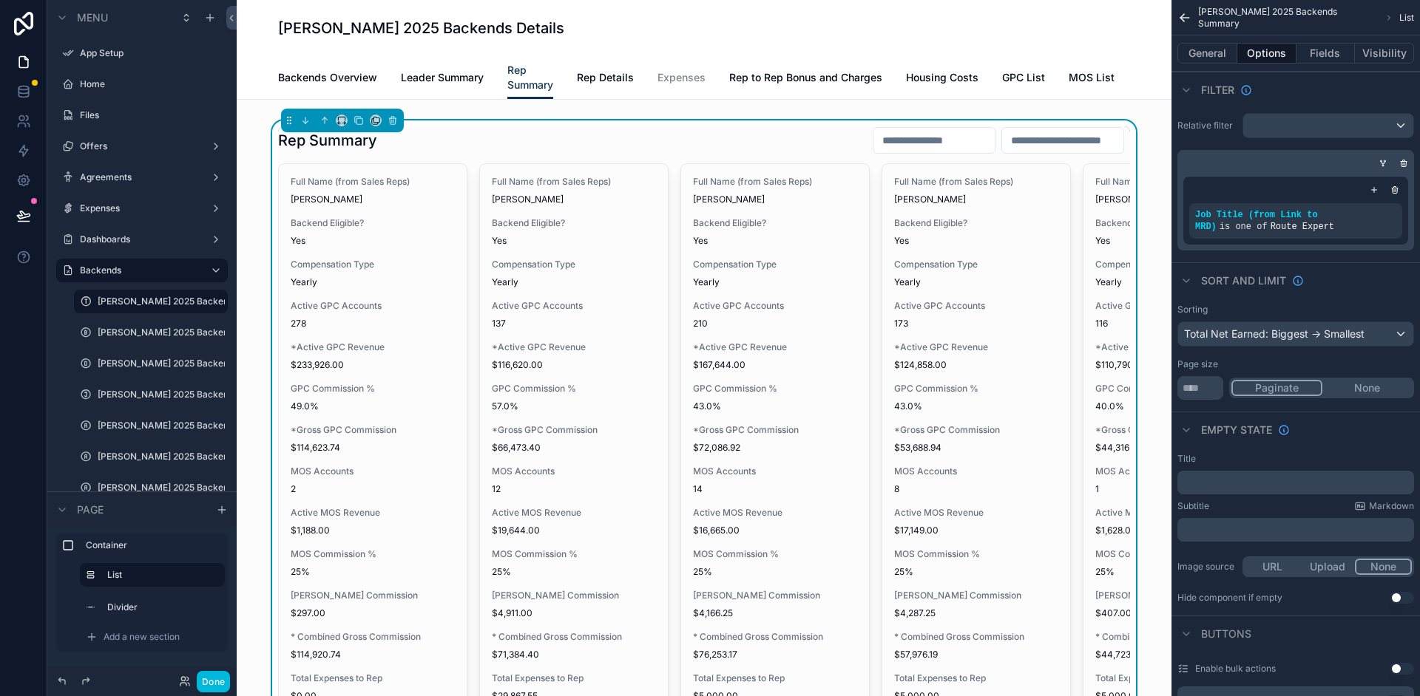
click at [1374, 193] on icon "scrollable content" at bounding box center [1373, 190] width 9 height 9
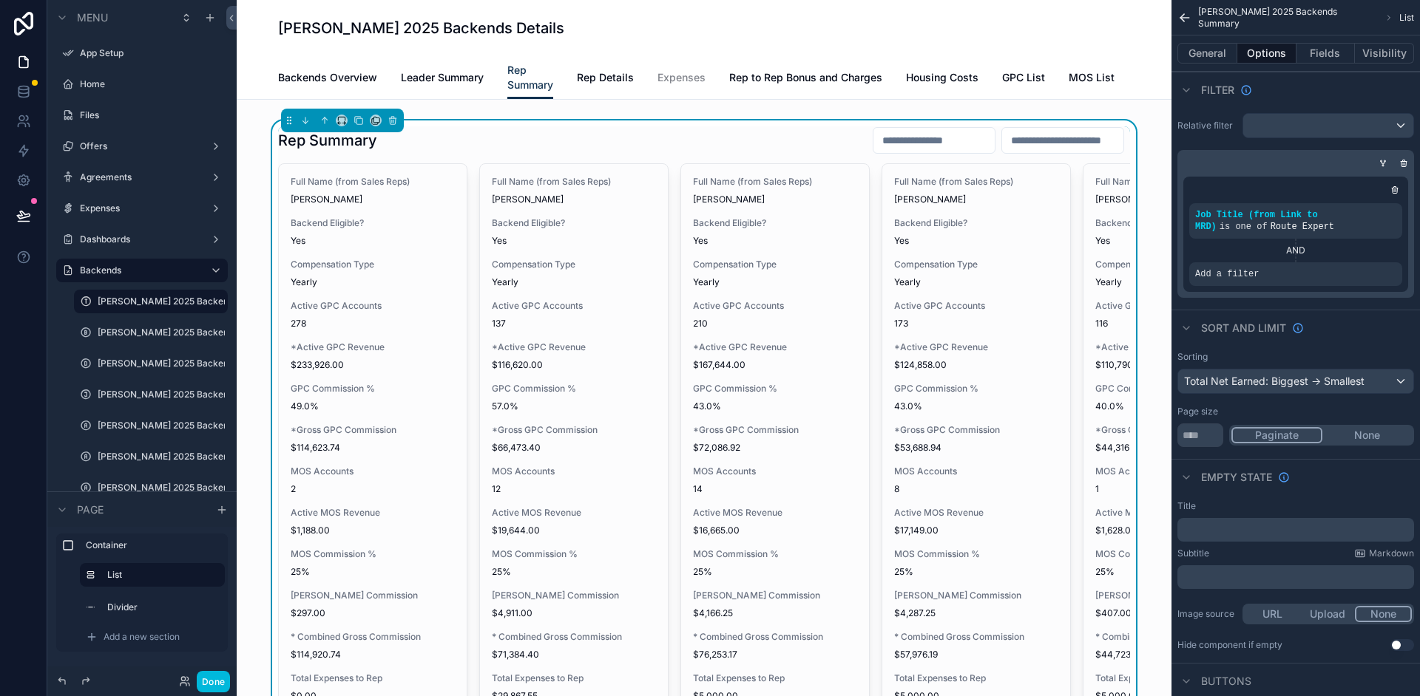
click at [0, 0] on icon "scrollable content" at bounding box center [0, 0] width 0 height 0
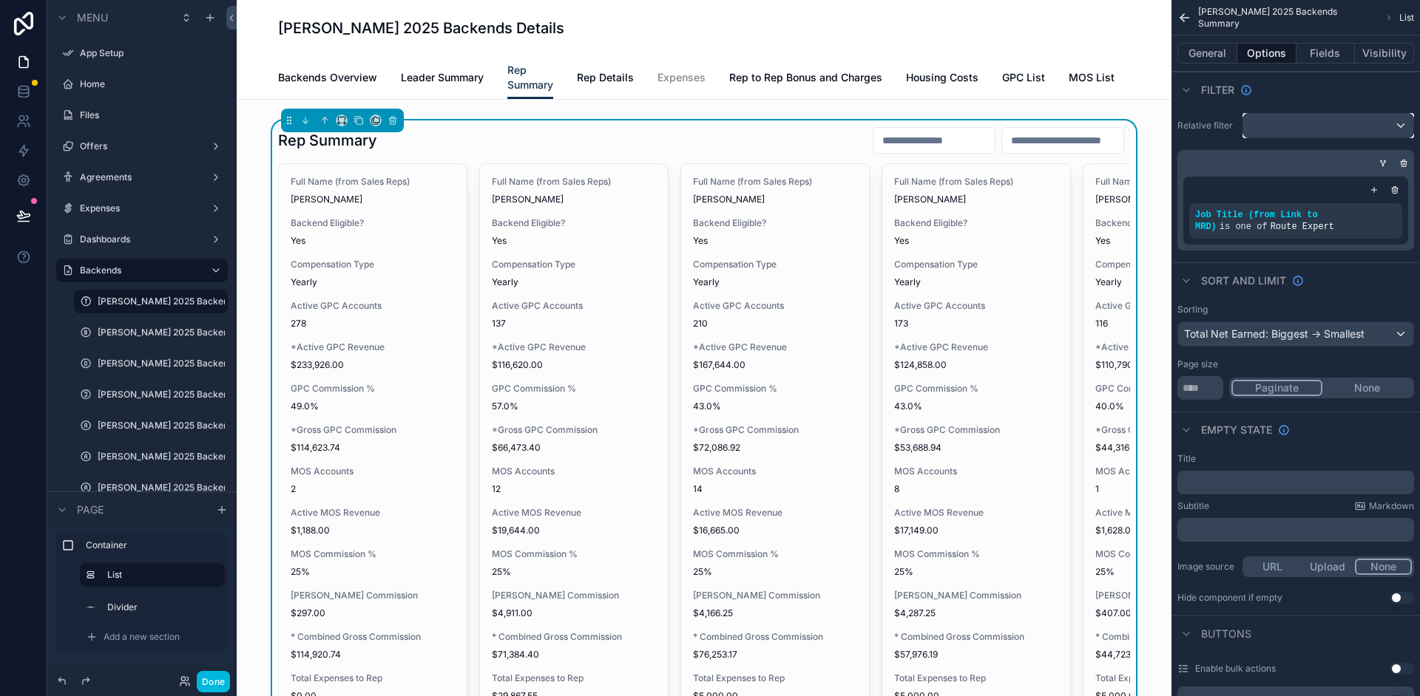
click at [1395, 127] on div "scrollable content" at bounding box center [1328, 126] width 170 height 24
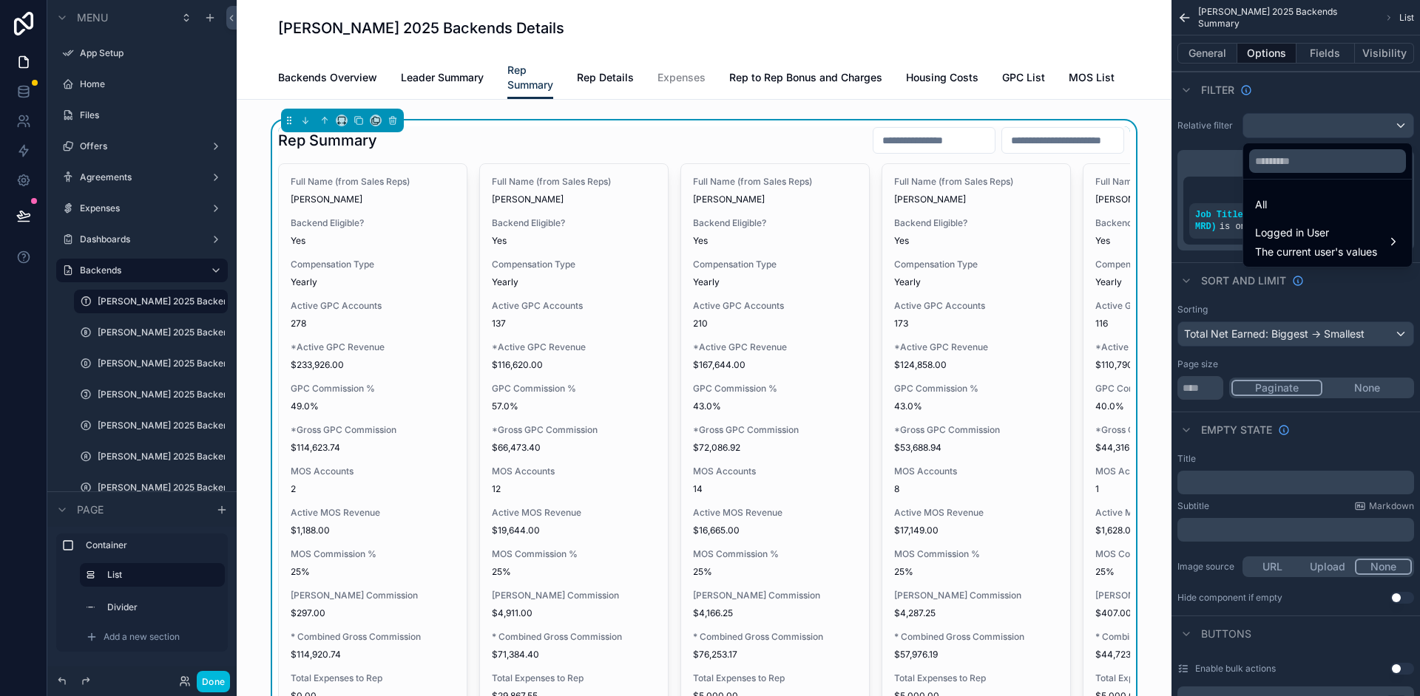
click at [1372, 244] on div "Logged in User The current user's values" at bounding box center [1316, 241] width 122 height 35
click at [1320, 93] on div "scrollable content" at bounding box center [710, 348] width 1420 height 696
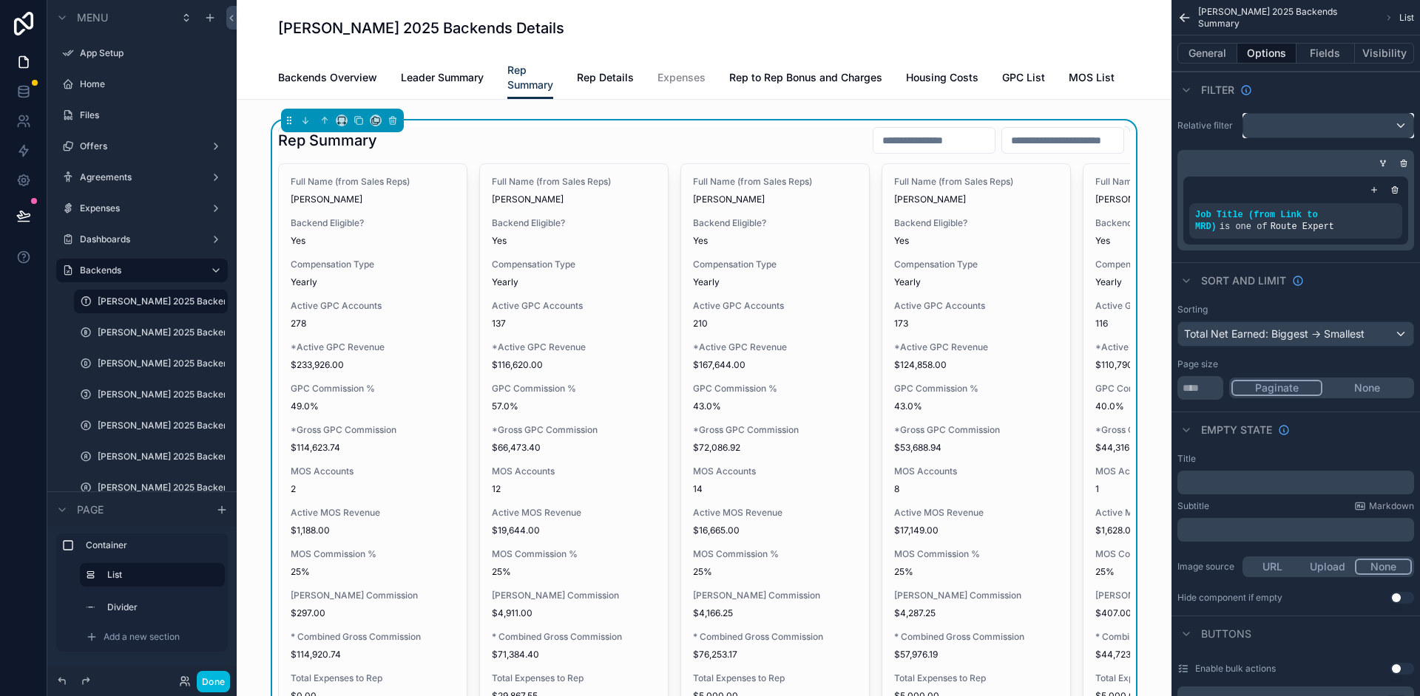
click at [1397, 127] on div "scrollable content" at bounding box center [1328, 126] width 170 height 24
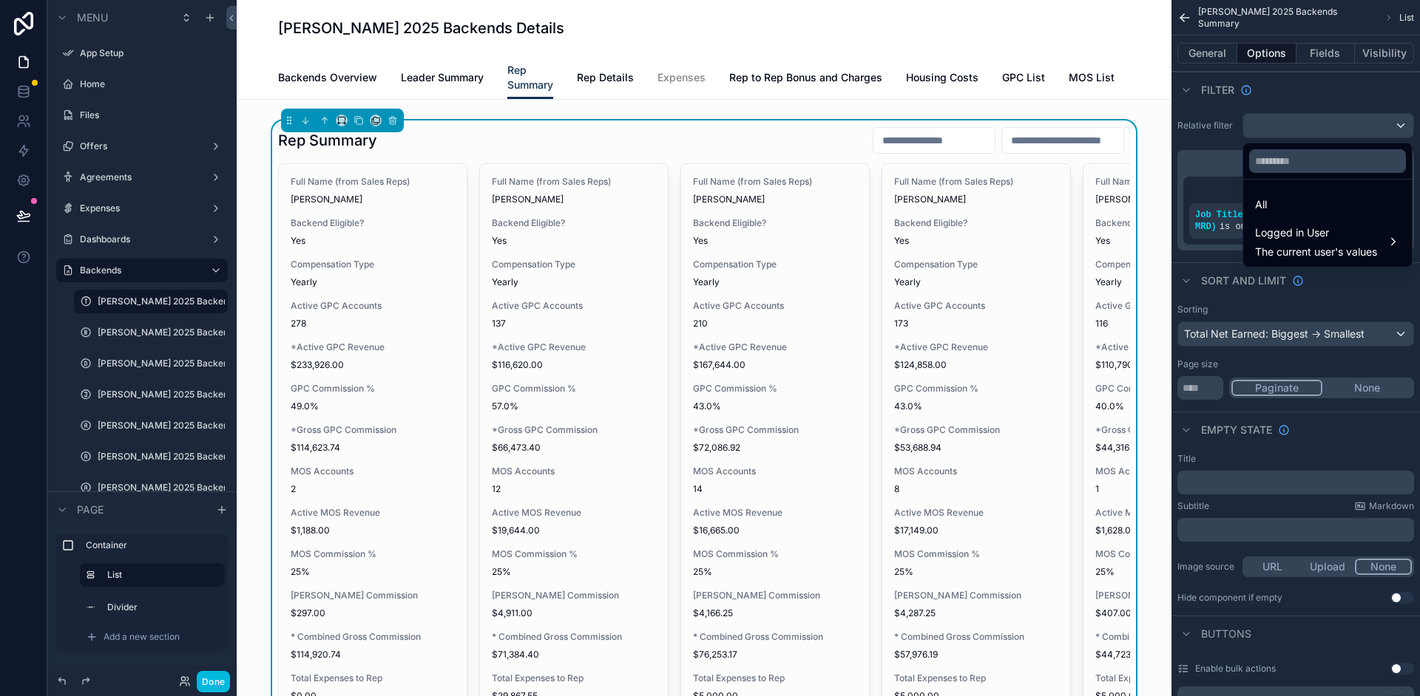
click at [1363, 95] on div "scrollable content" at bounding box center [710, 348] width 1420 height 696
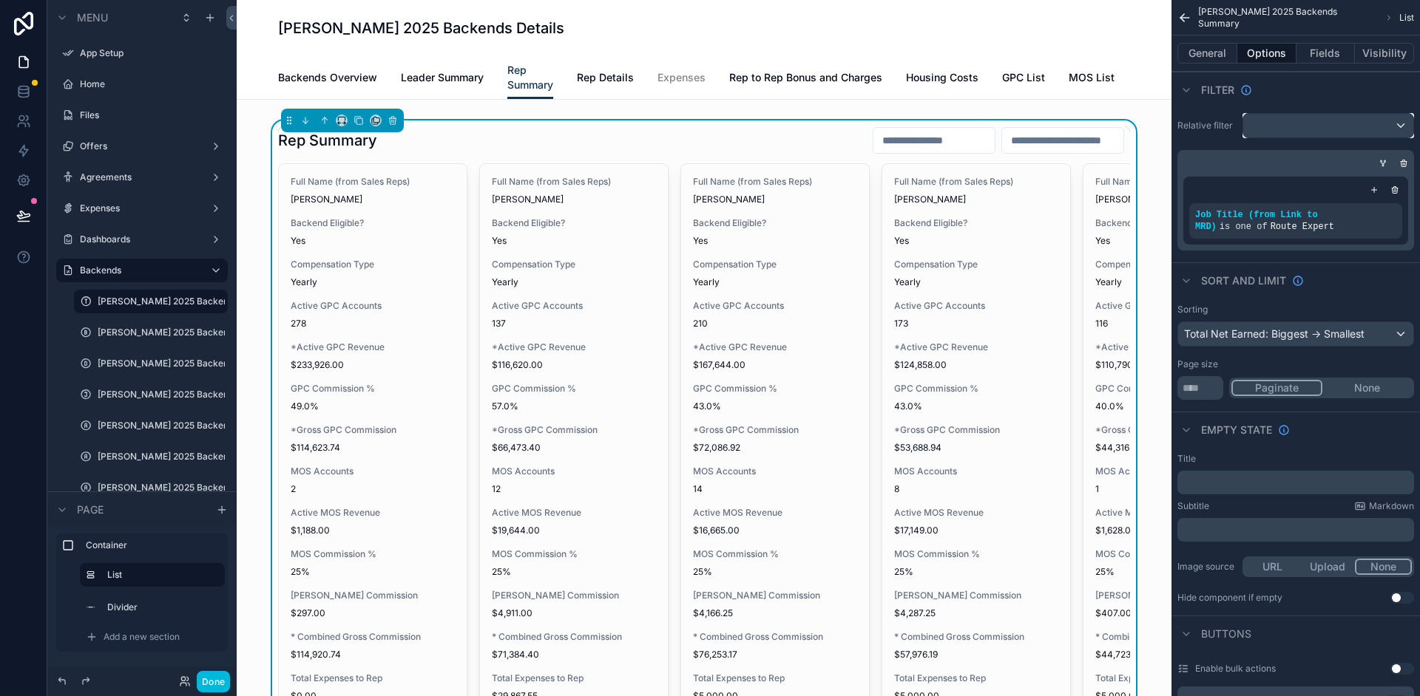
click at [1361, 114] on div "scrollable content" at bounding box center [1328, 126] width 170 height 24
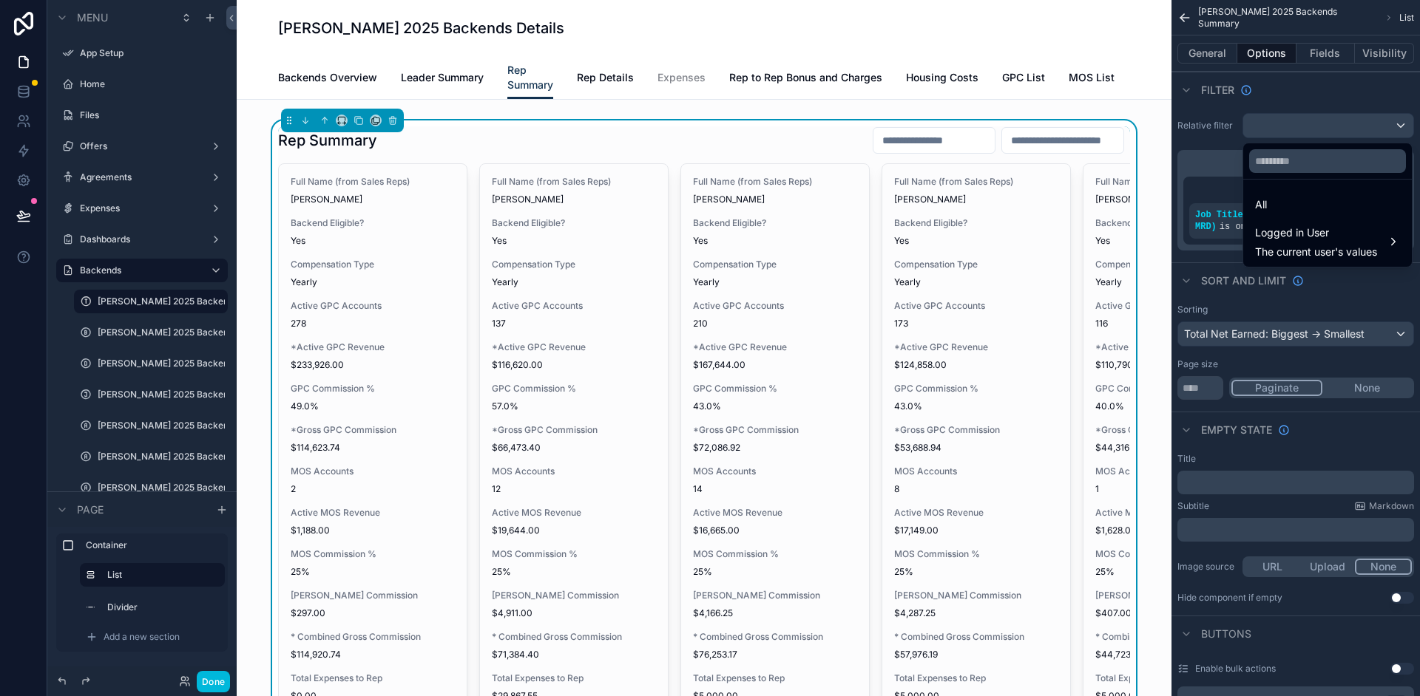
click at [1279, 211] on div "All" at bounding box center [1327, 205] width 145 height 18
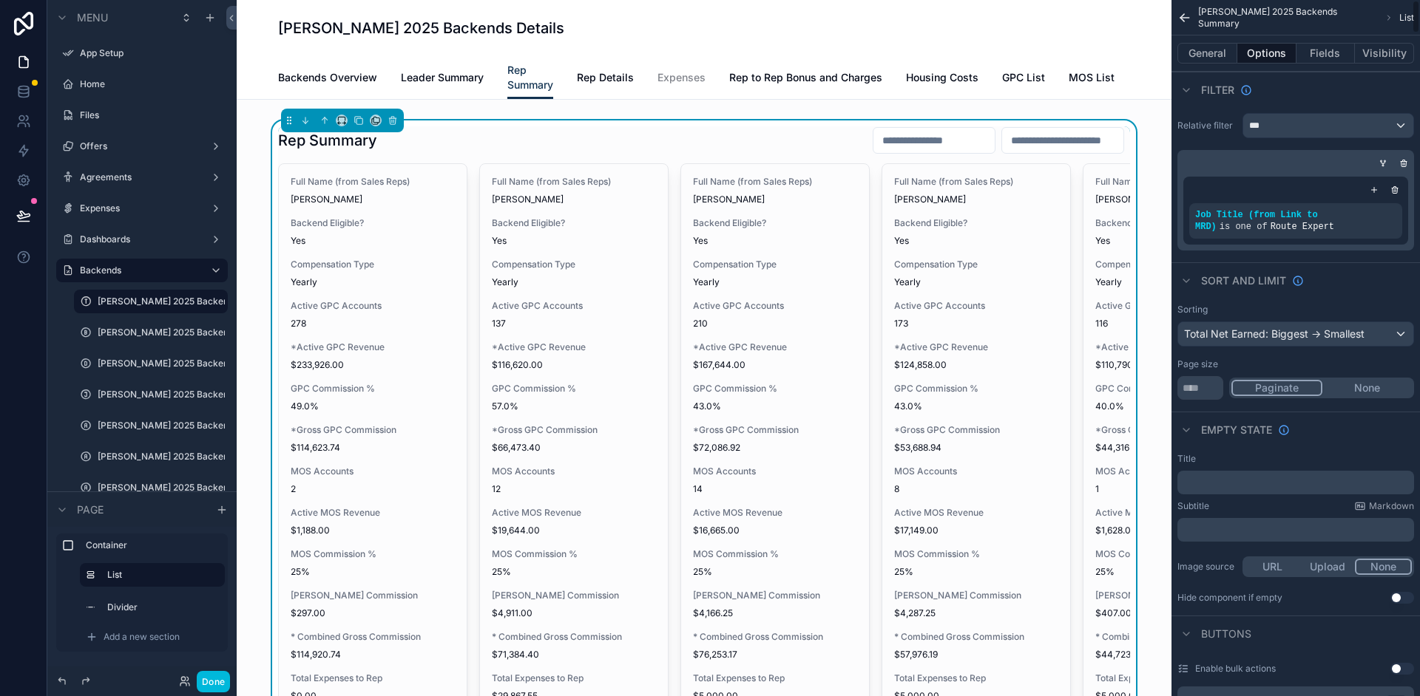
click at [0, 0] on icon "scrollable content" at bounding box center [0, 0] width 0 height 0
click at [1315, 245] on div "Job Title (from Link to MRD) is one of Route Expert" at bounding box center [1295, 211] width 237 height 80
click at [1376, 121] on div "***" at bounding box center [1328, 126] width 170 height 24
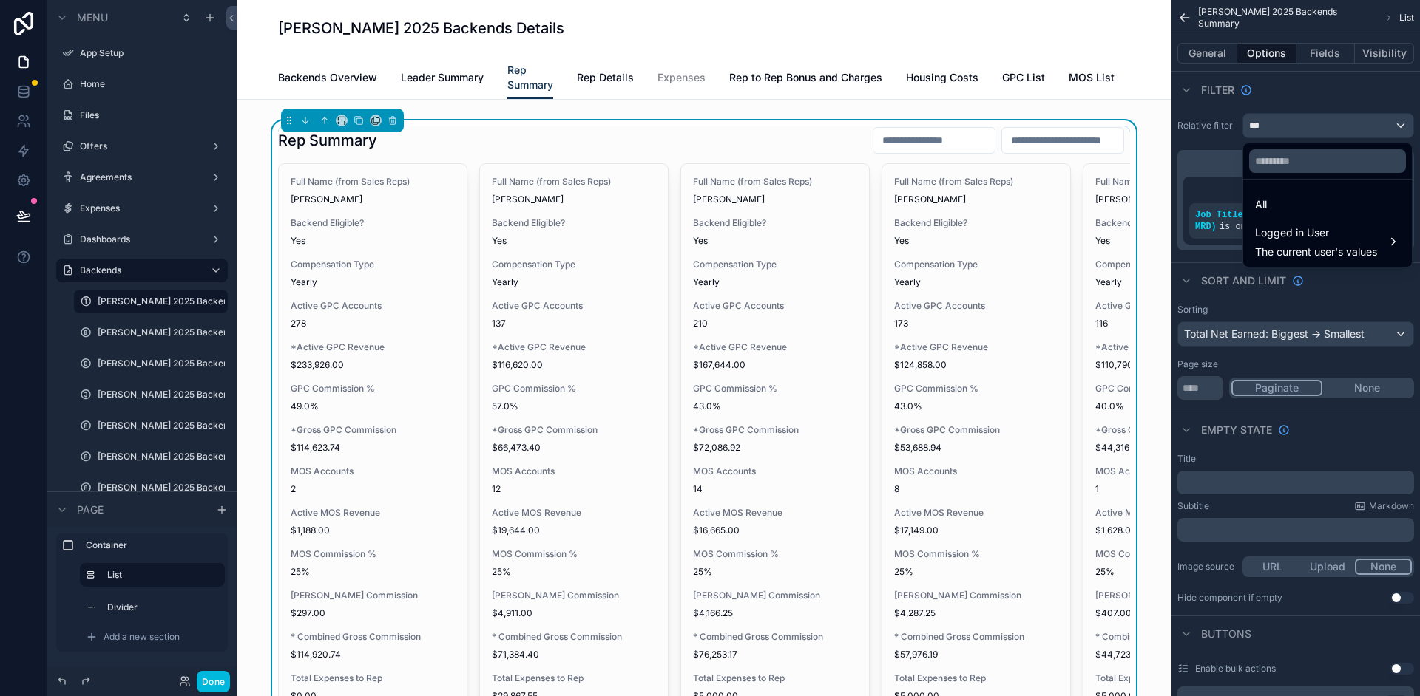
click at [1352, 234] on span "Logged in User" at bounding box center [1316, 233] width 122 height 18
click at [1208, 250] on div "role" at bounding box center [1200, 257] width 63 height 18
click at [1198, 257] on span "role" at bounding box center [1196, 257] width 18 height 18
click at [1314, 88] on div "scrollable content" at bounding box center [710, 348] width 1420 height 696
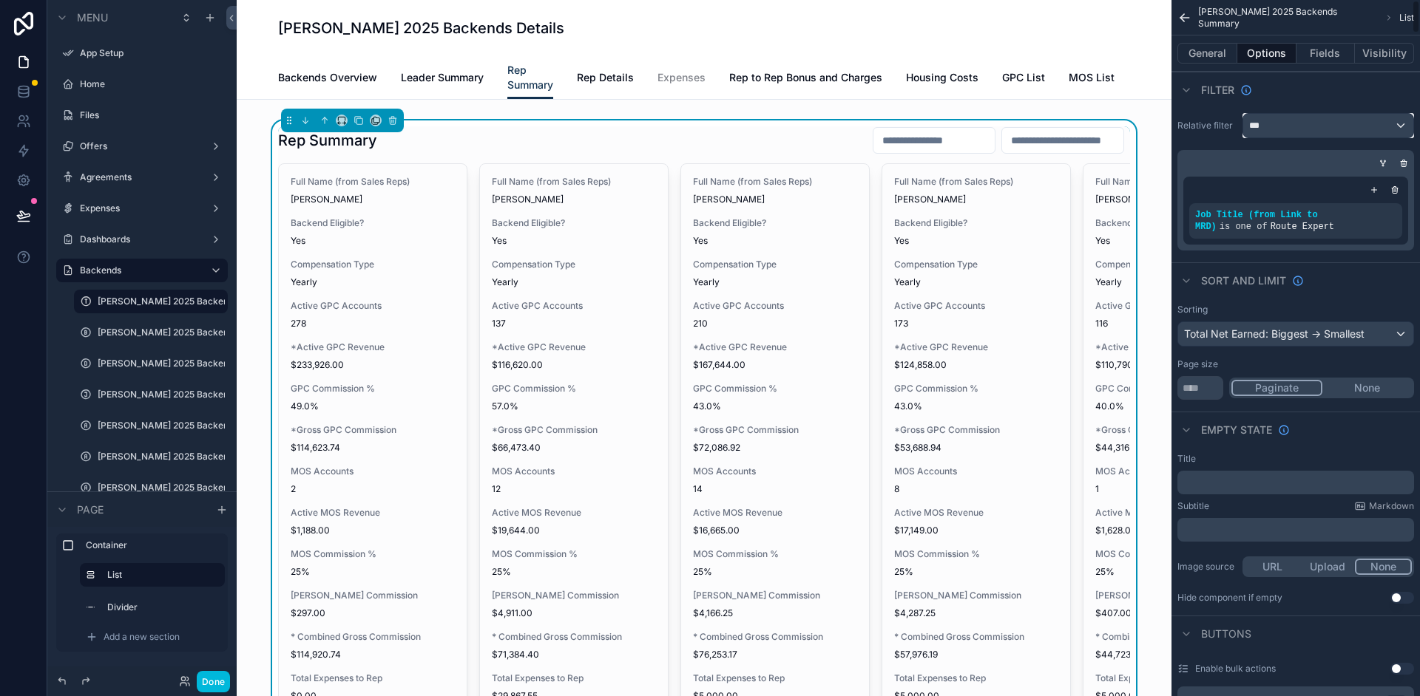
click at [1332, 128] on div "***" at bounding box center [1328, 126] width 170 height 24
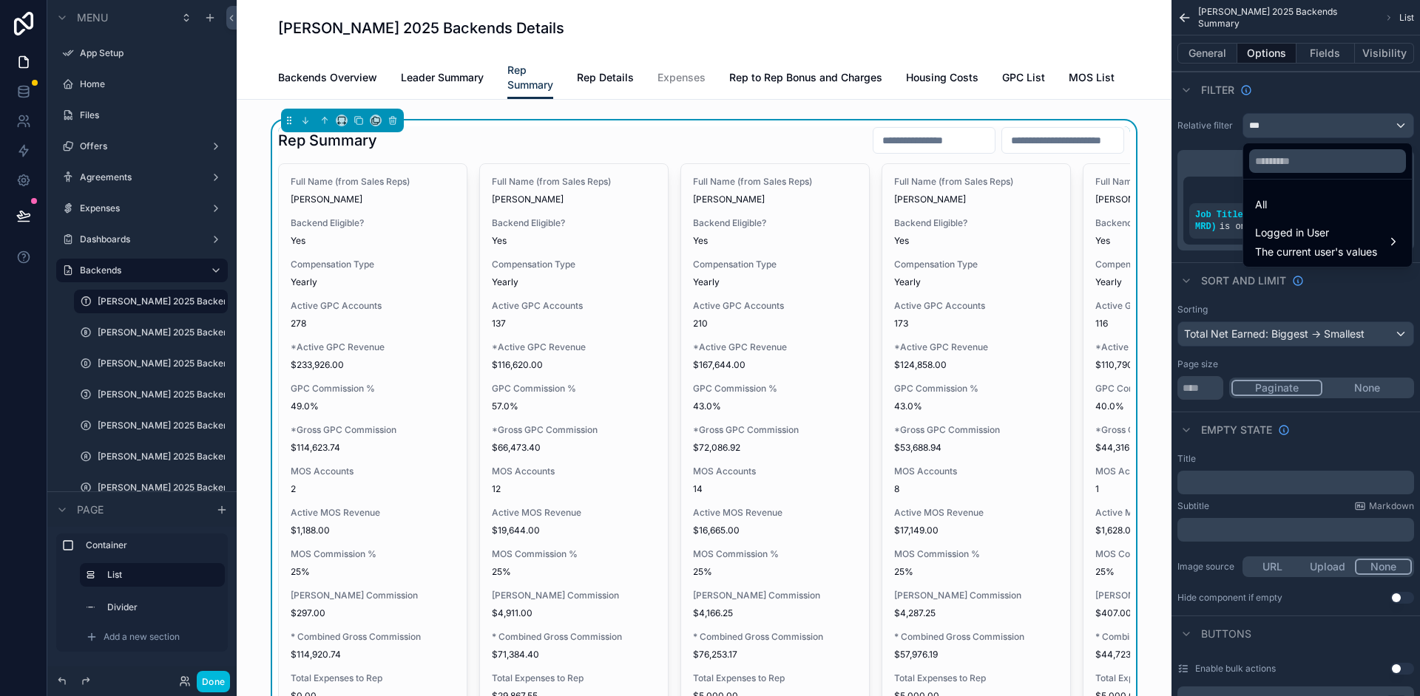
drag, startPoint x: 1298, startPoint y: 192, endPoint x: 1306, endPoint y: 254, distance: 61.9
click at [1298, 192] on div "All" at bounding box center [1327, 204] width 163 height 27
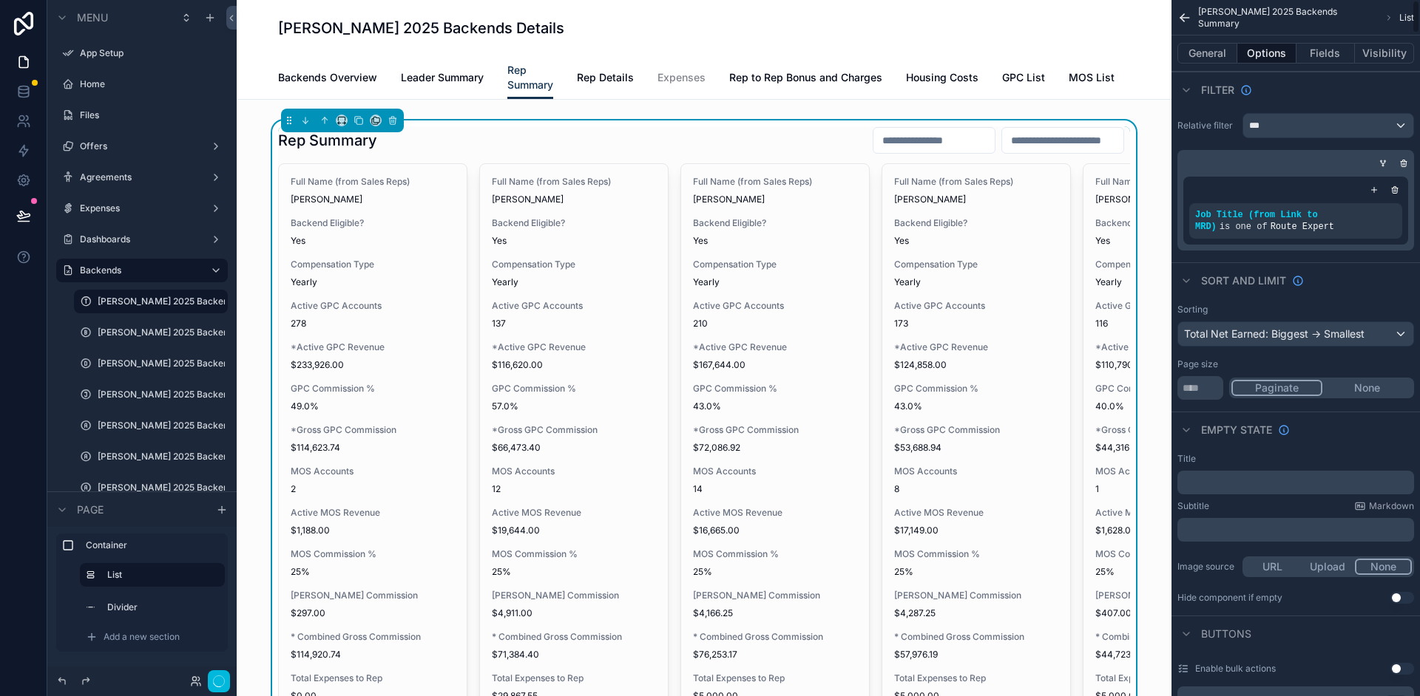
click at [1308, 243] on div "Job Title (from Link to MRD) is one of Route Expert" at bounding box center [1295, 211] width 225 height 68
click at [1345, 118] on div "***" at bounding box center [1328, 126] width 170 height 24
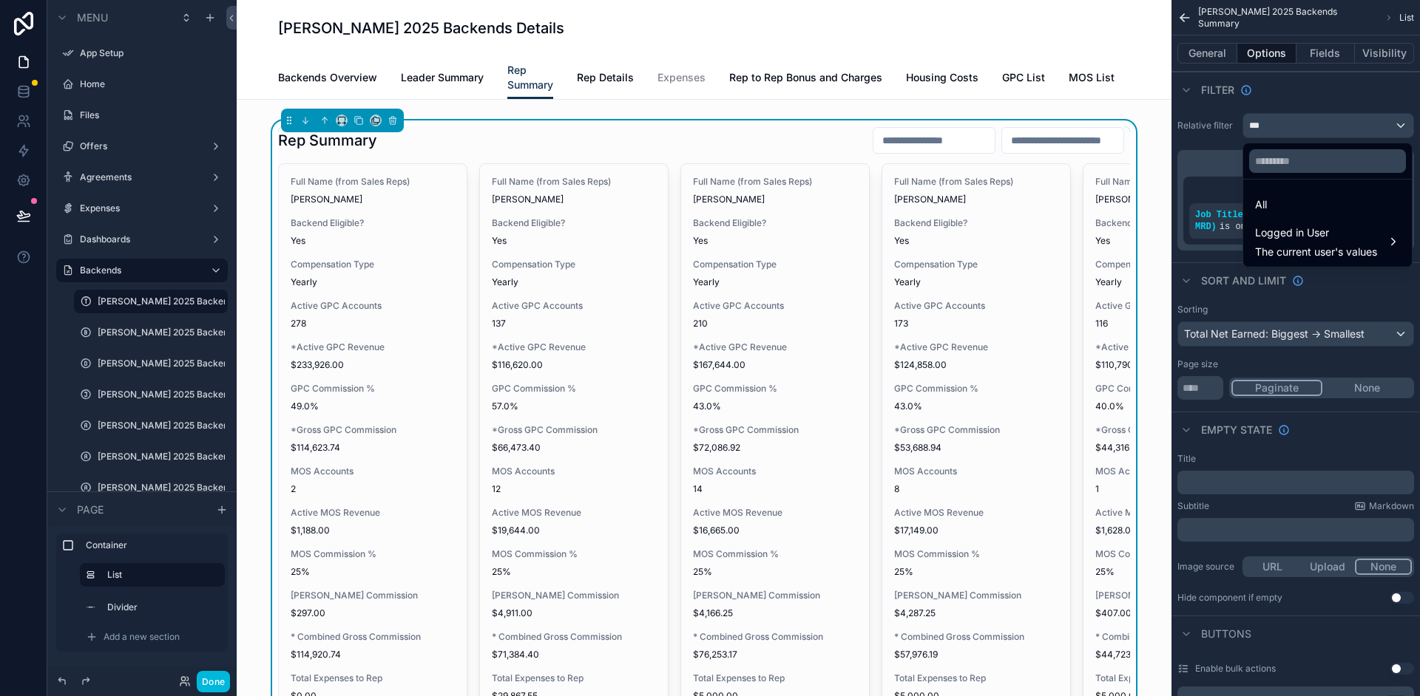
click at [1296, 232] on span "Logged in User" at bounding box center [1316, 233] width 122 height 18
click at [1304, 217] on div "All" at bounding box center [1327, 204] width 163 height 27
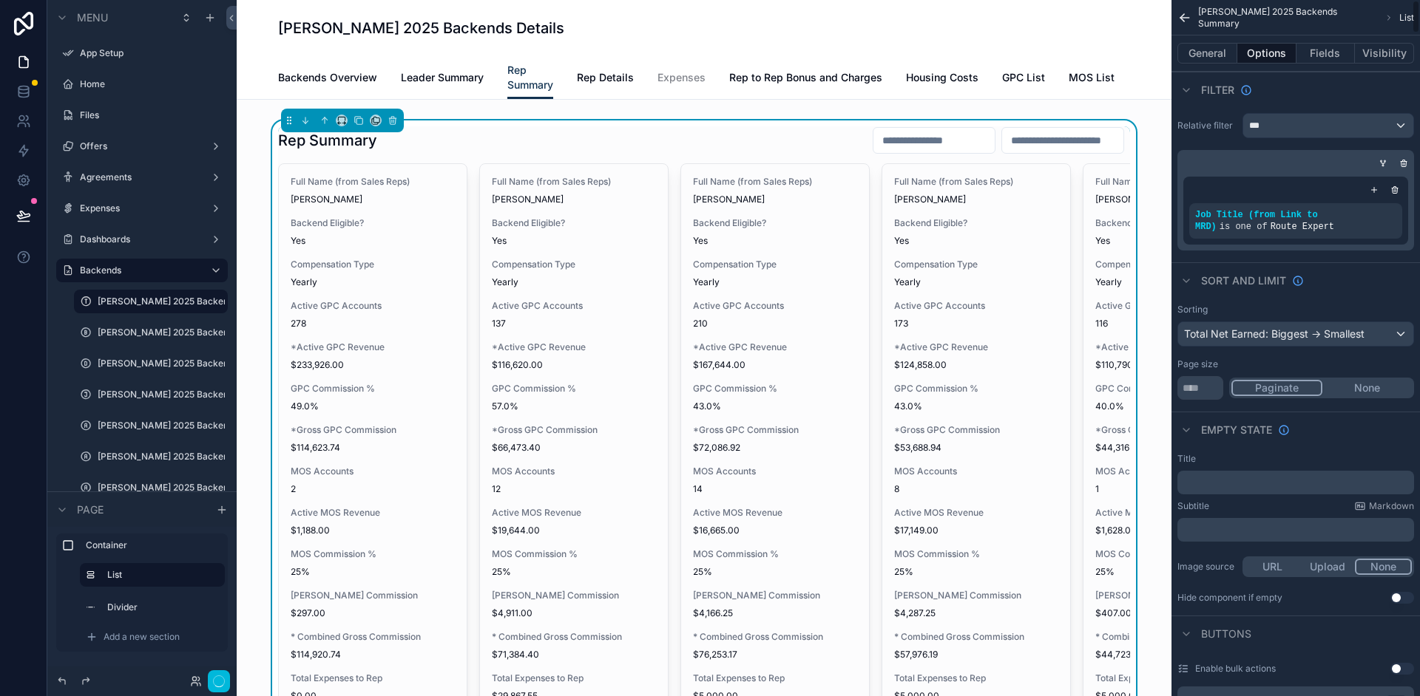
click at [1336, 172] on div "Job Title (from Link to MRD) is one of Route Expert" at bounding box center [1295, 211] width 237 height 80
click at [1329, 126] on div "***" at bounding box center [1328, 126] width 170 height 24
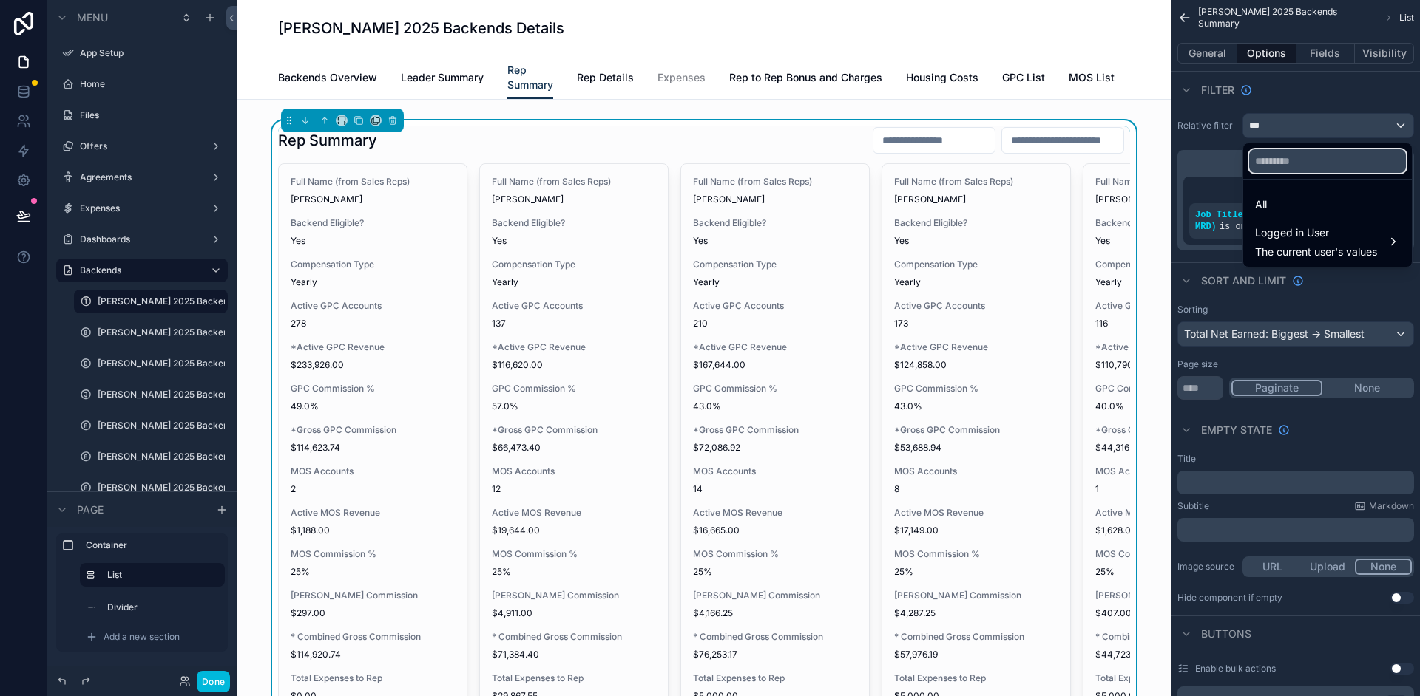
click at [1295, 159] on input "text" at bounding box center [1327, 161] width 157 height 24
click at [1323, 135] on div "scrollable content" at bounding box center [710, 348] width 1420 height 696
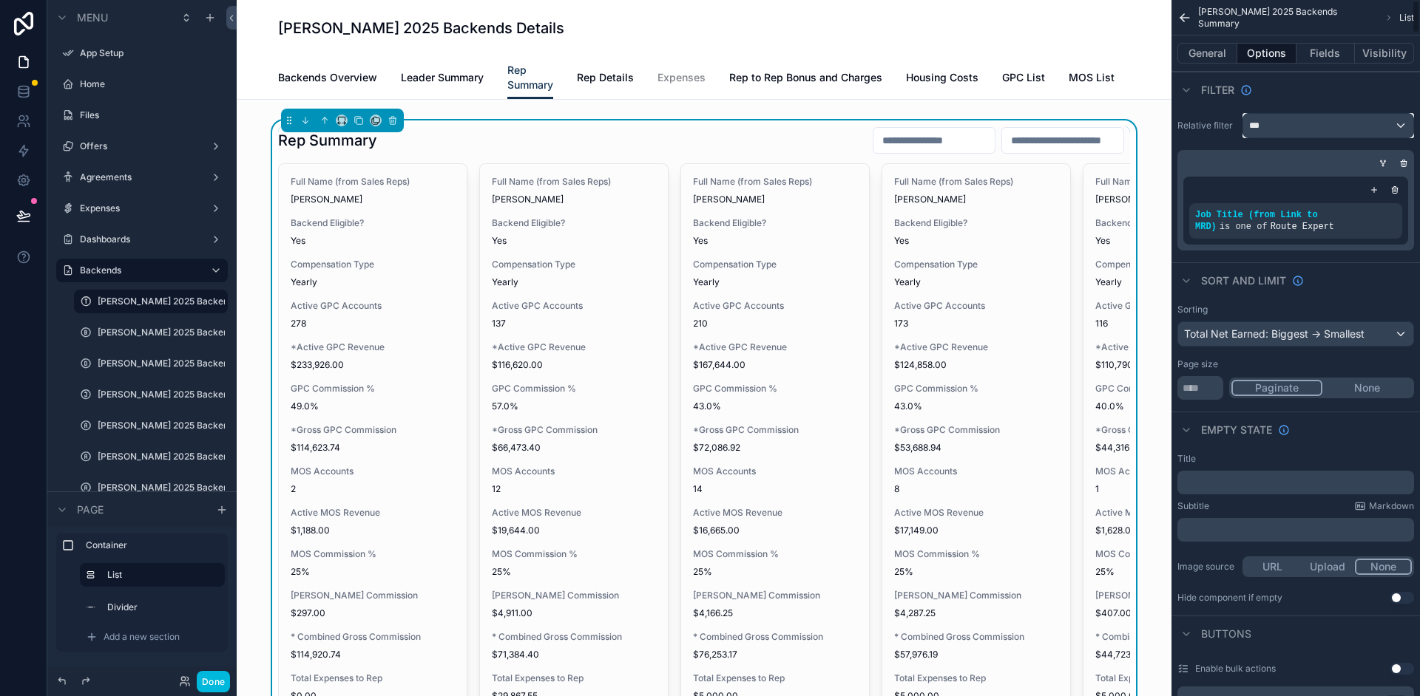
click at [1326, 127] on div "***" at bounding box center [1328, 126] width 170 height 24
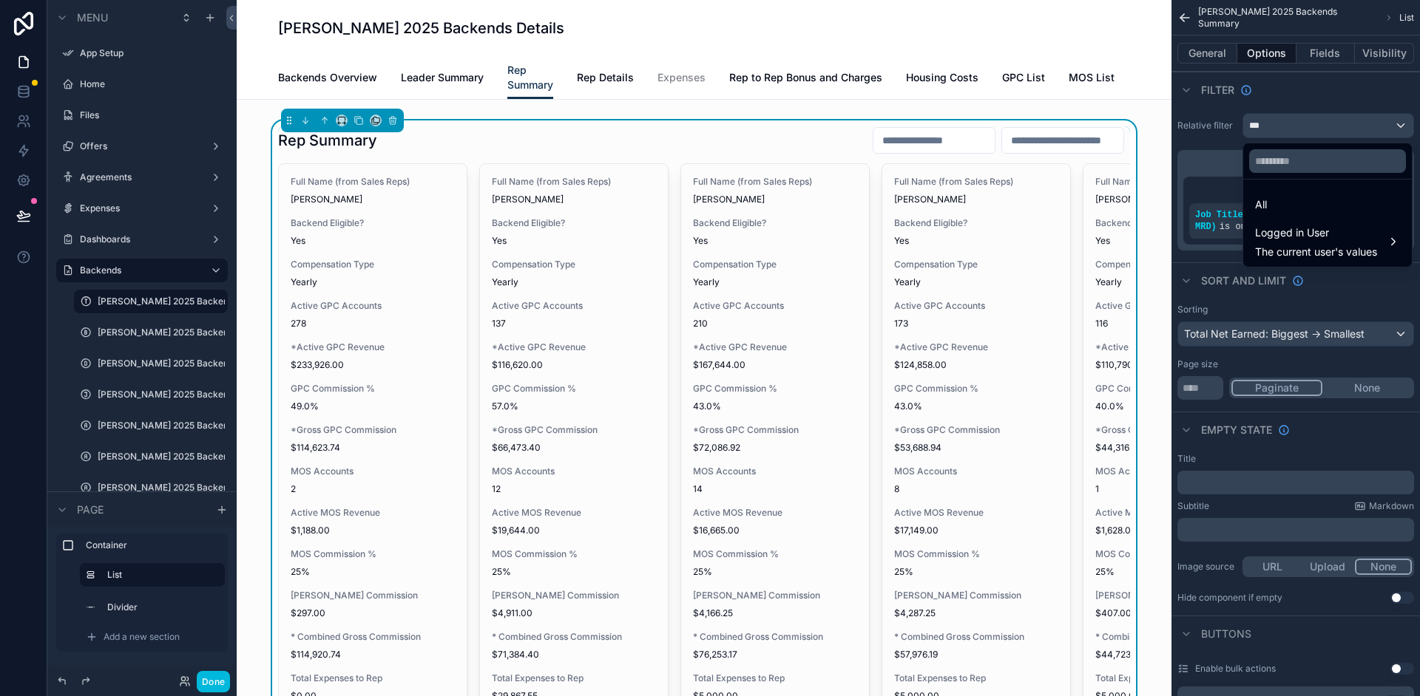
click at [1313, 95] on div "scrollable content" at bounding box center [710, 348] width 1420 height 696
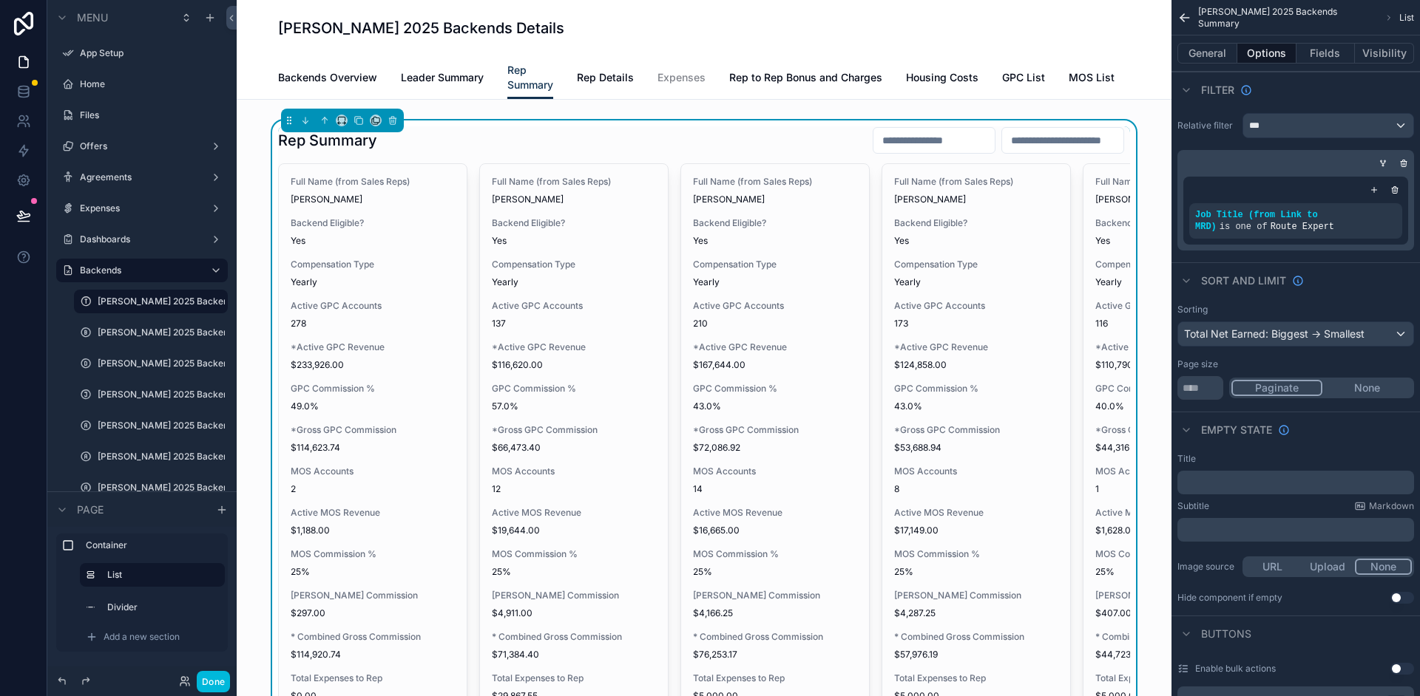
click at [1356, 270] on div "Sort And Limit" at bounding box center [1295, 279] width 248 height 35
click at [1300, 92] on div "Filter" at bounding box center [1295, 89] width 248 height 35
click at [1328, 55] on button "Fields" at bounding box center [1325, 53] width 59 height 21
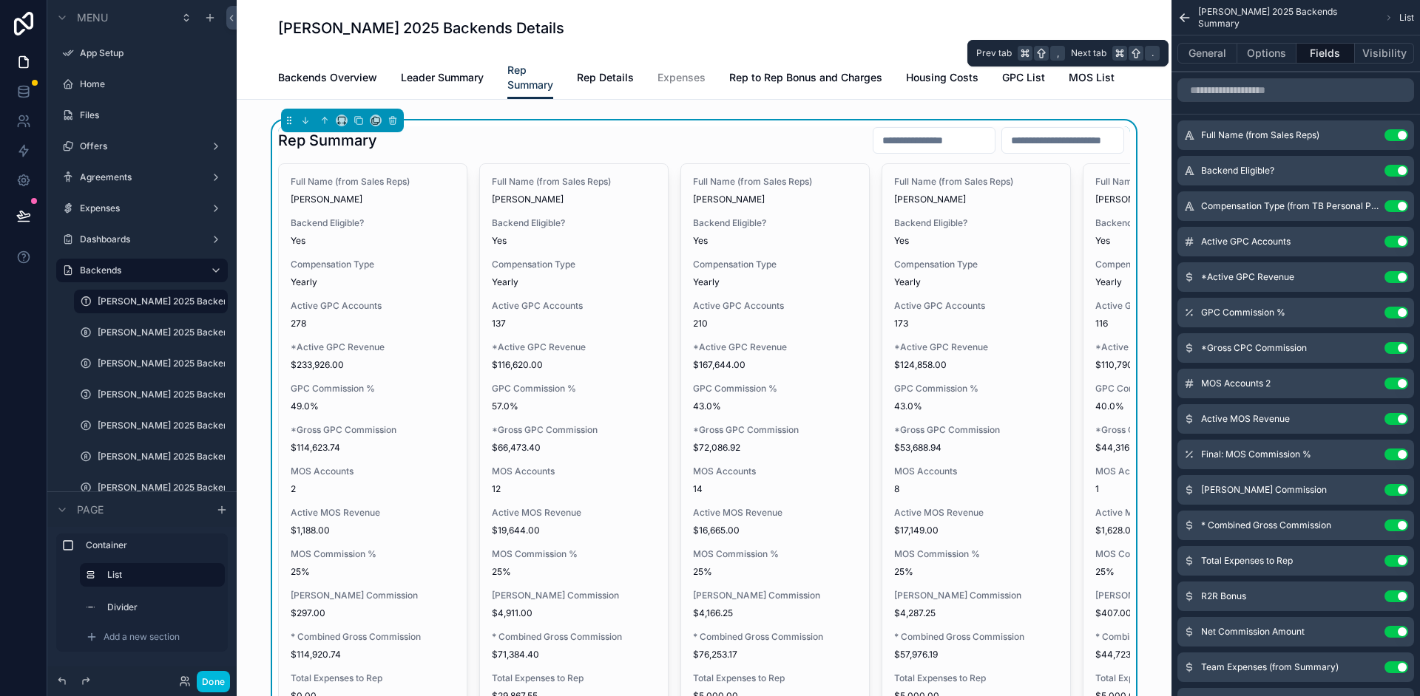
click at [1274, 53] on button "Options" at bounding box center [1266, 53] width 59 height 21
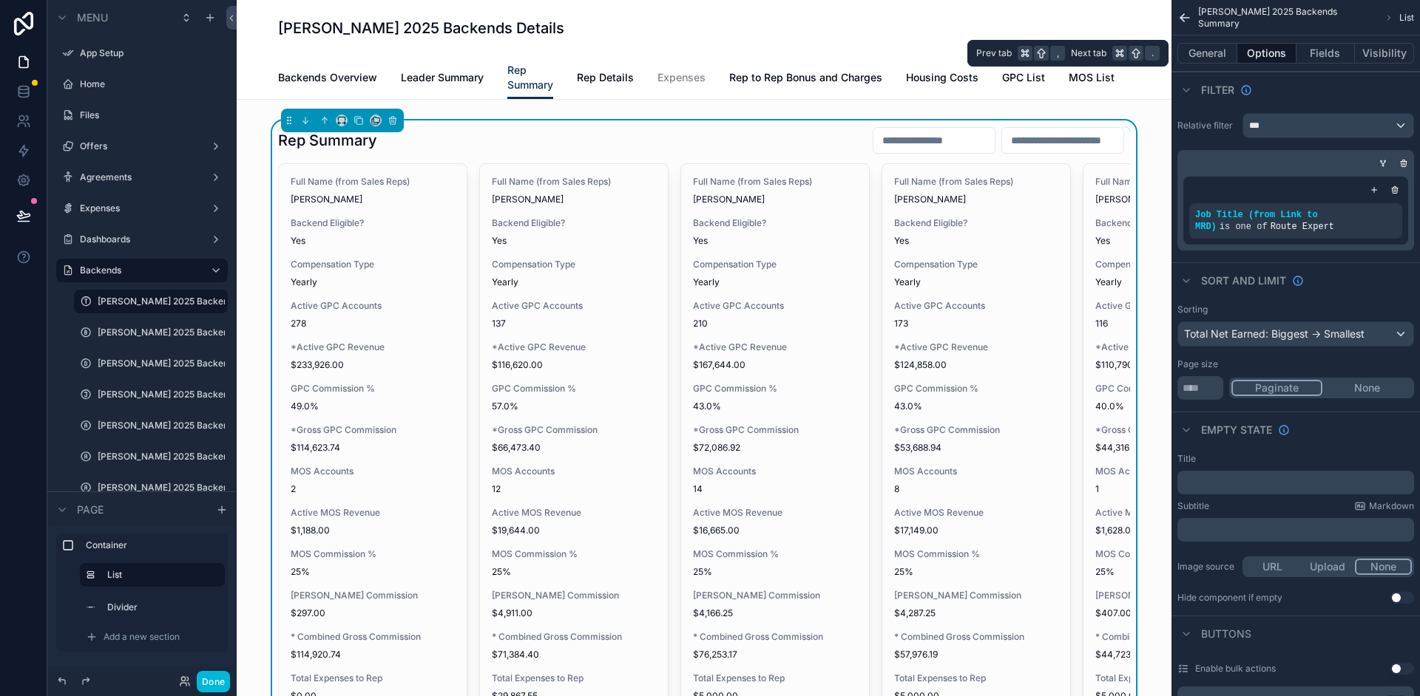
click at [1371, 52] on button "Visibility" at bounding box center [1384, 53] width 59 height 21
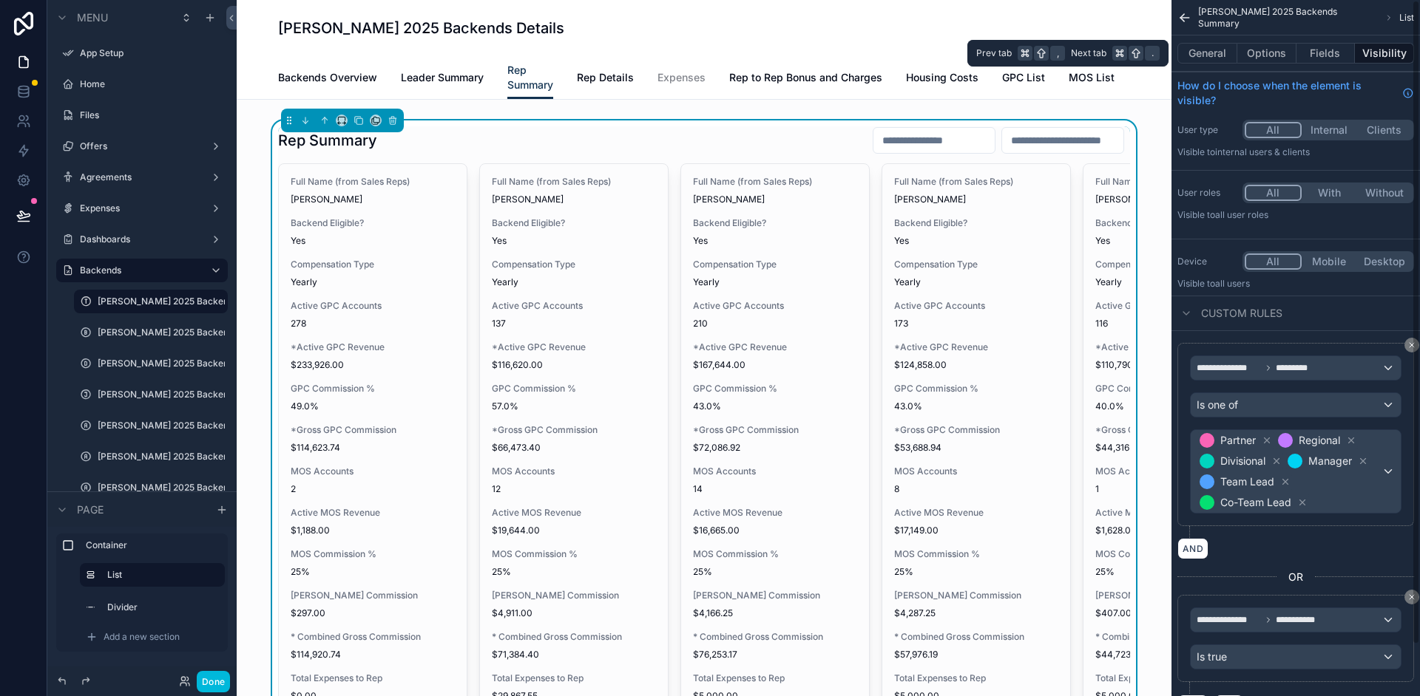
click at [1281, 55] on button "Options" at bounding box center [1266, 53] width 59 height 21
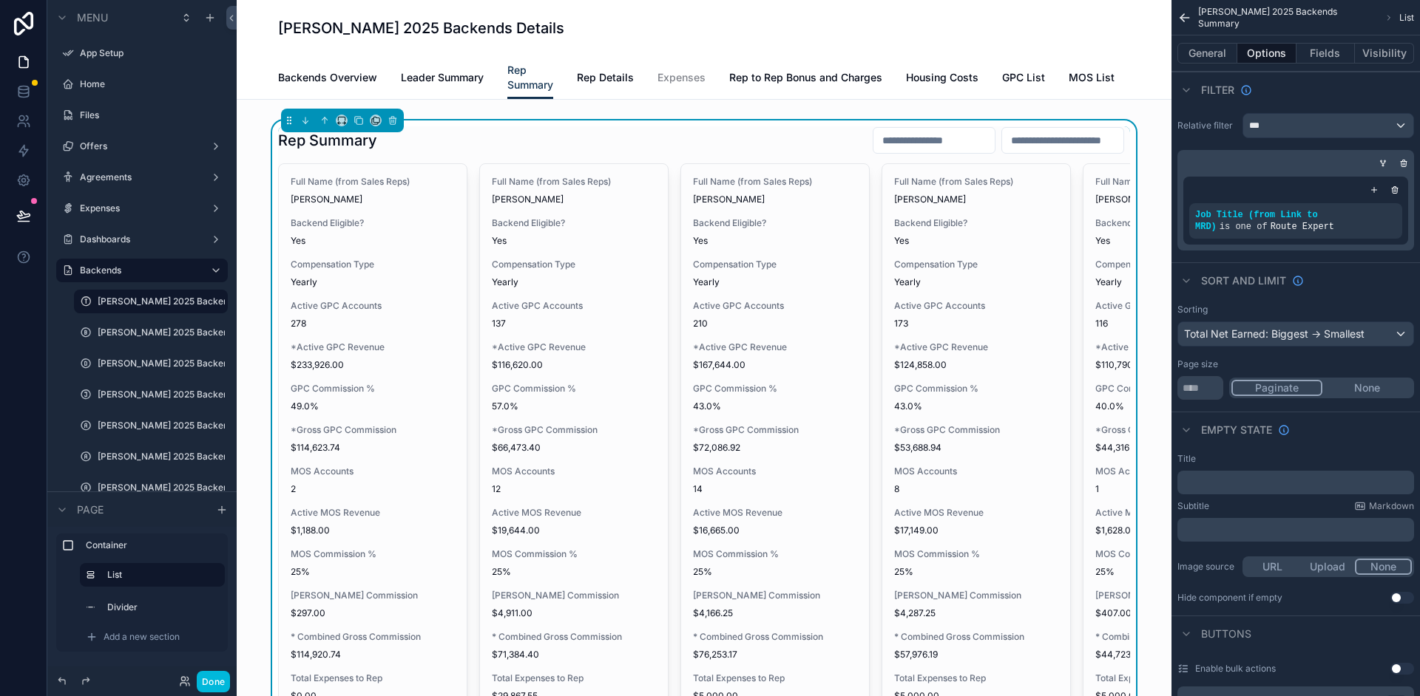
click at [1382, 163] on icon "scrollable content" at bounding box center [1383, 162] width 4 height 1
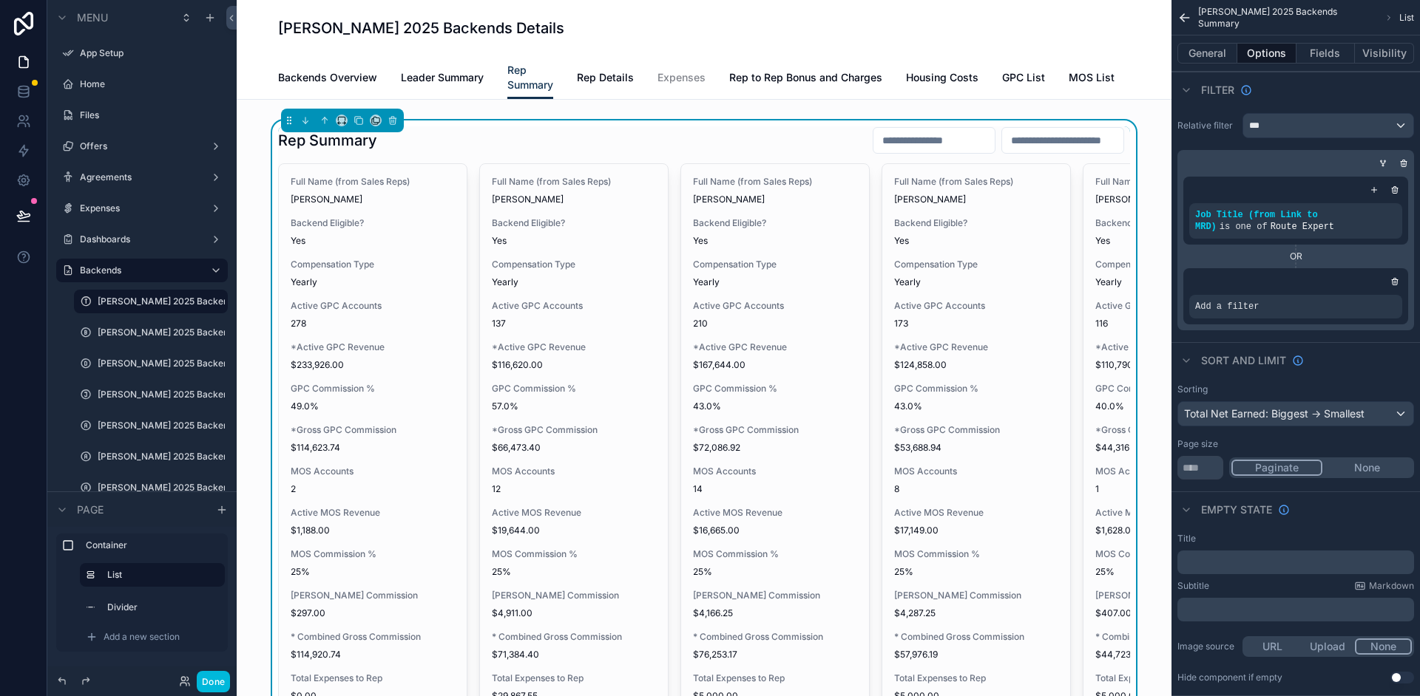
click at [1397, 285] on icon "scrollable content" at bounding box center [1394, 281] width 9 height 9
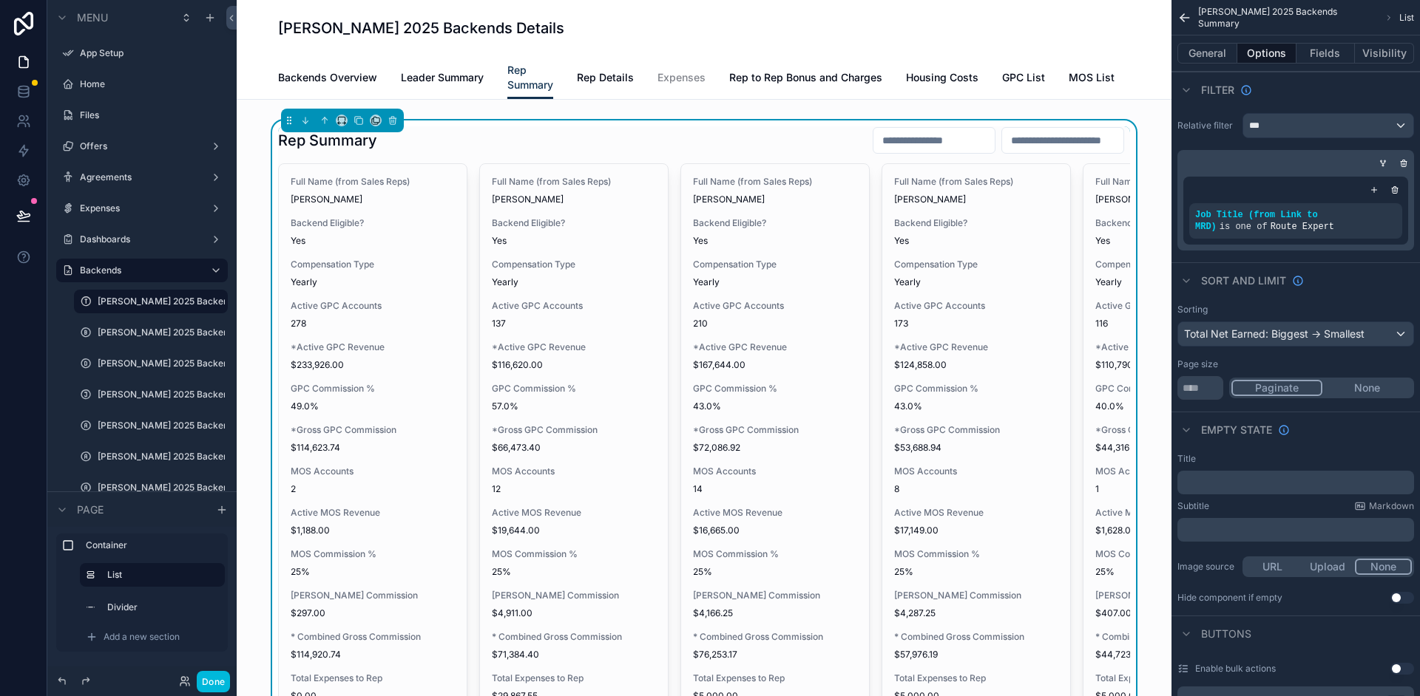
click at [1385, 163] on icon "scrollable content" at bounding box center [1382, 163] width 9 height 9
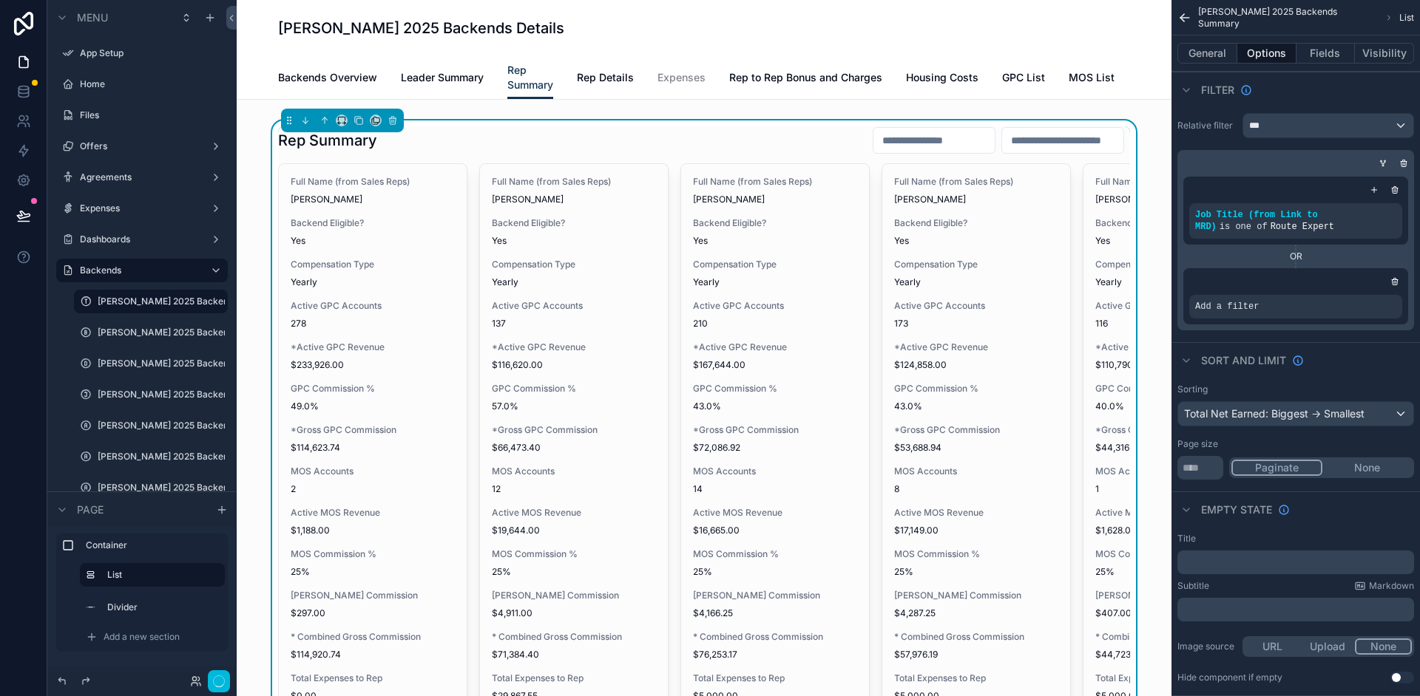
click at [1396, 282] on icon "scrollable content" at bounding box center [1394, 281] width 9 height 9
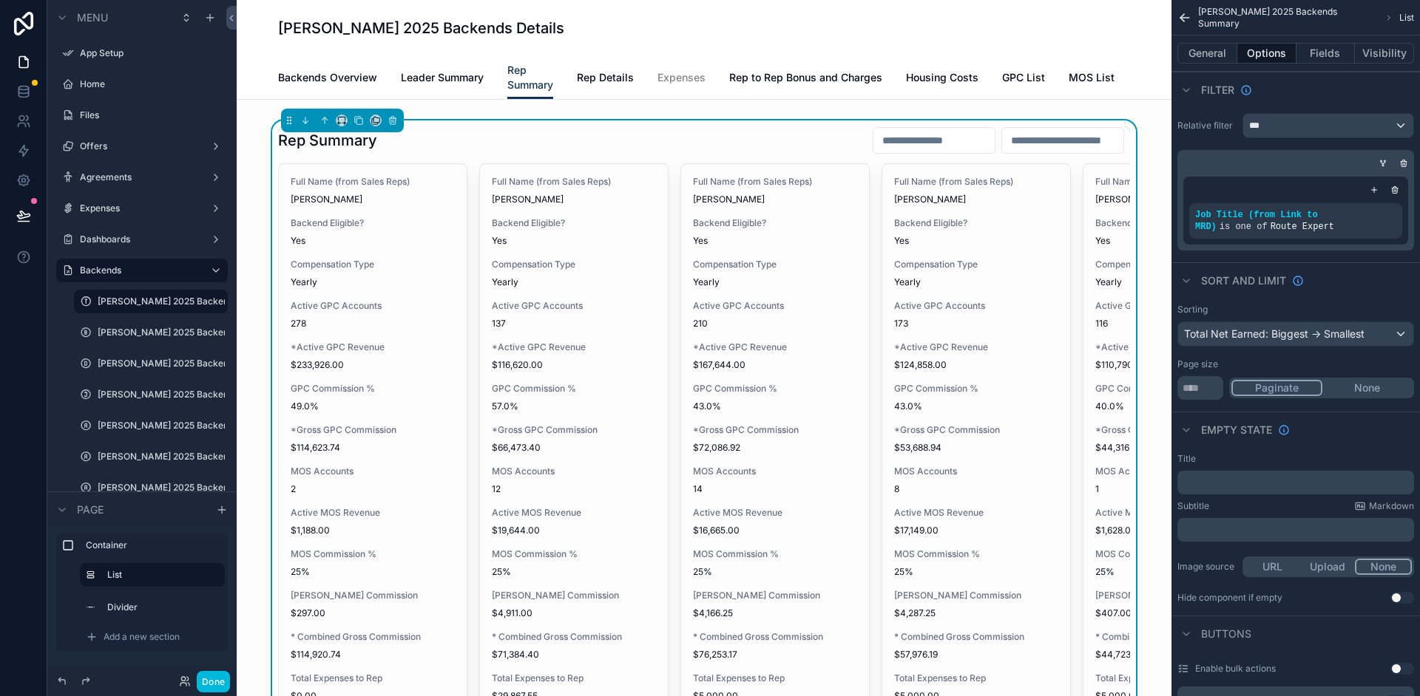
click at [1376, 189] on icon "scrollable content" at bounding box center [1373, 190] width 9 height 9
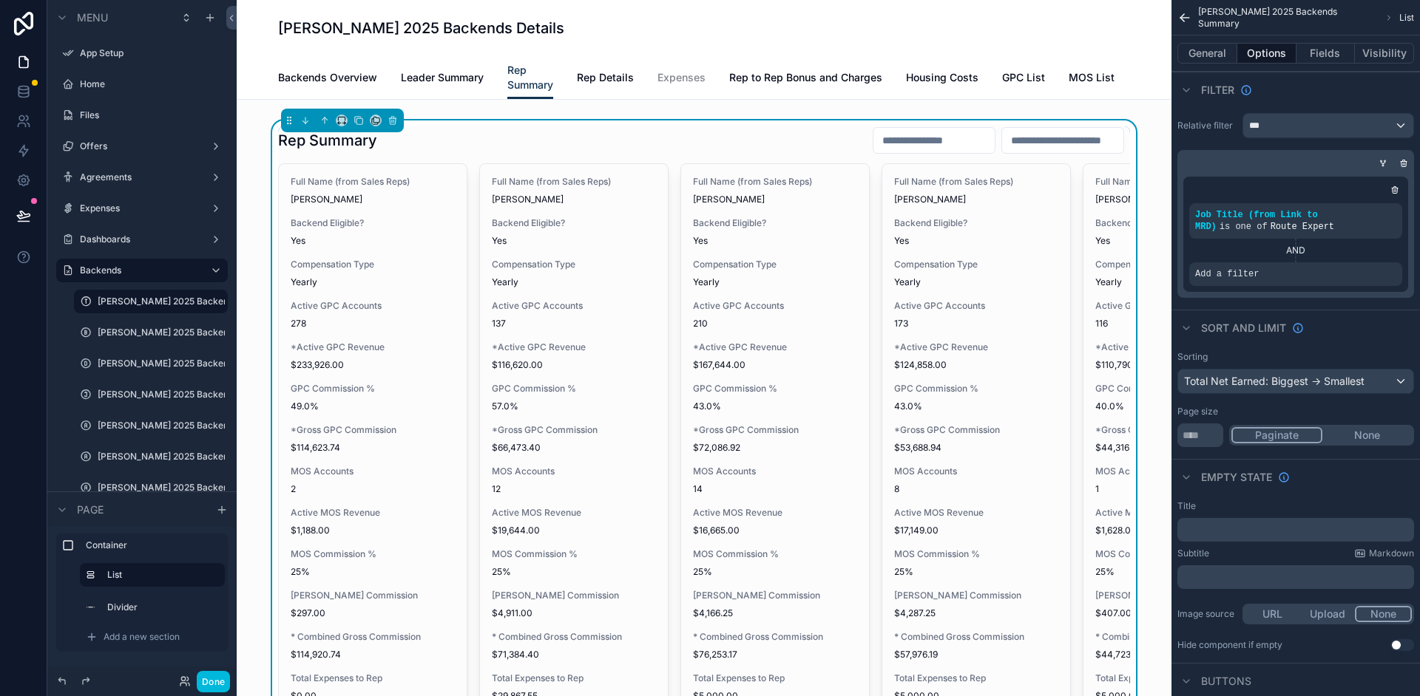
click at [1326, 282] on div "Add a filter" at bounding box center [1295, 274] width 213 height 24
click at [0, 0] on icon "scrollable content" at bounding box center [0, 0] width 0 height 0
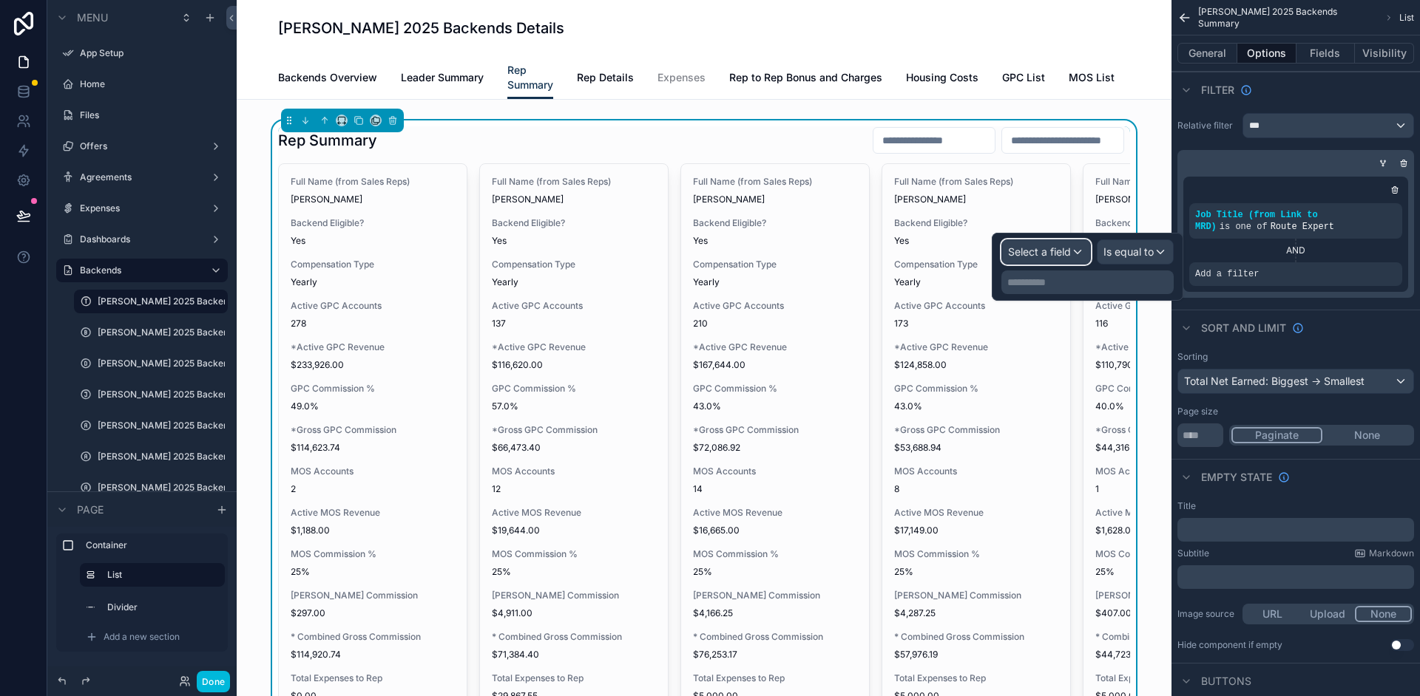
click at [1013, 253] on span "Select a field" at bounding box center [1039, 251] width 63 height 13
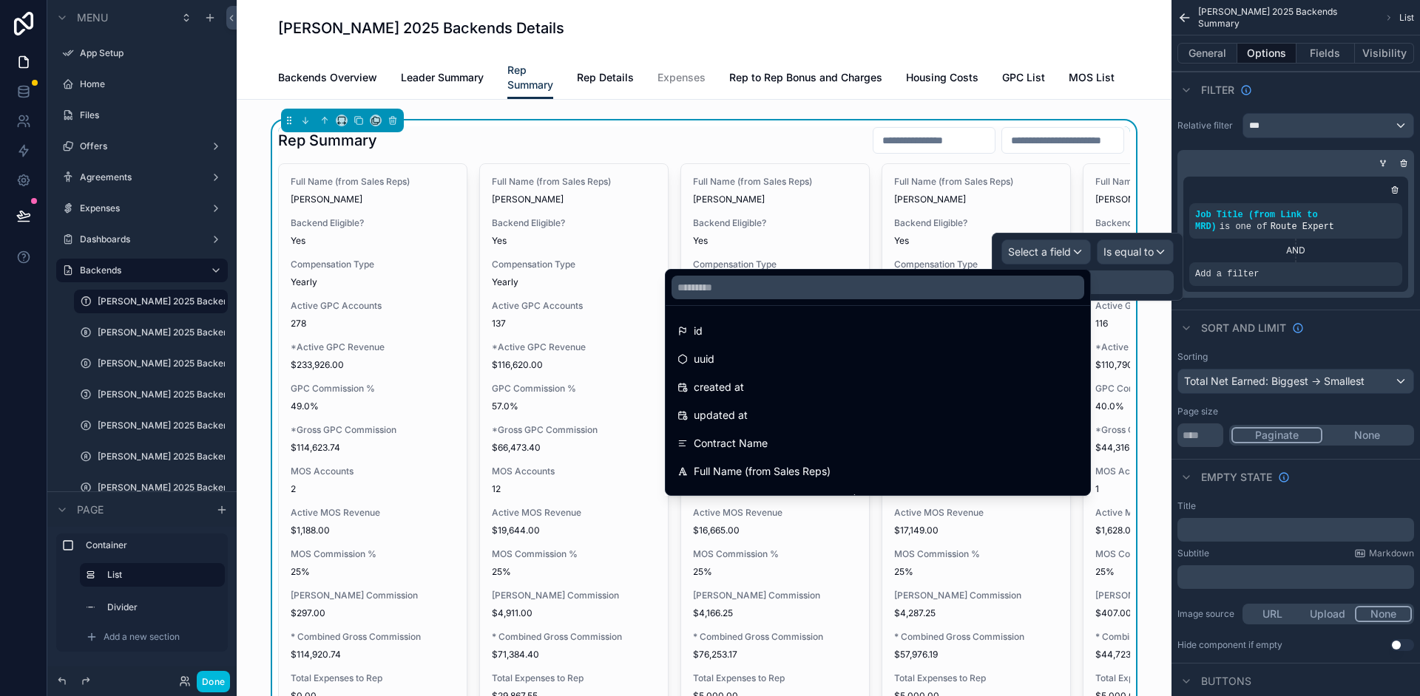
click at [1153, 252] on div at bounding box center [1086, 267] width 191 height 68
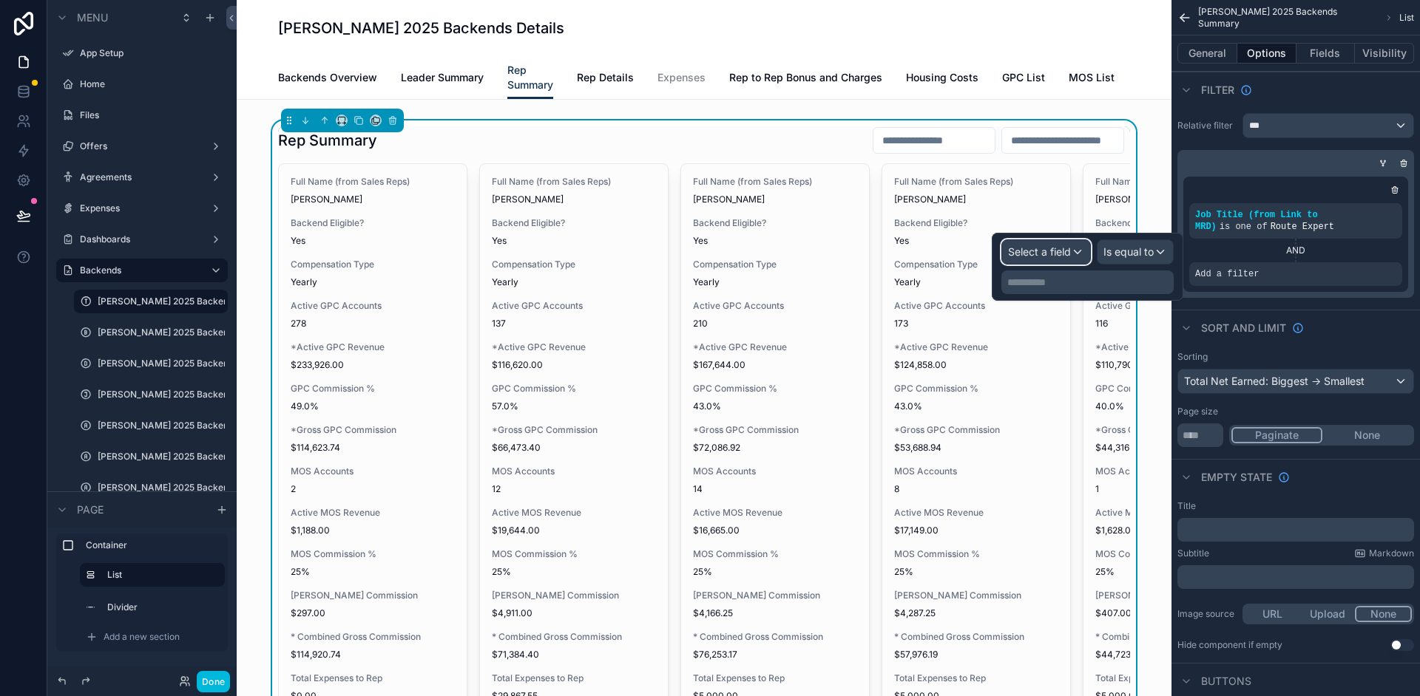
click at [1065, 256] on span "Select a field" at bounding box center [1039, 251] width 63 height 13
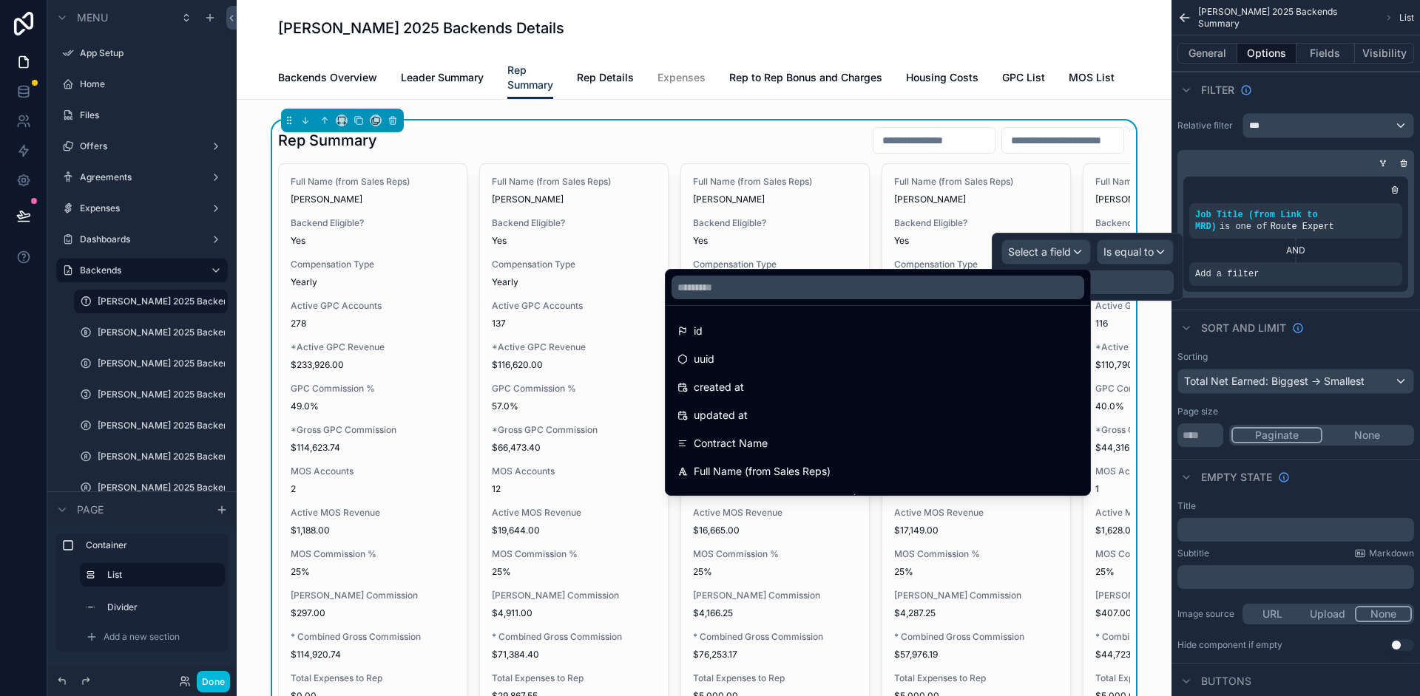
click at [1139, 254] on div at bounding box center [1086, 267] width 191 height 68
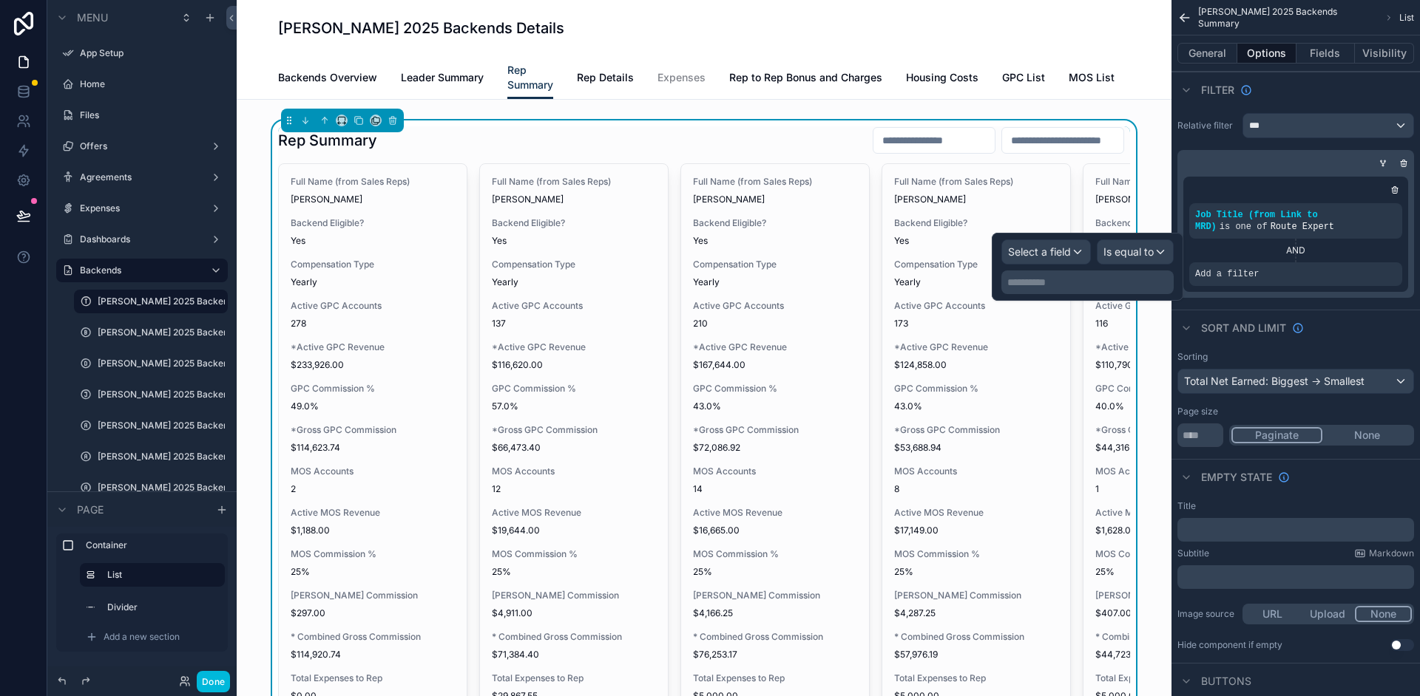
click at [745, 150] on div "Rep Summary" at bounding box center [704, 140] width 852 height 28
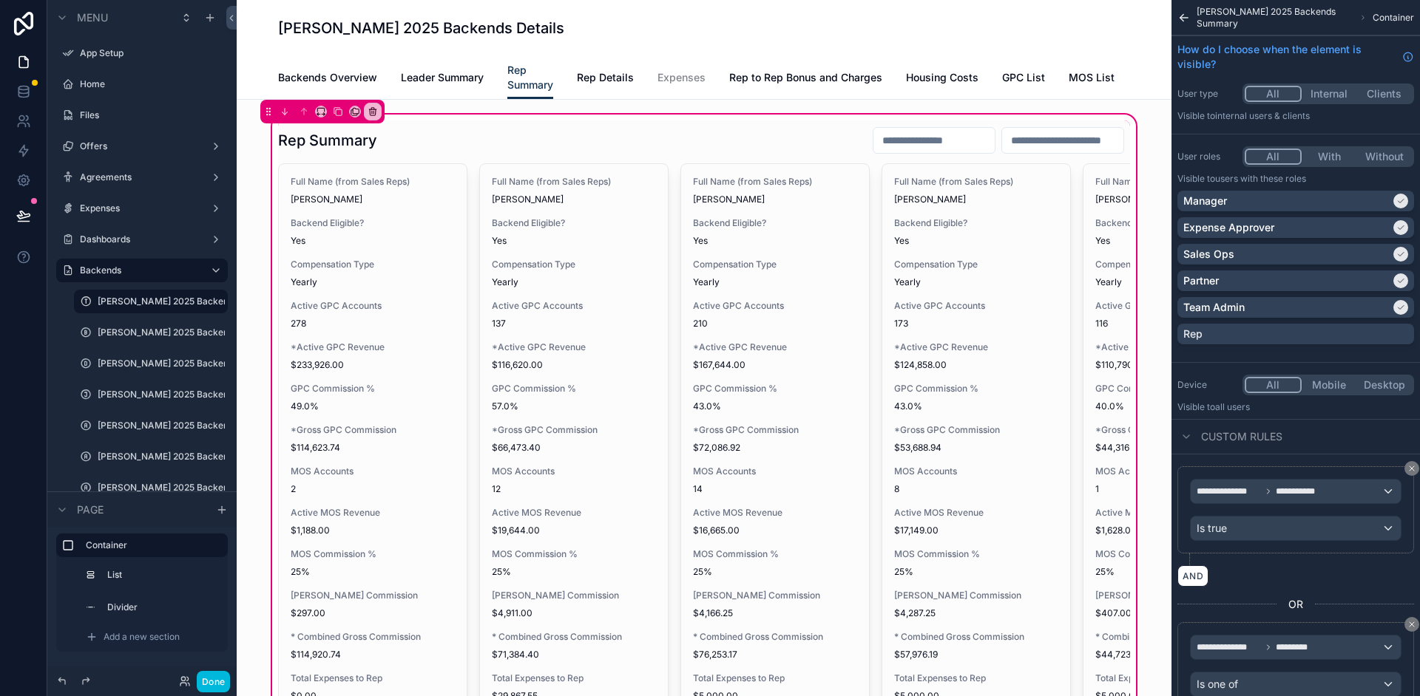
click at [691, 144] on div "scrollable content" at bounding box center [704, 632] width 870 height 1023
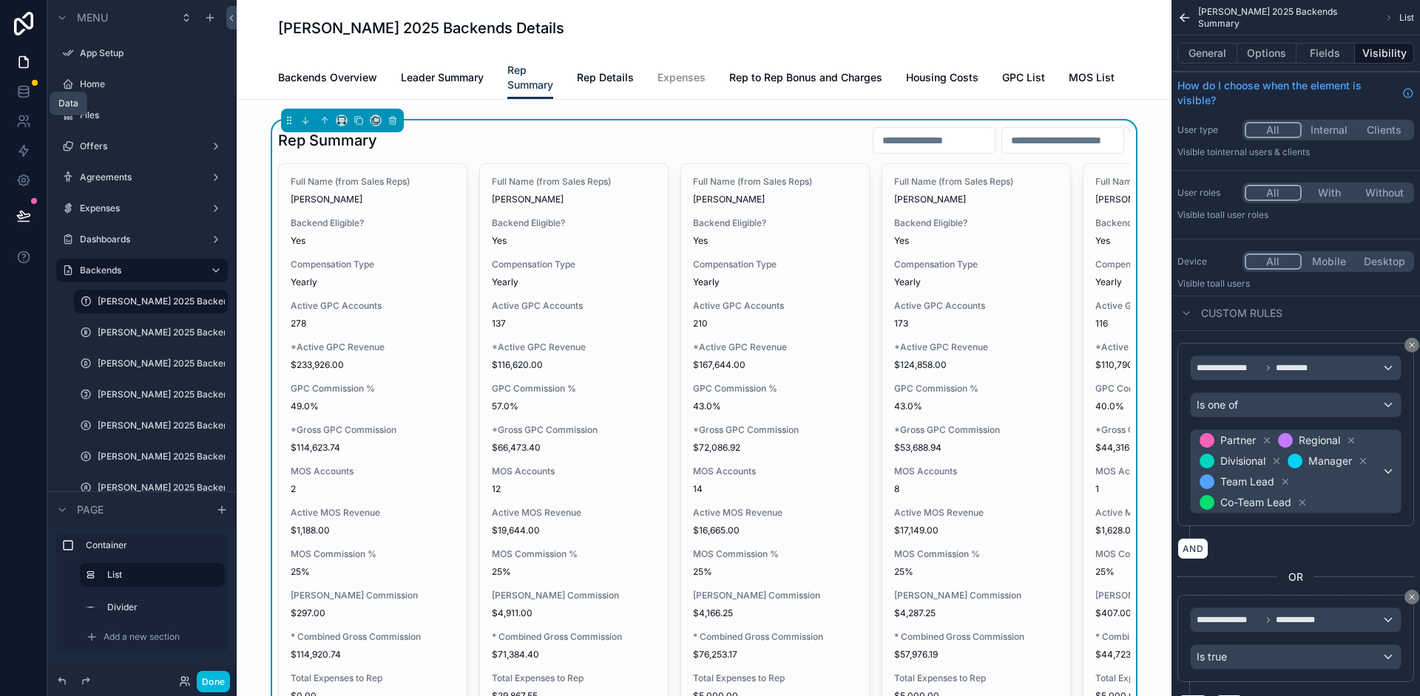
click at [24, 95] on icon at bounding box center [23, 91] width 15 height 15
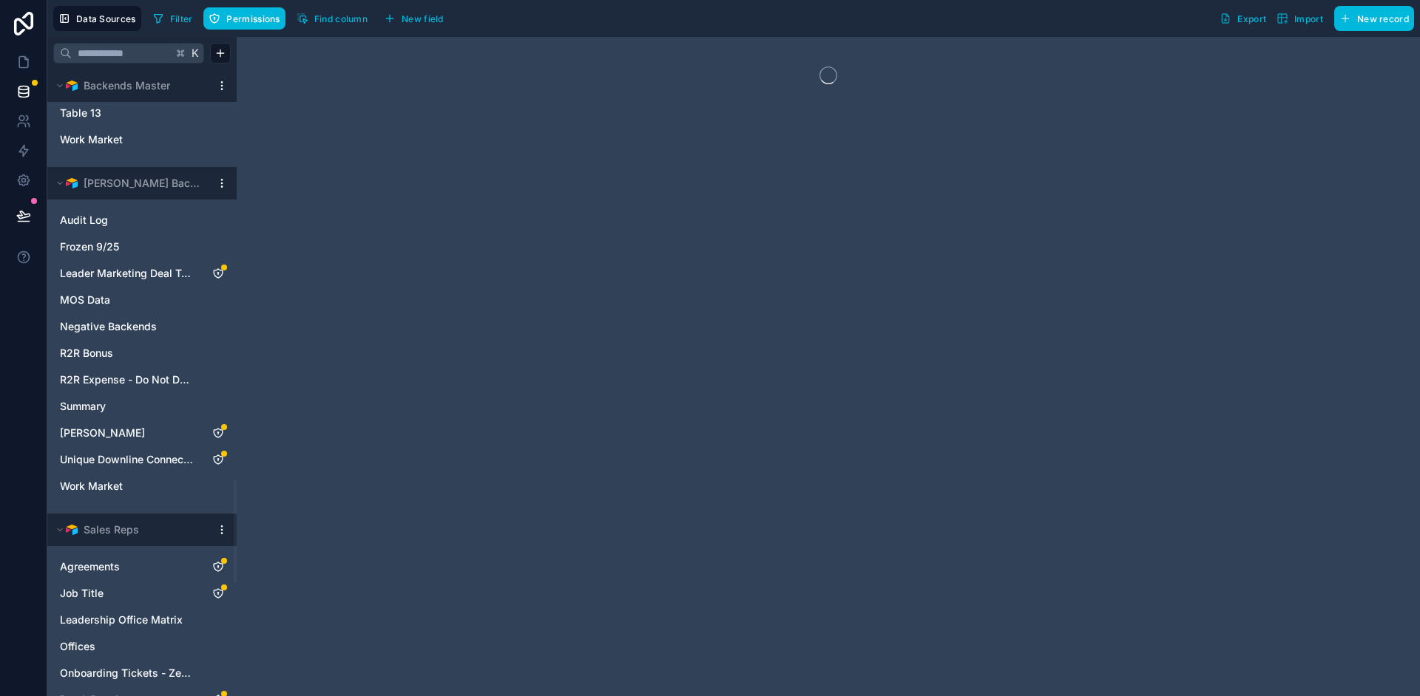
scroll to position [2538, 0]
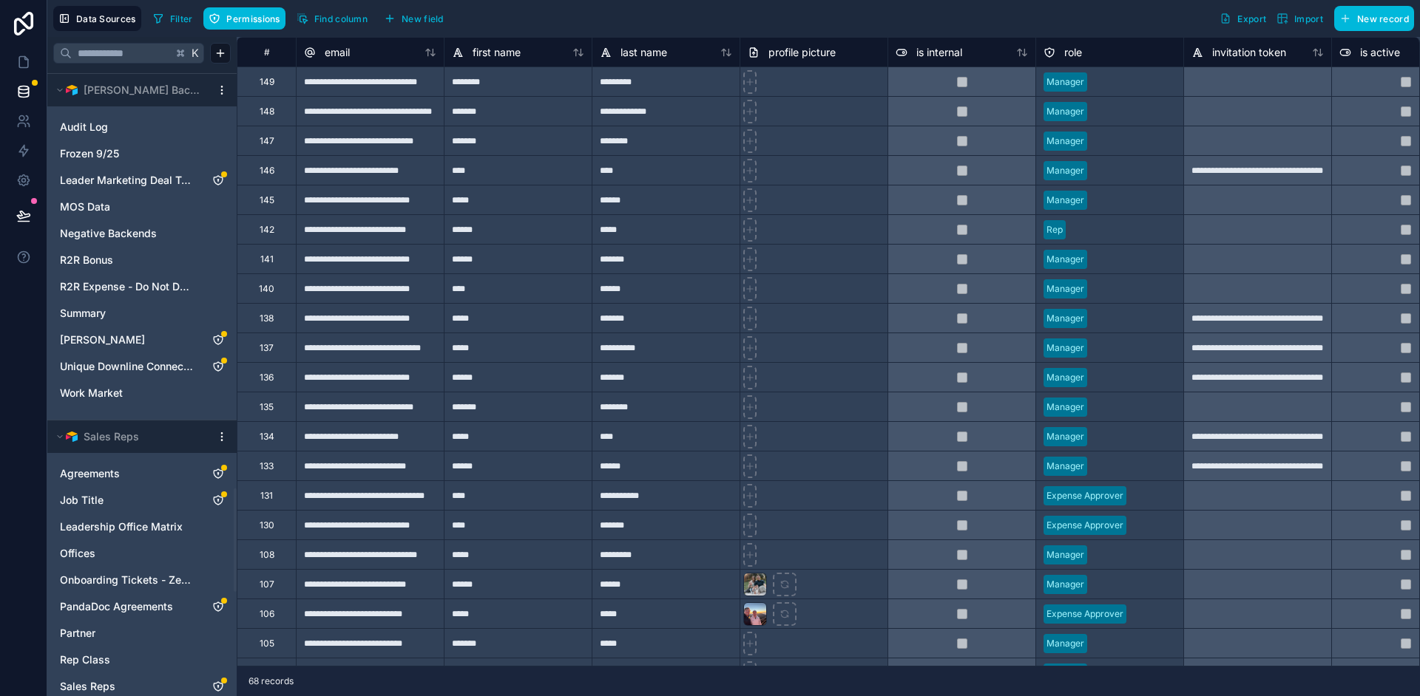
click at [140, 316] on link "Summary" at bounding box center [127, 313] width 135 height 15
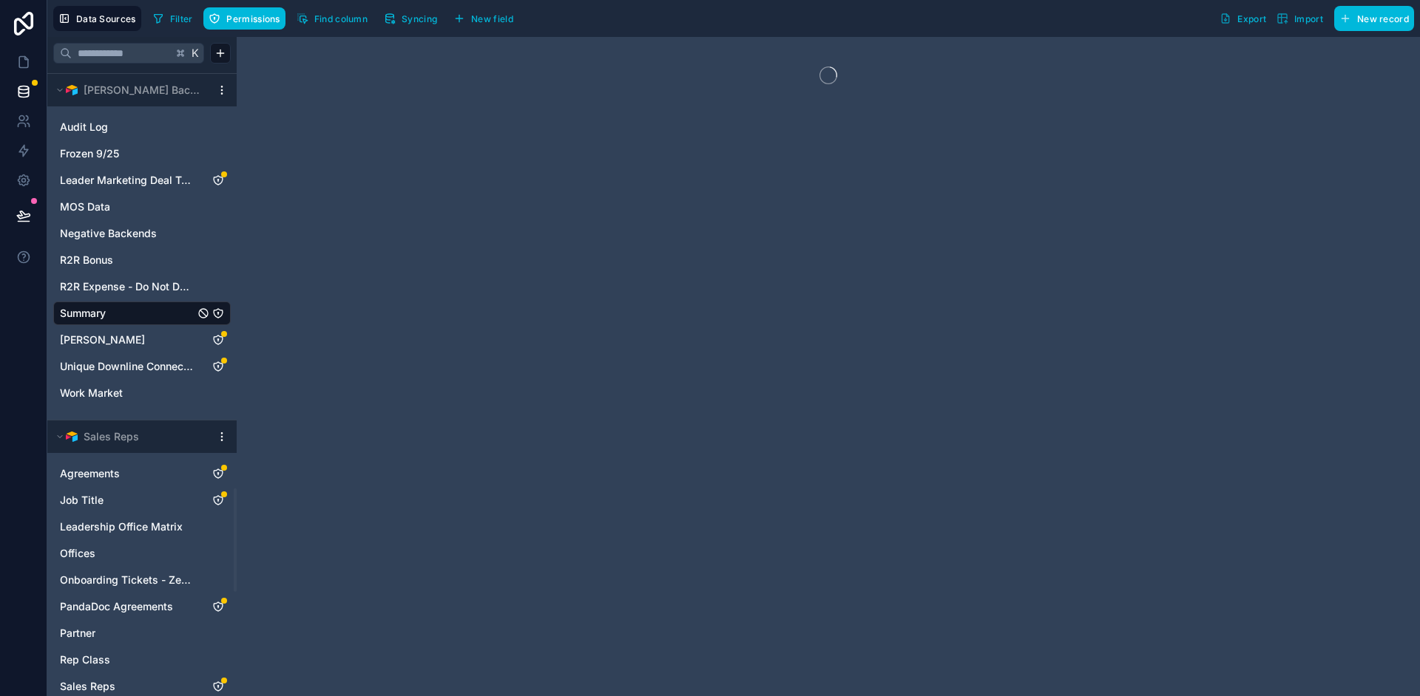
click at [430, 23] on span "Syncing" at bounding box center [418, 18] width 35 height 11
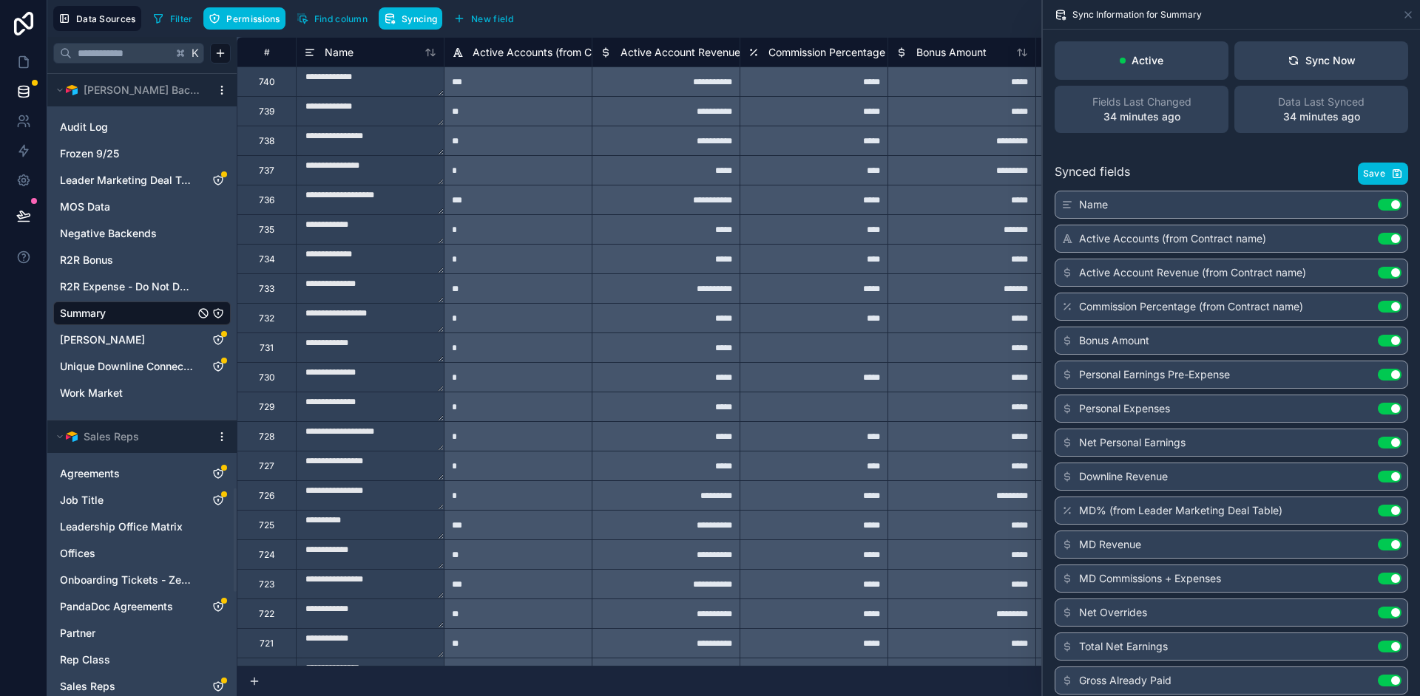
click at [1312, 56] on div "Sync Now" at bounding box center [1321, 60] width 68 height 15
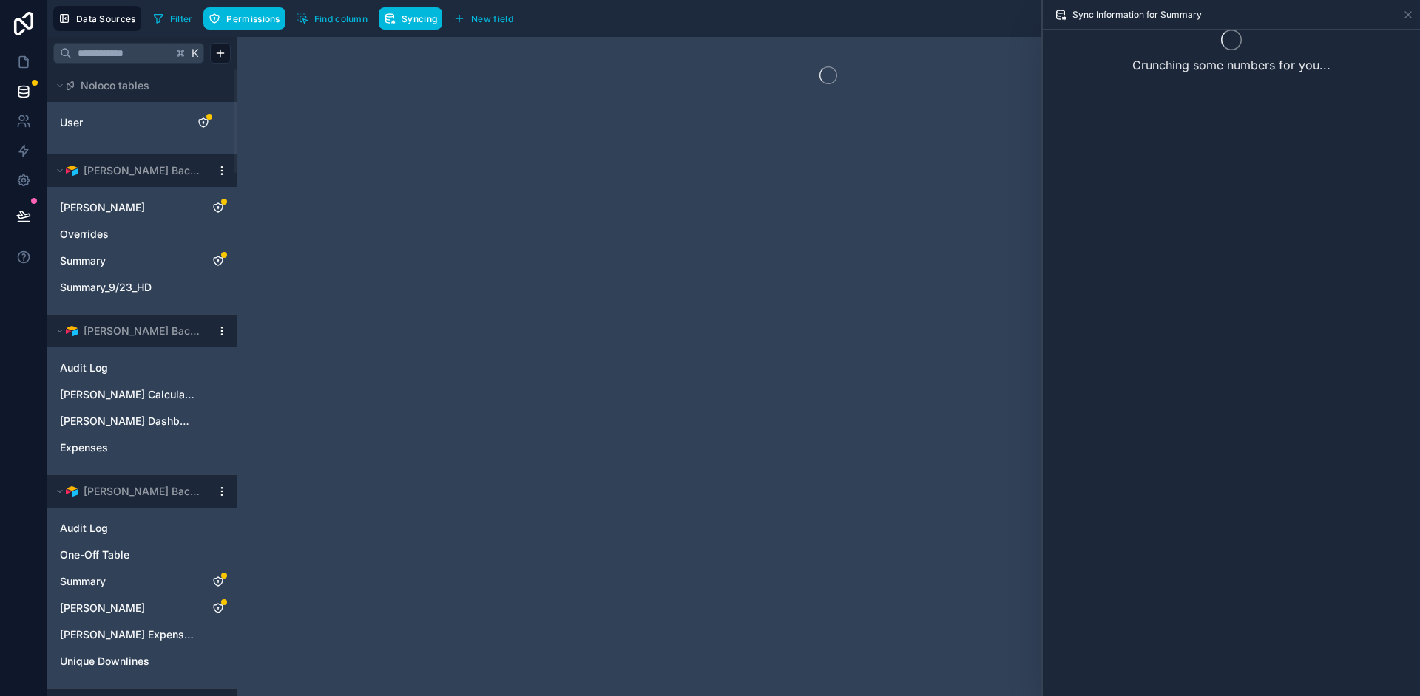
click at [98, 127] on link "User" at bounding box center [120, 122] width 120 height 15
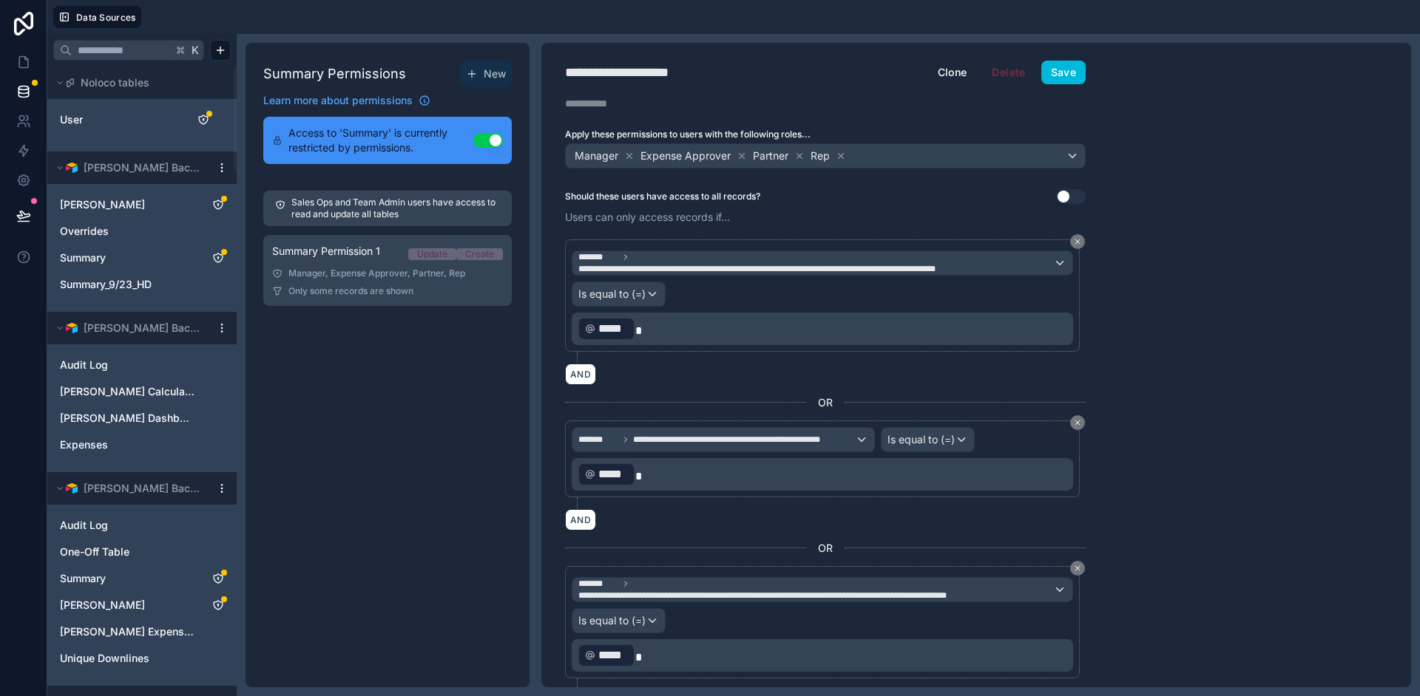
scroll to position [3556, 0]
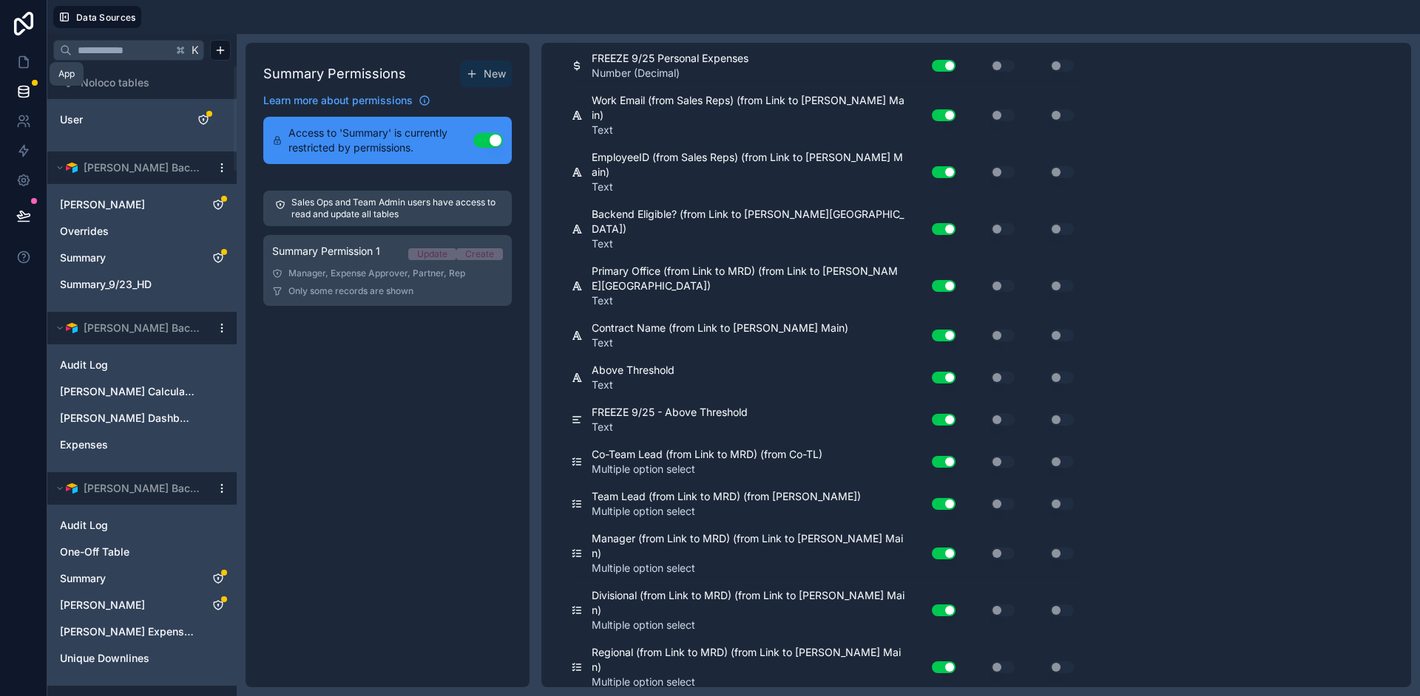
click at [31, 55] on link at bounding box center [23, 62] width 47 height 30
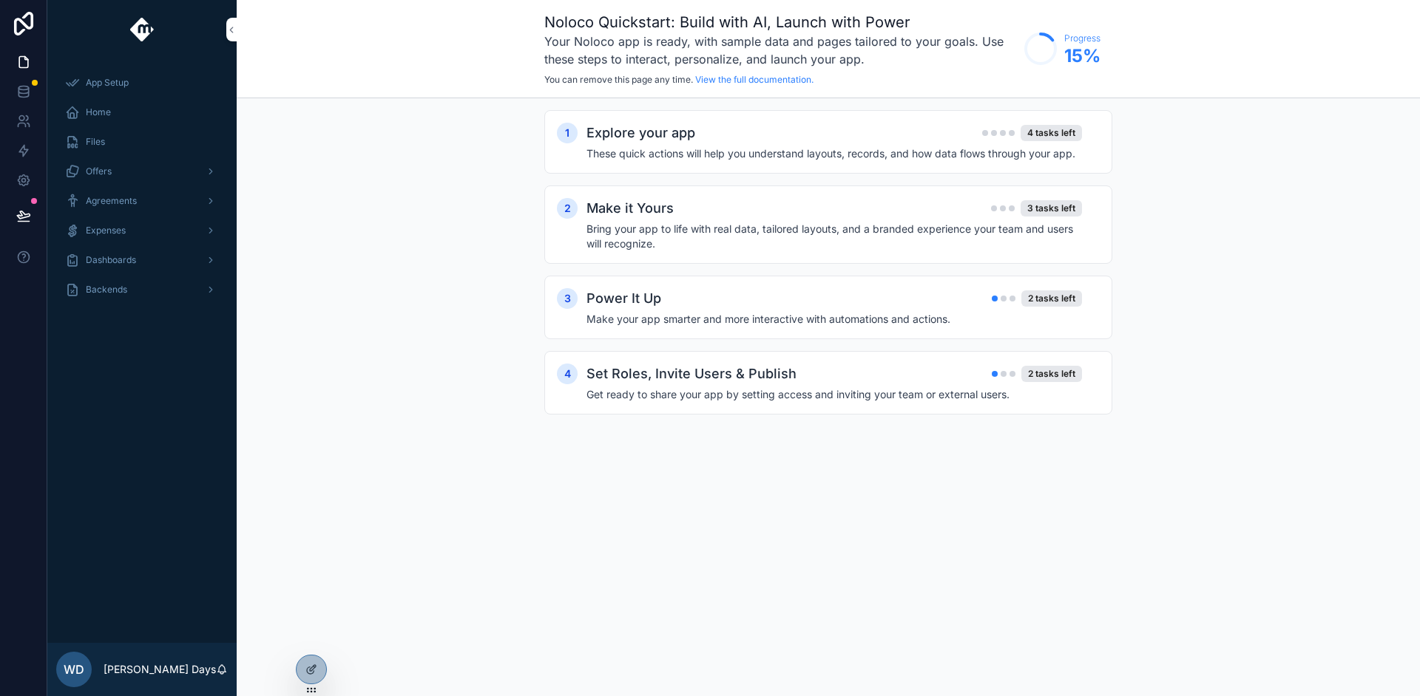
click at [113, 291] on span "Backends" at bounding box center [106, 290] width 41 height 12
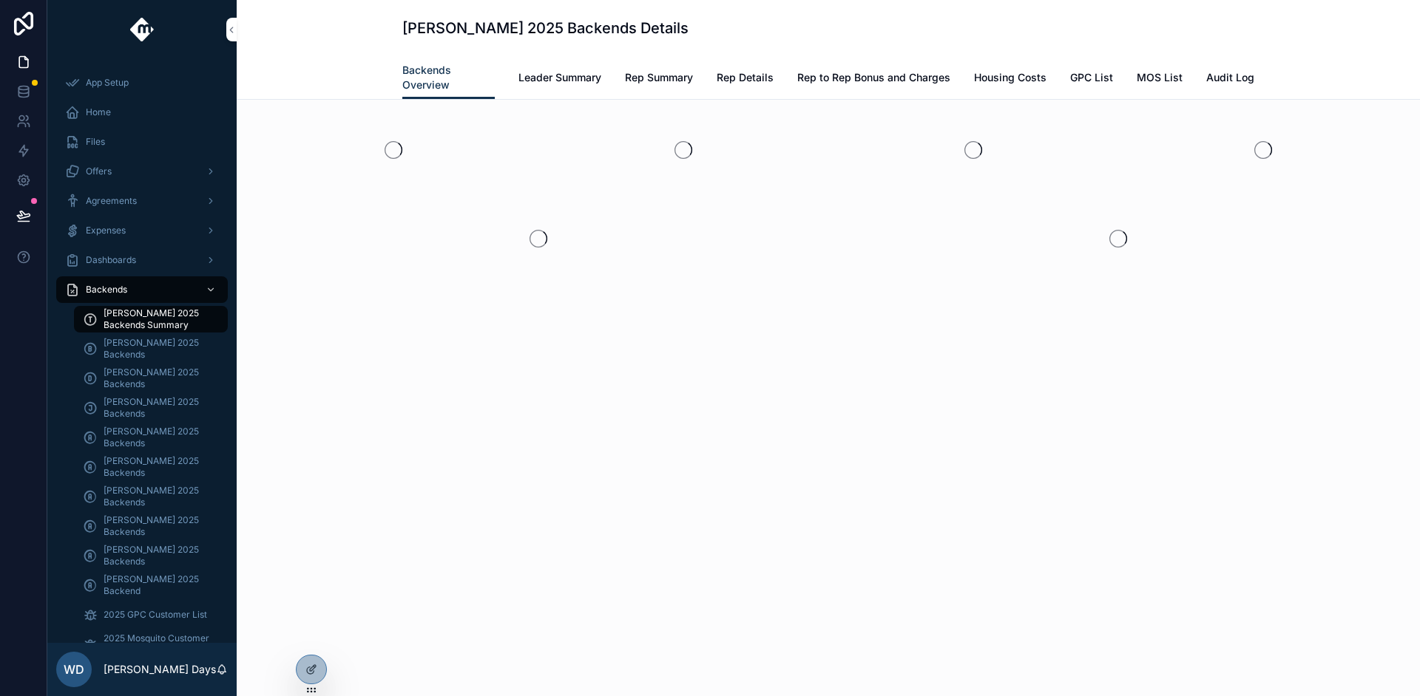
click at [125, 325] on span "[PERSON_NAME] 2025 Backends Summary" at bounding box center [158, 320] width 109 height 24
click at [572, 81] on span "Leader Summary" at bounding box center [559, 77] width 83 height 15
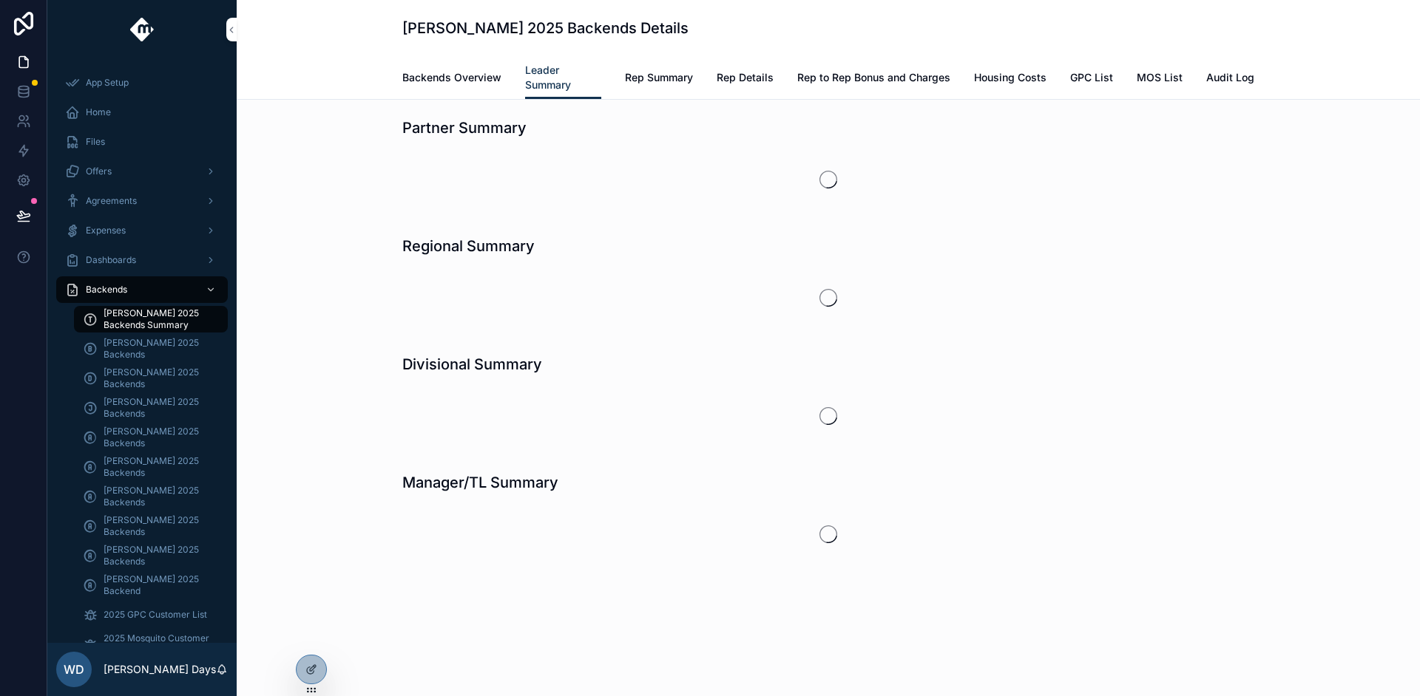
click at [654, 78] on span "Rep Summary" at bounding box center [659, 77] width 68 height 15
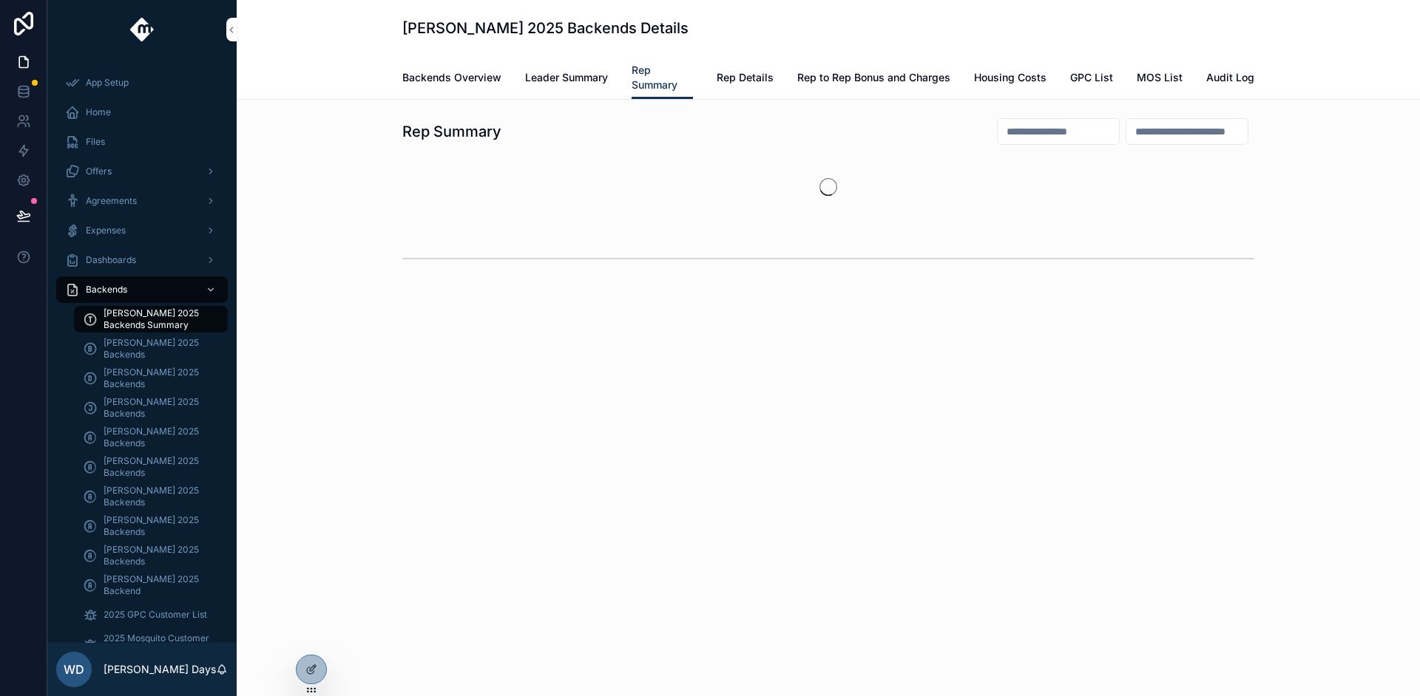
click at [309, 670] on icon at bounding box center [311, 670] width 12 height 12
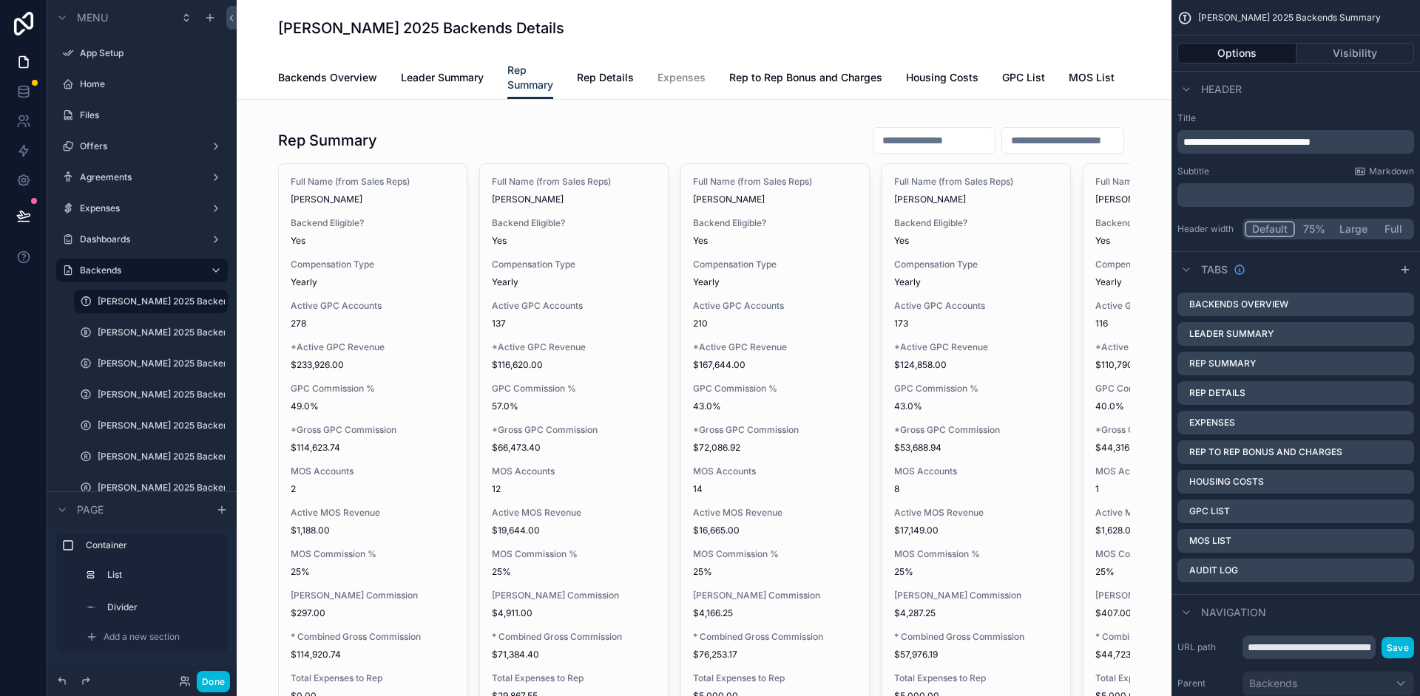
click at [643, 159] on div "scrollable content" at bounding box center [703, 661] width 911 height 1099
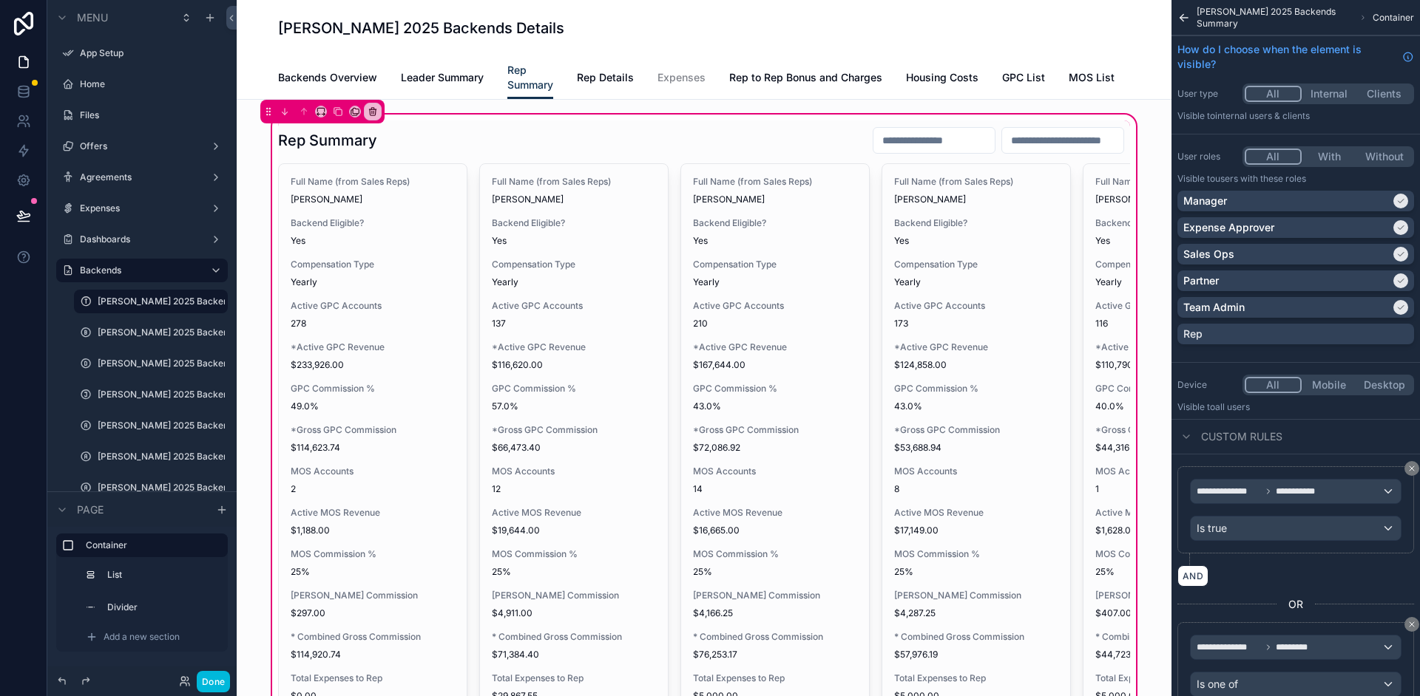
click at [682, 156] on div "scrollable content" at bounding box center [704, 632] width 870 height 1023
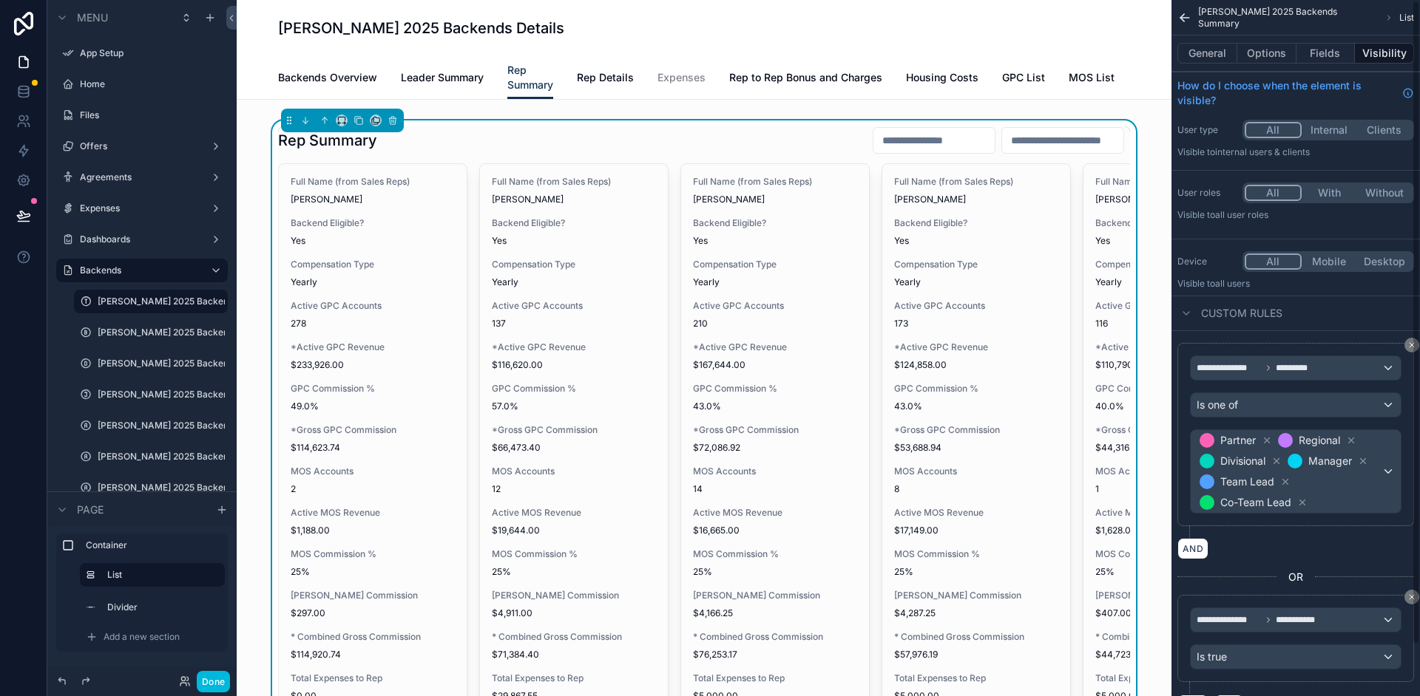
click at [1282, 55] on button "Options" at bounding box center [1266, 53] width 59 height 21
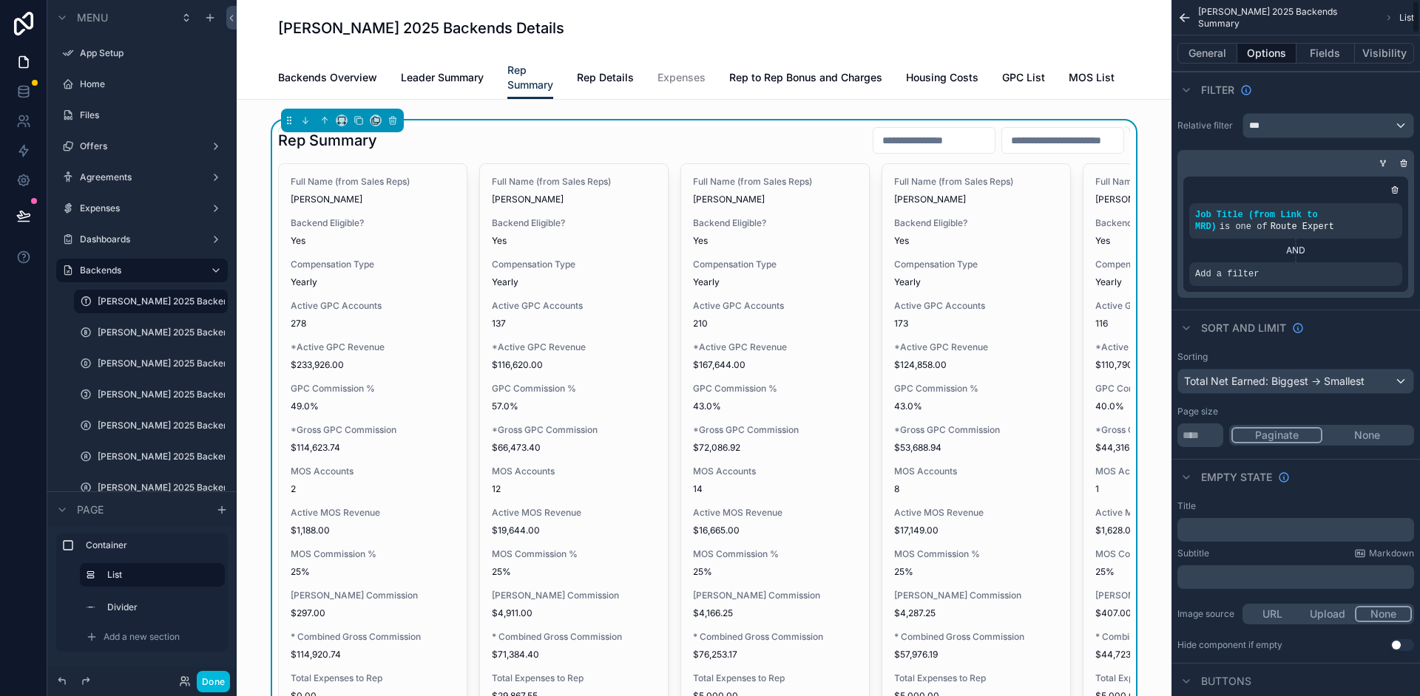
click at [1293, 274] on div "Add a filter" at bounding box center [1295, 274] width 213 height 24
click at [0, 0] on icon "scrollable content" at bounding box center [0, 0] width 0 height 0
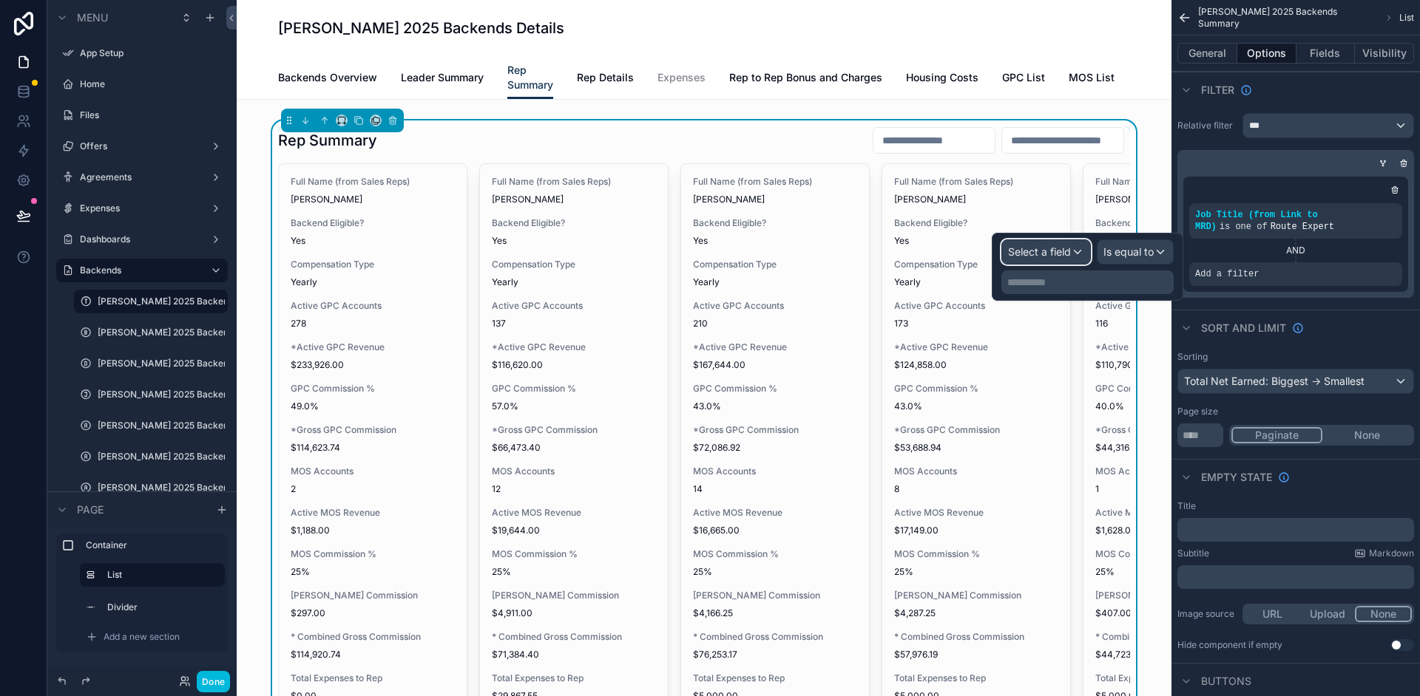
click at [1037, 262] on div "Select a field" at bounding box center [1046, 252] width 88 height 24
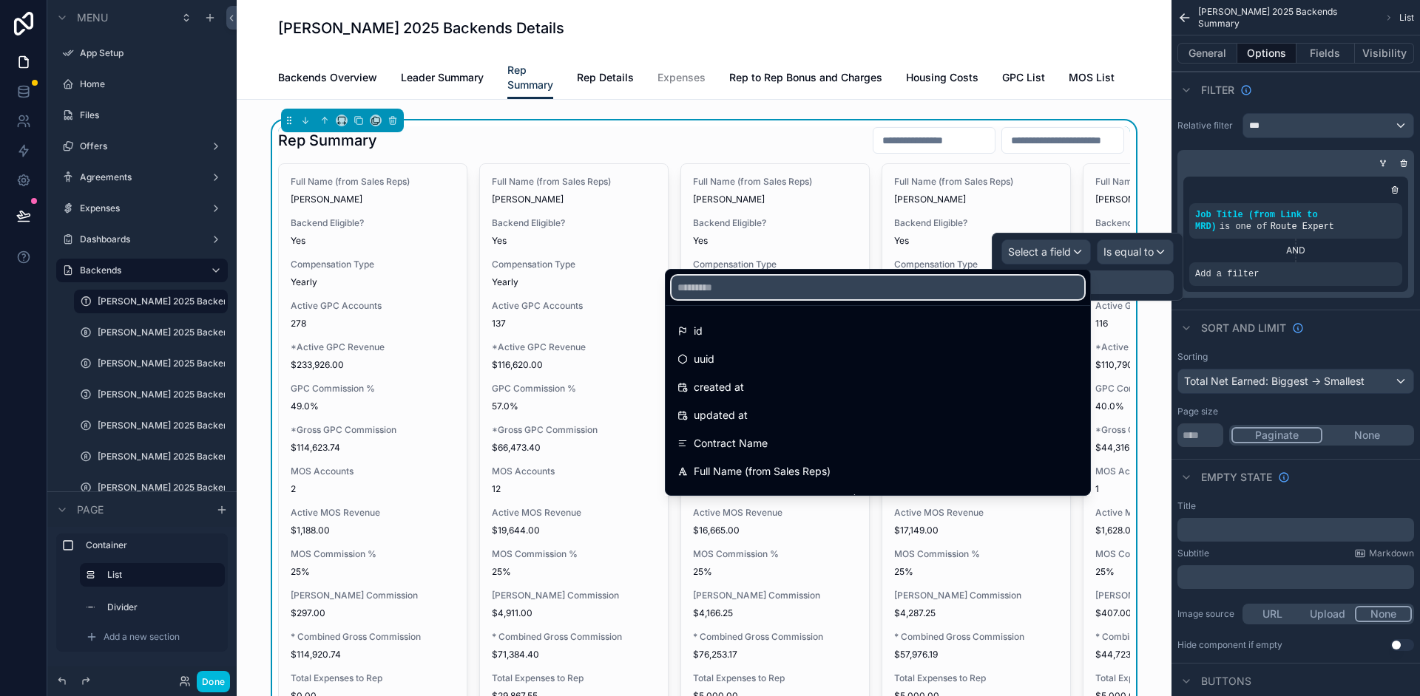
click at [880, 299] on input "text" at bounding box center [877, 288] width 413 height 24
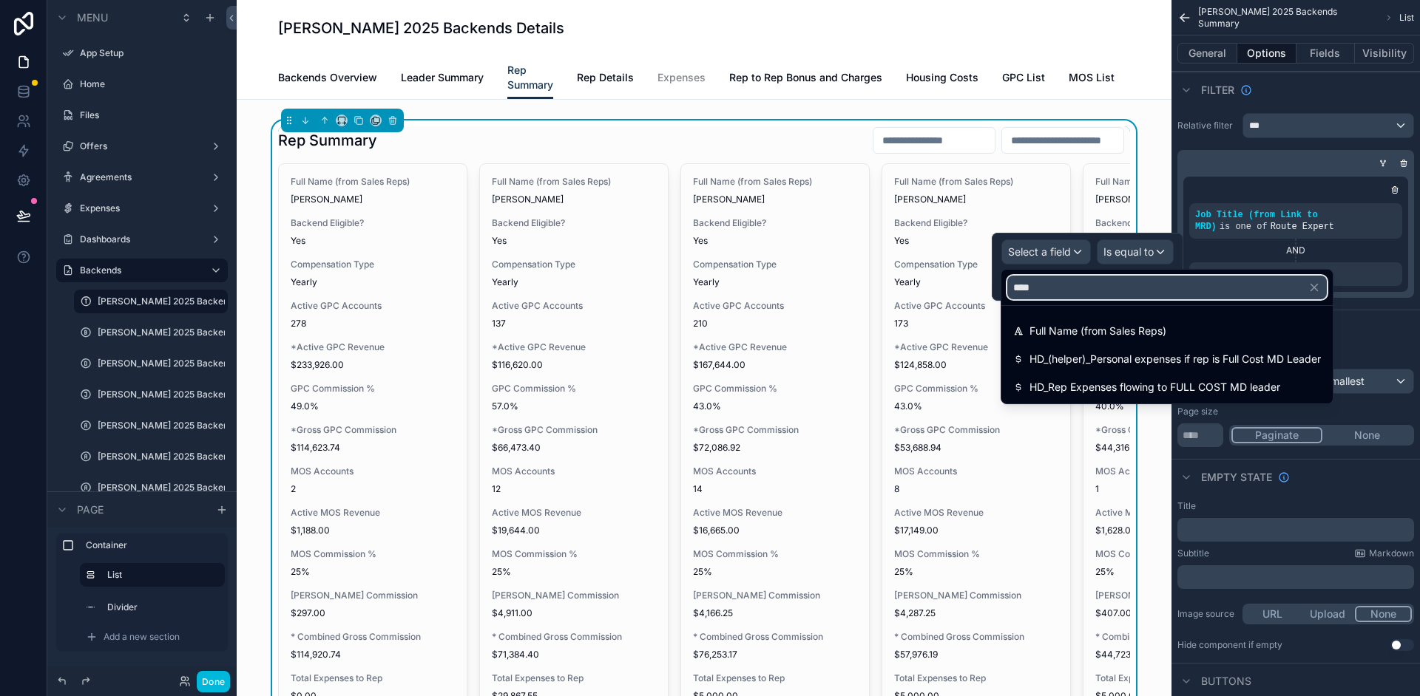
type input "****"
click at [1071, 319] on div "Full Name (from Sales Reps)" at bounding box center [1166, 331] width 325 height 27
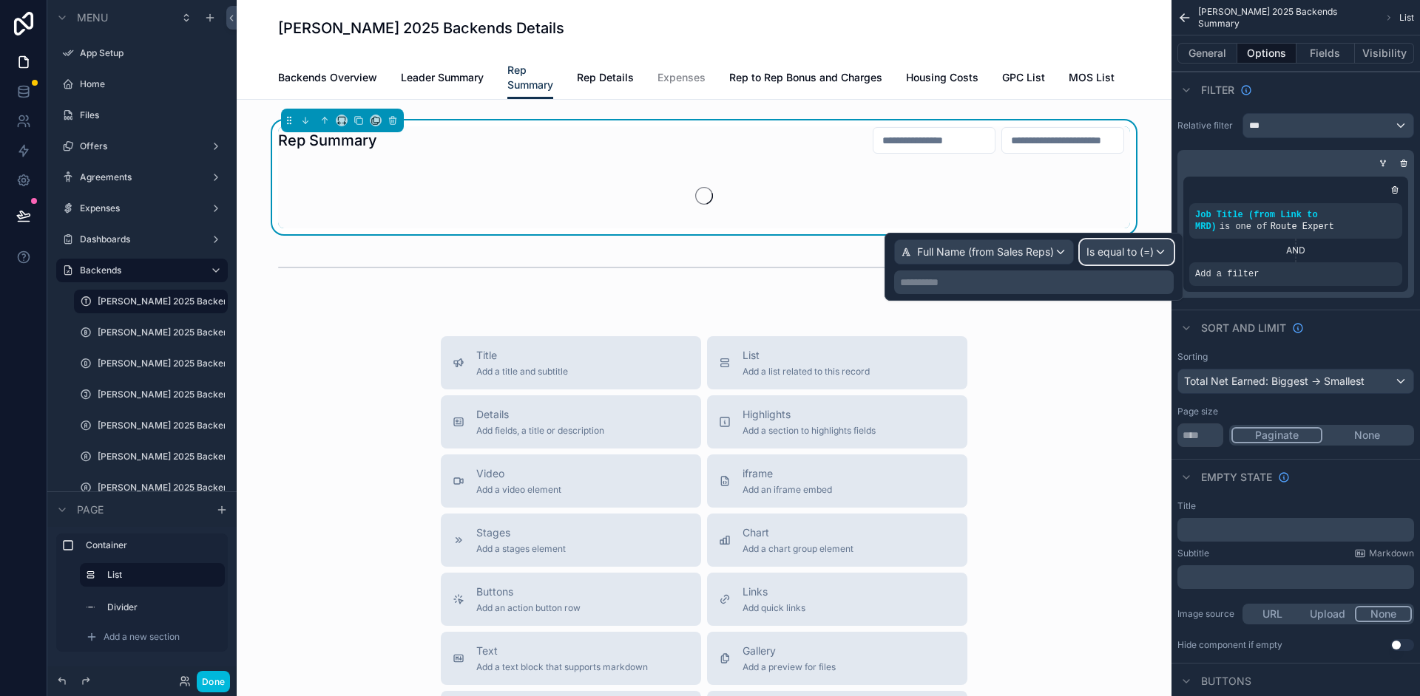
click at [1124, 250] on span "Is equal to (=)" at bounding box center [1119, 252] width 67 height 15
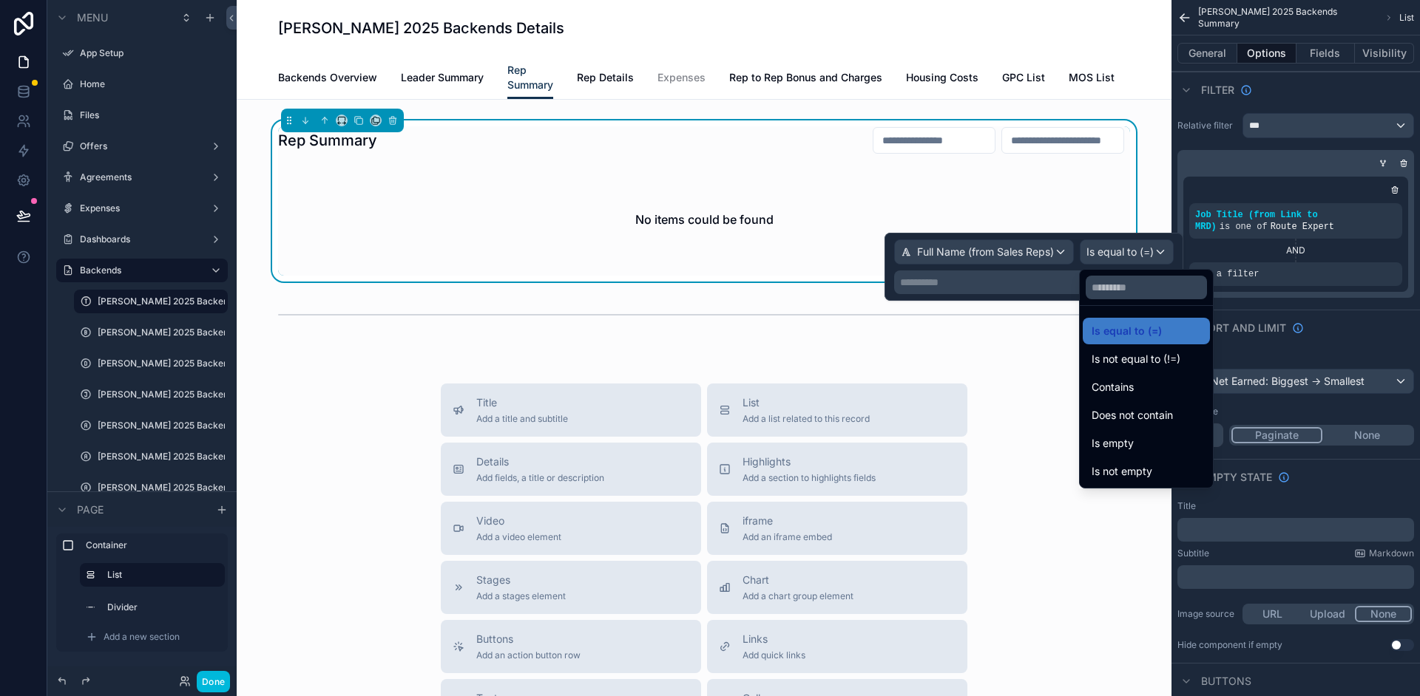
click at [1125, 384] on span "Contains" at bounding box center [1112, 388] width 42 height 18
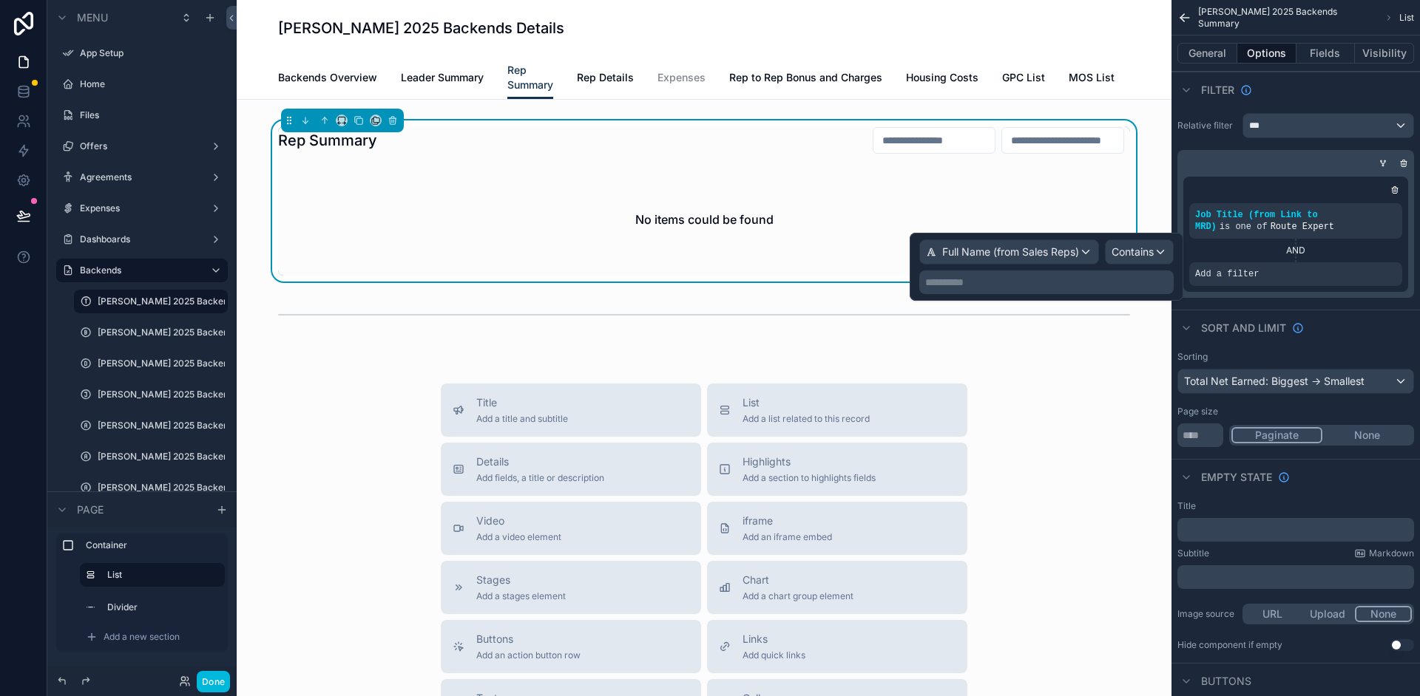
click at [1054, 287] on p "**********" at bounding box center [1047, 282] width 245 height 15
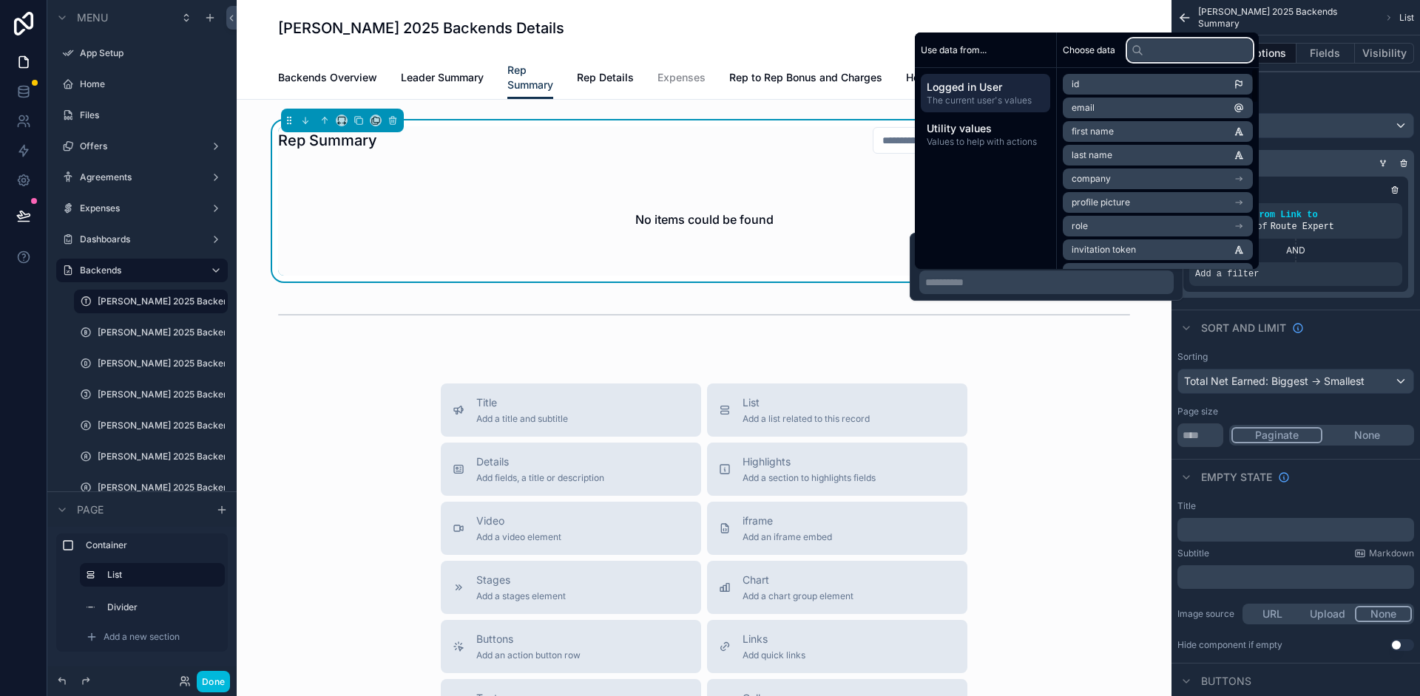
click at [1161, 48] on input "text" at bounding box center [1190, 50] width 126 height 24
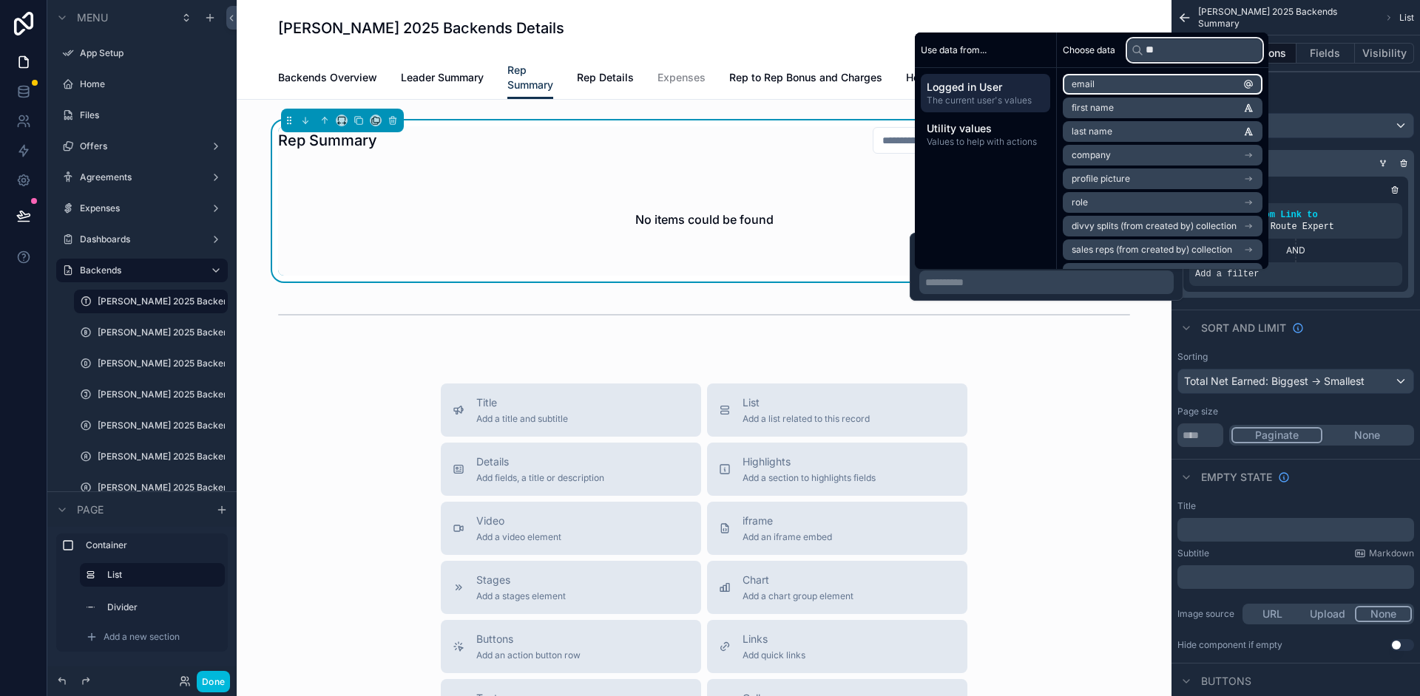
type input "*"
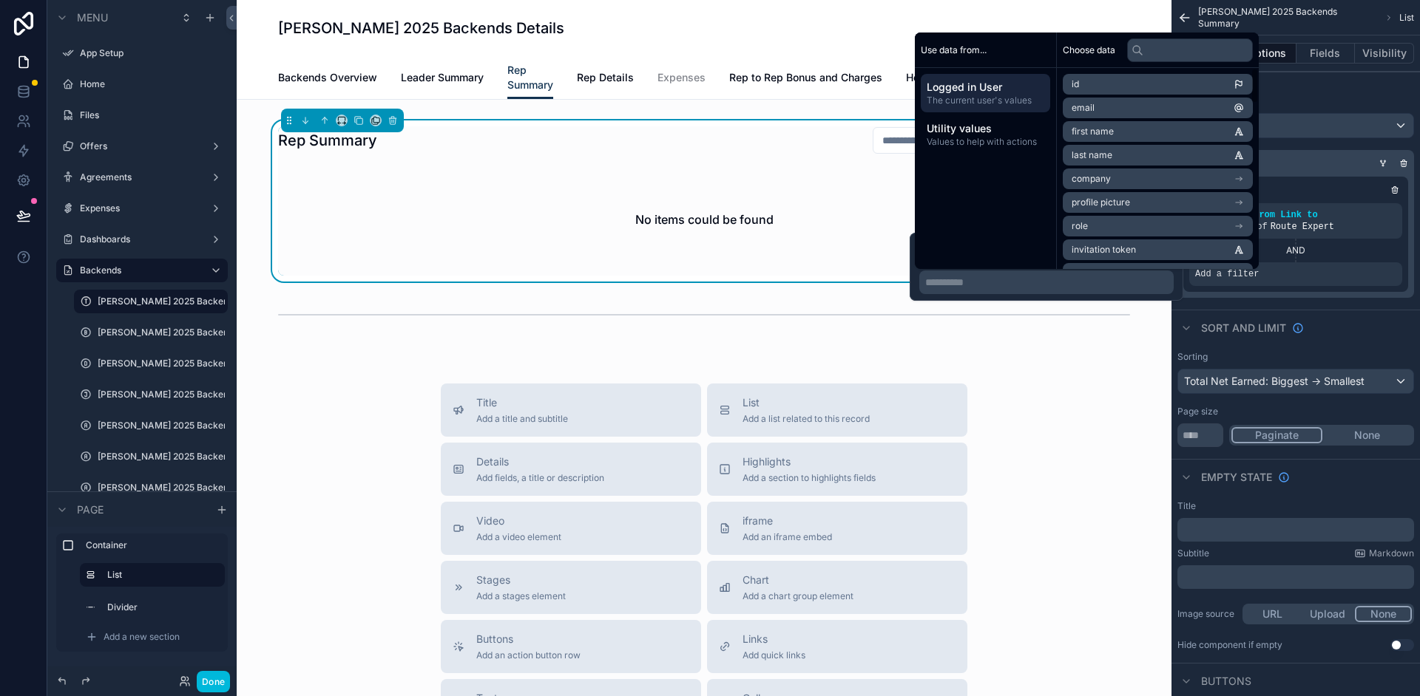
click at [998, 191] on div "Use data from... Logged in User The current user's values Utility values Values…" at bounding box center [986, 151] width 142 height 237
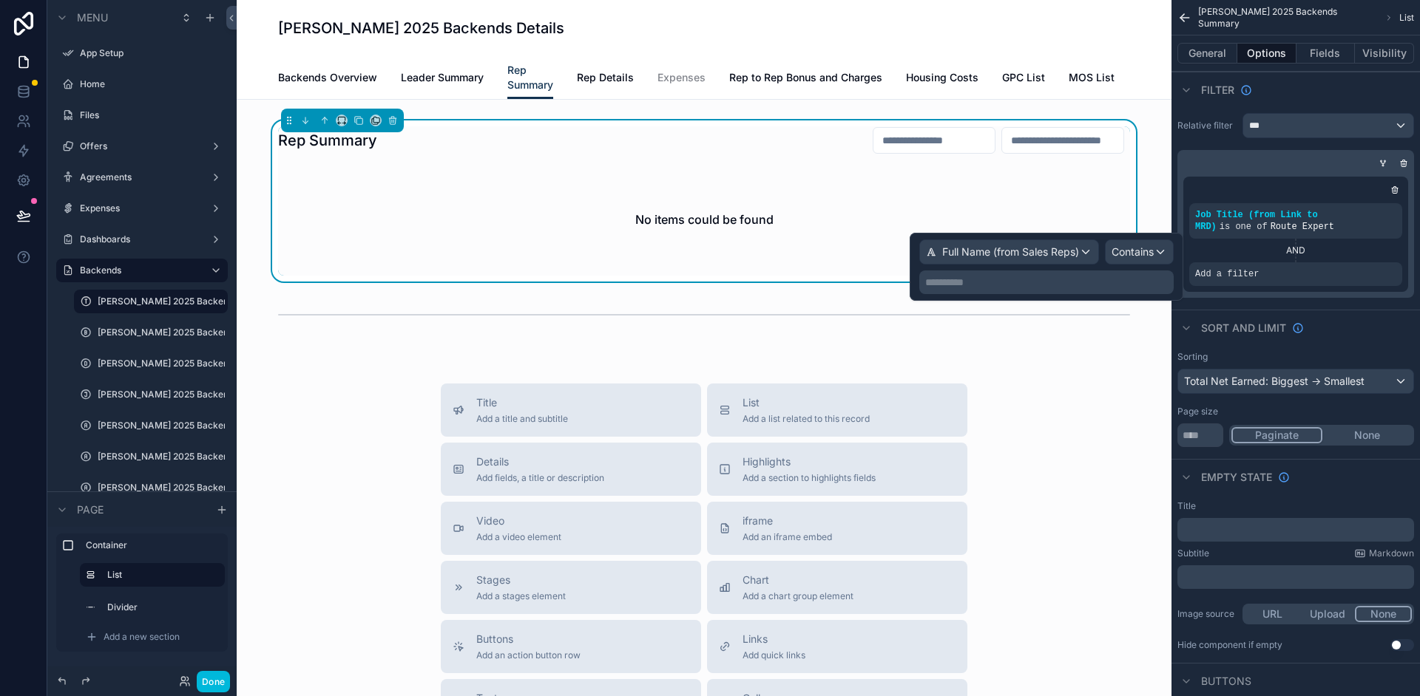
click at [1082, 288] on p "**********" at bounding box center [1047, 282] width 245 height 15
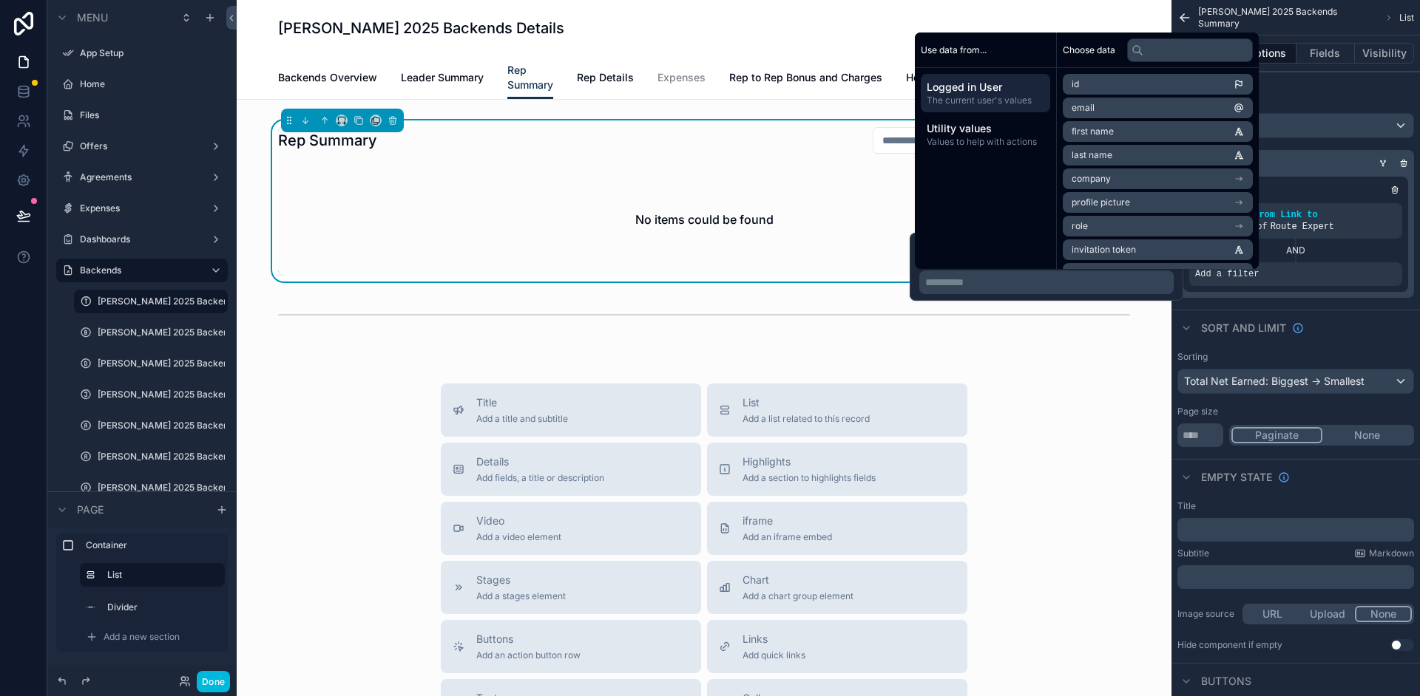
click at [1084, 286] on p "**********" at bounding box center [1047, 282] width 245 height 15
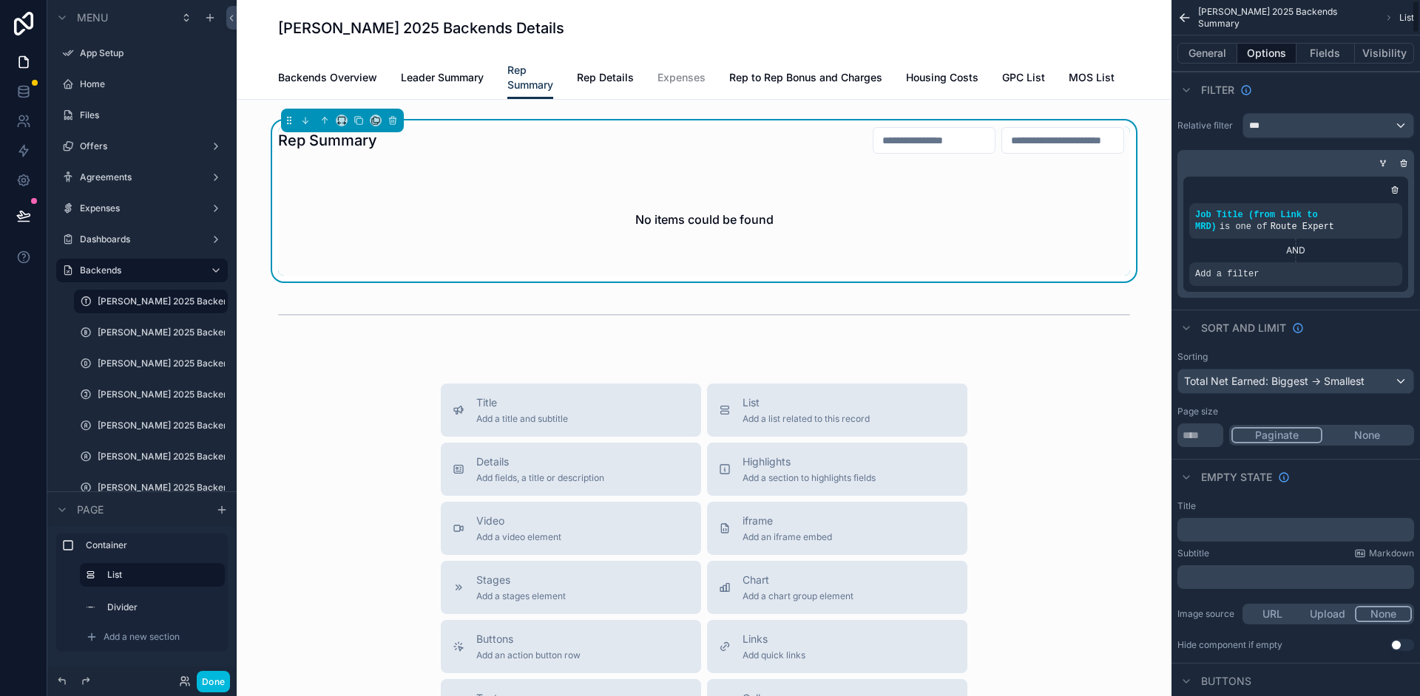
click at [1295, 279] on div "Add a filter" at bounding box center [1295, 274] width 213 height 24
click at [1261, 271] on div "Add a filter" at bounding box center [1295, 274] width 213 height 24
click at [0, 0] on icon "scrollable content" at bounding box center [0, 0] width 0 height 0
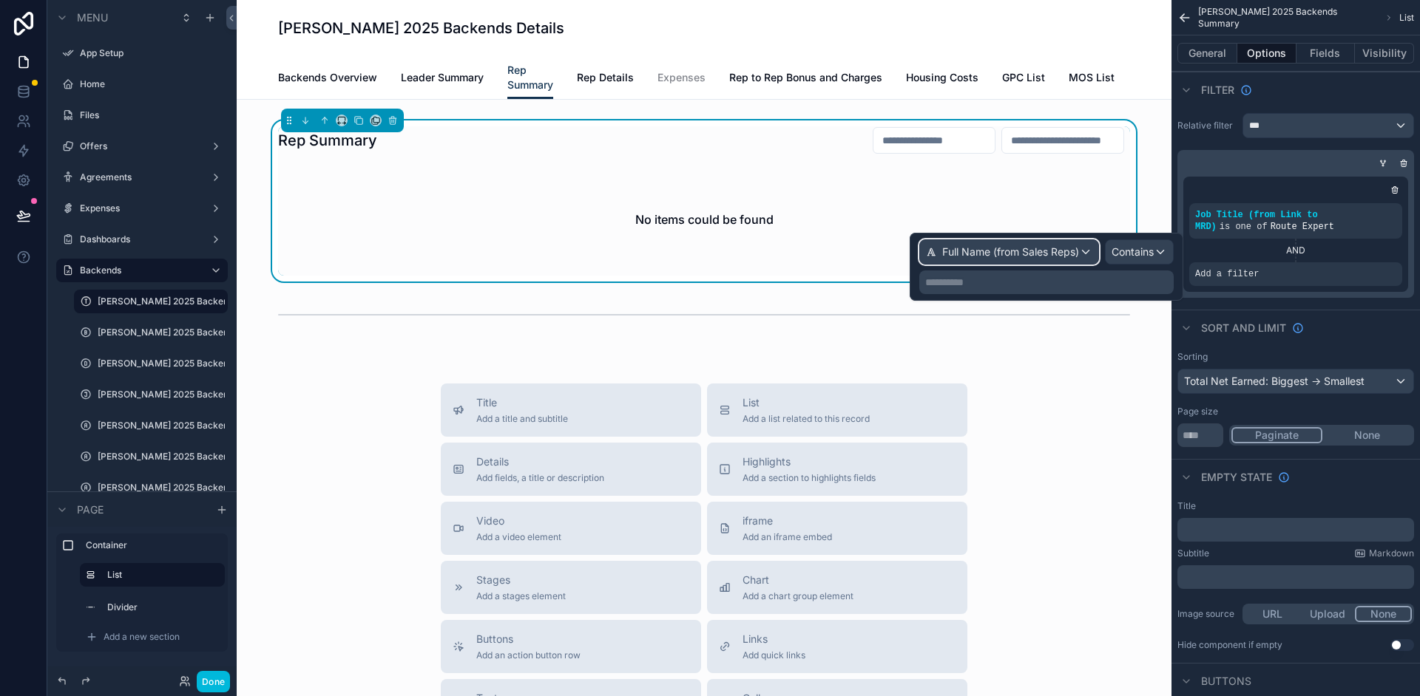
click at [1045, 254] on span "Full Name (from Sales Reps)" at bounding box center [1010, 252] width 137 height 15
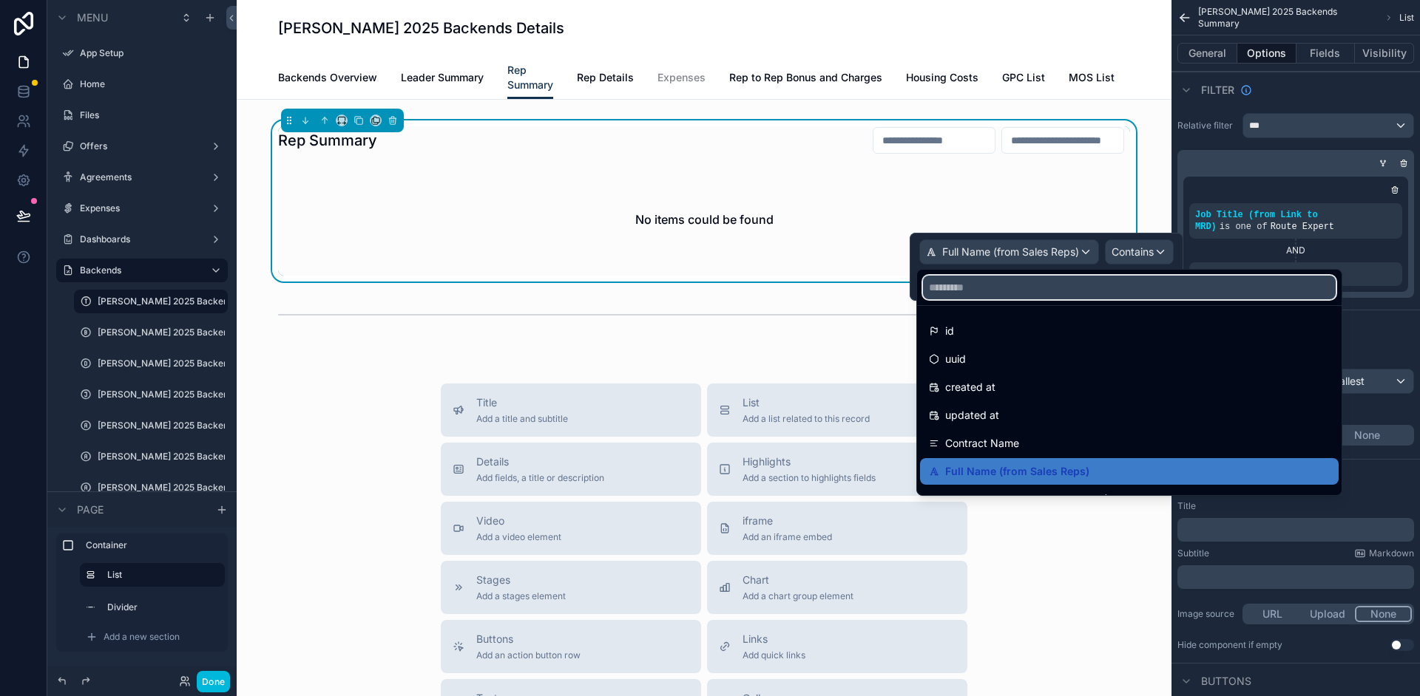
click at [968, 286] on input "text" at bounding box center [1129, 288] width 413 height 24
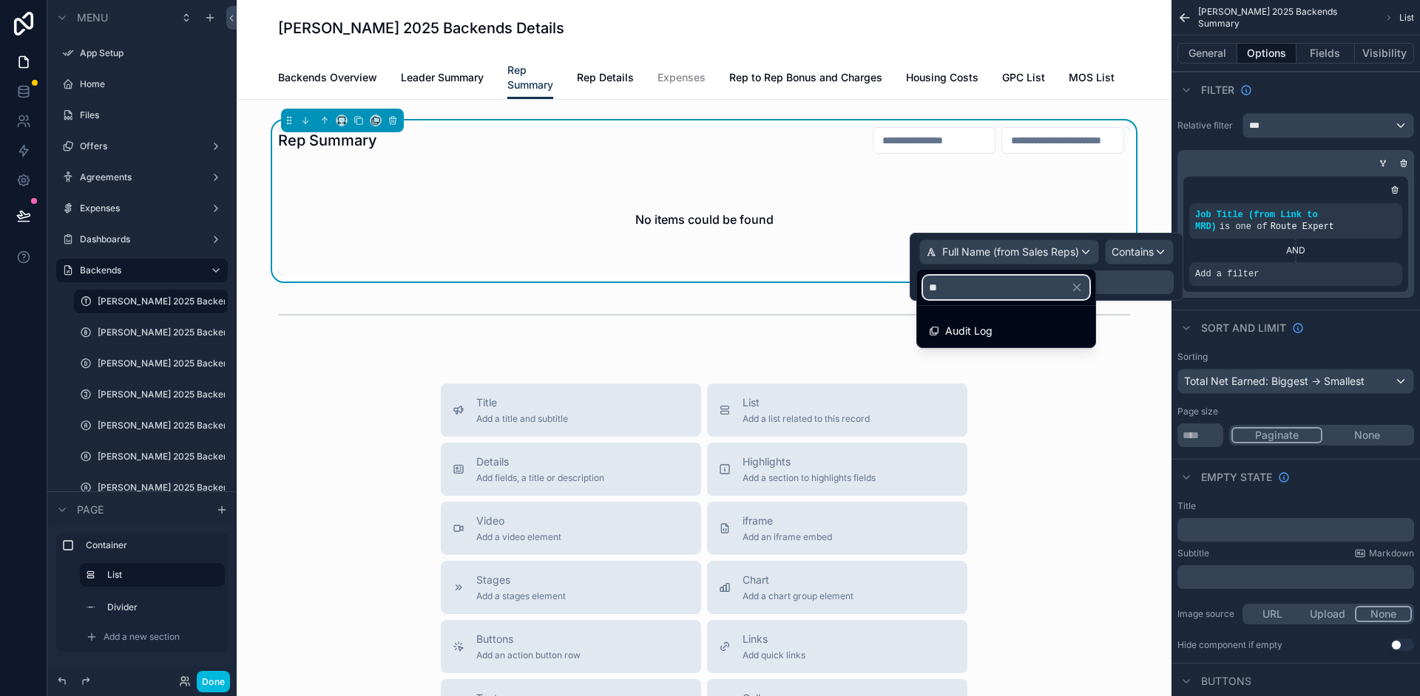
type input "*"
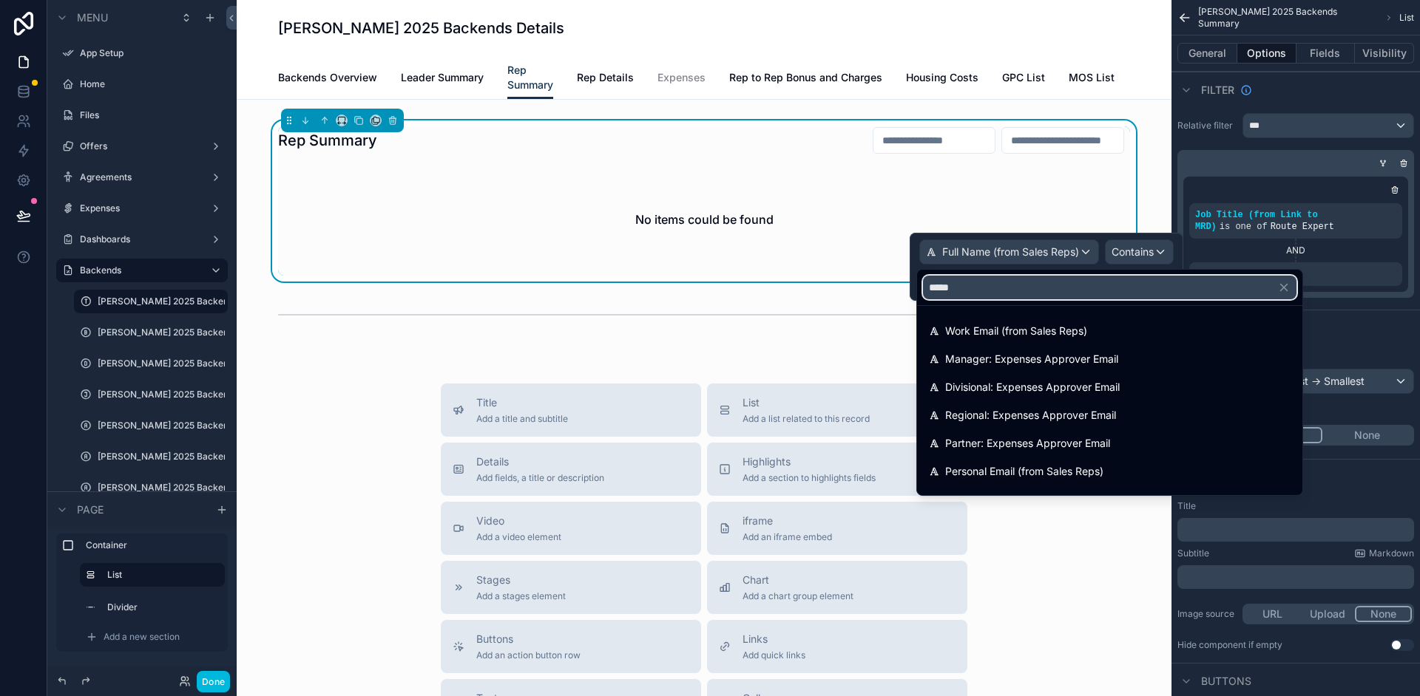
type input "*****"
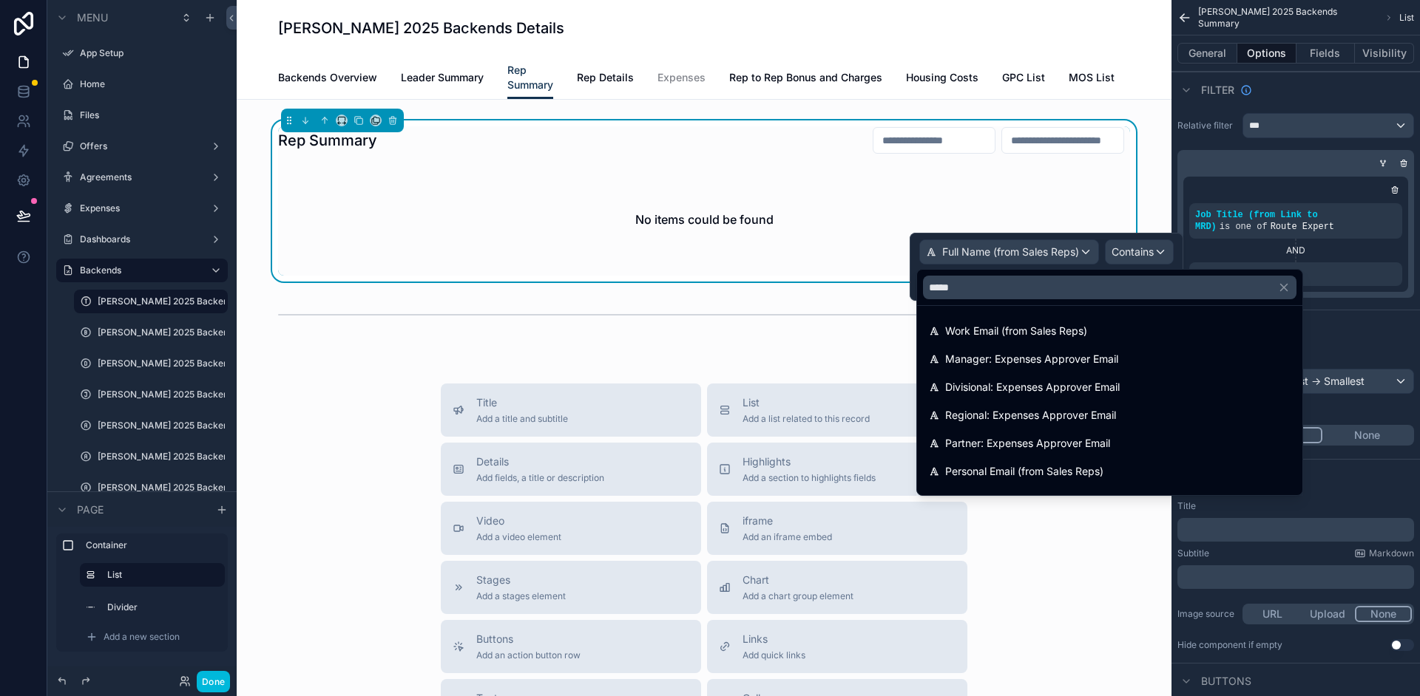
click at [991, 328] on span "Work Email (from Sales Reps)" at bounding box center [1016, 331] width 142 height 18
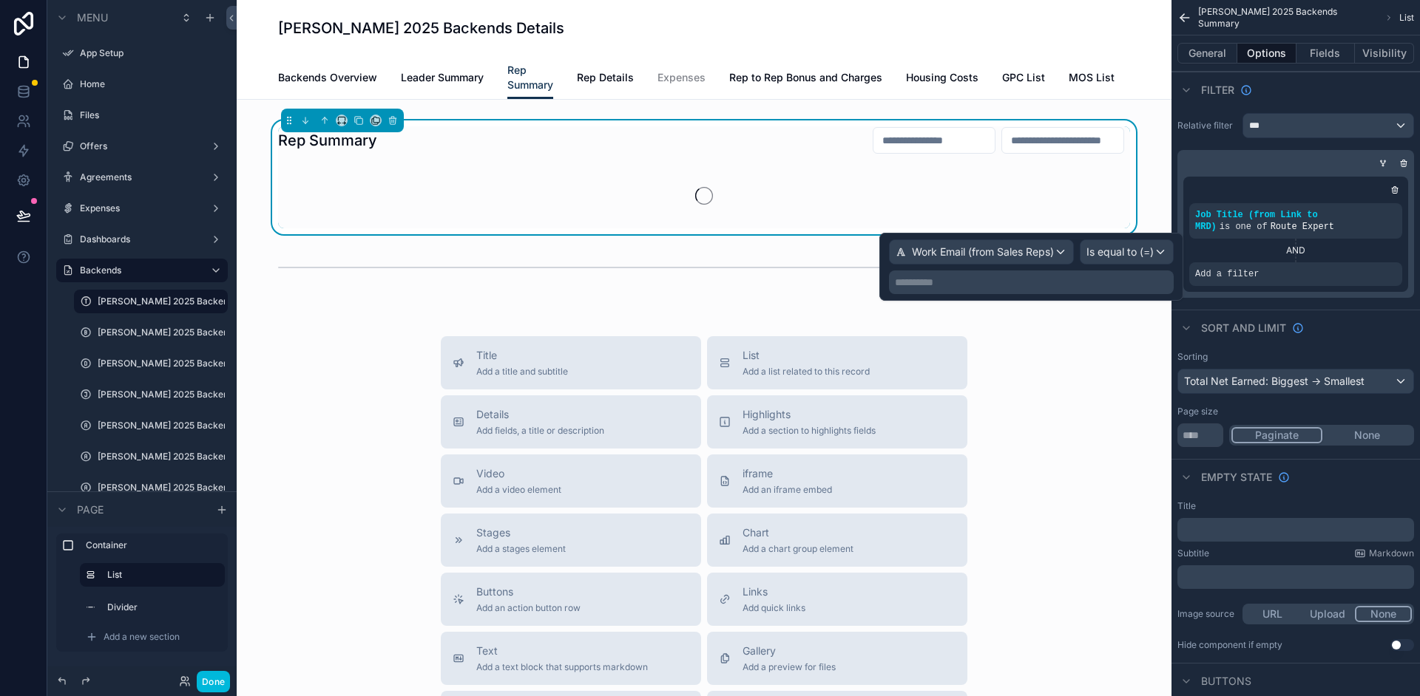
click at [1091, 288] on p "**********" at bounding box center [1033, 282] width 276 height 15
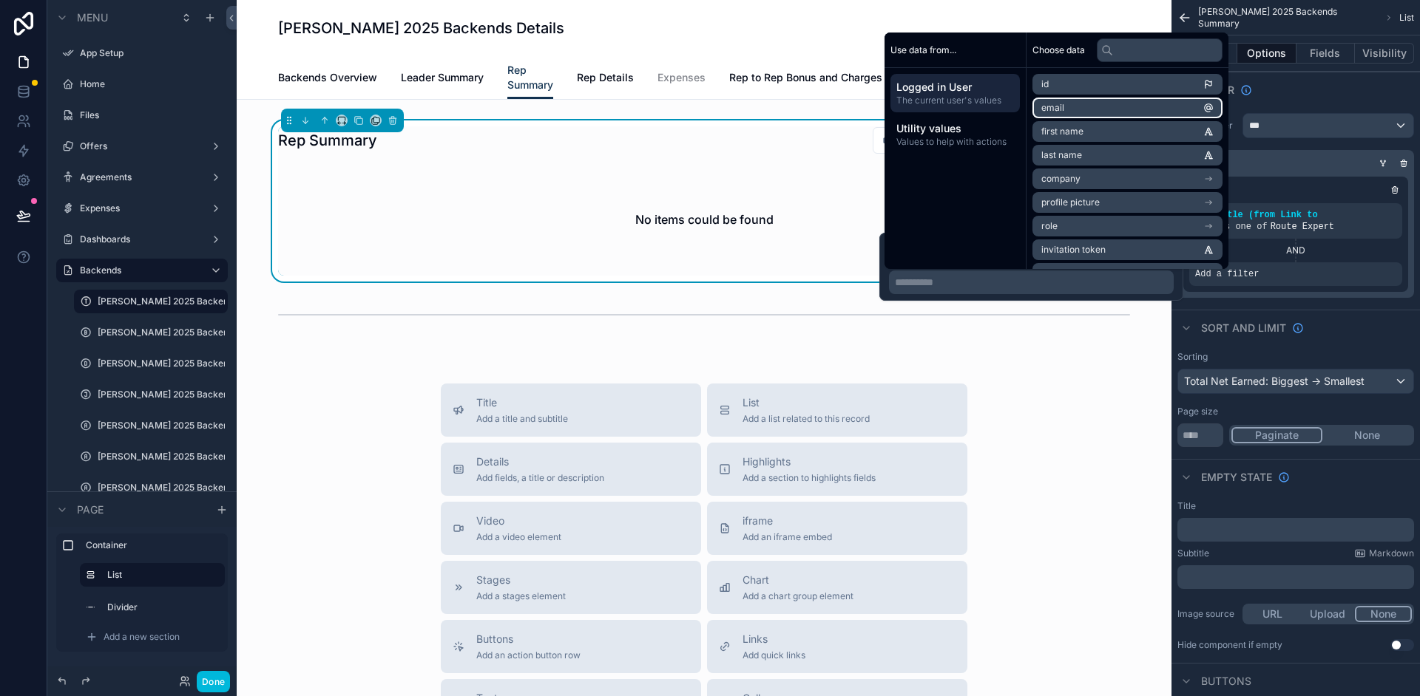
click at [1119, 104] on li "email" at bounding box center [1127, 108] width 190 height 21
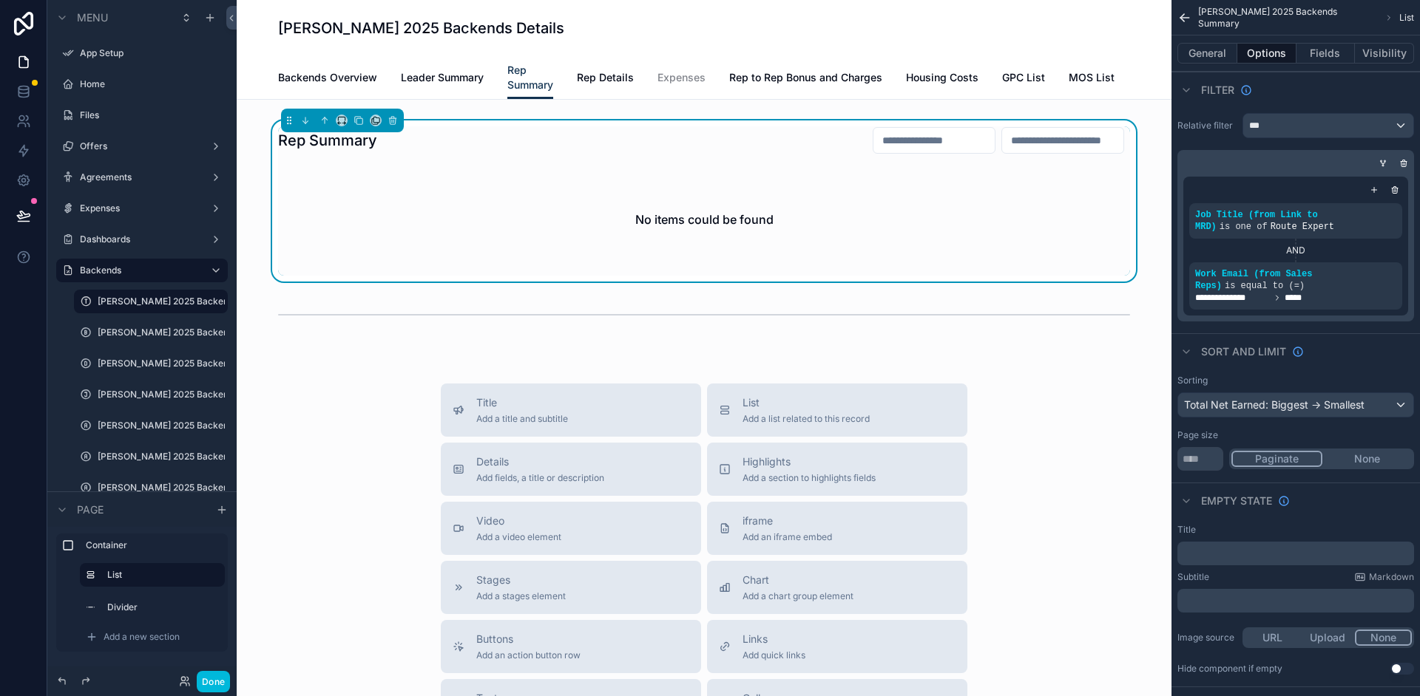
click at [1383, 162] on icon "scrollable content" at bounding box center [1382, 163] width 9 height 9
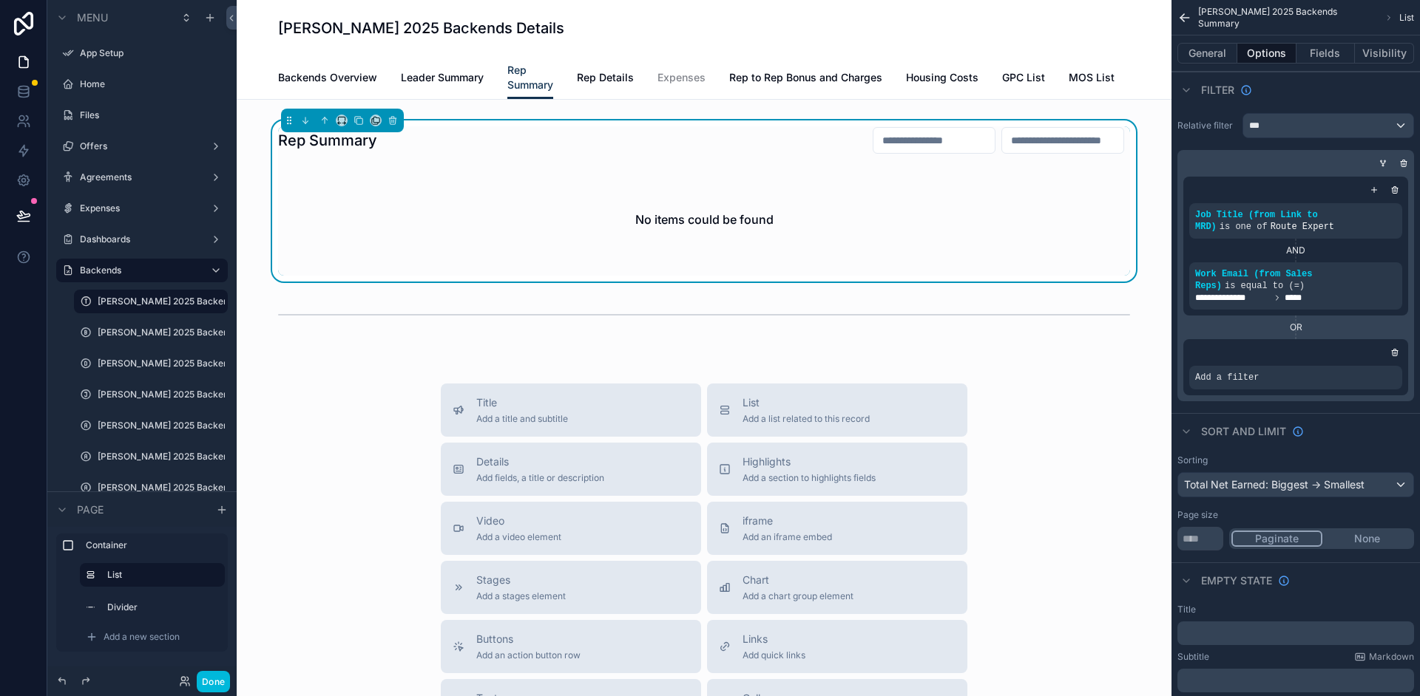
click at [1280, 375] on div "Add a filter" at bounding box center [1295, 378] width 213 height 24
click at [0, 0] on icon "scrollable content" at bounding box center [0, 0] width 0 height 0
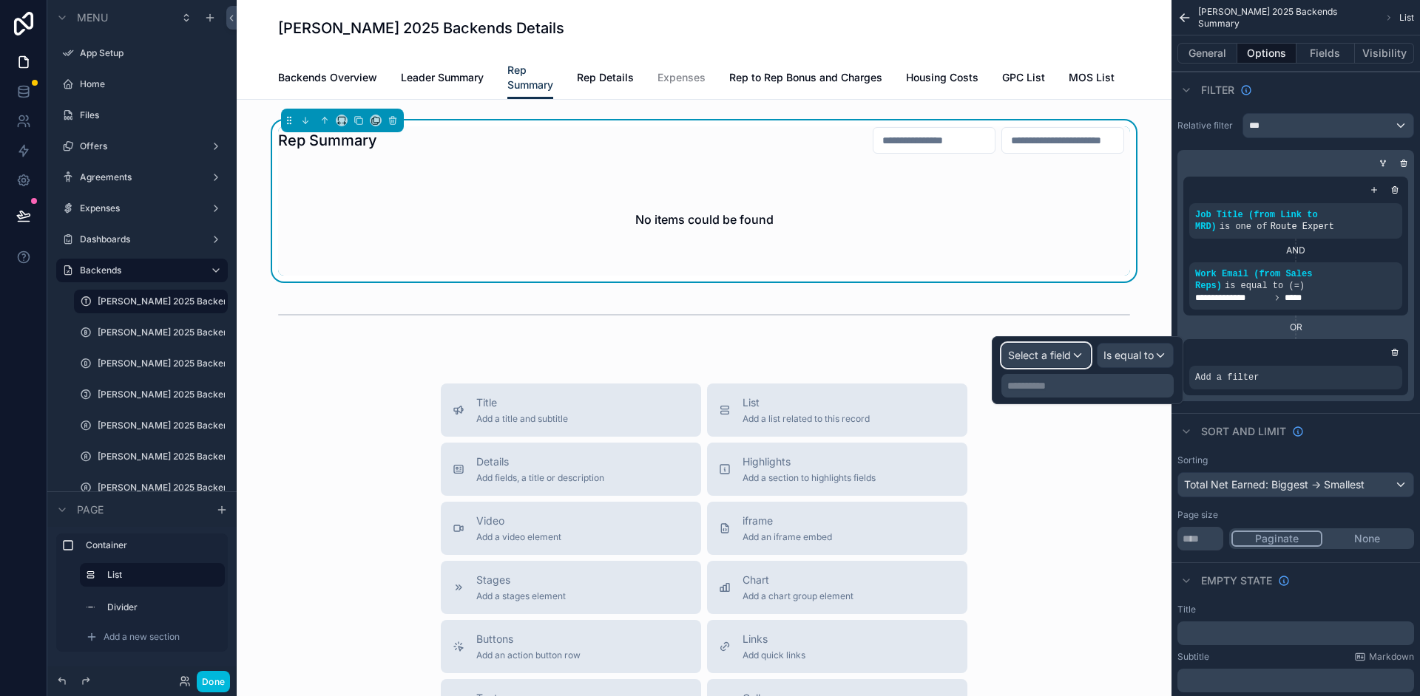
click at [1056, 357] on span "Select a field" at bounding box center [1039, 355] width 63 height 13
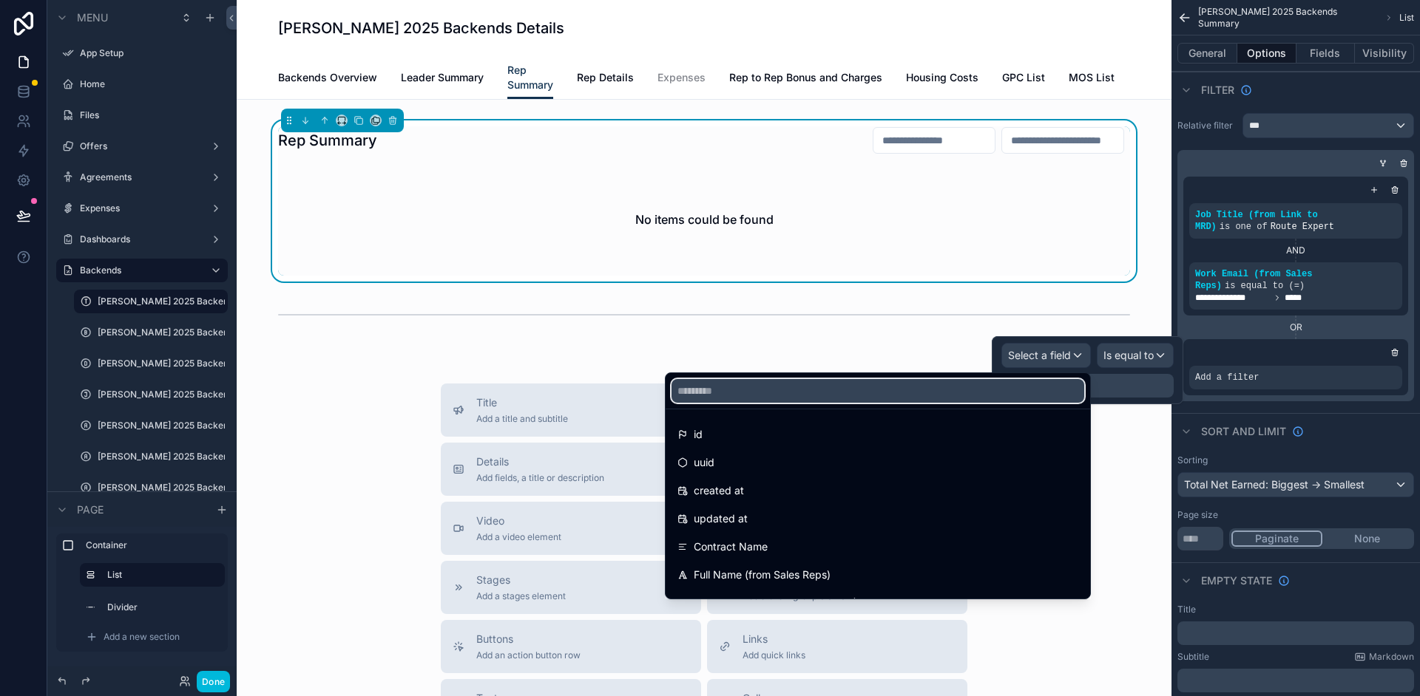
click at [808, 396] on input "text" at bounding box center [877, 391] width 413 height 24
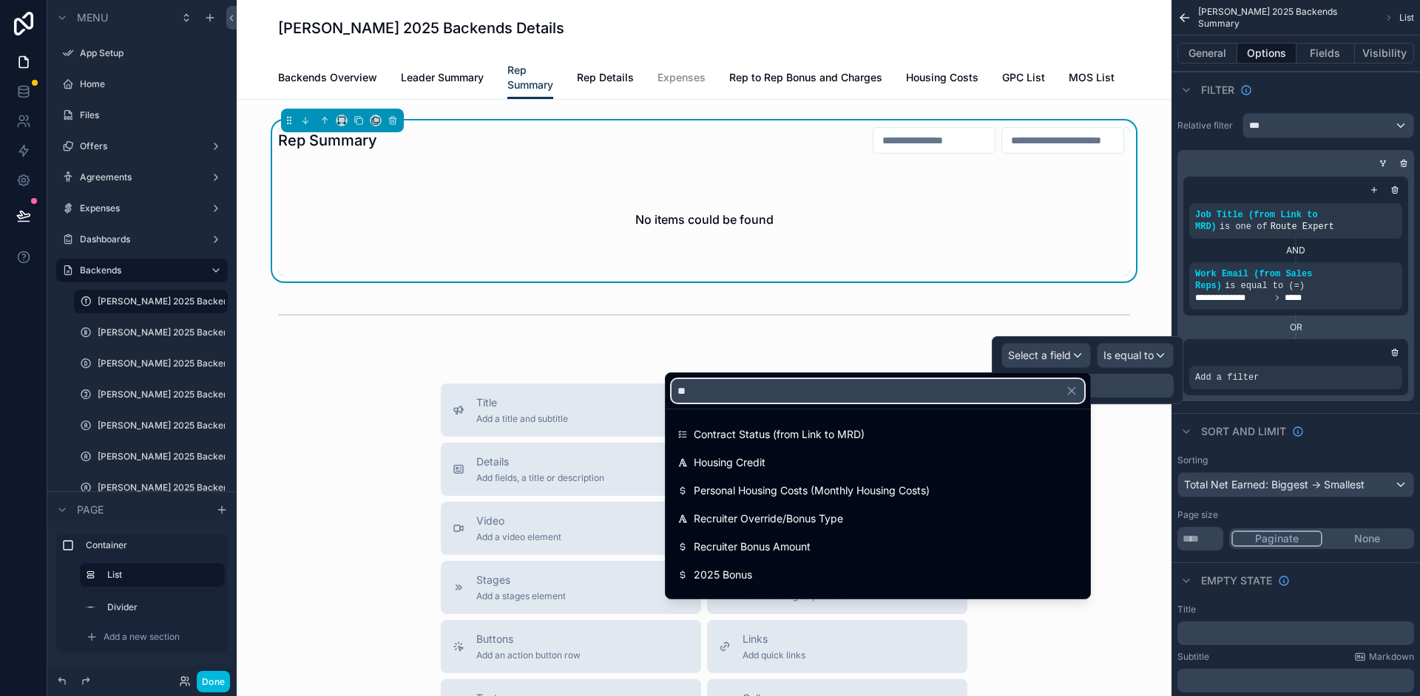
type input "*"
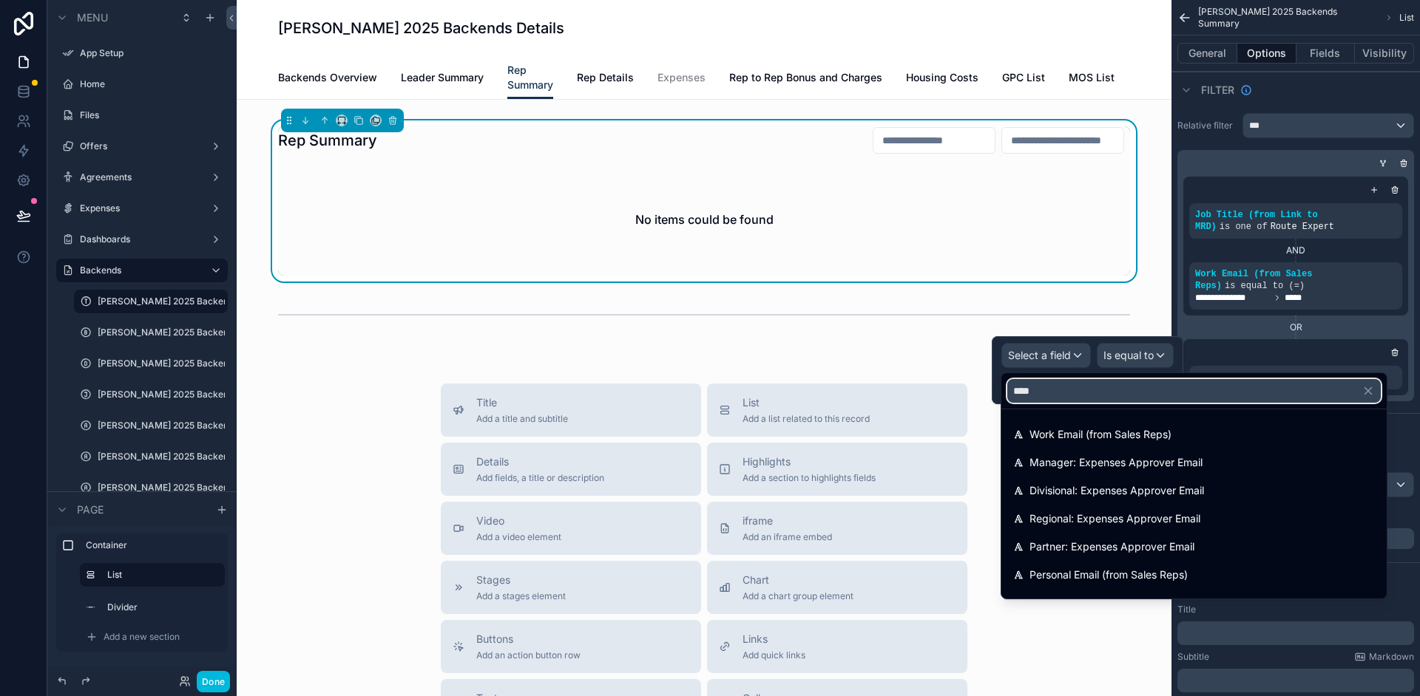
type input "*****"
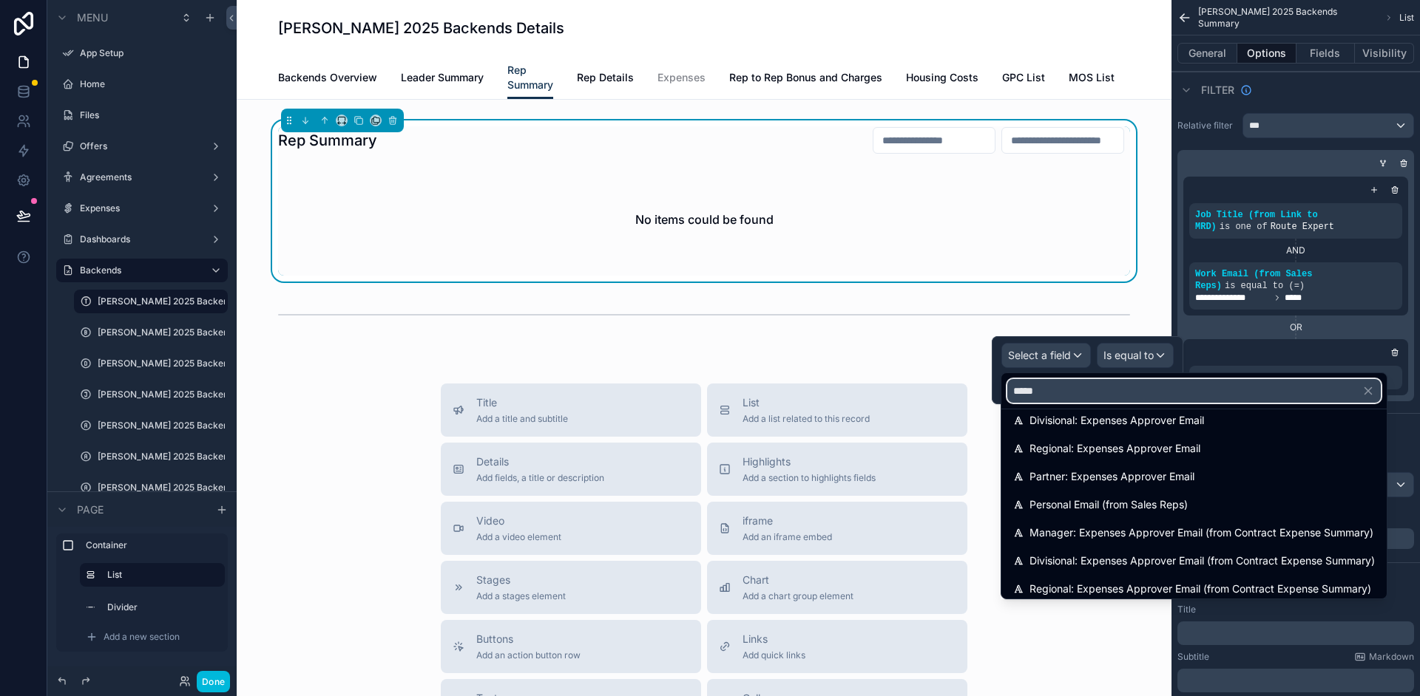
scroll to position [133, 0]
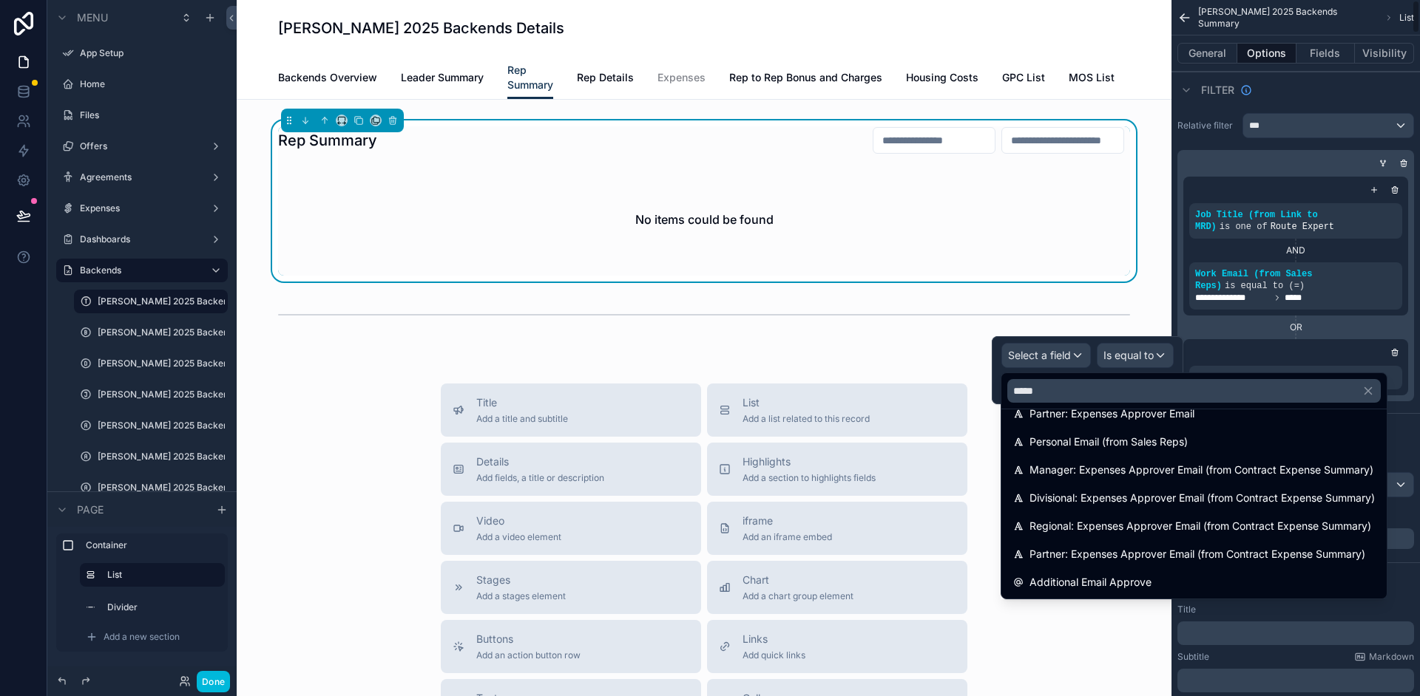
click at [1241, 352] on div "scrollable content" at bounding box center [1295, 352] width 213 height 15
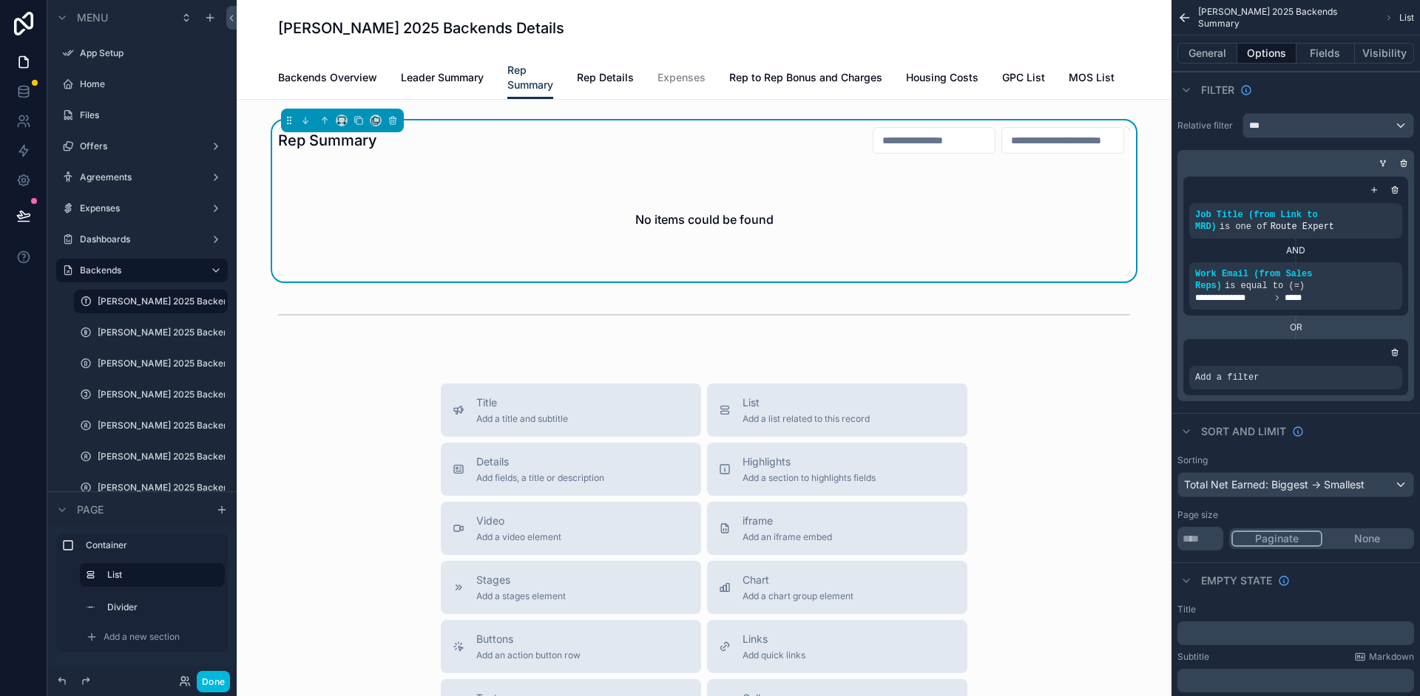
click at [0, 0] on div "scrollable content" at bounding box center [0, 0] width 0 height 0
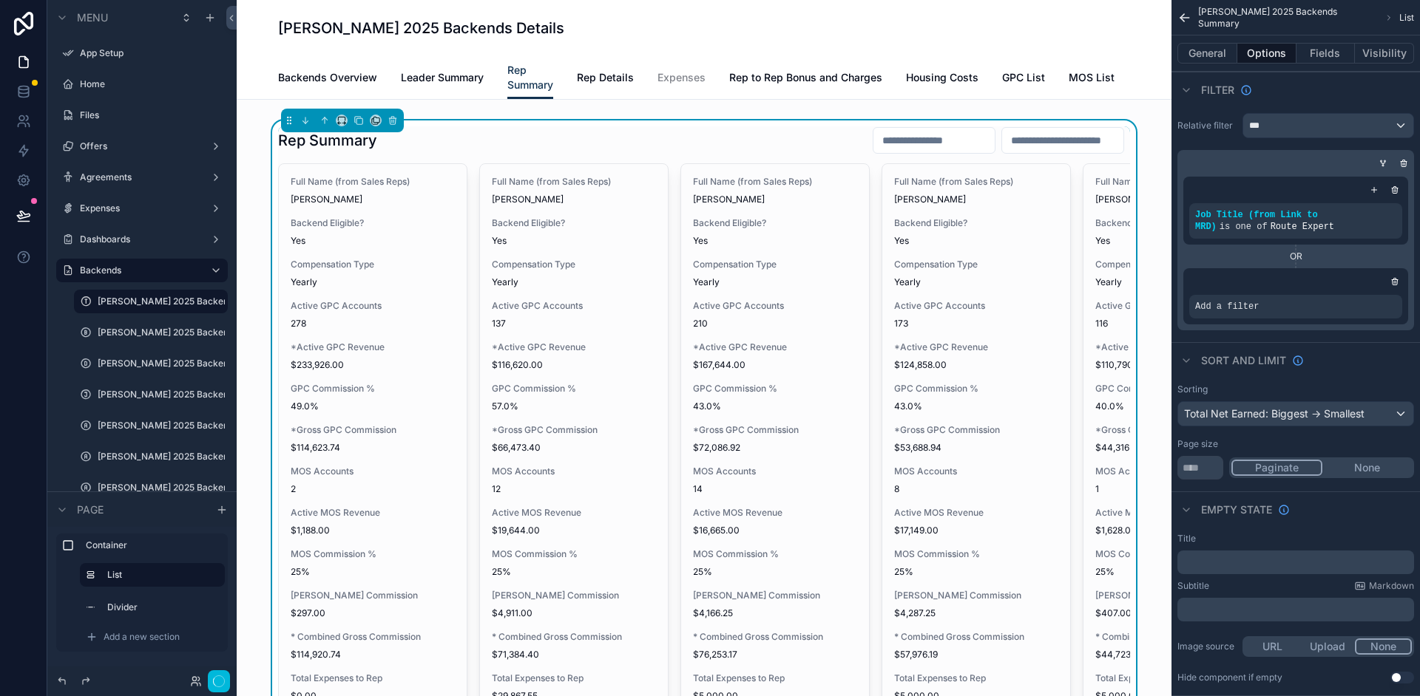
click at [1395, 282] on icon "scrollable content" at bounding box center [1395, 283] width 0 height 2
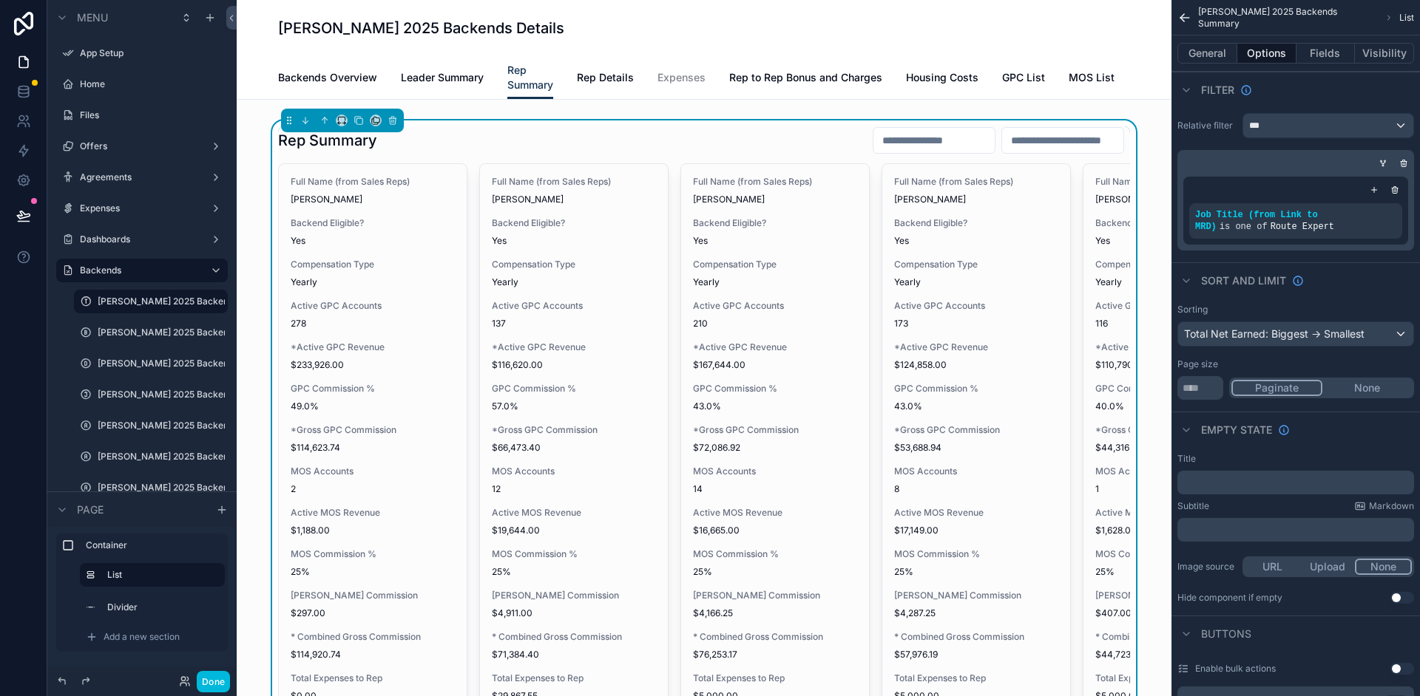
click at [673, 141] on div "Rep Summary" at bounding box center [704, 140] width 852 height 28
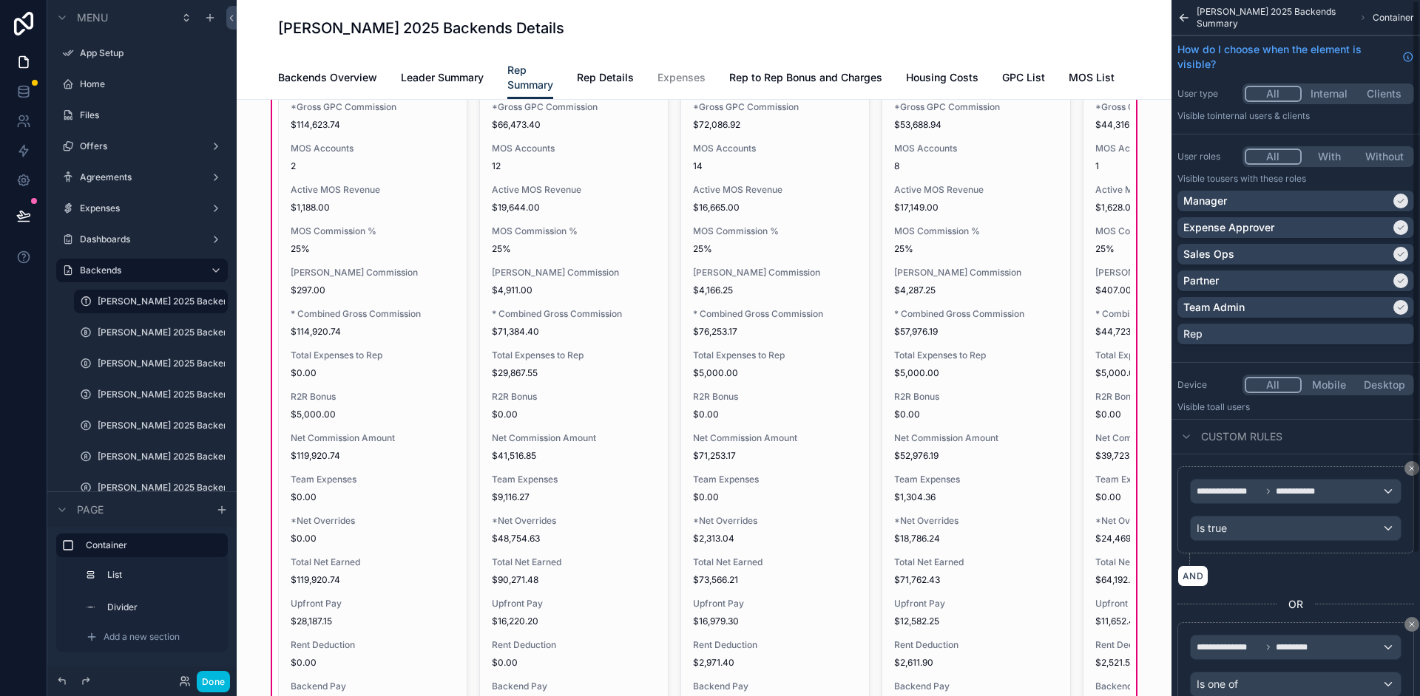
scroll to position [0, 0]
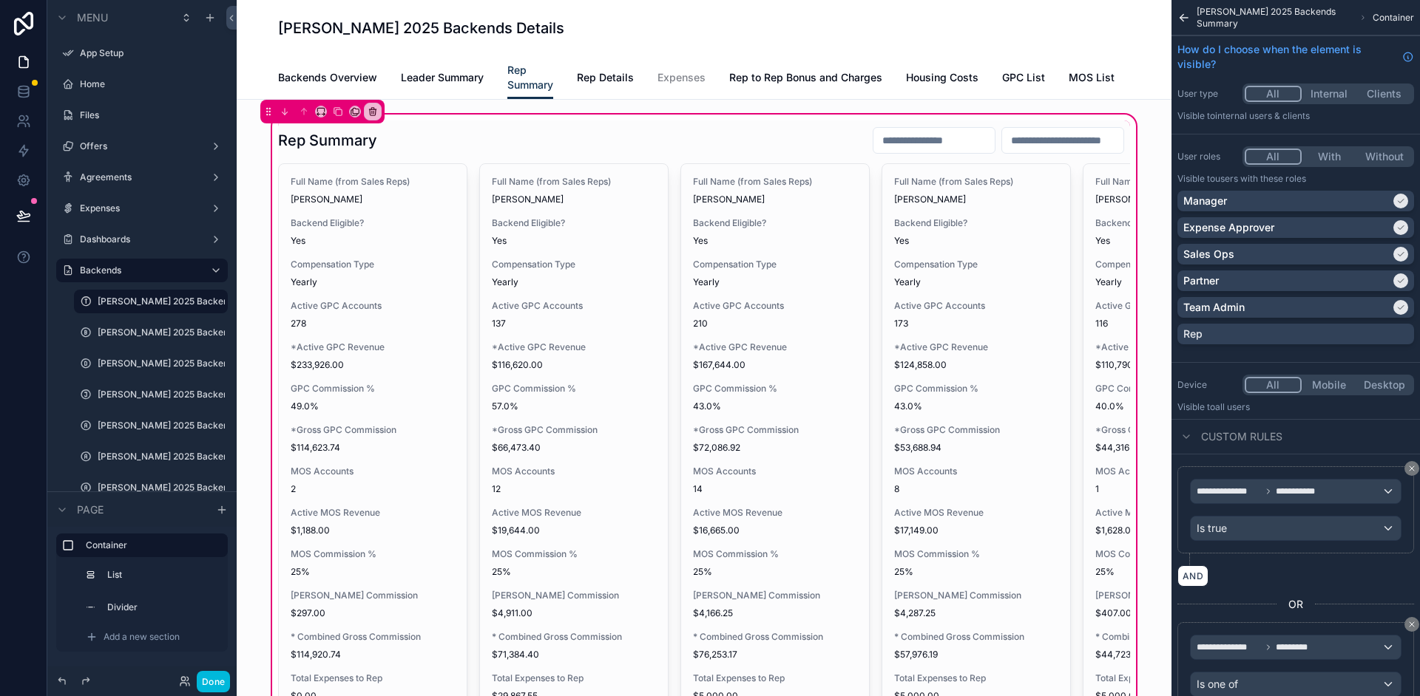
click at [692, 146] on div "scrollable content" at bounding box center [704, 632] width 870 height 1023
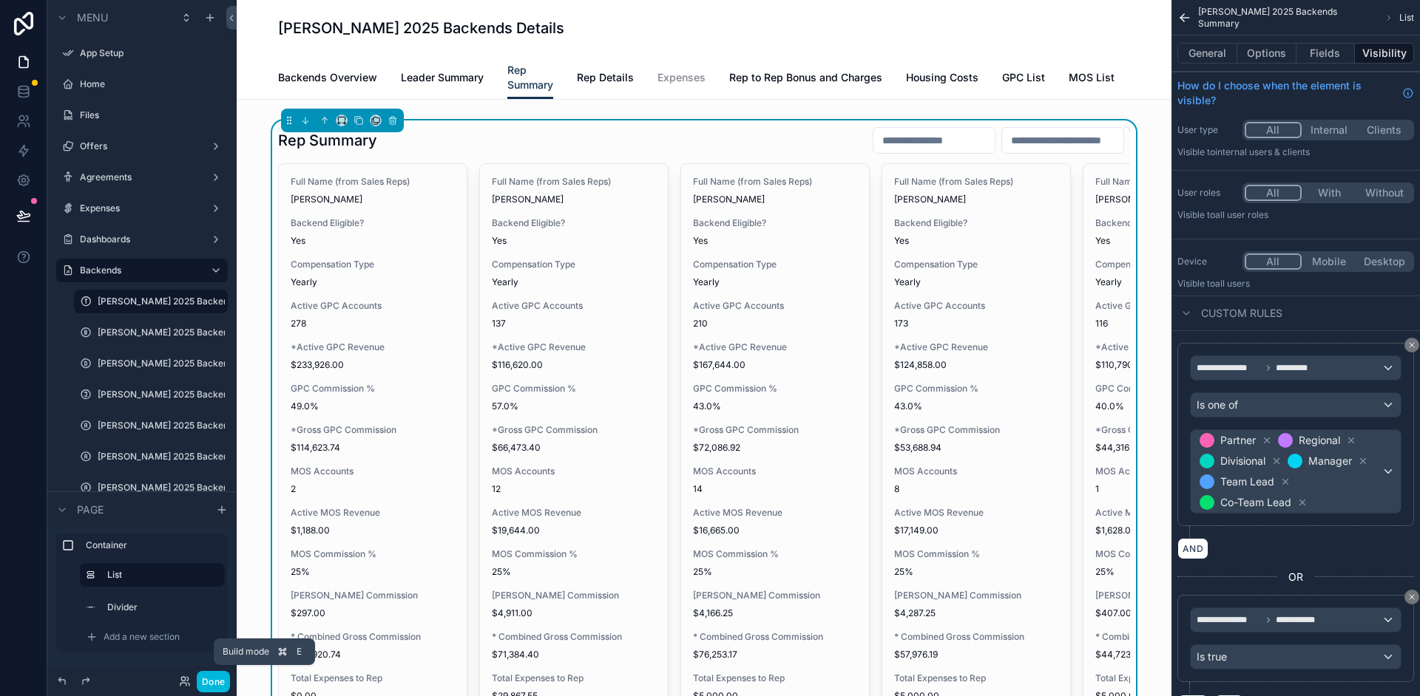
click at [210, 681] on button "Done" at bounding box center [213, 681] width 33 height 21
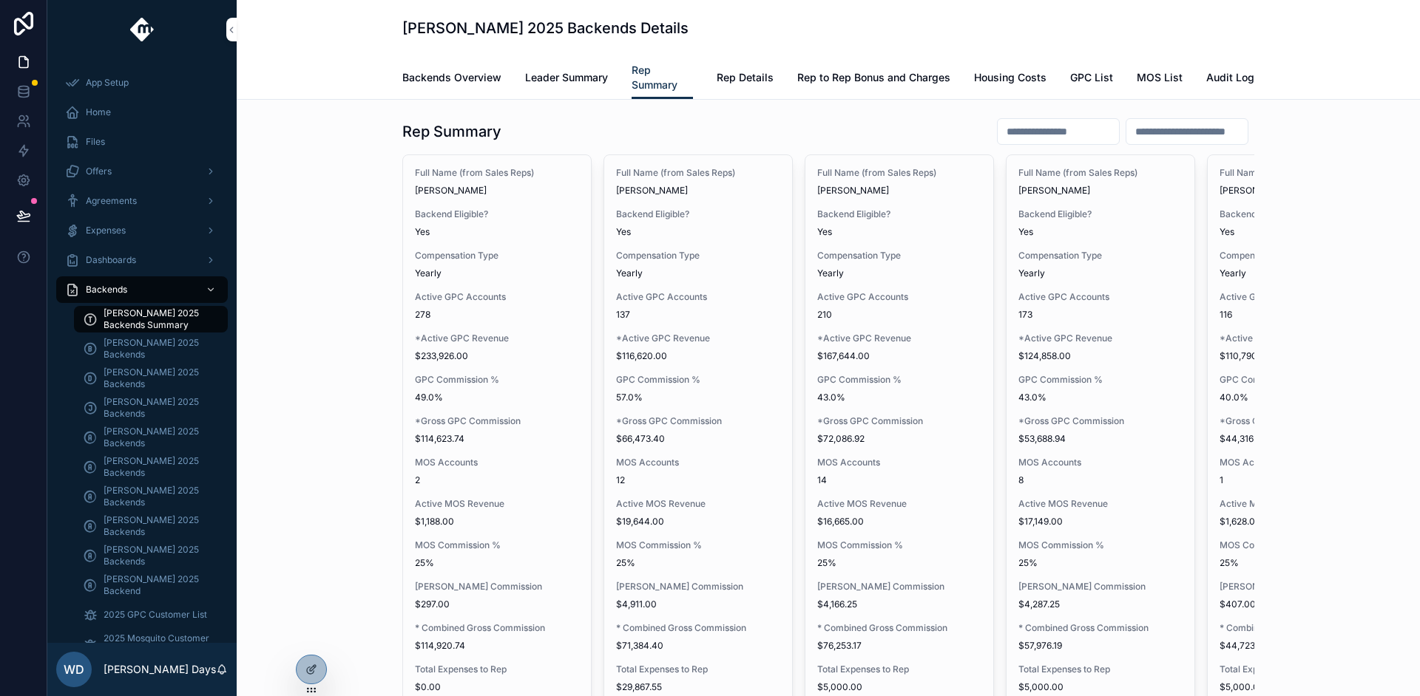
click at [0, 0] on icon at bounding box center [0, 0] width 0 height 0
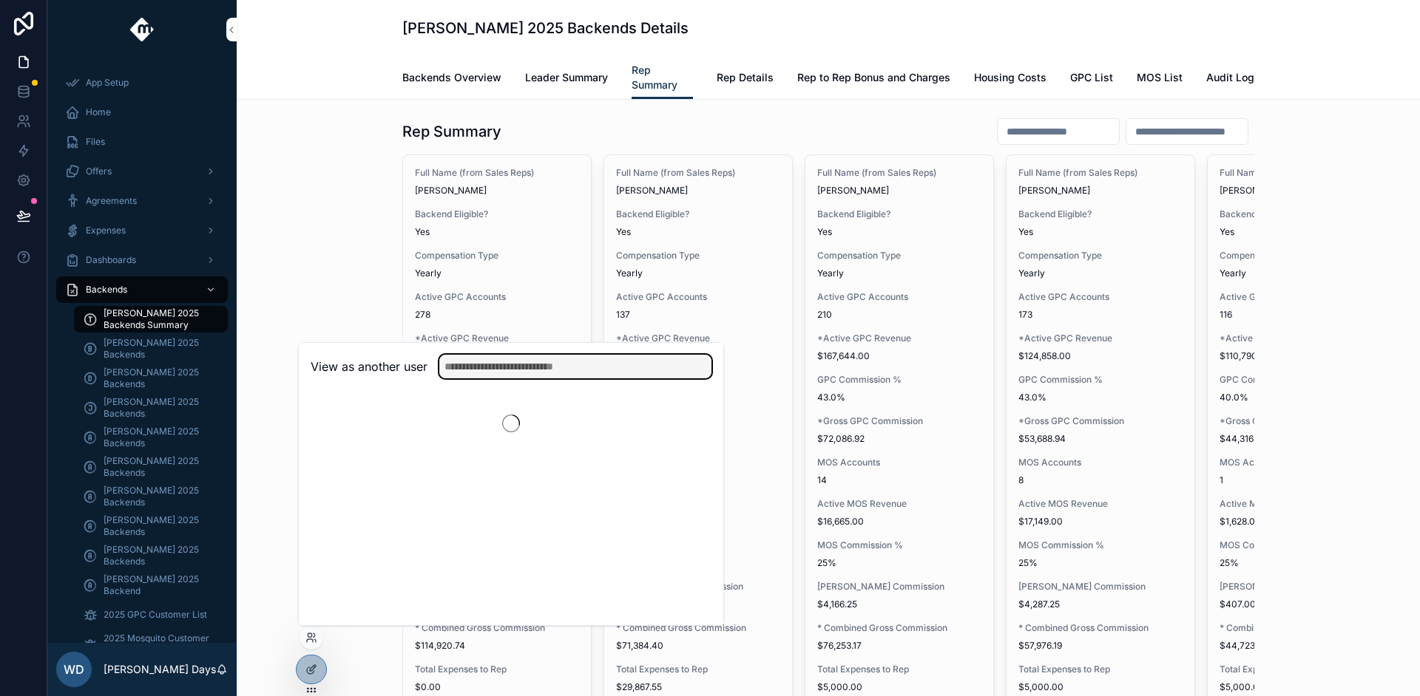
click at [501, 370] on input "text" at bounding box center [575, 367] width 272 height 24
type input "*******"
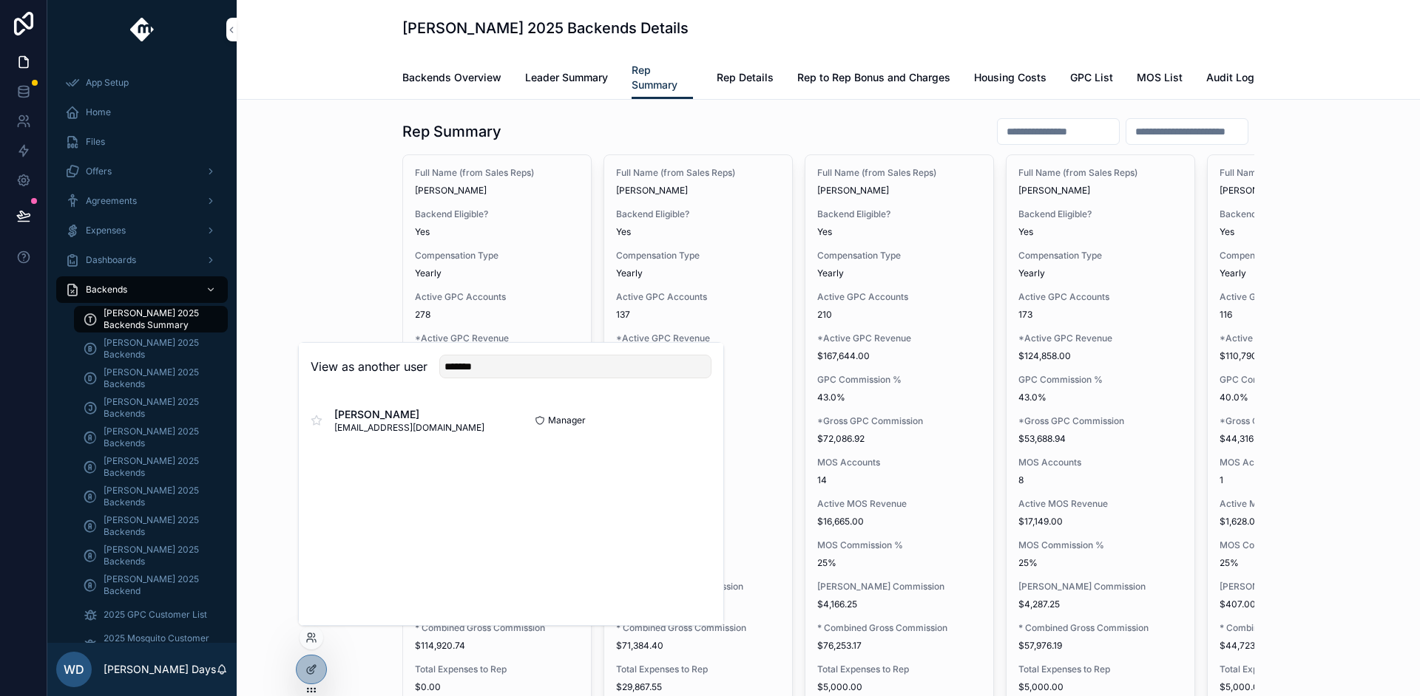
click at [309, 290] on div "Rep Summary Full Name (from Sales Reps) Taylor Dahlke Backend Eligible? Yes Com…" at bounding box center [827, 652] width 1159 height 1081
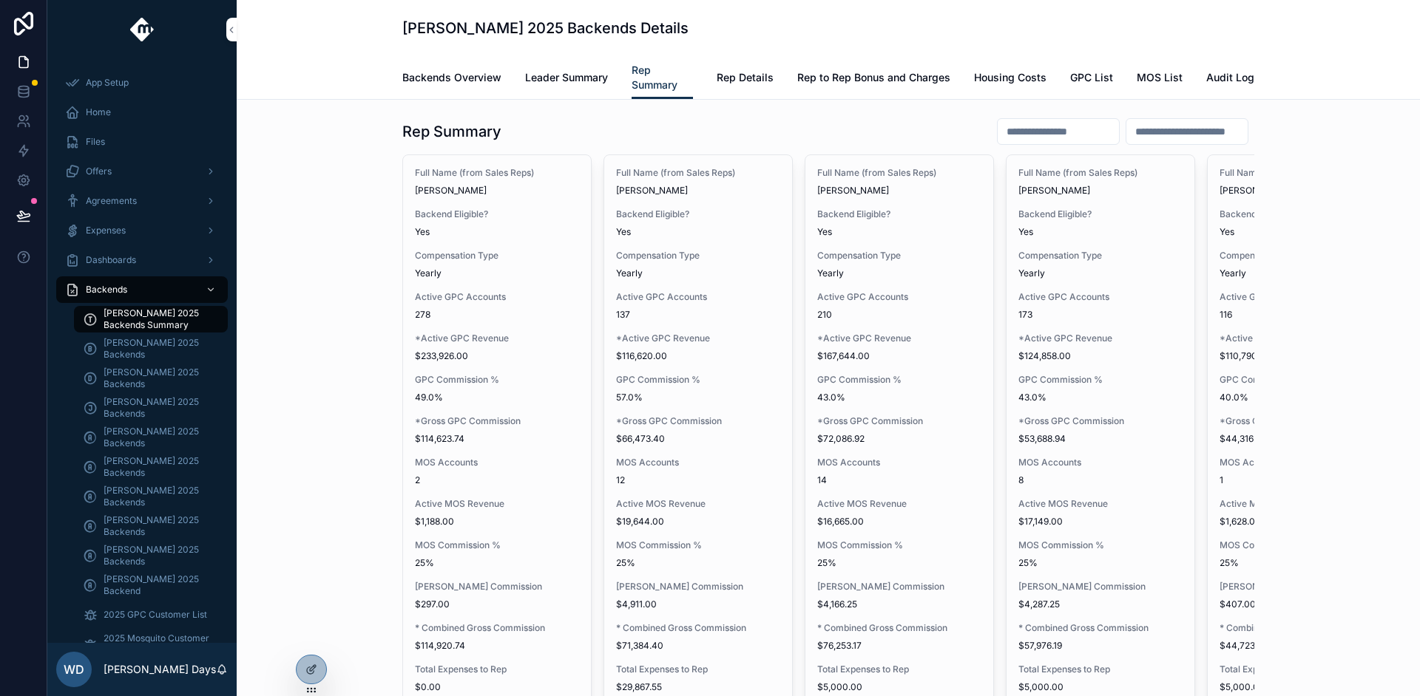
scroll to position [0, 84]
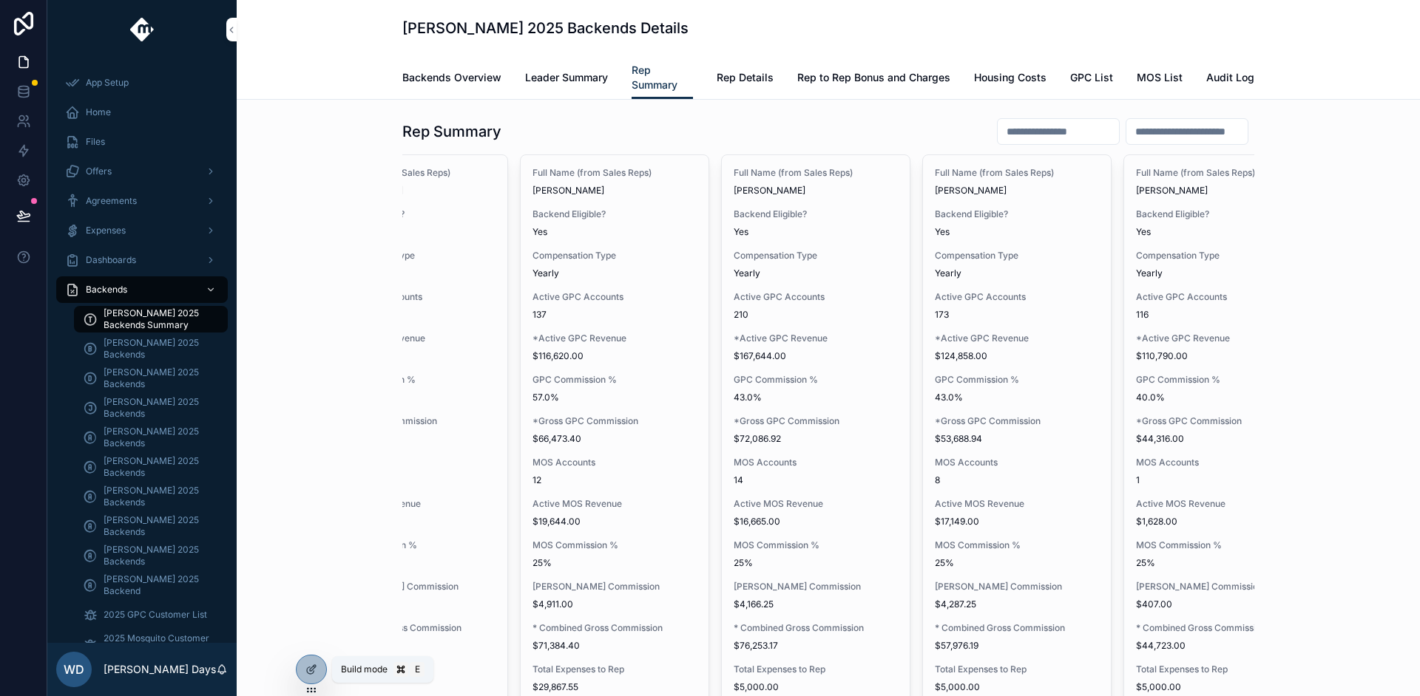
click at [311, 668] on icon at bounding box center [311, 670] width 12 height 12
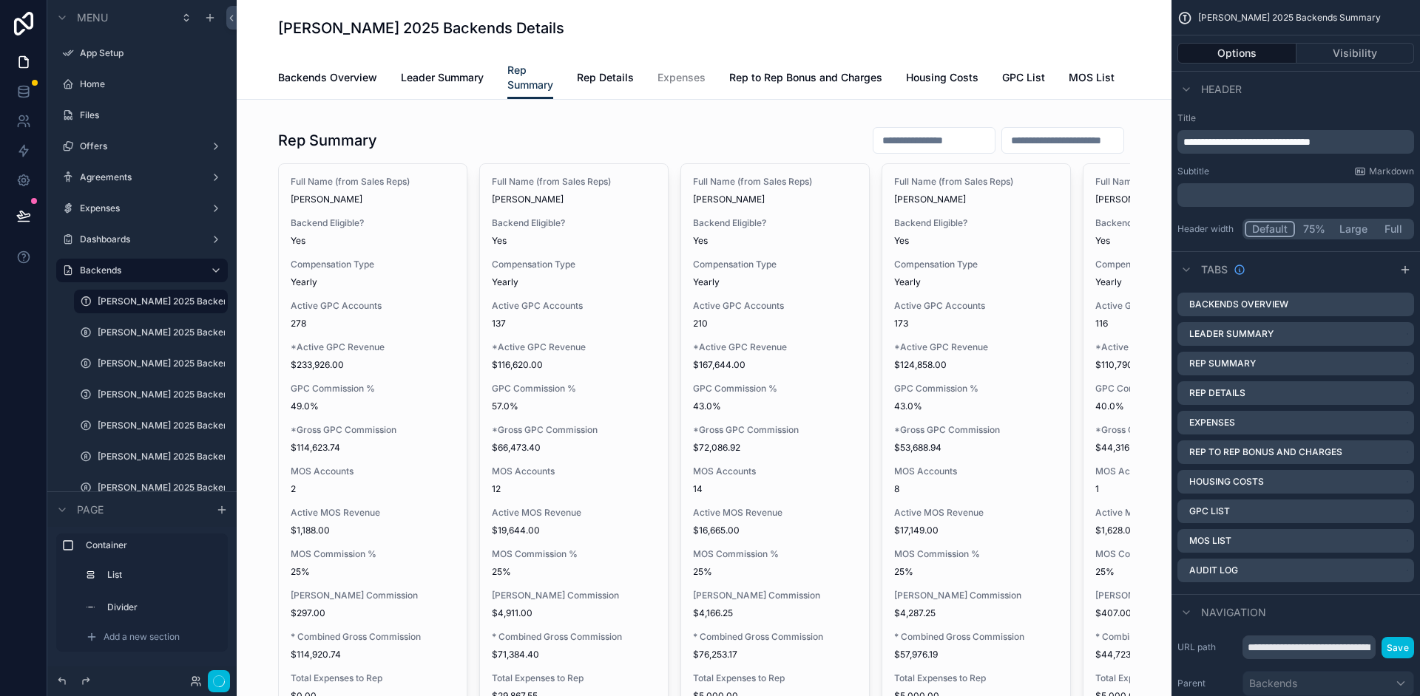
click at [725, 148] on div "scrollable content" at bounding box center [703, 661] width 911 height 1099
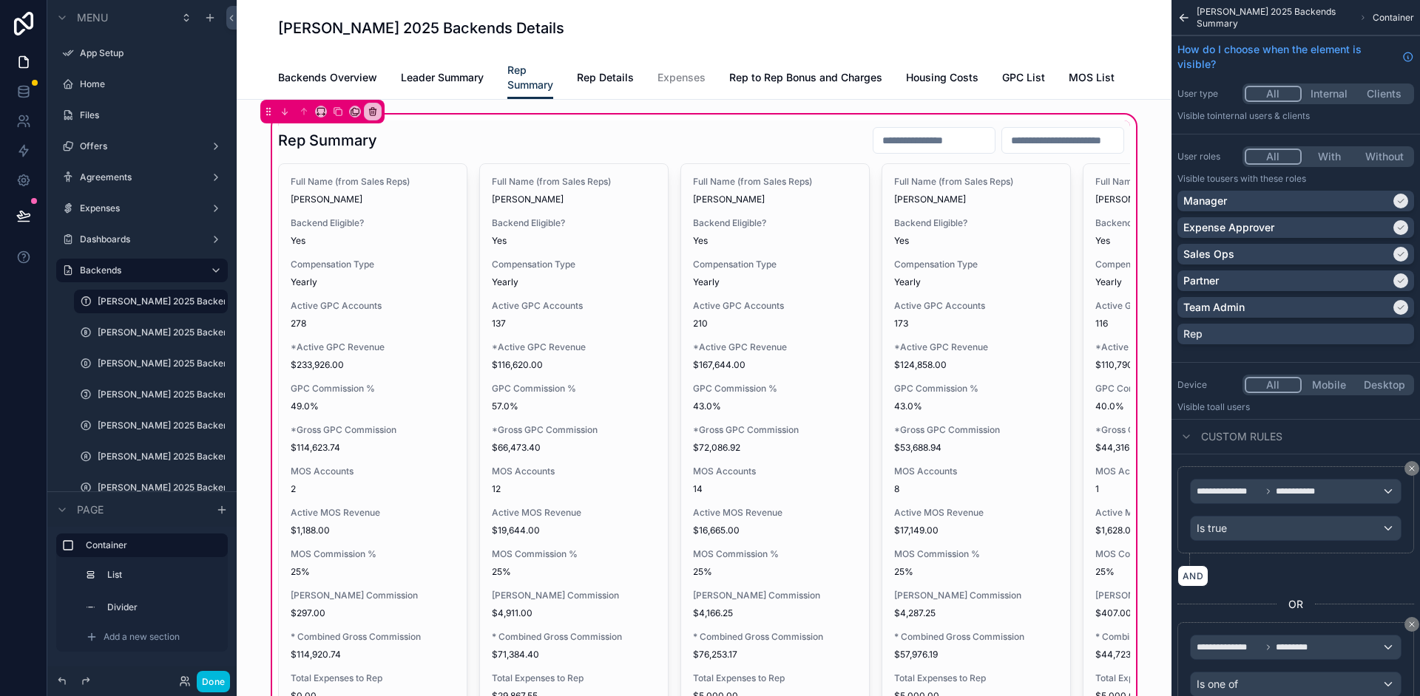
click at [682, 151] on div "scrollable content" at bounding box center [704, 632] width 870 height 1023
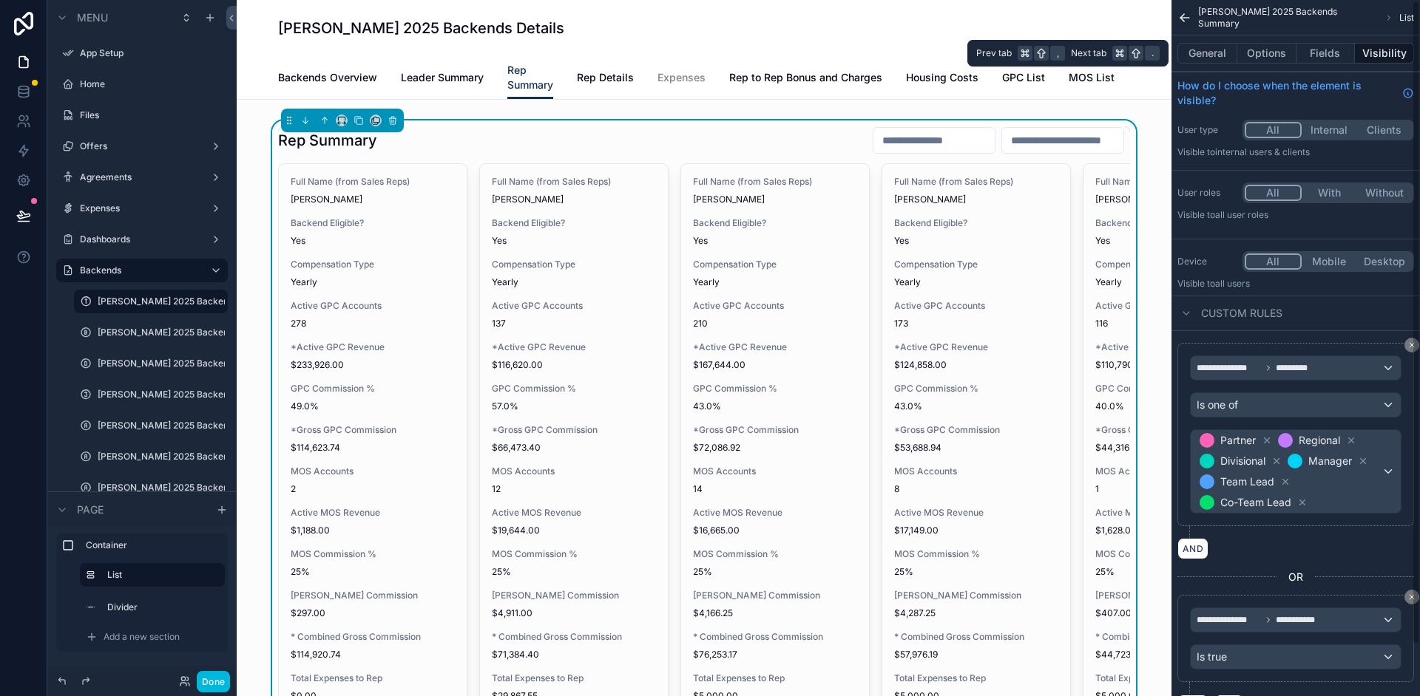
click at [1247, 48] on button "Options" at bounding box center [1266, 53] width 59 height 21
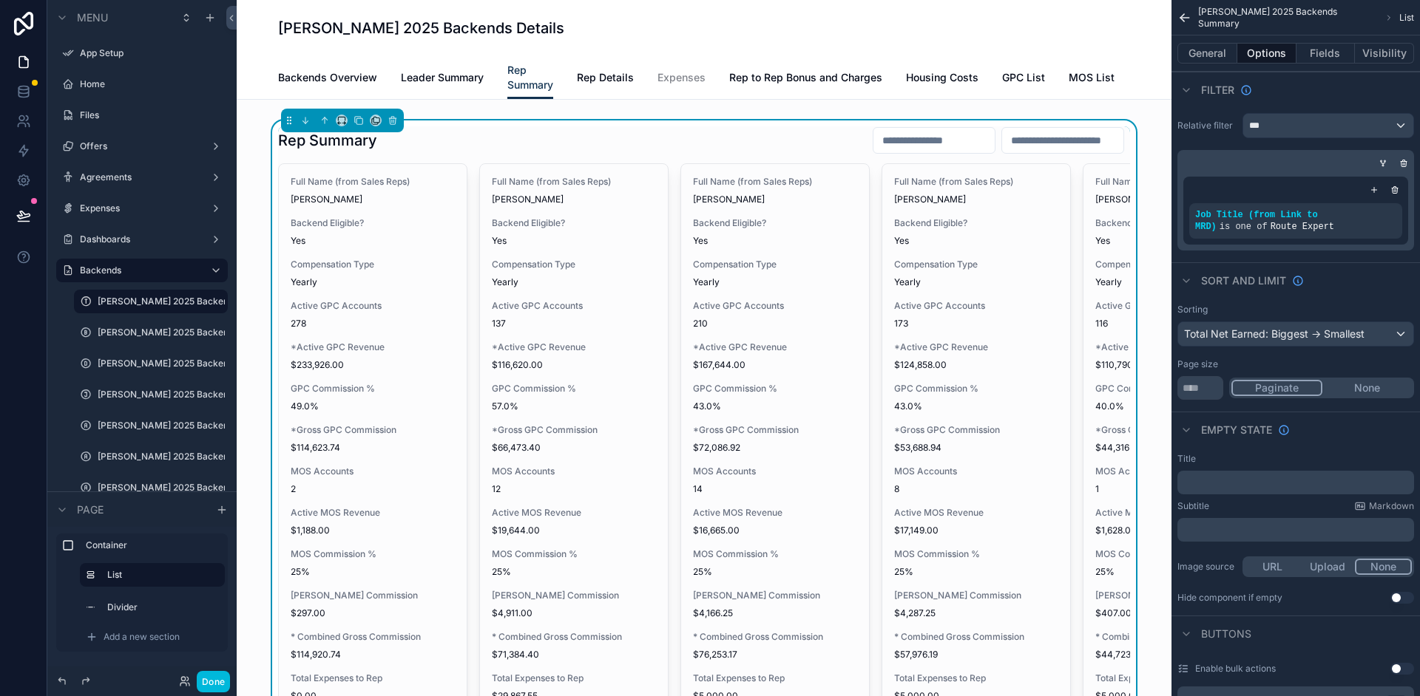
click at [1374, 192] on icon "scrollable content" at bounding box center [1374, 190] width 0 height 5
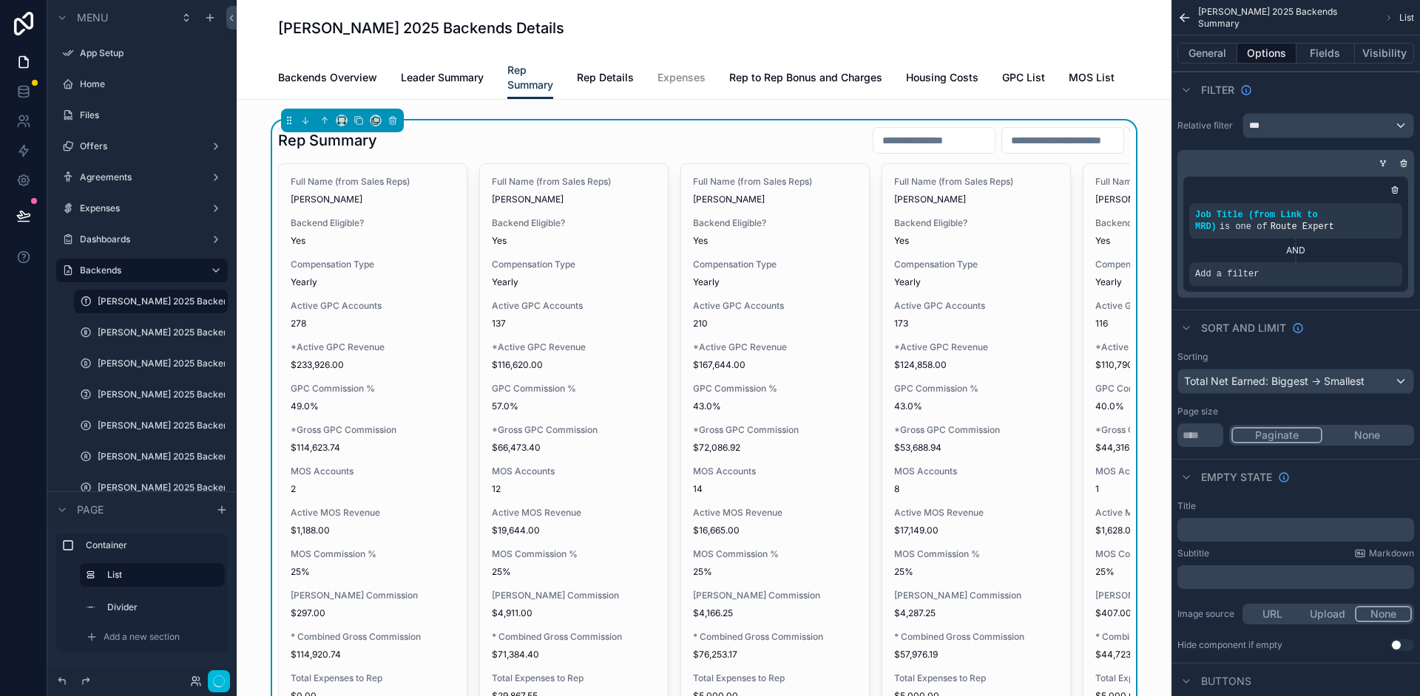
click at [1296, 277] on div "Add a filter" at bounding box center [1295, 274] width 213 height 24
click at [0, 0] on div "scrollable content" at bounding box center [0, 0] width 0 height 0
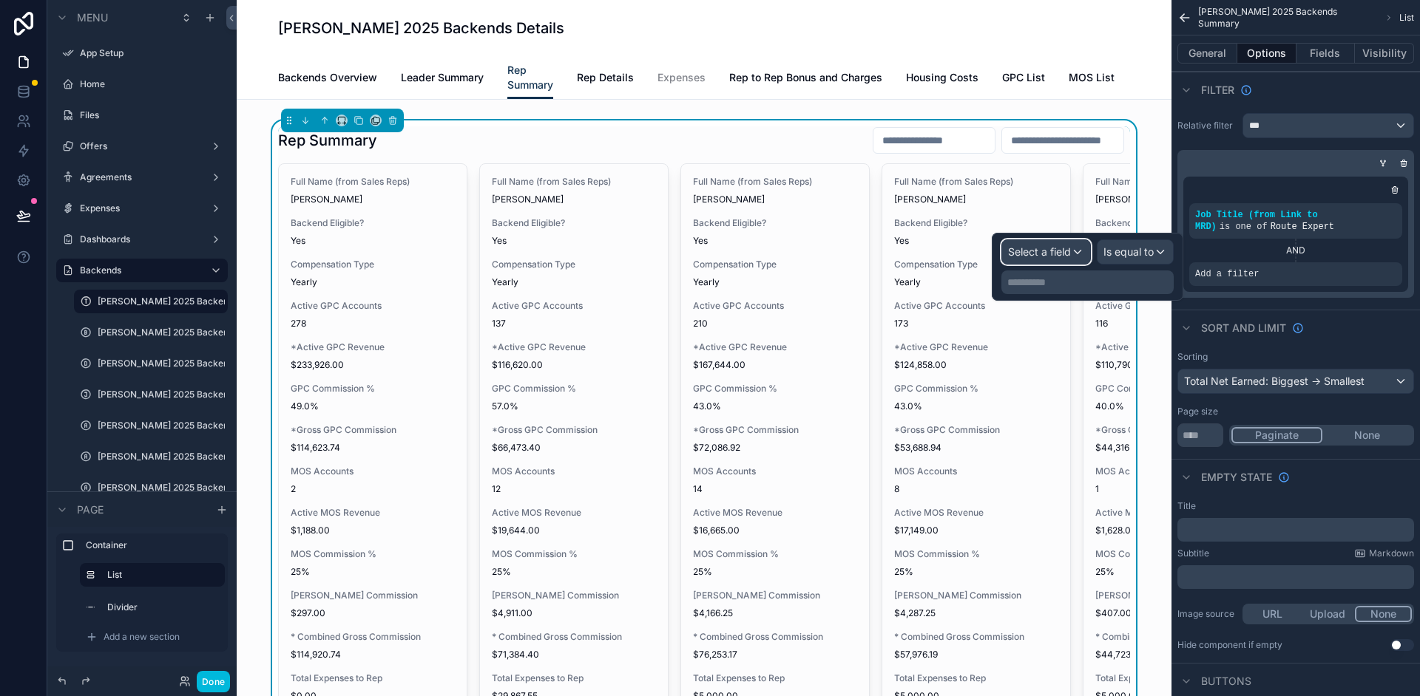
click at [1064, 255] on span "Select a field" at bounding box center [1039, 251] width 63 height 13
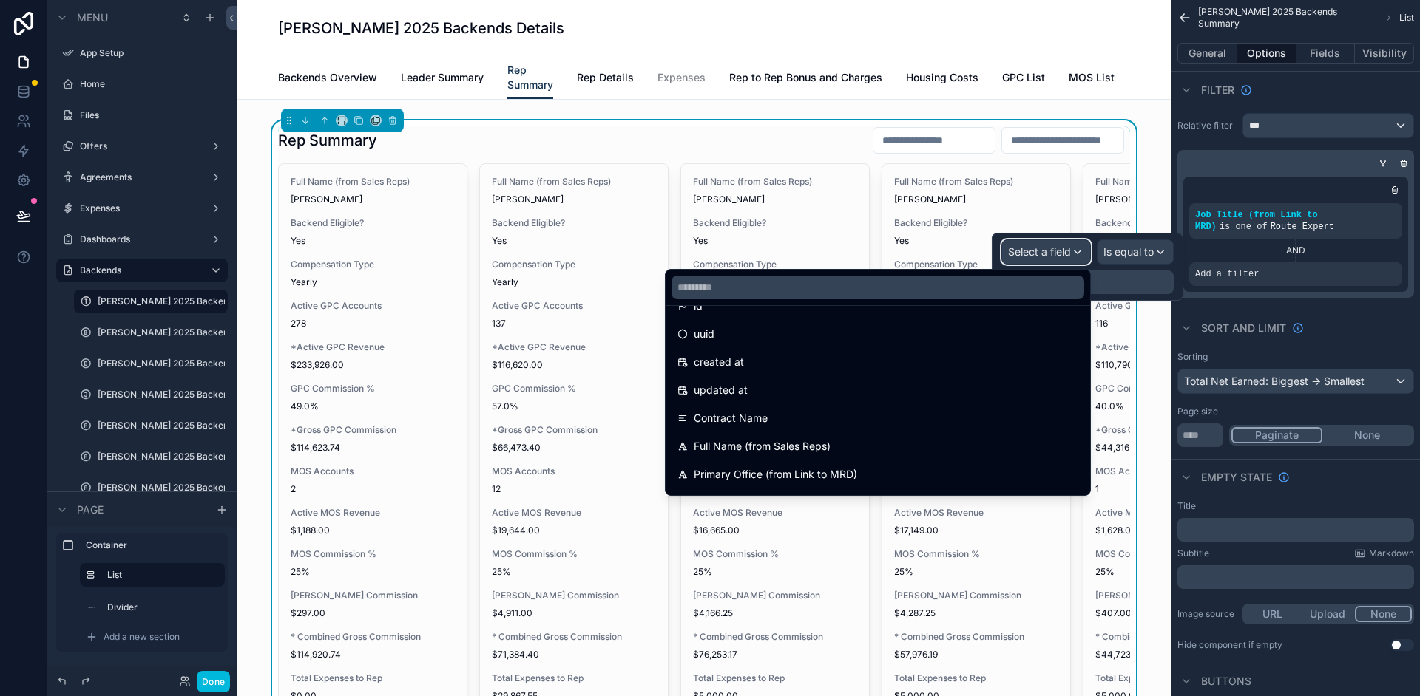
scroll to position [83, 0]
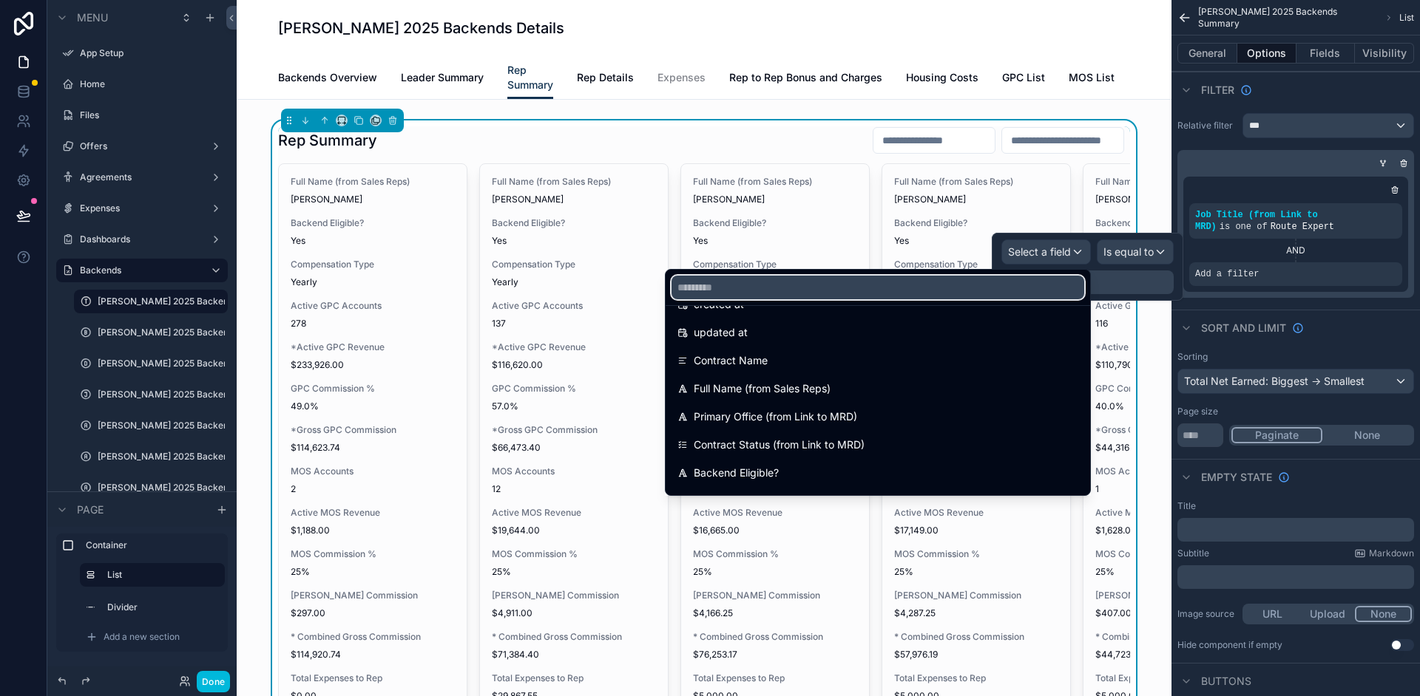
click at [841, 283] on input "text" at bounding box center [877, 288] width 413 height 24
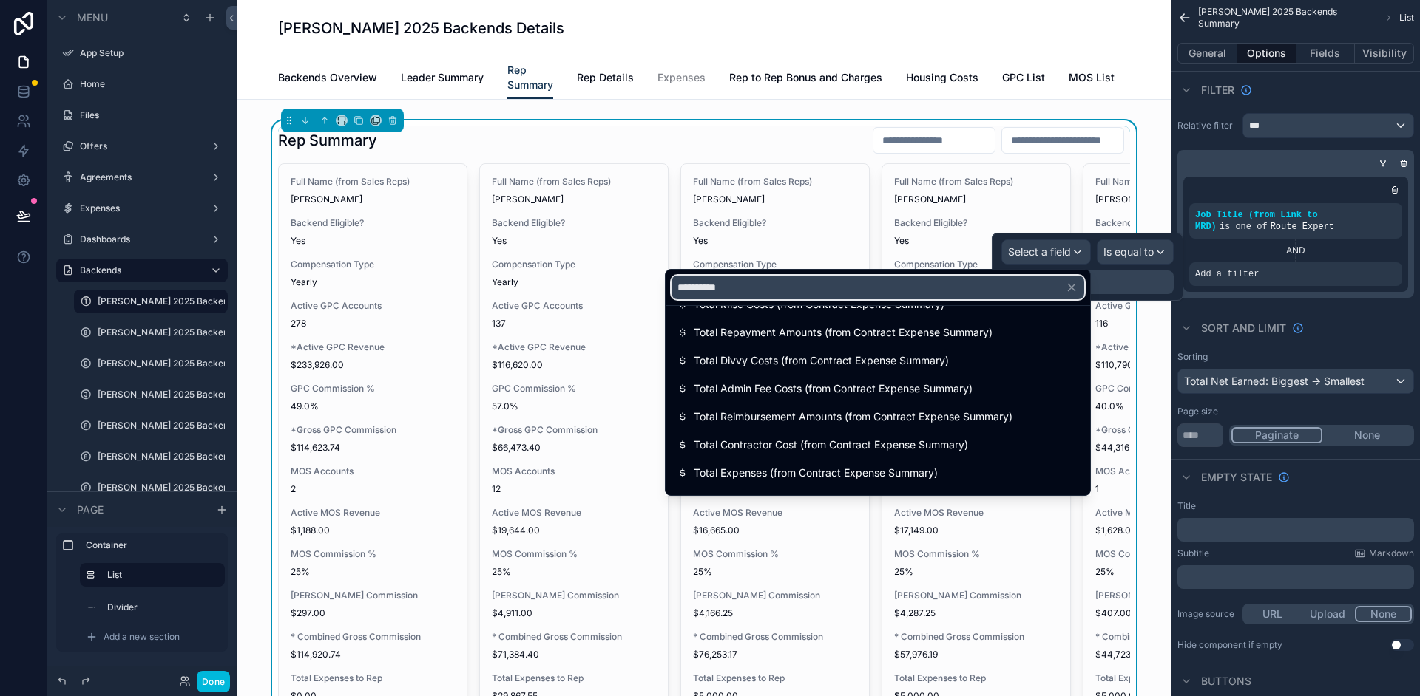
scroll to position [0, 0]
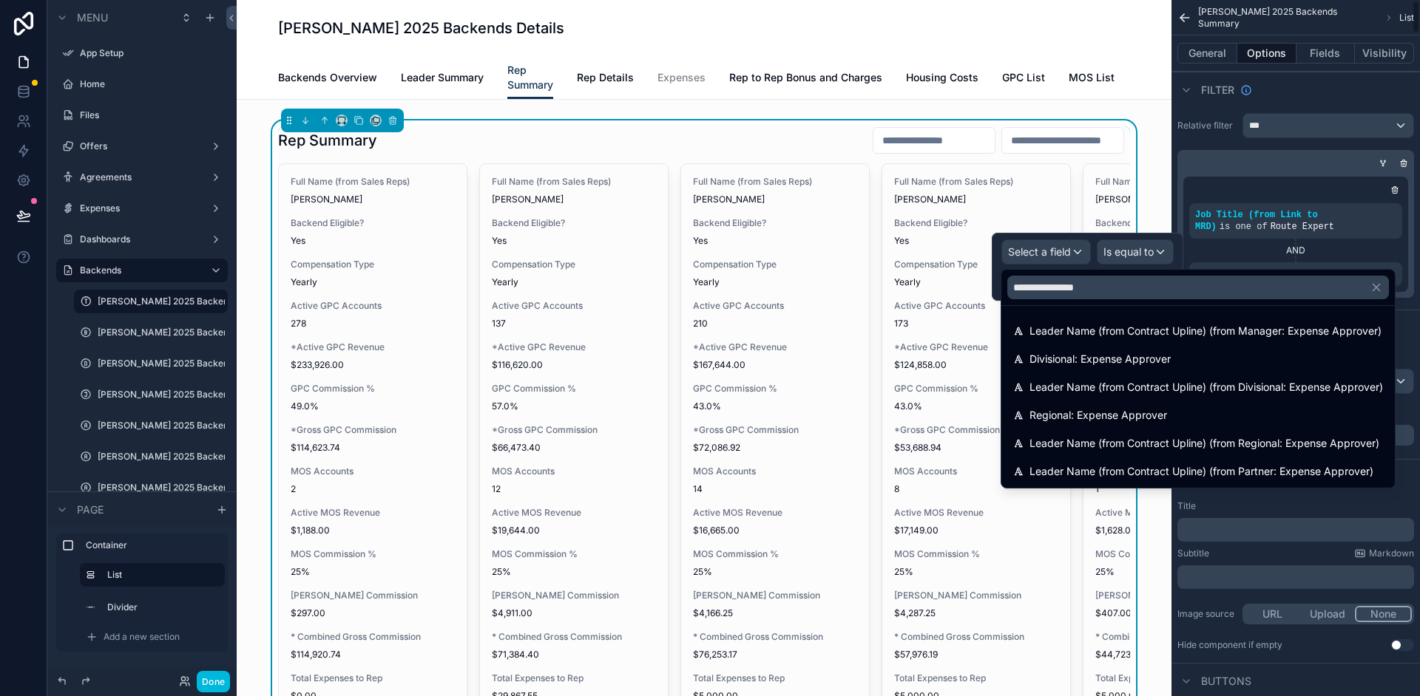
click at [1156, 275] on div "**********" at bounding box center [1197, 287] width 393 height 35
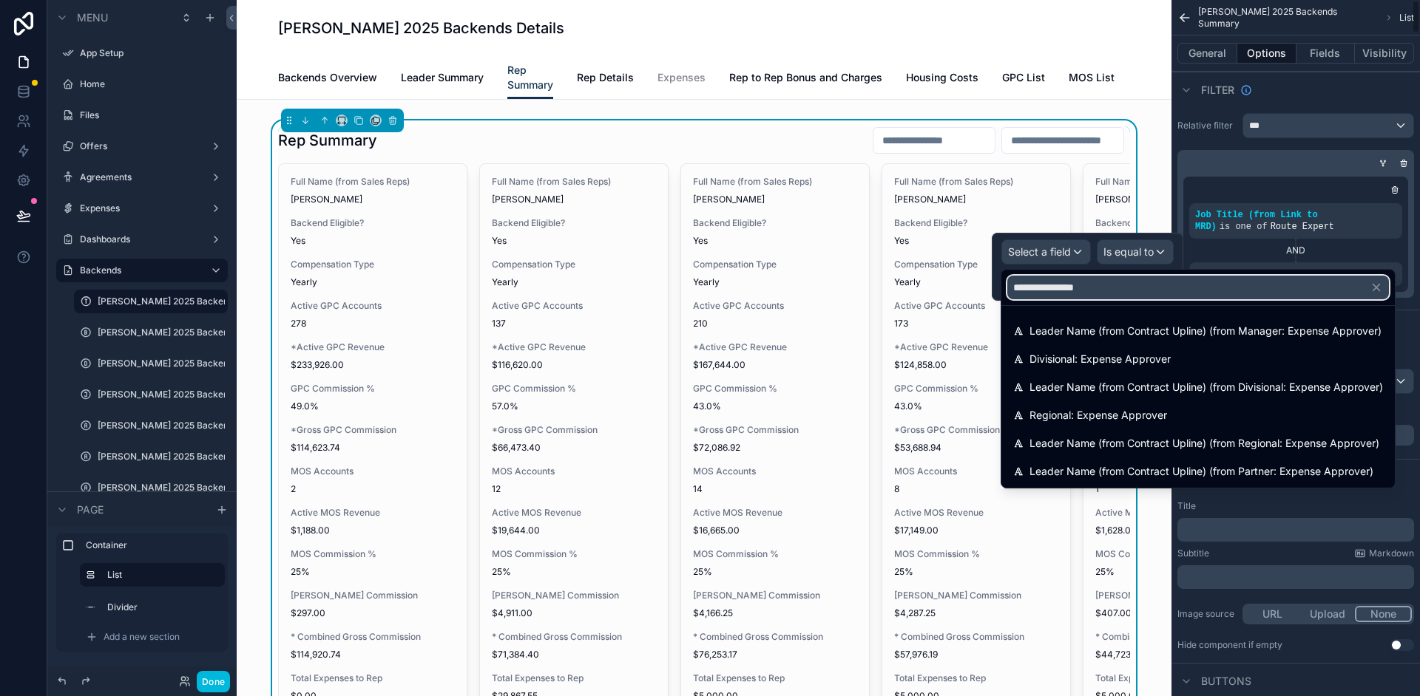
click at [1116, 291] on input "**********" at bounding box center [1198, 288] width 382 height 24
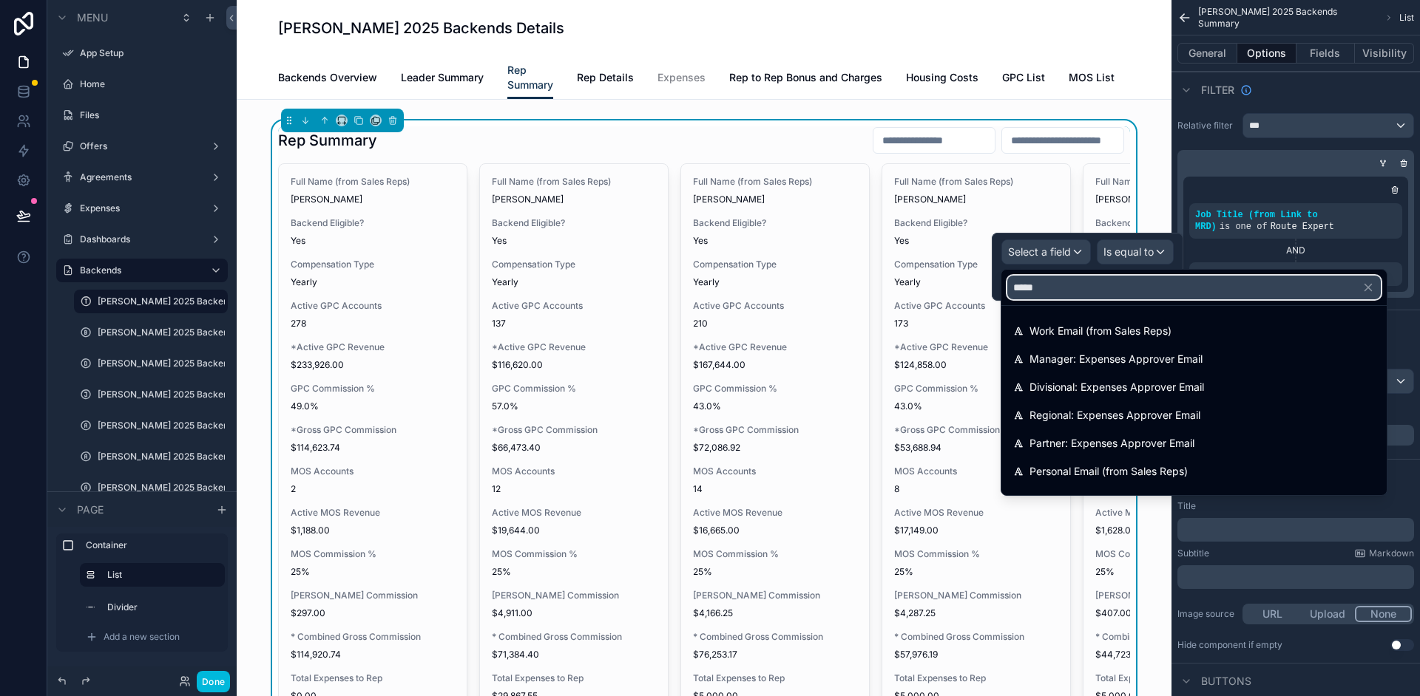
type input "*****"
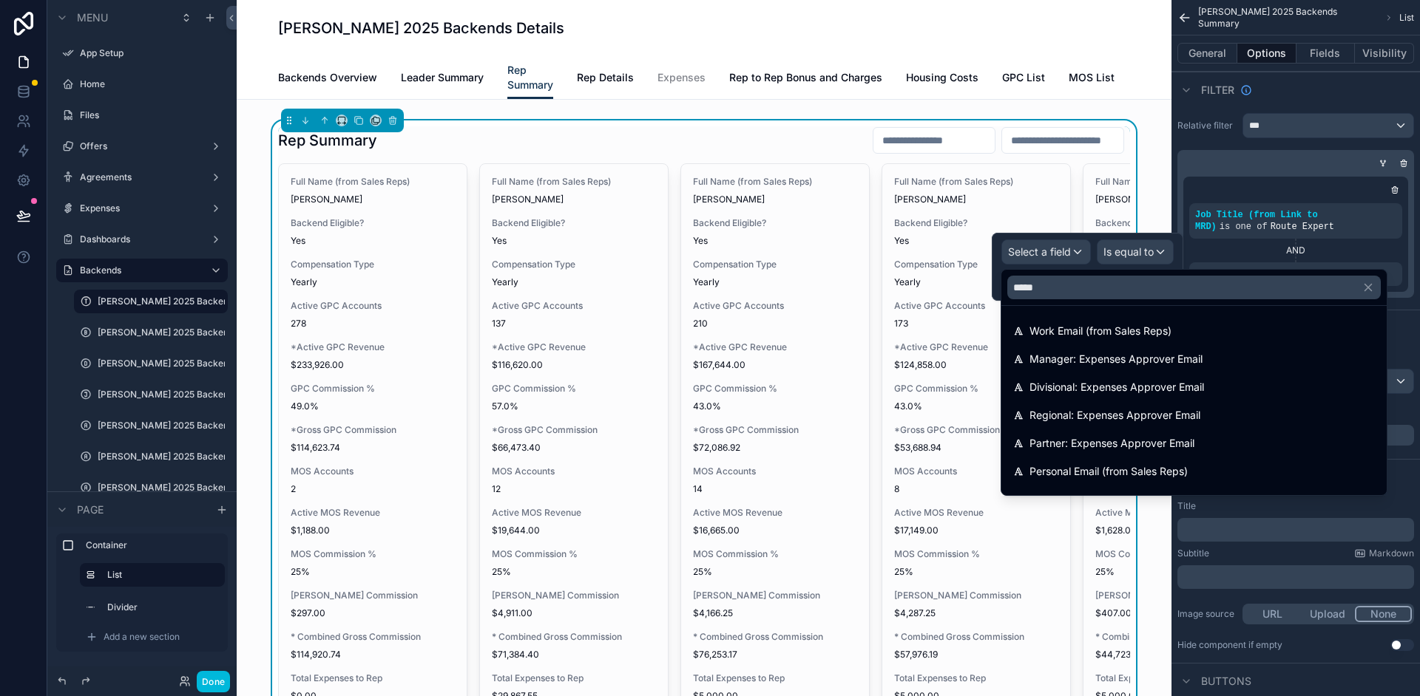
click at [1187, 359] on span "Manager: Expenses Approver Email" at bounding box center [1115, 359] width 173 height 18
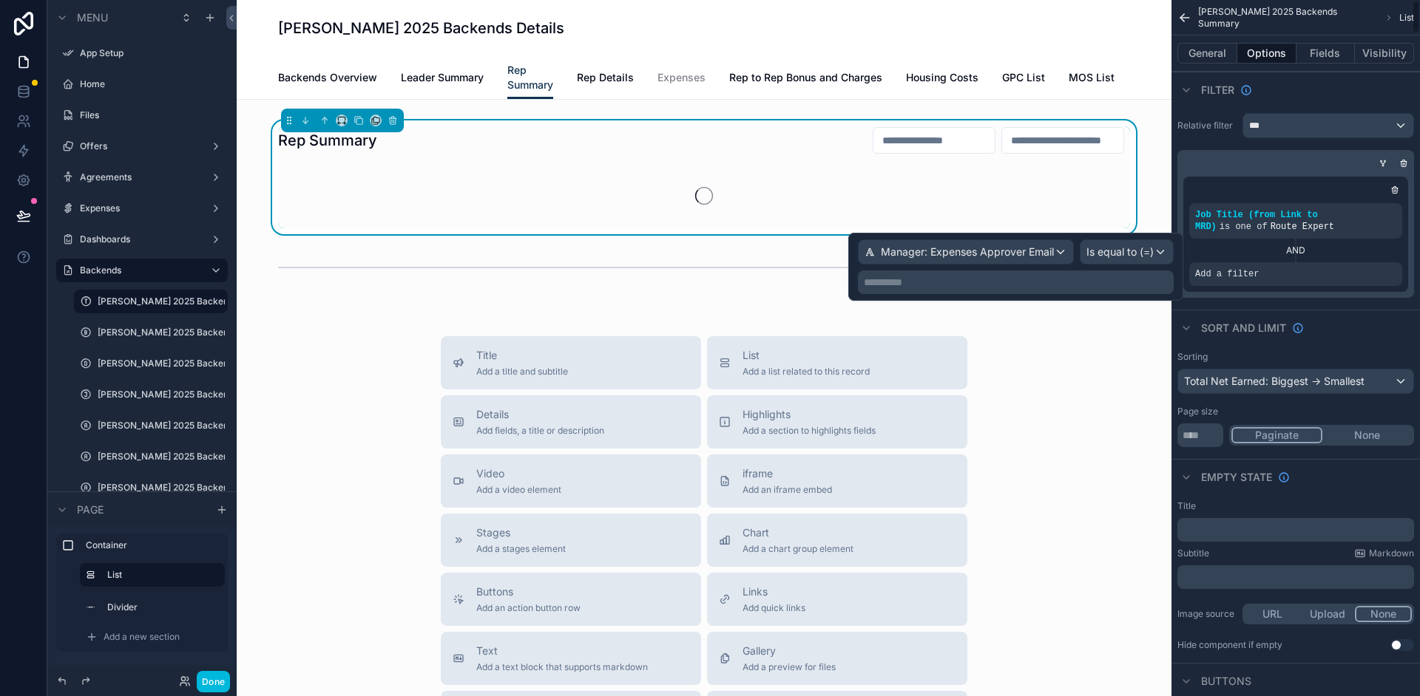
click at [1135, 287] on p "**********" at bounding box center [1017, 282] width 307 height 15
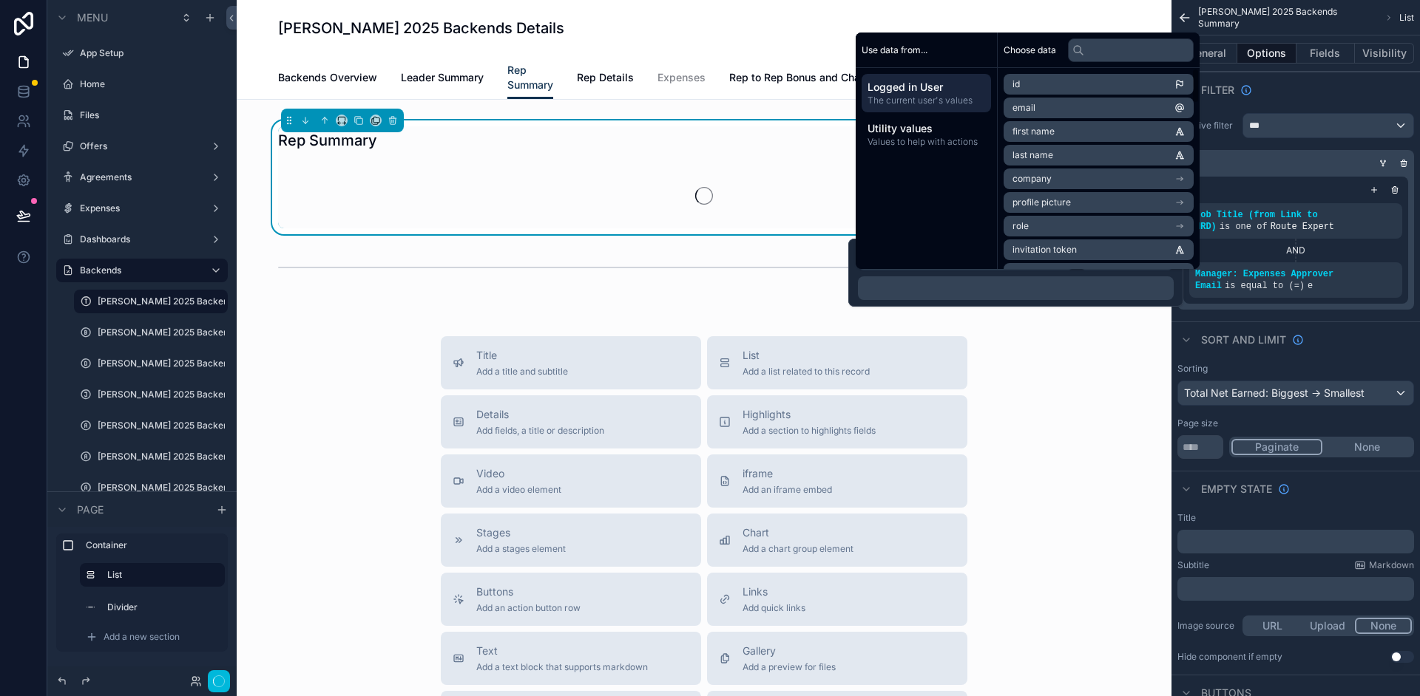
click at [1082, 117] on li "email" at bounding box center [1098, 108] width 190 height 21
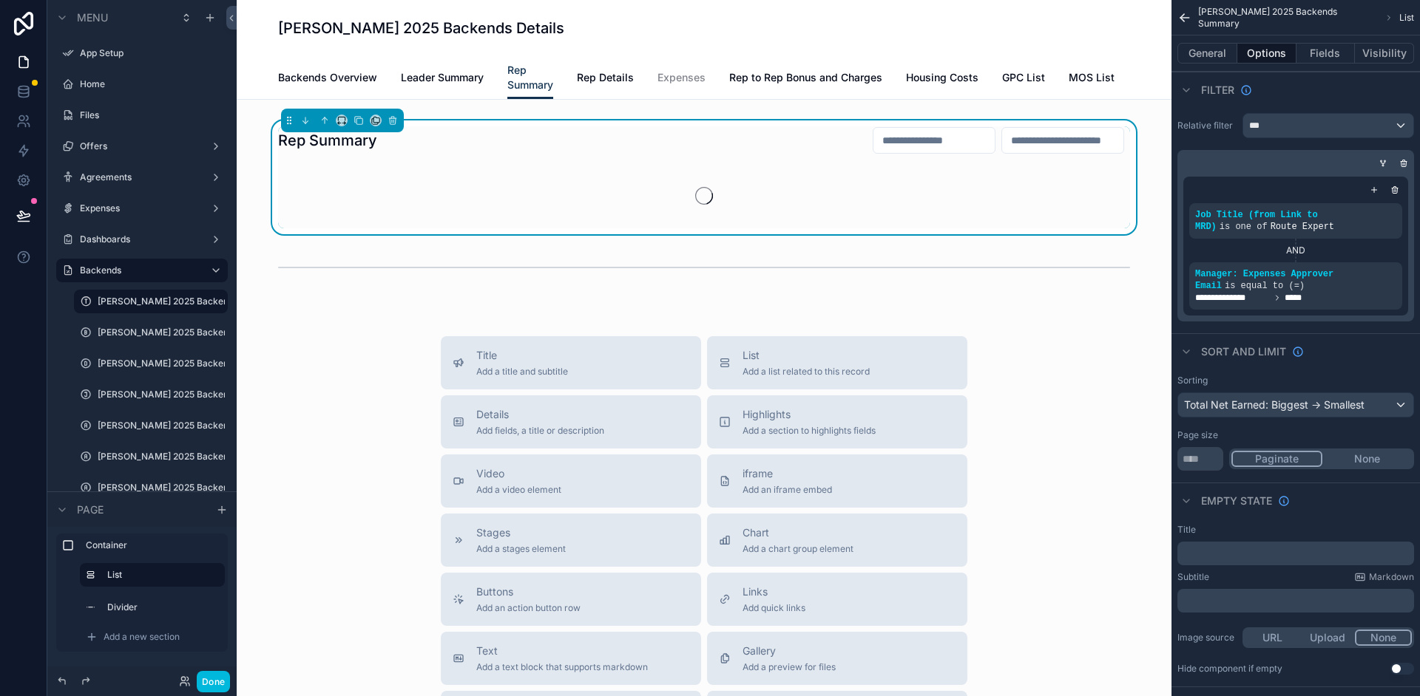
click at [1357, 339] on div "Sort And Limit" at bounding box center [1295, 350] width 248 height 35
click at [1383, 160] on icon "scrollable content" at bounding box center [1382, 163] width 9 height 9
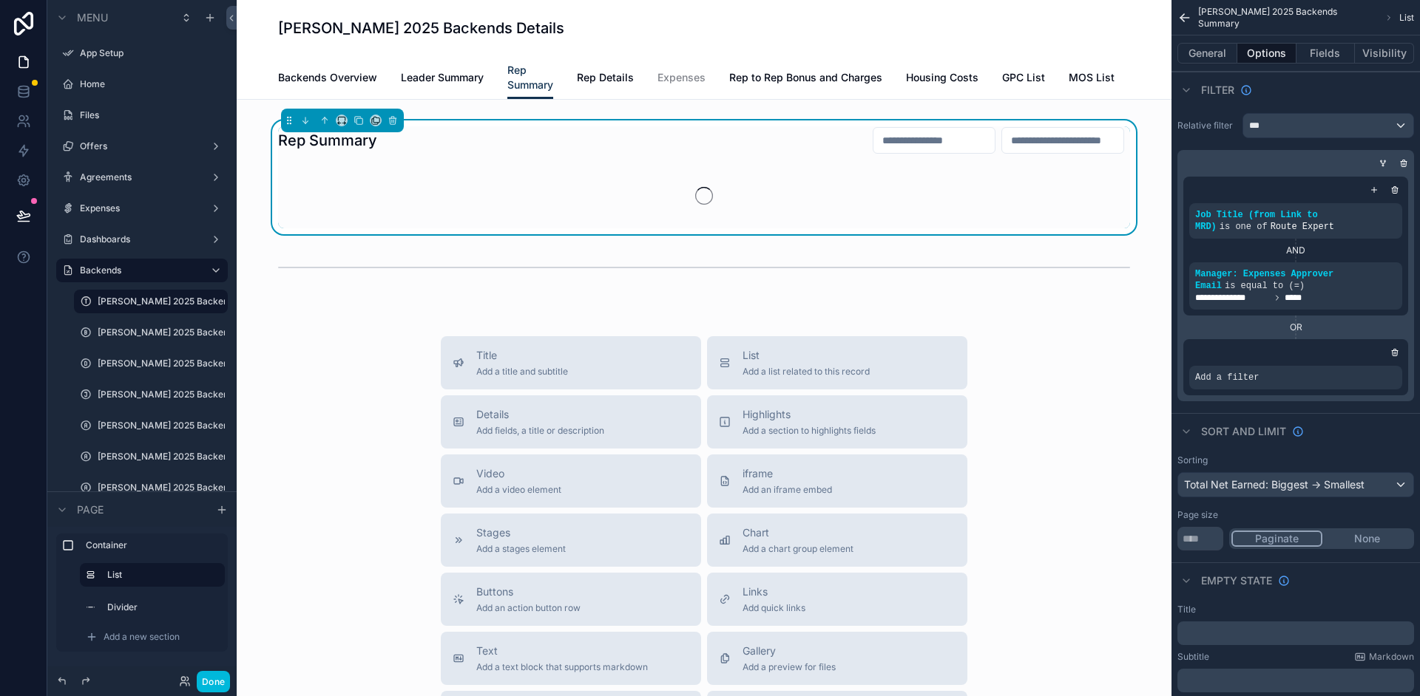
click at [1279, 370] on div "Add a filter" at bounding box center [1295, 378] width 213 height 24
click at [0, 0] on icon "scrollable content" at bounding box center [0, 0] width 0 height 0
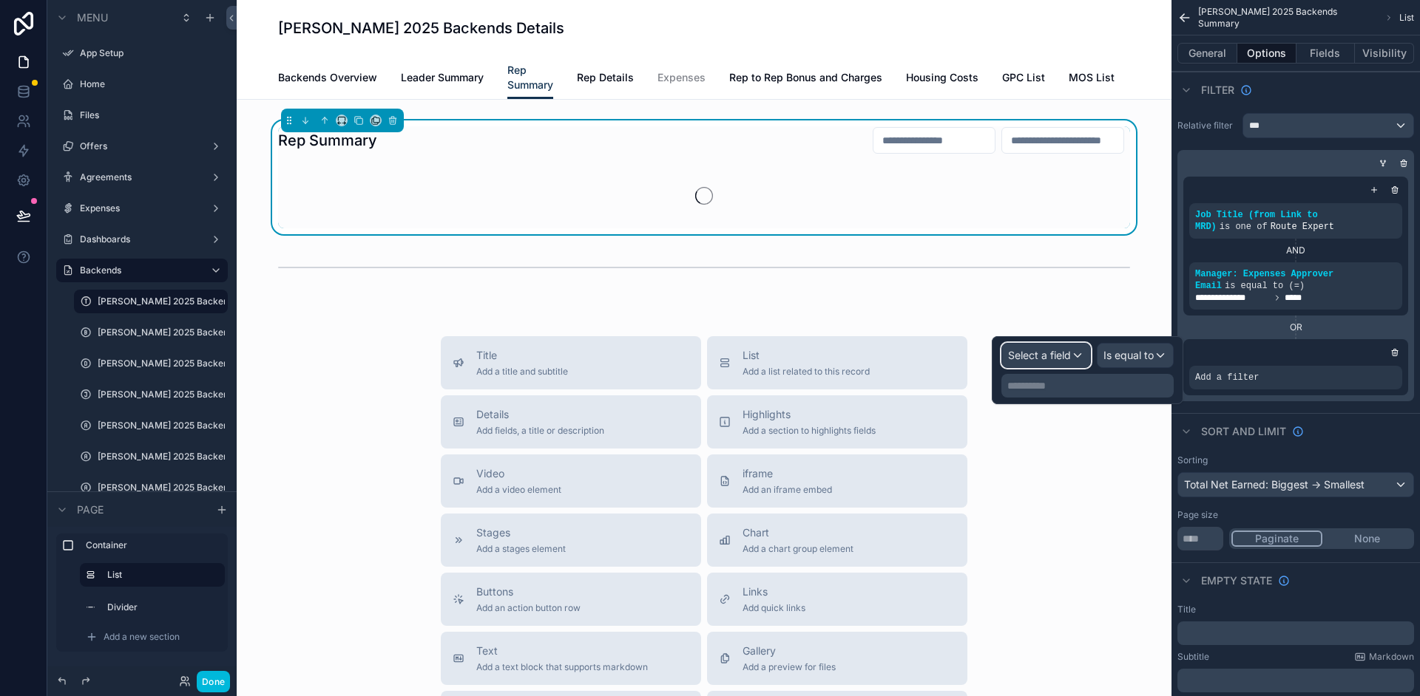
click at [1057, 359] on span "Select a field" at bounding box center [1039, 355] width 63 height 13
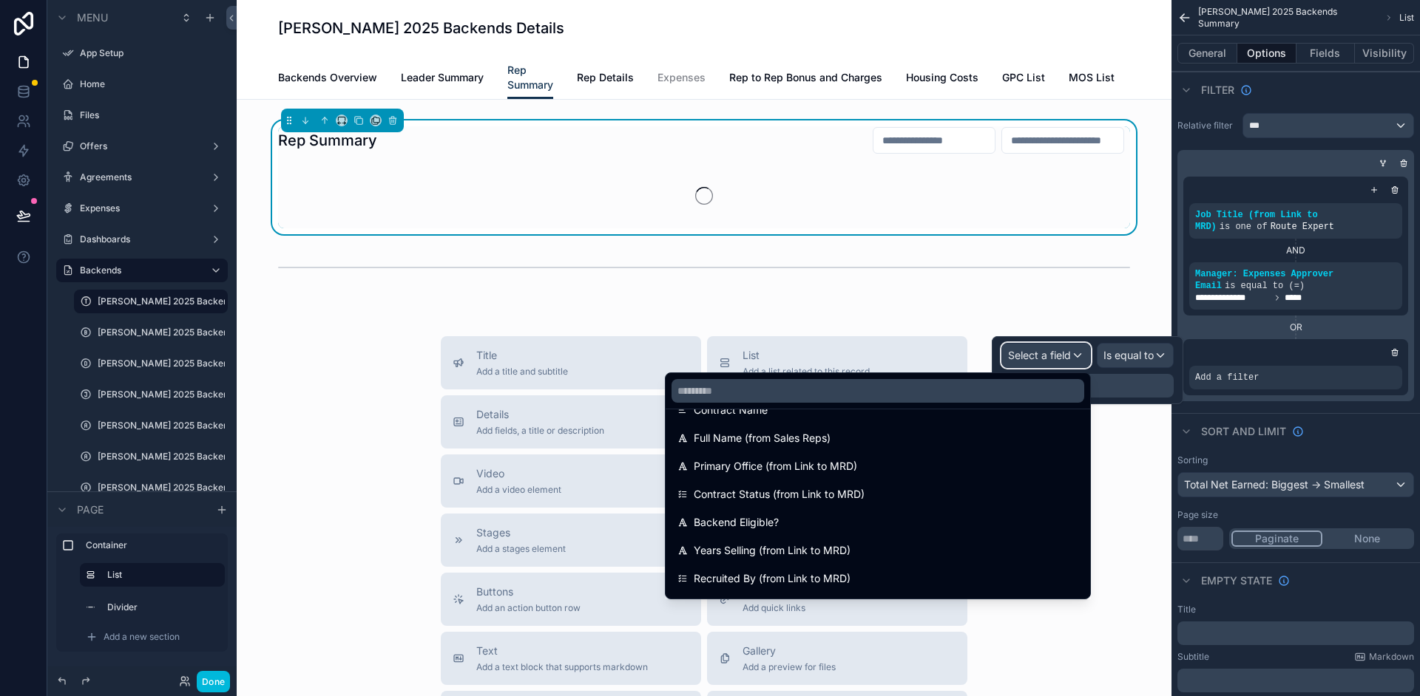
scroll to position [254, 0]
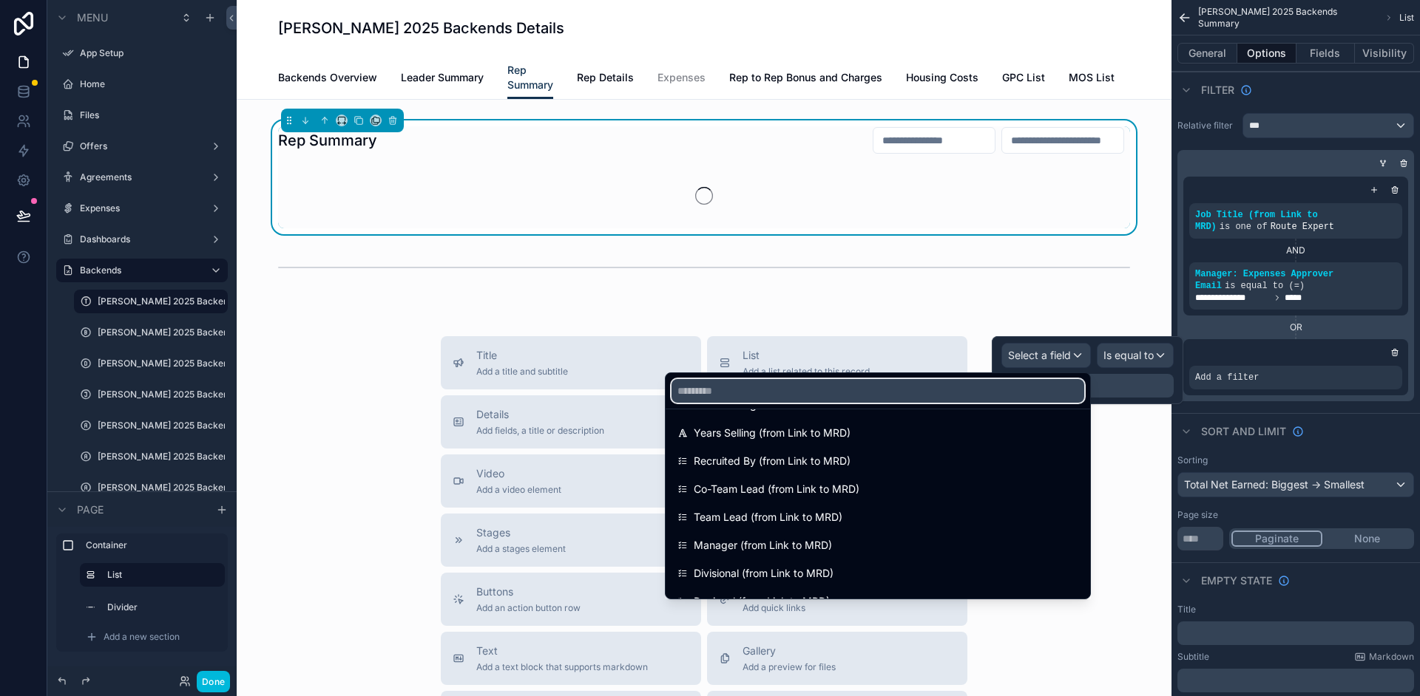
click at [813, 391] on input "text" at bounding box center [877, 391] width 413 height 24
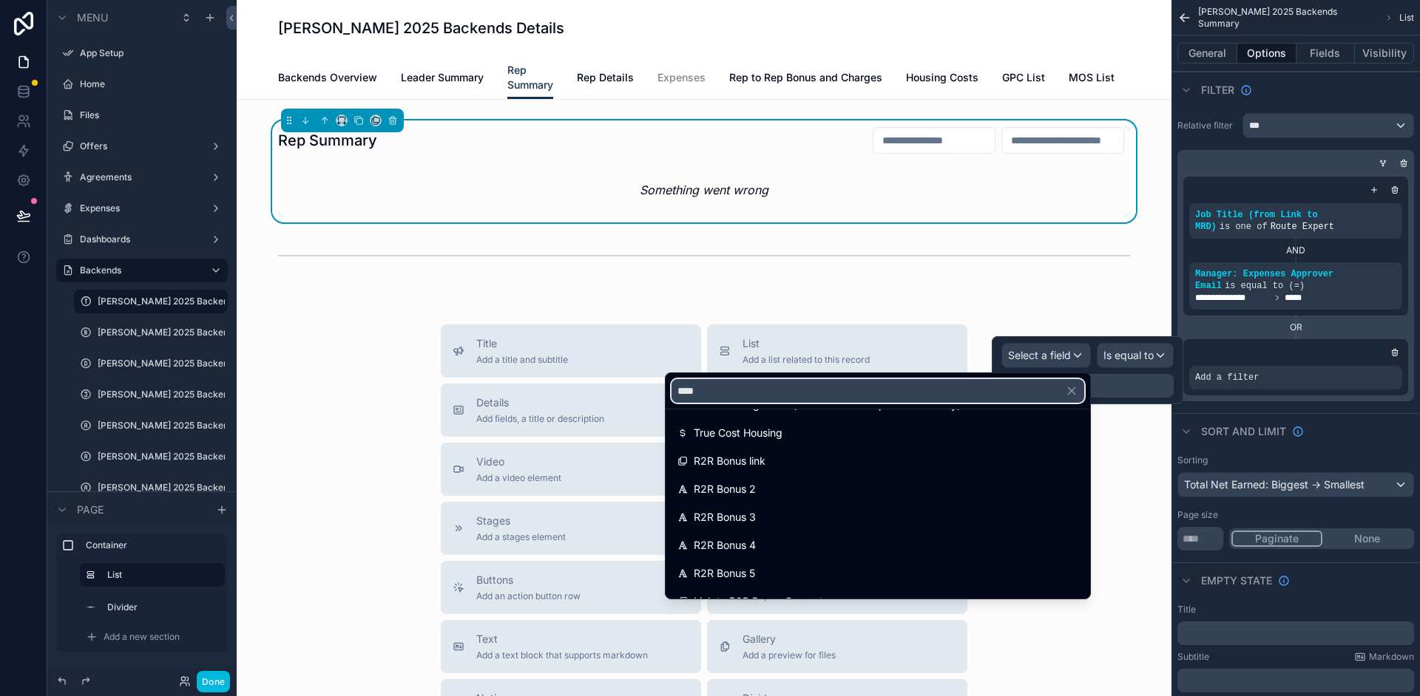
scroll to position [0, 0]
type input "*"
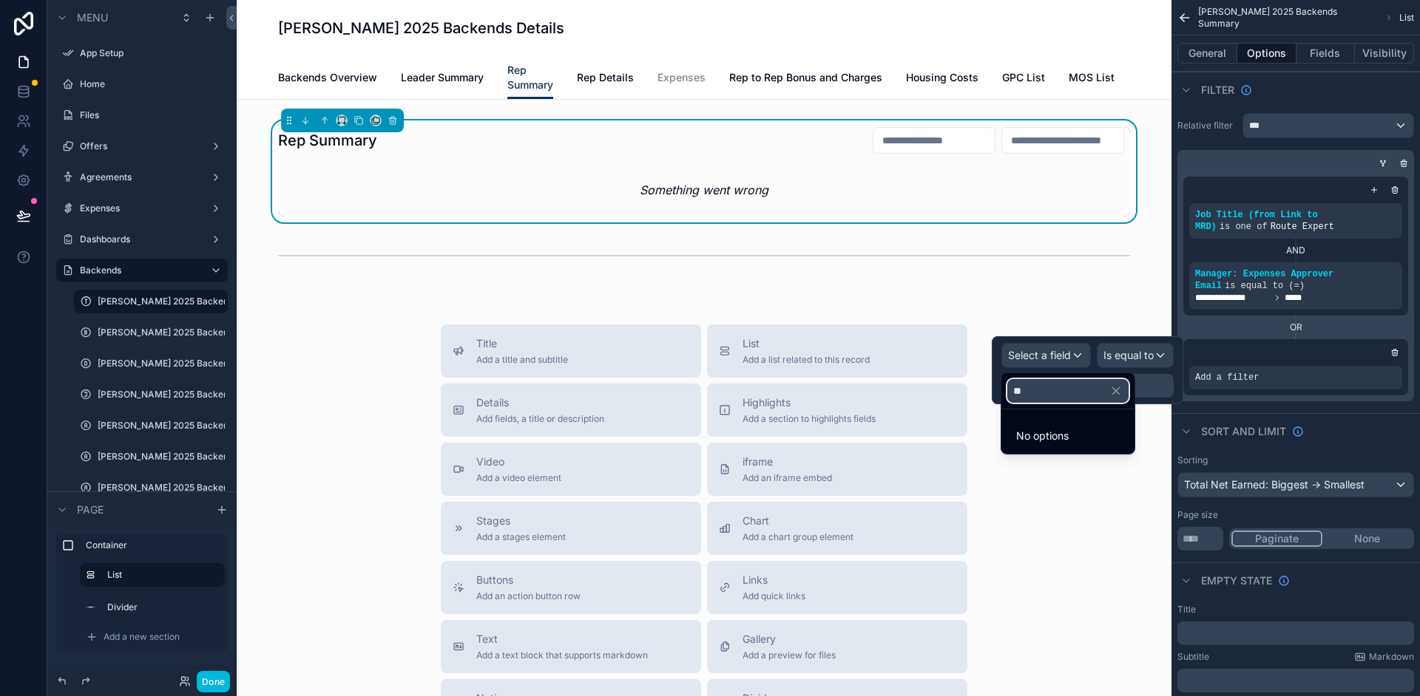
type input "*"
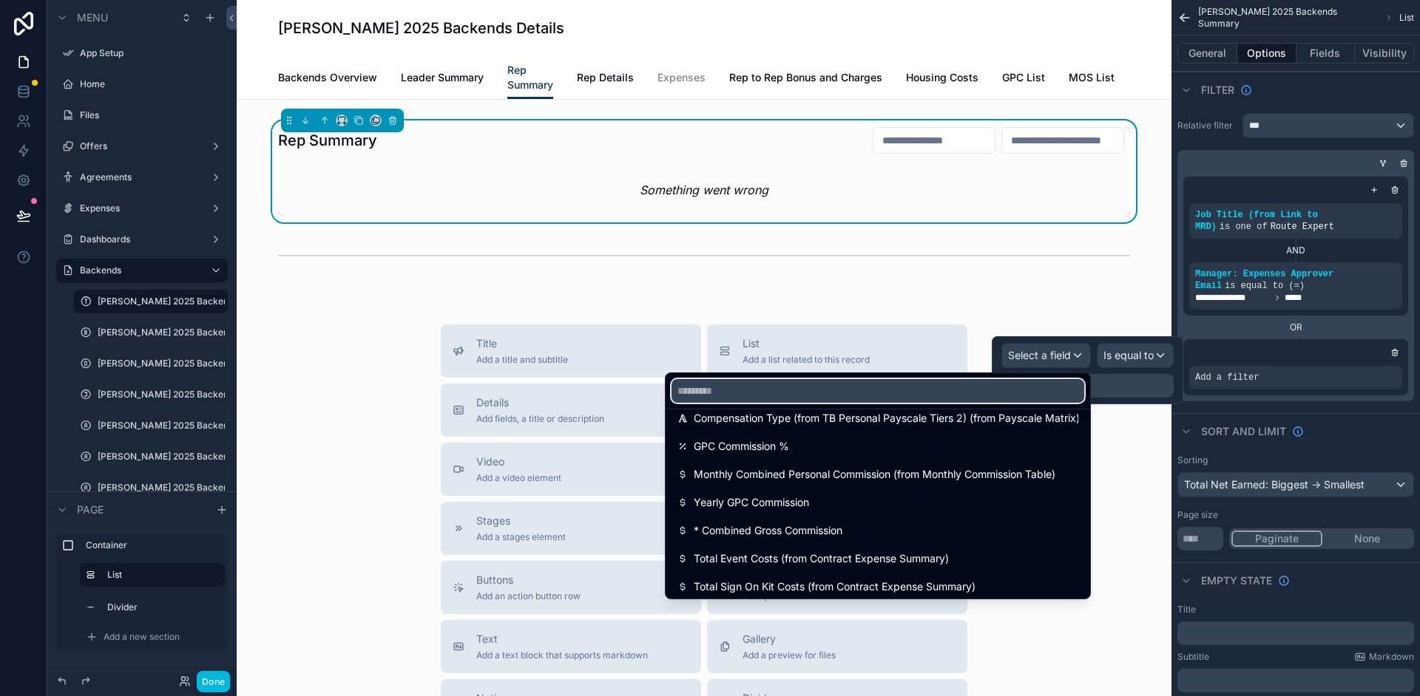
scroll to position [1138, 0]
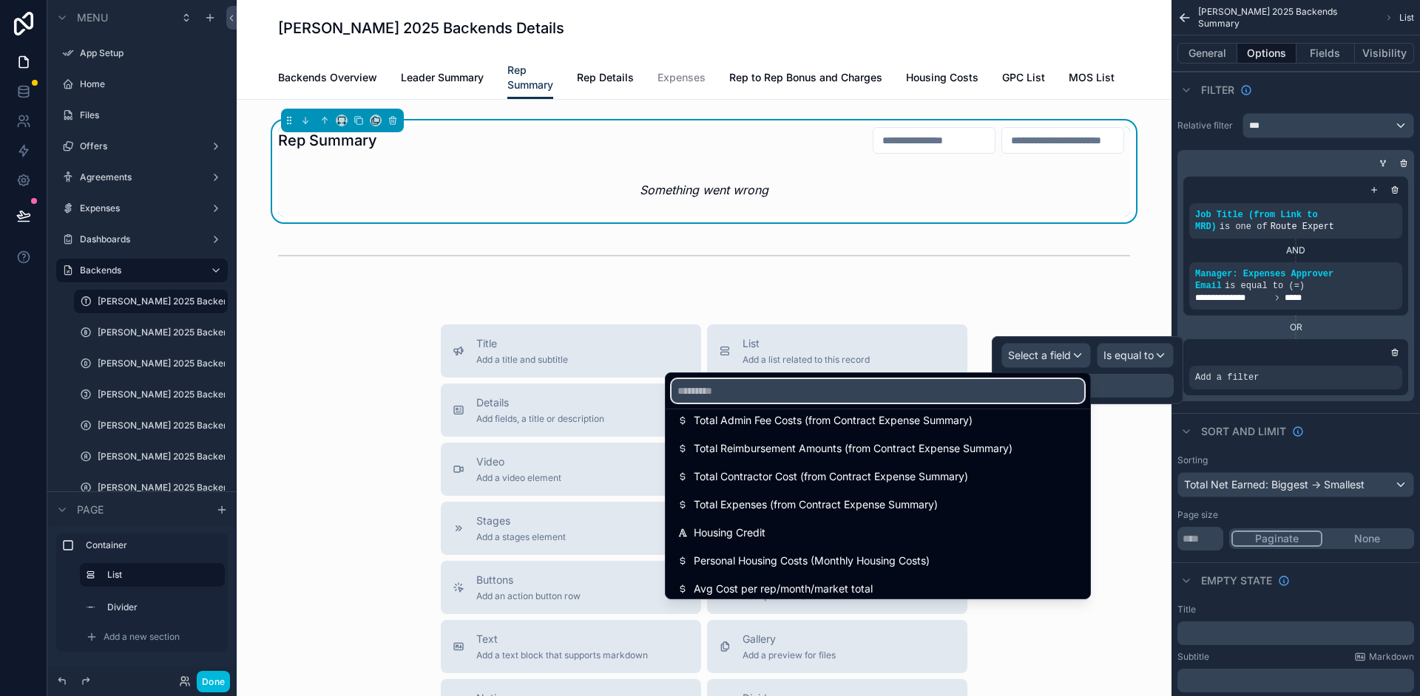
click at [744, 393] on input "text" at bounding box center [877, 391] width 413 height 24
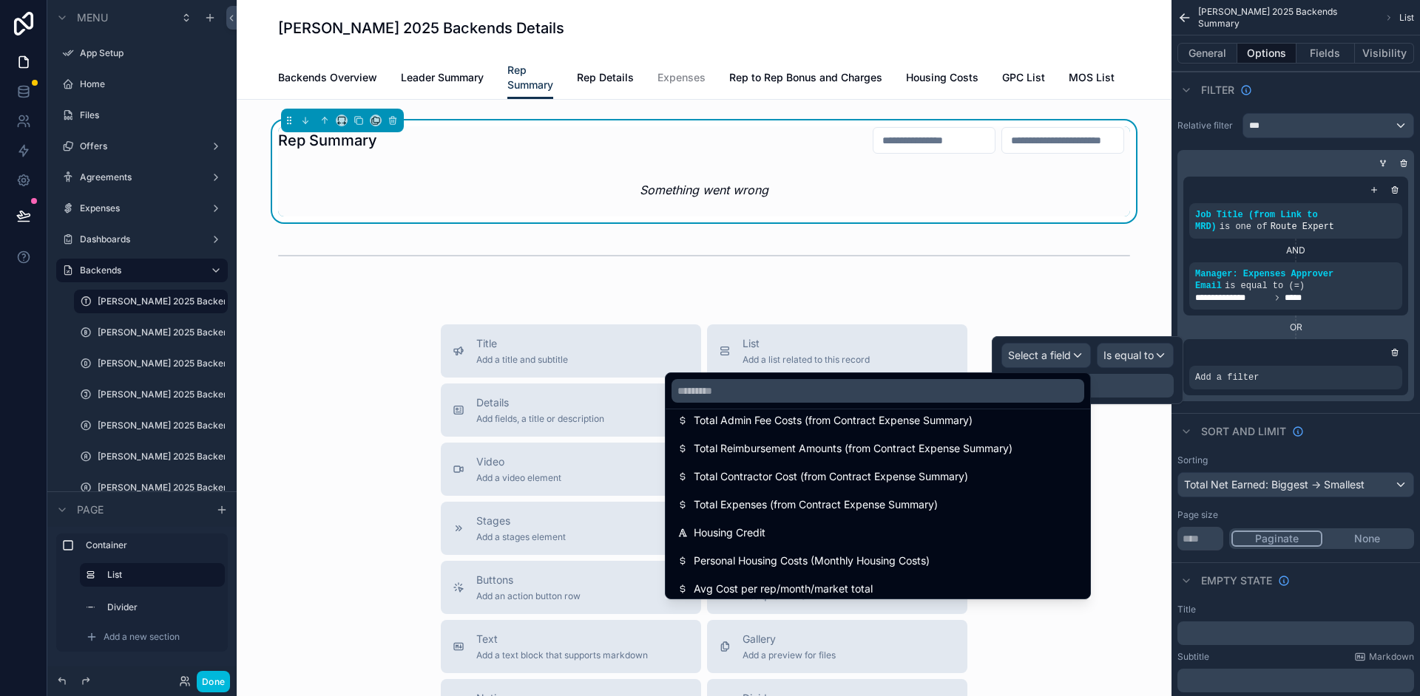
click at [1064, 360] on div at bounding box center [1086, 370] width 191 height 68
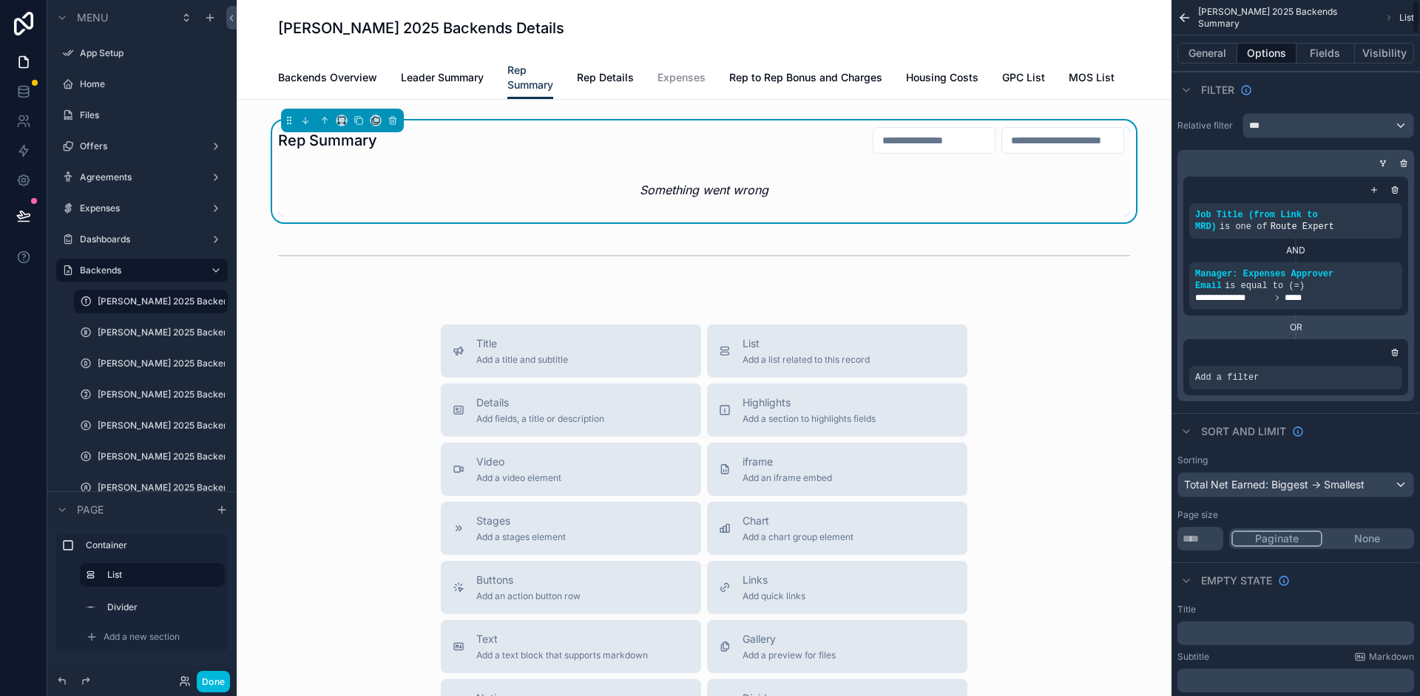
click at [1393, 352] on icon "scrollable content" at bounding box center [1394, 352] width 9 height 9
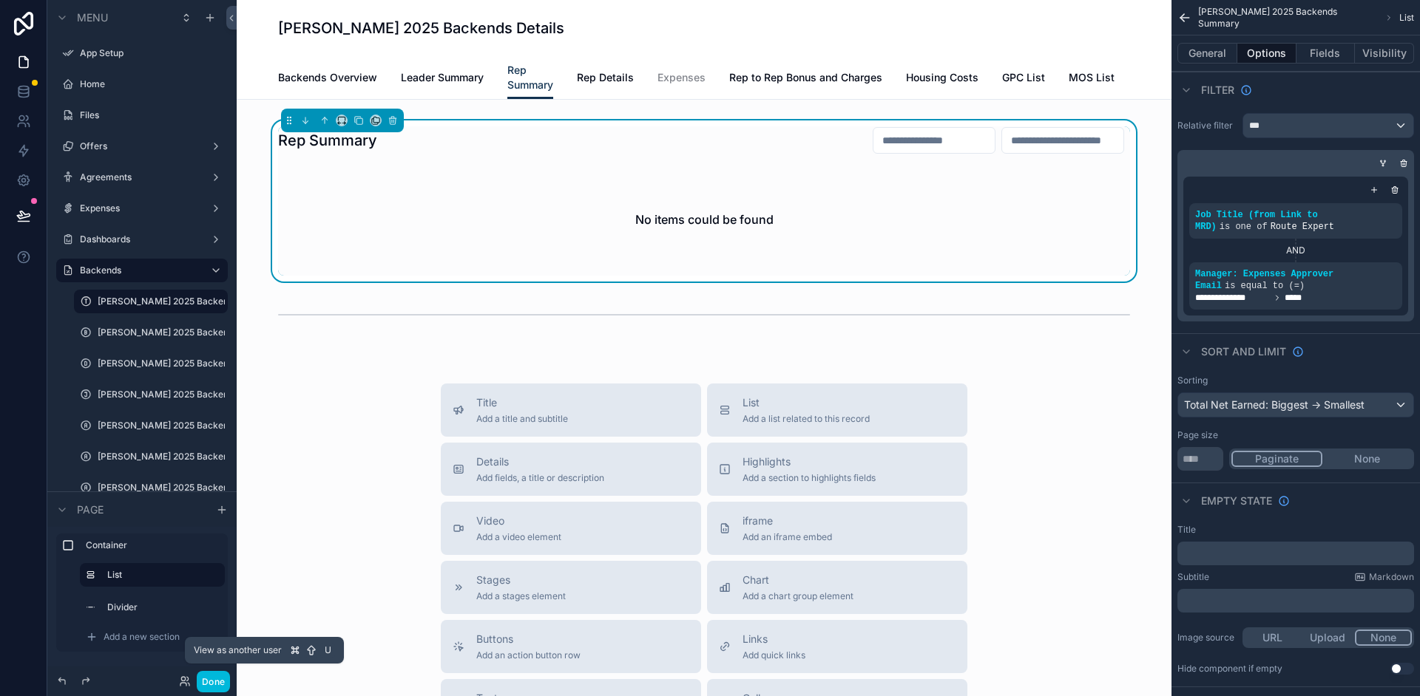
click at [183, 679] on icon at bounding box center [185, 682] width 12 height 12
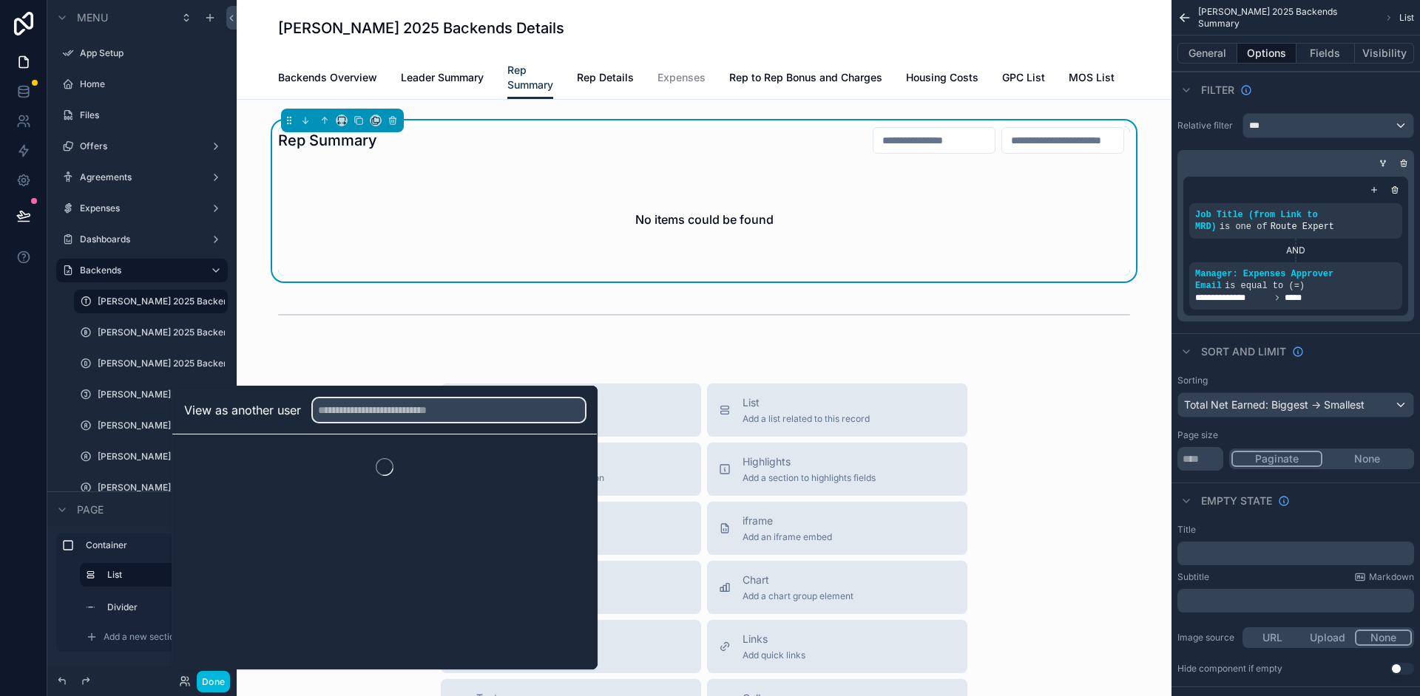
click at [411, 409] on input "text" at bounding box center [449, 411] width 272 height 24
type input "*******"
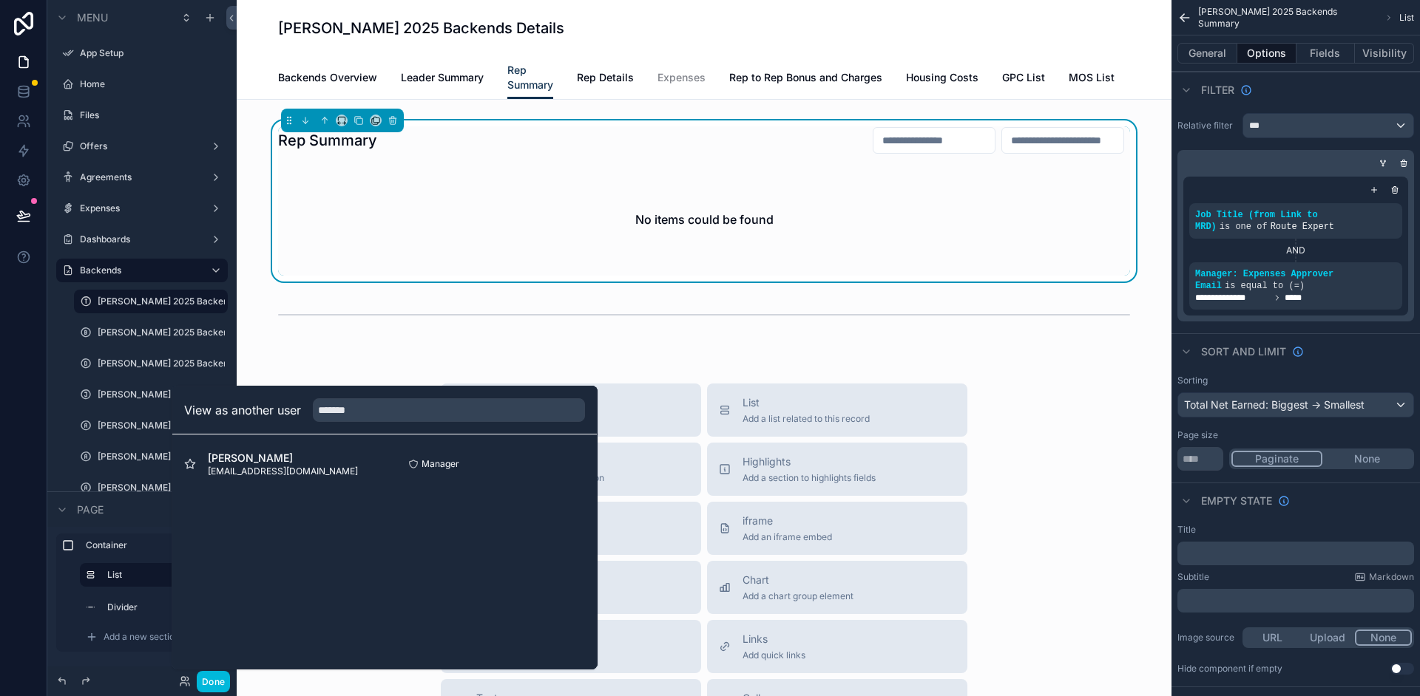
click at [0, 0] on button "Select" at bounding box center [0, 0] width 0 height 0
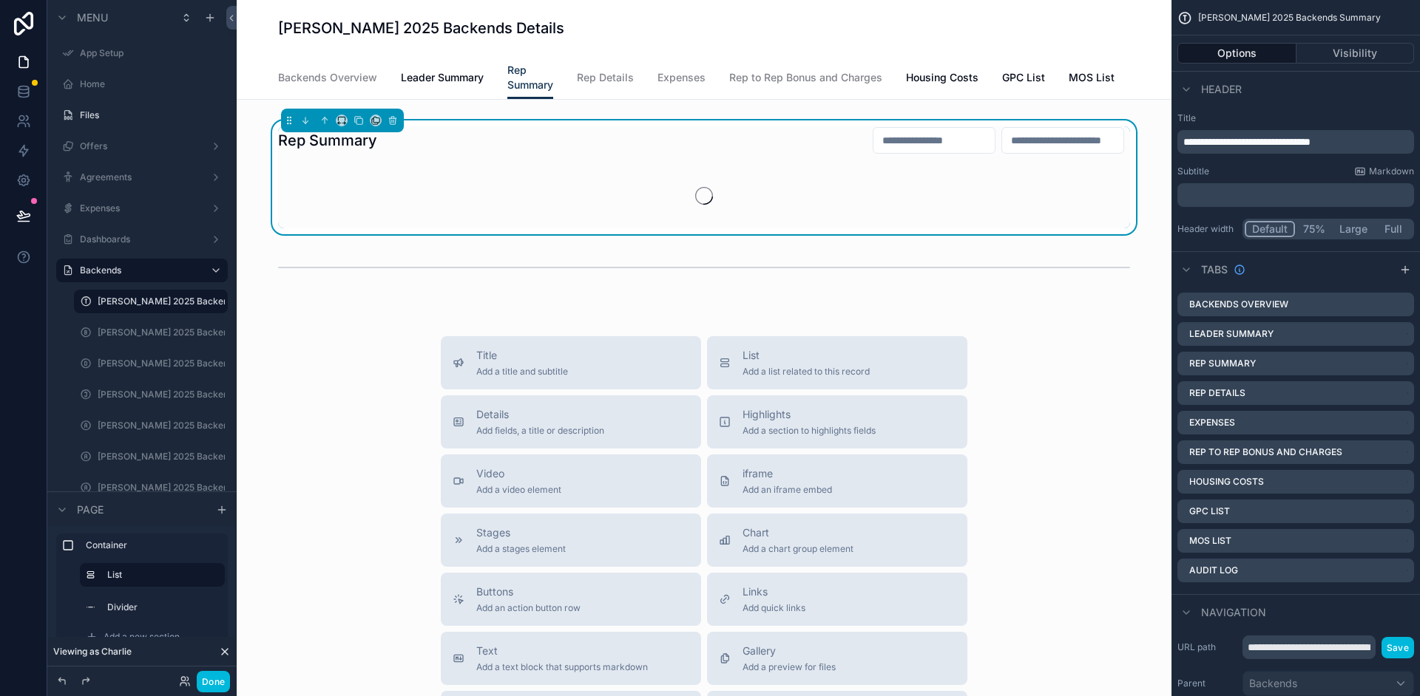
click at [665, 138] on div "Rep Summary" at bounding box center [704, 140] width 852 height 28
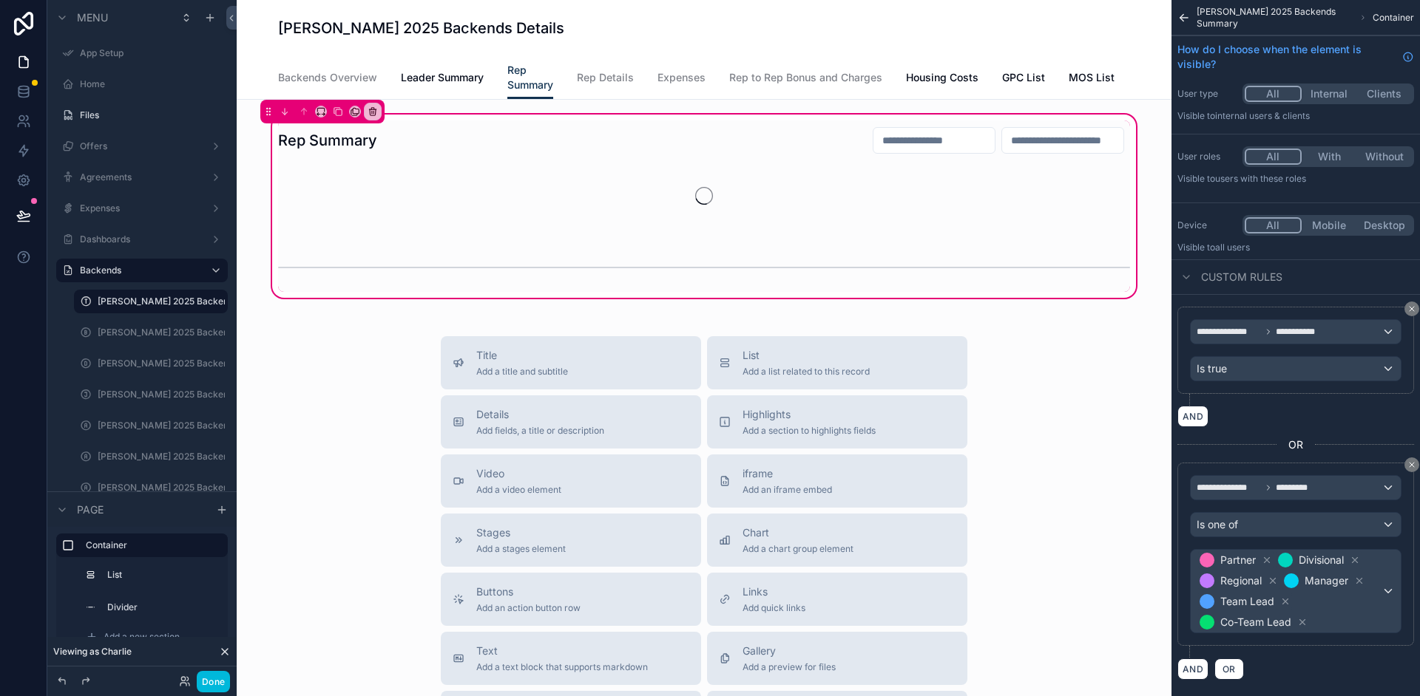
click at [713, 140] on div "scrollable content" at bounding box center [704, 178] width 870 height 114
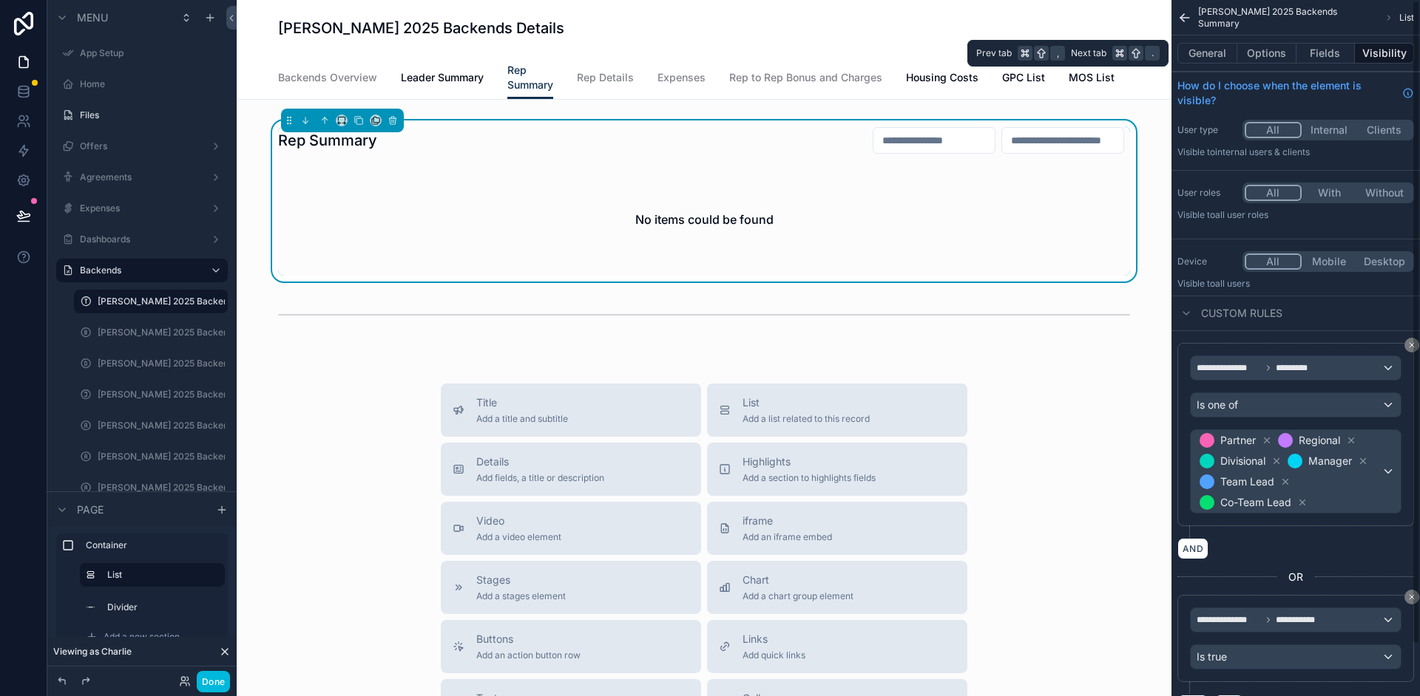
click at [1272, 50] on button "Options" at bounding box center [1266, 53] width 59 height 21
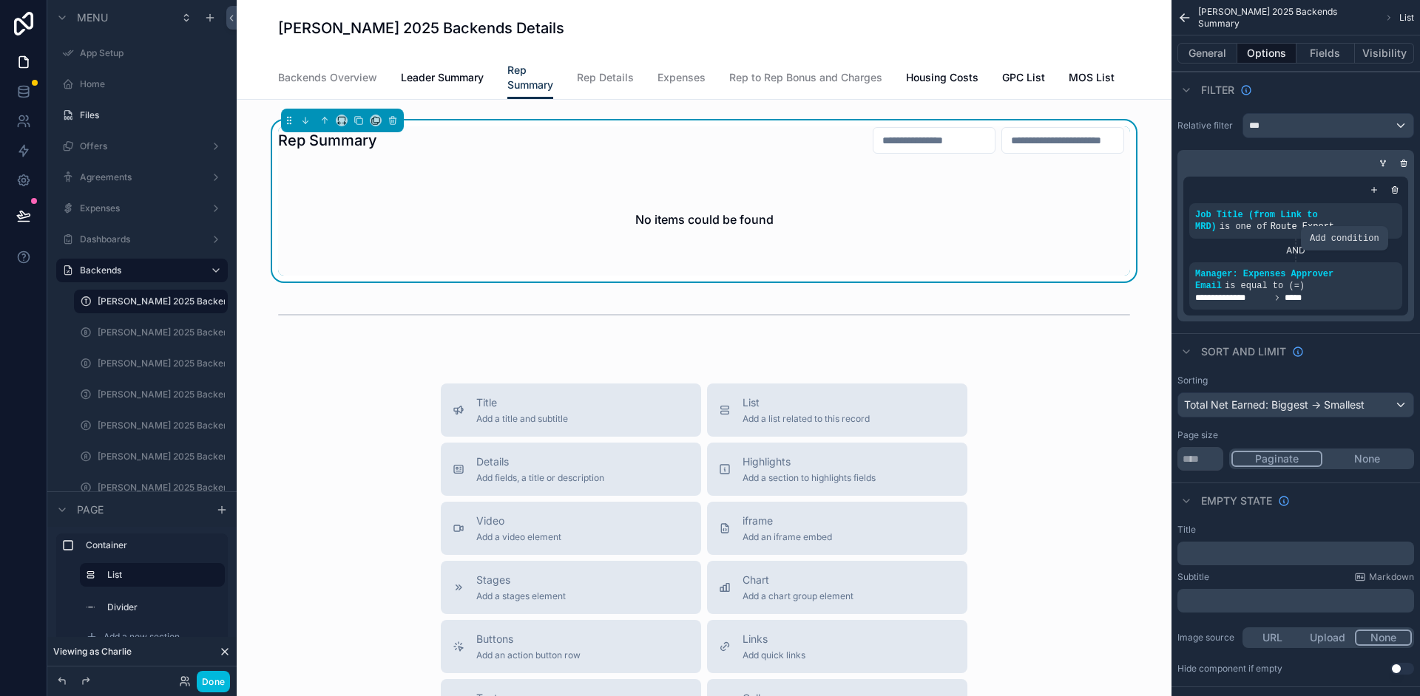
click at [0, 0] on icon "scrollable content" at bounding box center [0, 0] width 0 height 0
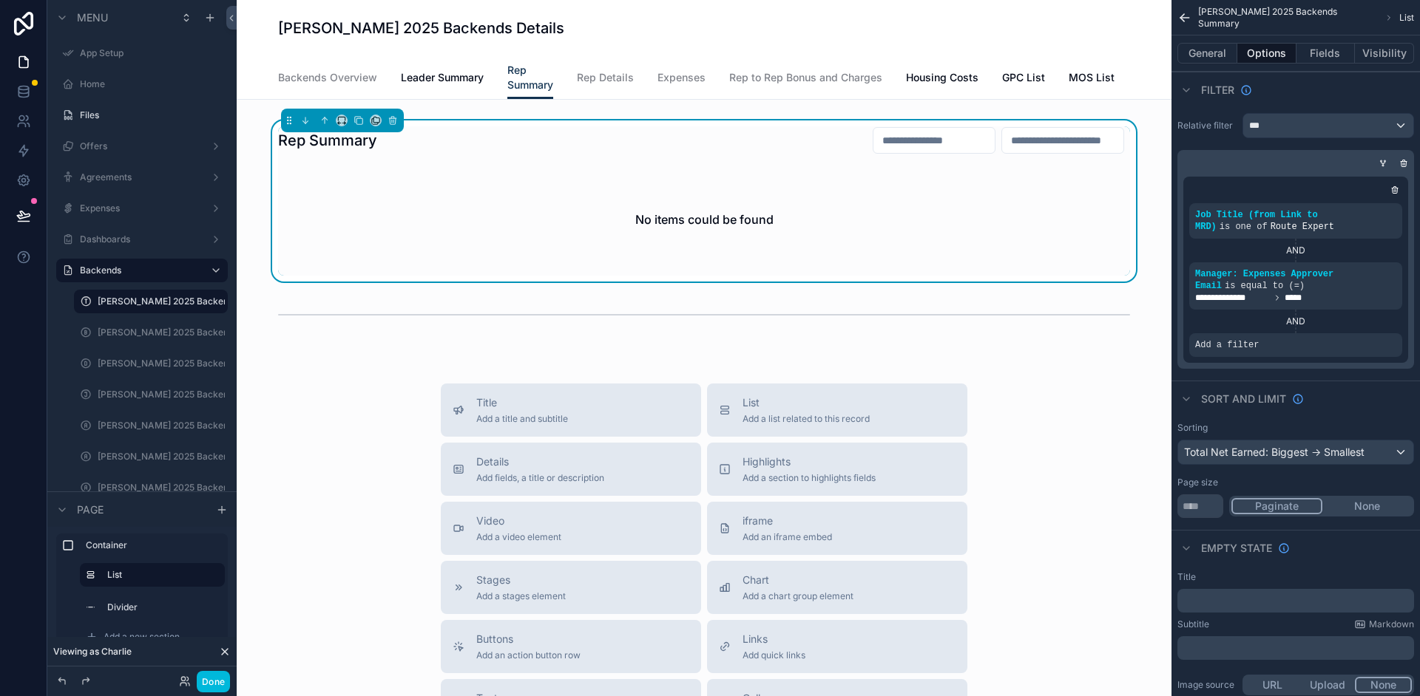
click at [0, 0] on icon "scrollable content" at bounding box center [0, 0] width 0 height 0
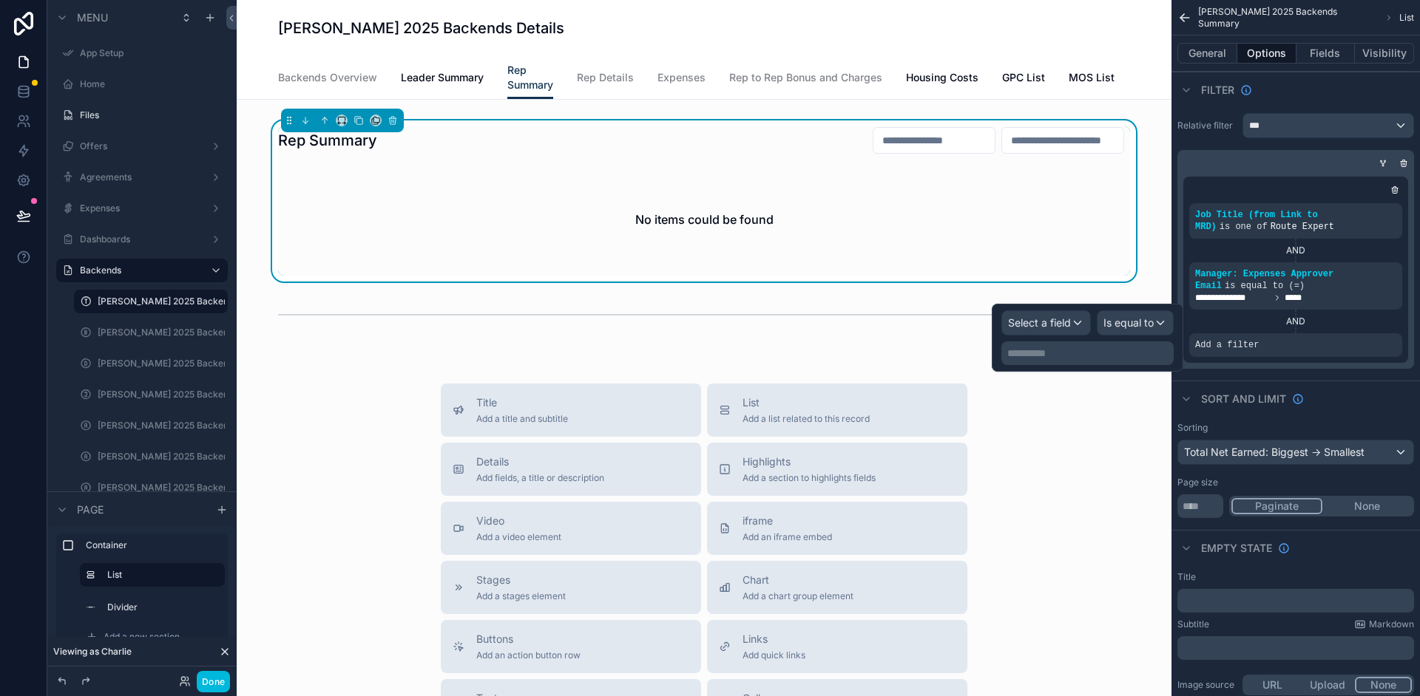
click at [0, 0] on icon "scrollable content" at bounding box center [0, 0] width 0 height 0
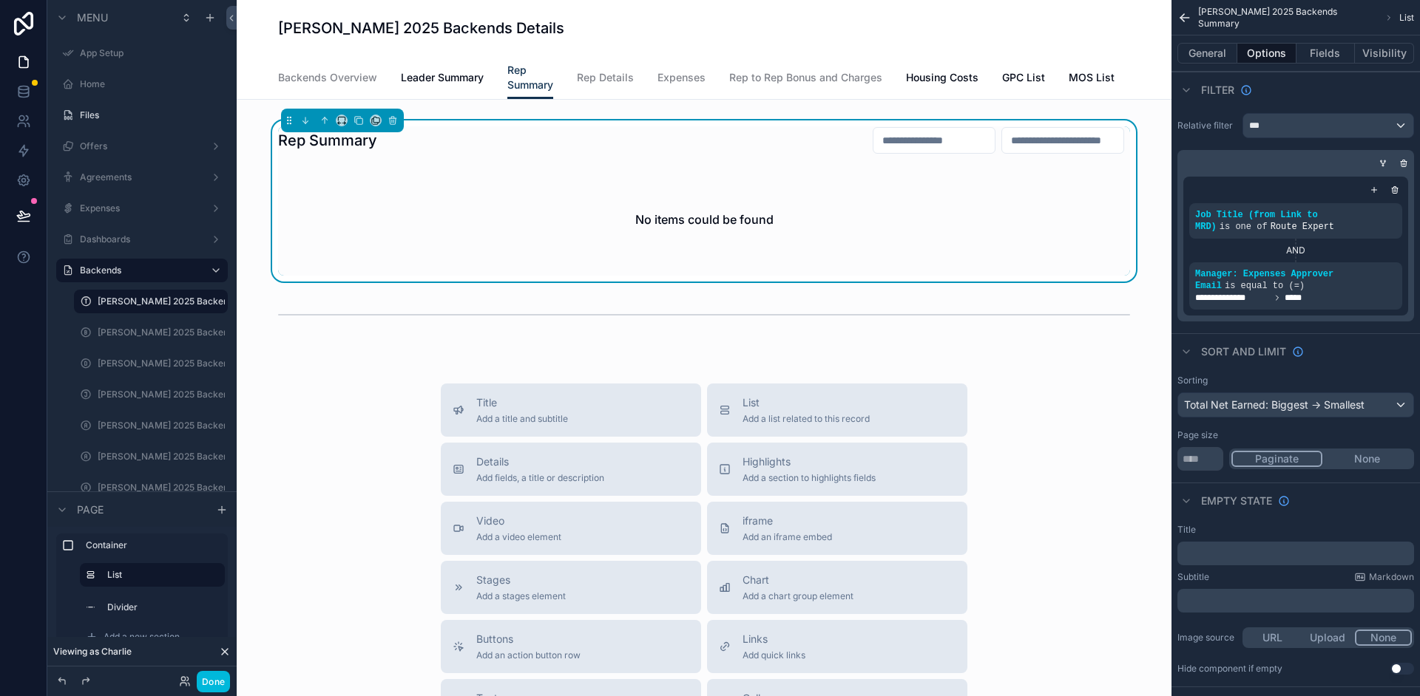
click at [0, 0] on icon "scrollable content" at bounding box center [0, 0] width 0 height 0
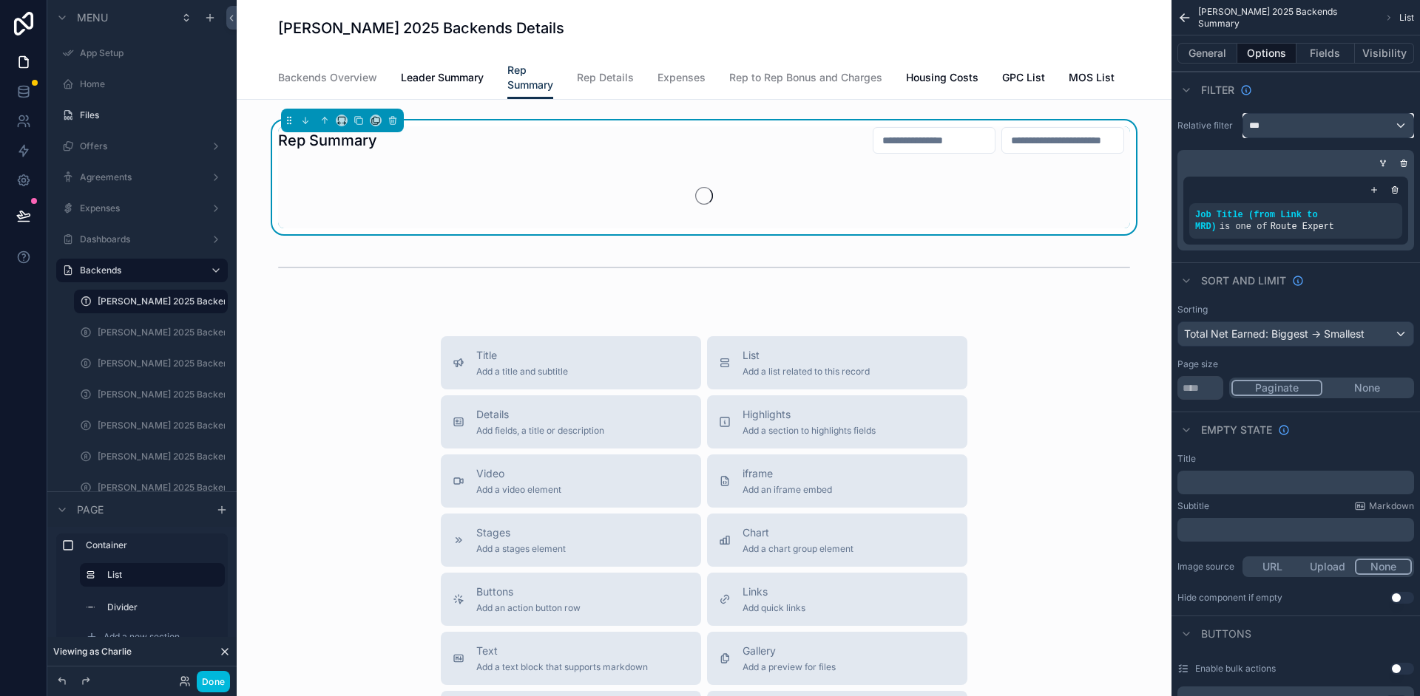
click at [1366, 129] on div "***" at bounding box center [1328, 126] width 170 height 24
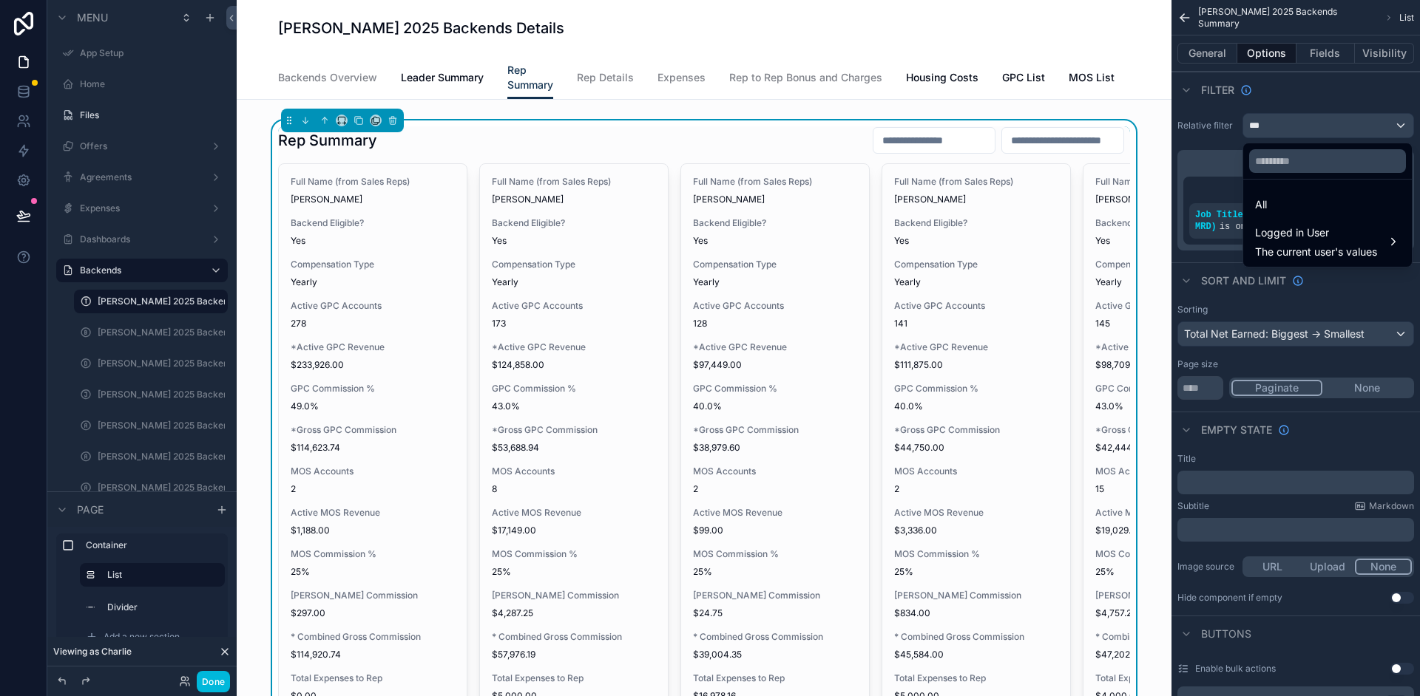
click at [1350, 233] on span "Logged in User" at bounding box center [1316, 233] width 122 height 18
click at [1190, 255] on span "role" at bounding box center [1196, 257] width 18 height 18
click at [1196, 258] on span "role" at bounding box center [1196, 257] width 18 height 18
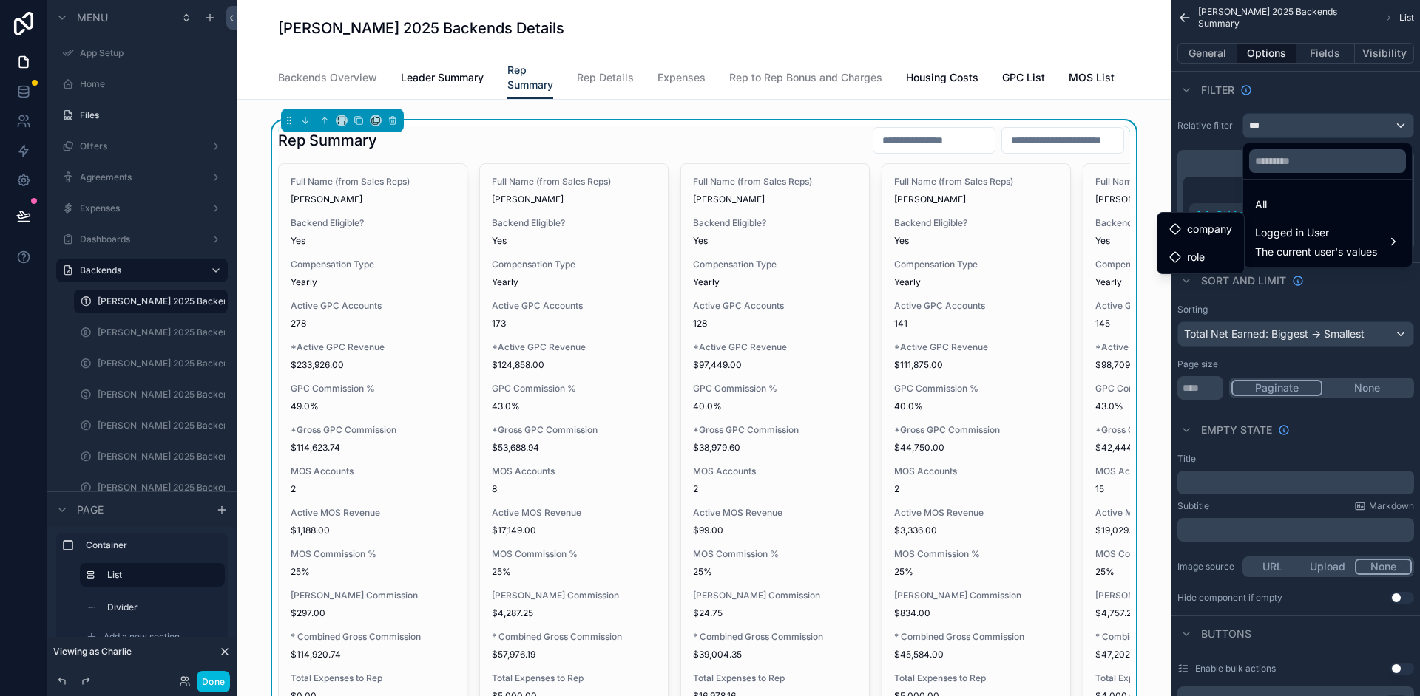
click at [1196, 258] on span "role" at bounding box center [1196, 257] width 18 height 18
click at [1206, 236] on span "company" at bounding box center [1209, 229] width 45 height 18
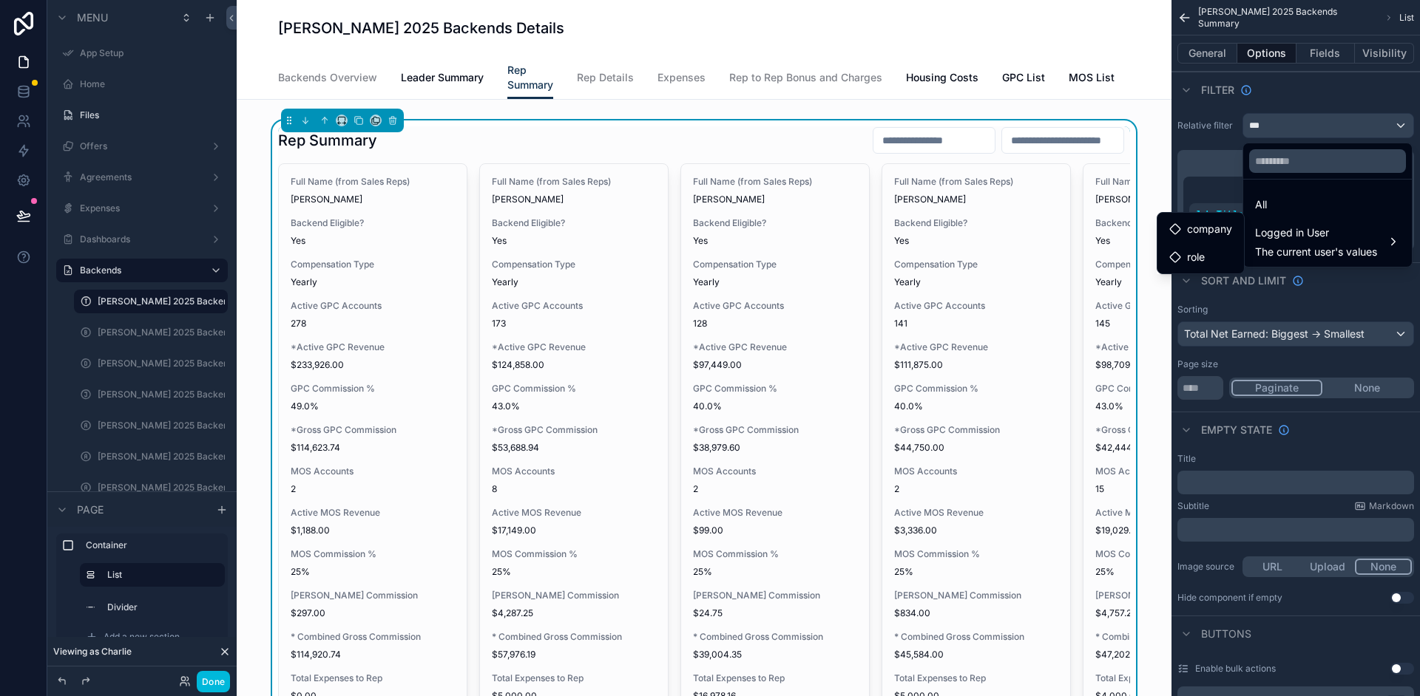
click at [1330, 243] on div "Logged in User The current user's values" at bounding box center [1316, 241] width 122 height 35
click at [1329, 243] on div "Logged in User The current user's values" at bounding box center [1316, 241] width 122 height 35
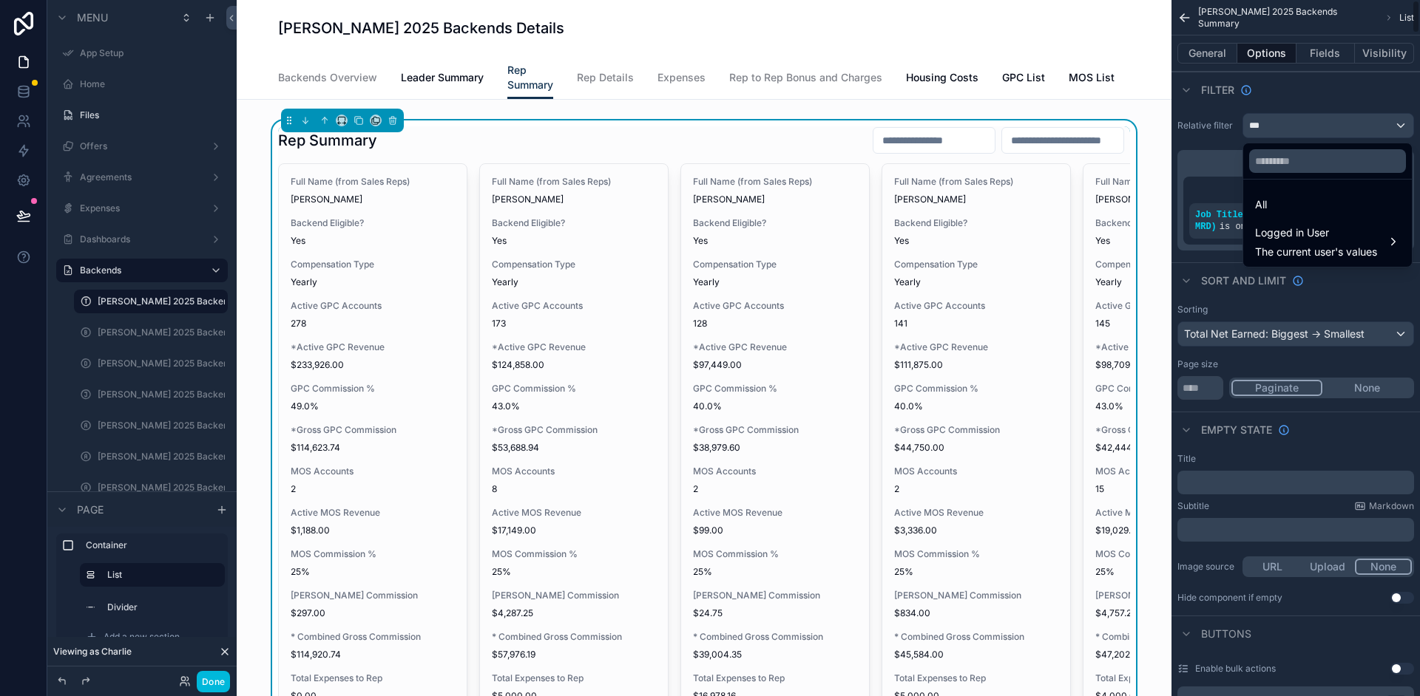
click at [1372, 120] on div "scrollable content" at bounding box center [710, 348] width 1420 height 696
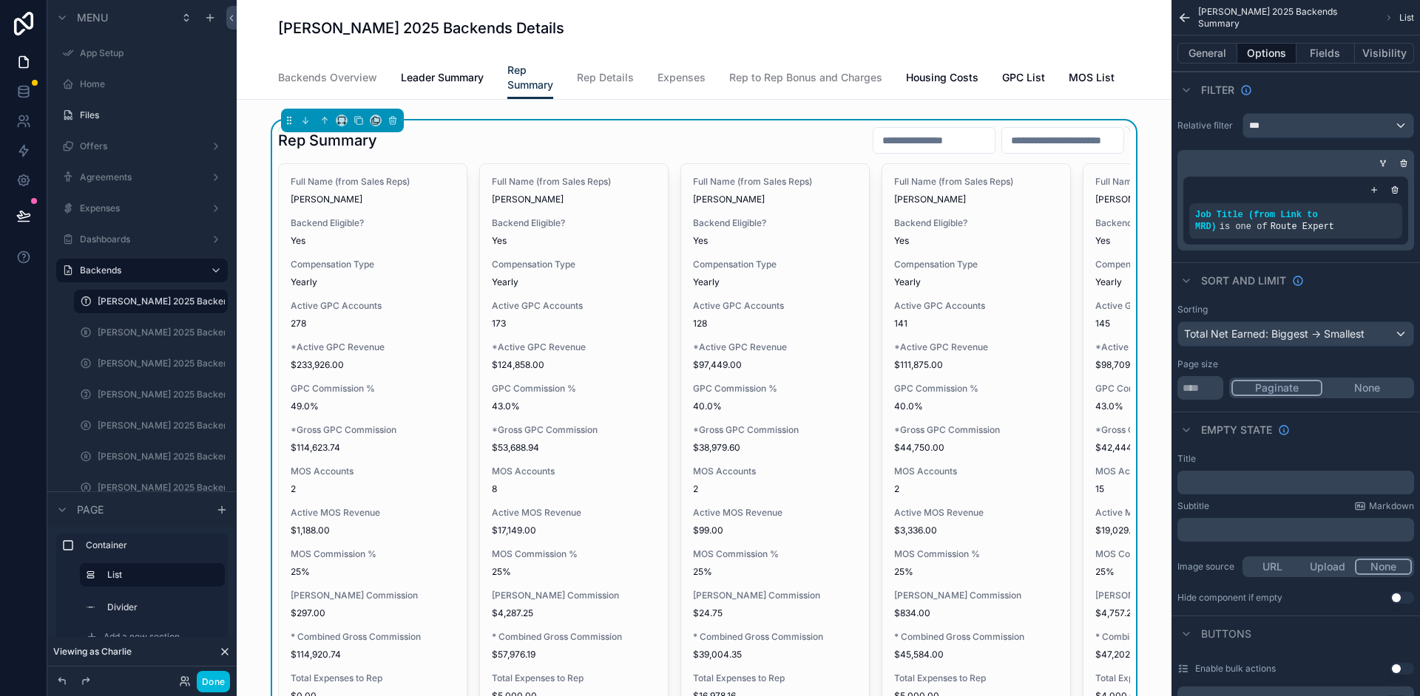
click at [1382, 96] on div "Filter" at bounding box center [1295, 89] width 248 height 35
click at [1375, 193] on icon "scrollable content" at bounding box center [1373, 190] width 9 height 9
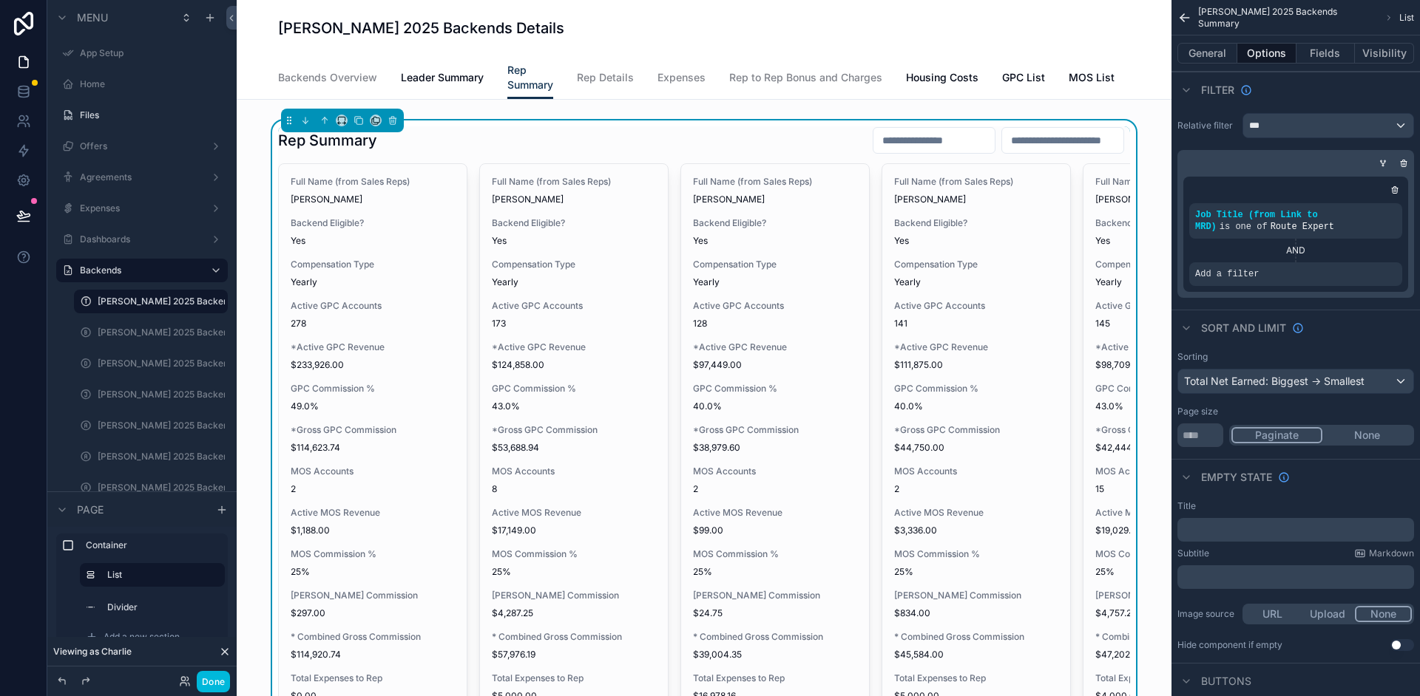
click at [0, 0] on icon "scrollable content" at bounding box center [0, 0] width 0 height 0
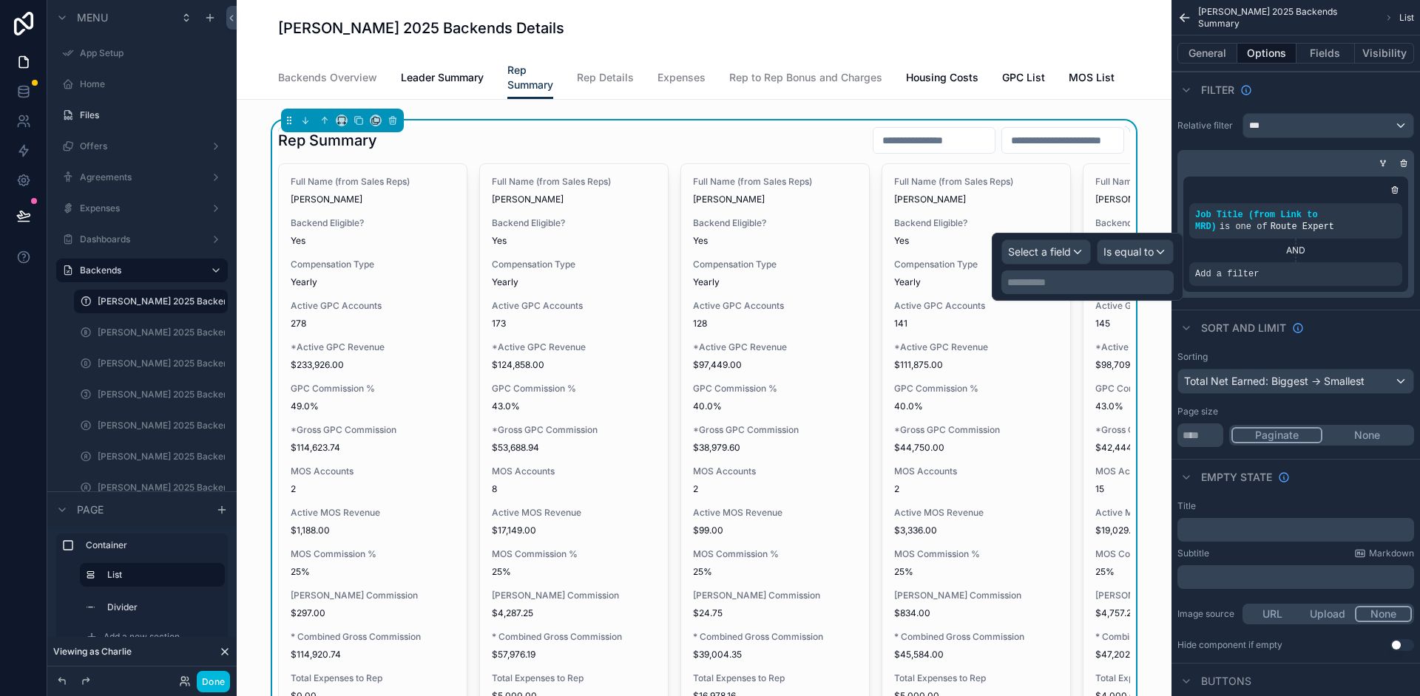
click at [0, 0] on icon "scrollable content" at bounding box center [0, 0] width 0 height 0
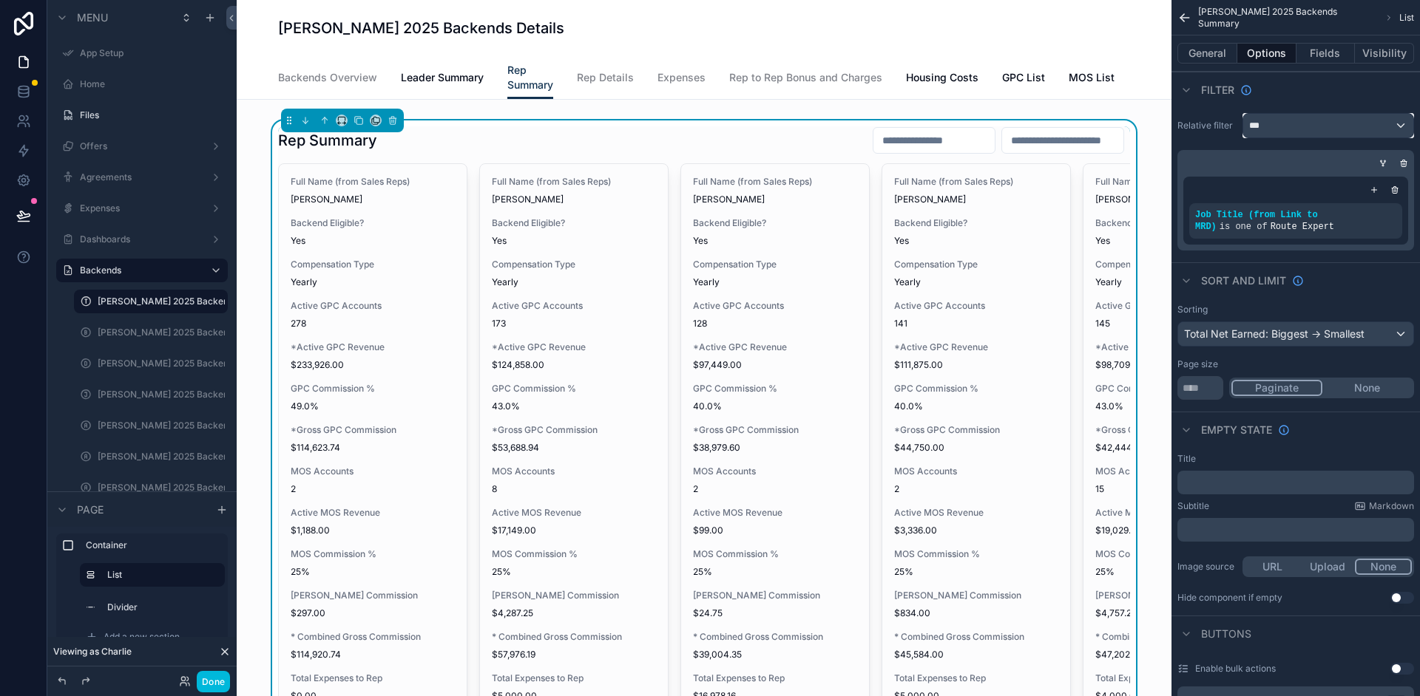
click at [1379, 130] on div "***" at bounding box center [1328, 126] width 170 height 24
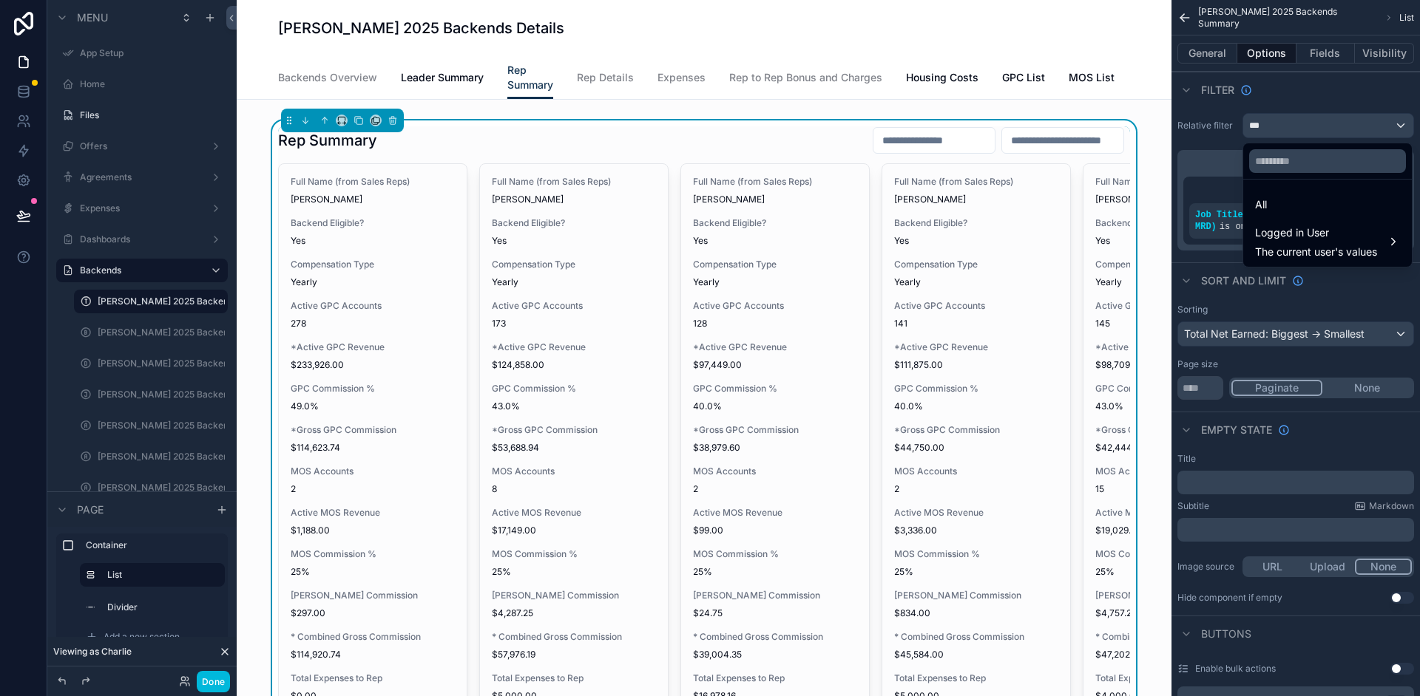
click at [1324, 239] on span "Logged in User" at bounding box center [1316, 233] width 122 height 18
click at [1318, 240] on span "Logged in User" at bounding box center [1316, 233] width 122 height 18
click at [1325, 233] on span "Logged in User" at bounding box center [1316, 233] width 122 height 18
click at [223, 652] on div "scrollable content" at bounding box center [710, 348] width 1420 height 696
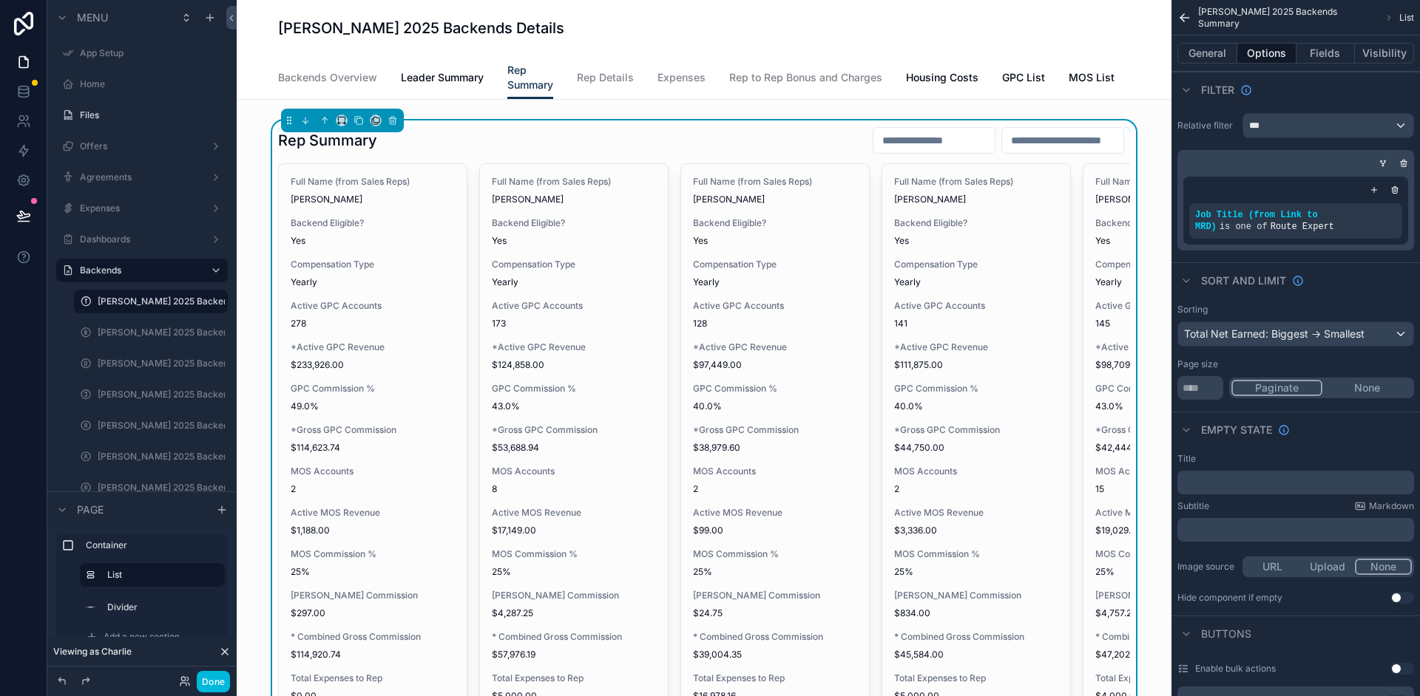
click at [226, 652] on icon at bounding box center [225, 652] width 12 height 12
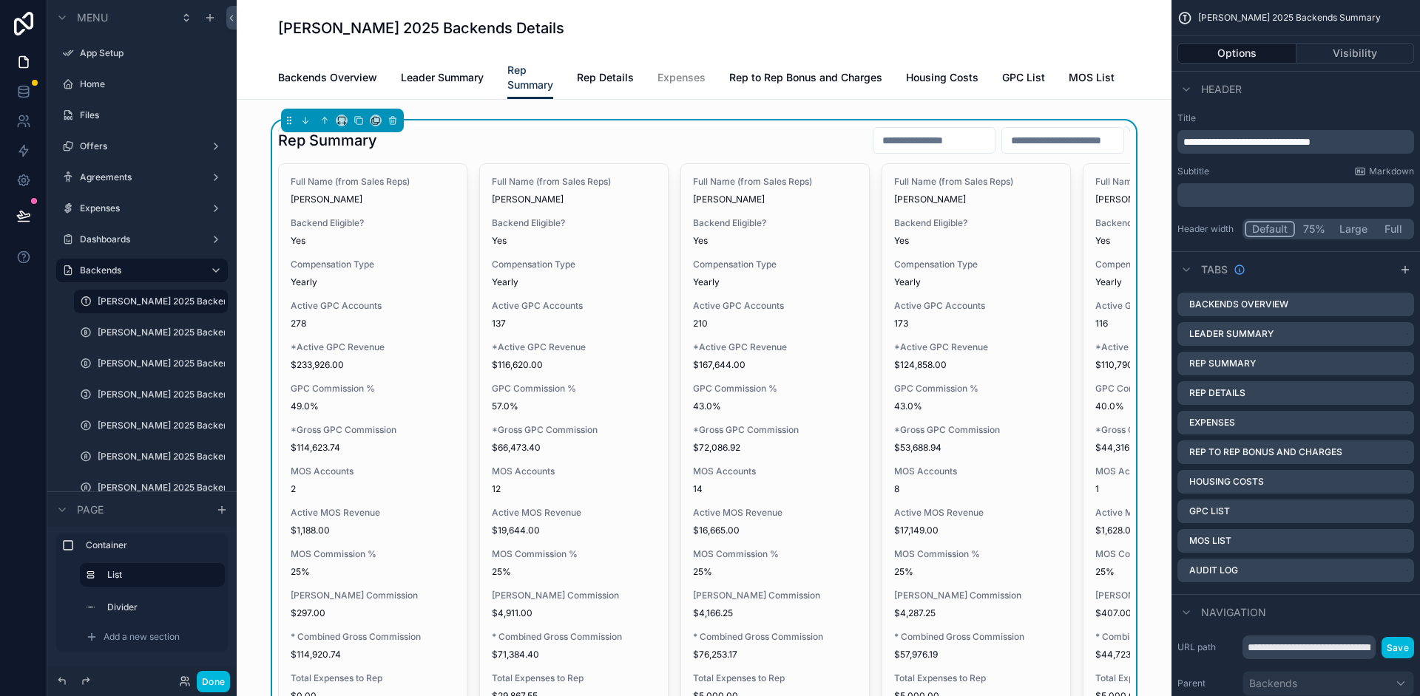
click at [937, 9] on div "[PERSON_NAME] 2025 Backends Details" at bounding box center [704, 28] width 852 height 56
click at [13, 401] on div at bounding box center [23, 348] width 47 height 696
click at [718, 154] on div "Rep Summary" at bounding box center [704, 140] width 852 height 28
